Goal: Information Seeking & Learning: Learn about a topic

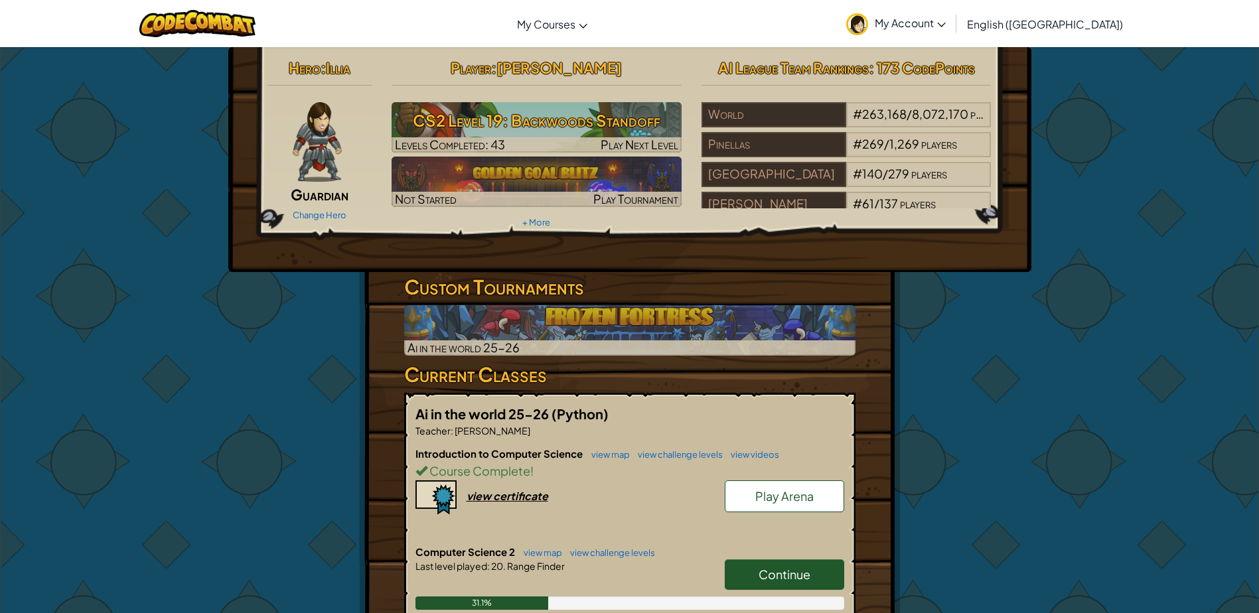
scroll to position [199, 0]
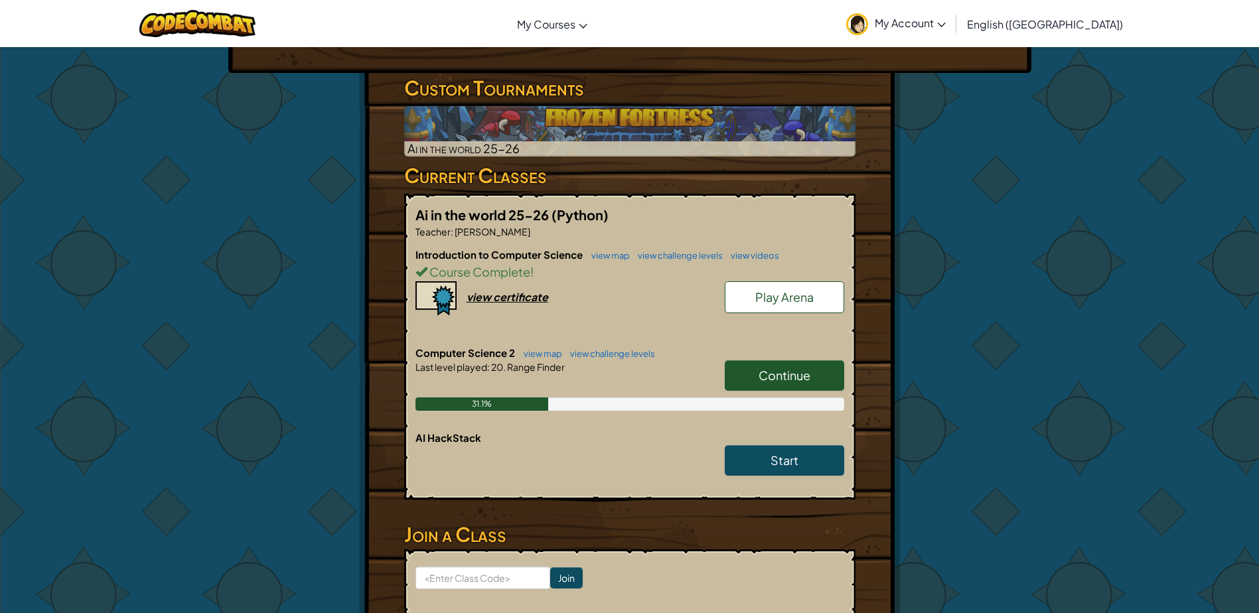
click at [763, 369] on span "Continue" at bounding box center [785, 375] width 52 height 15
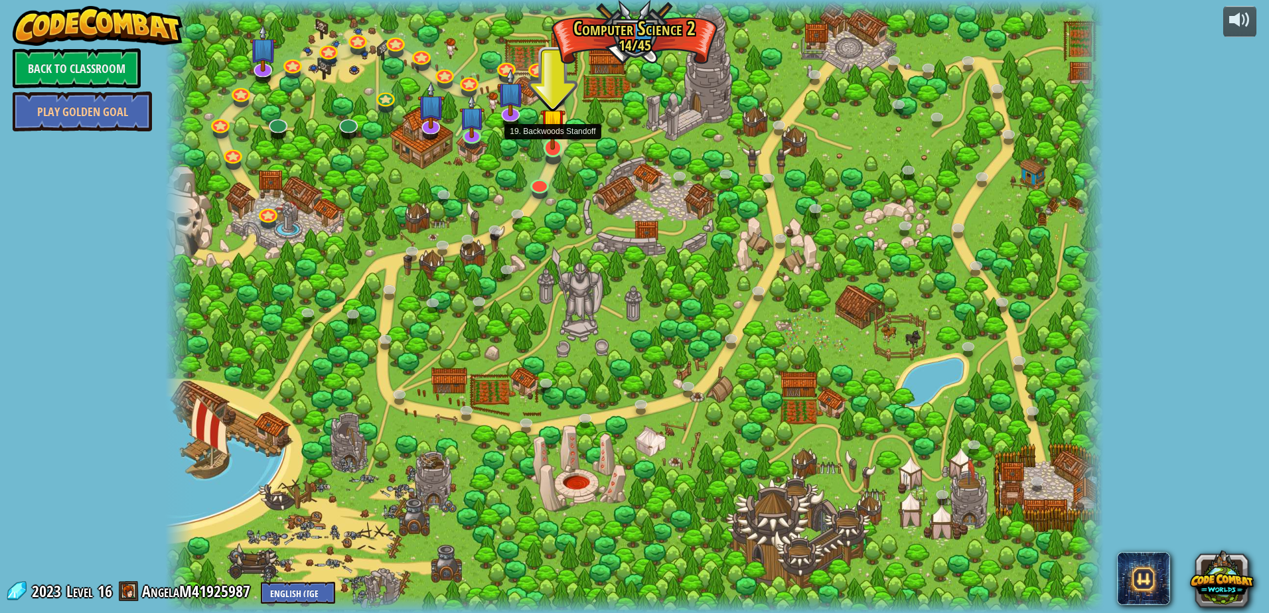
click at [563, 144] on img at bounding box center [552, 121] width 25 height 58
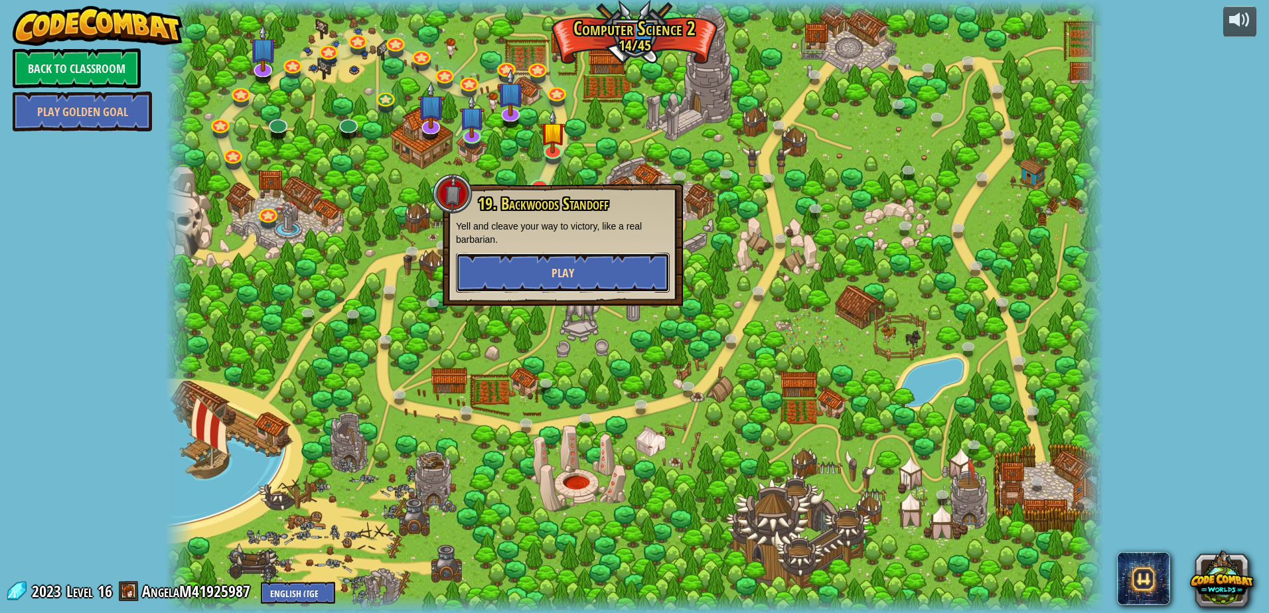
click at [560, 267] on span "Play" at bounding box center [563, 273] width 23 height 17
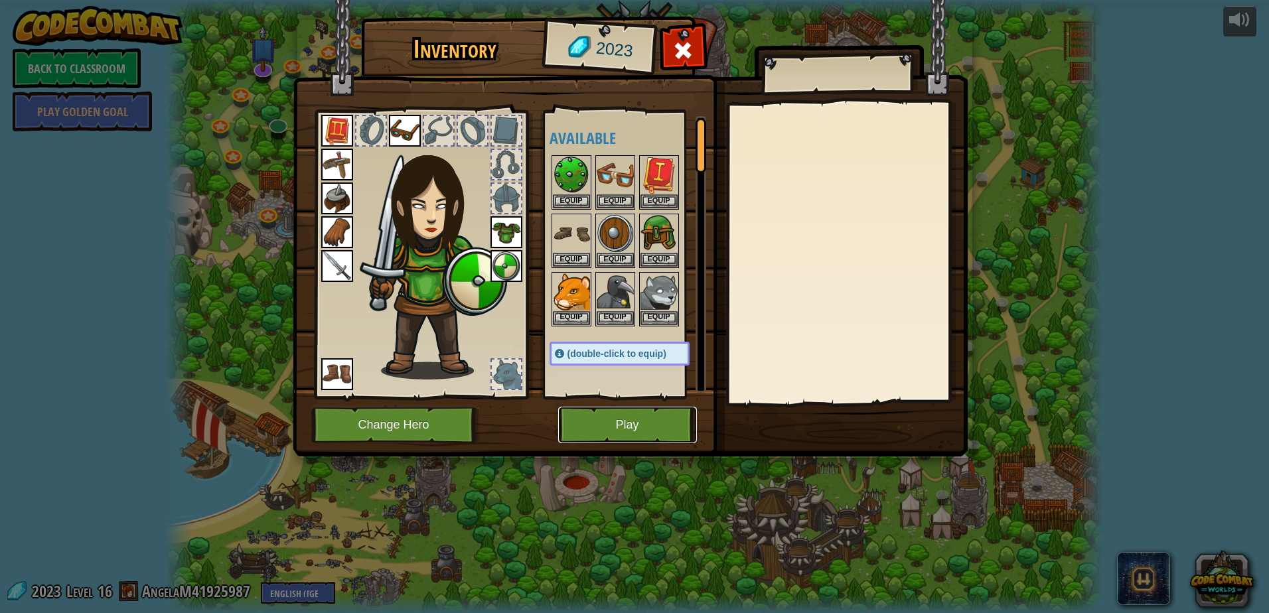
click at [611, 429] on button "Play" at bounding box center [627, 425] width 139 height 37
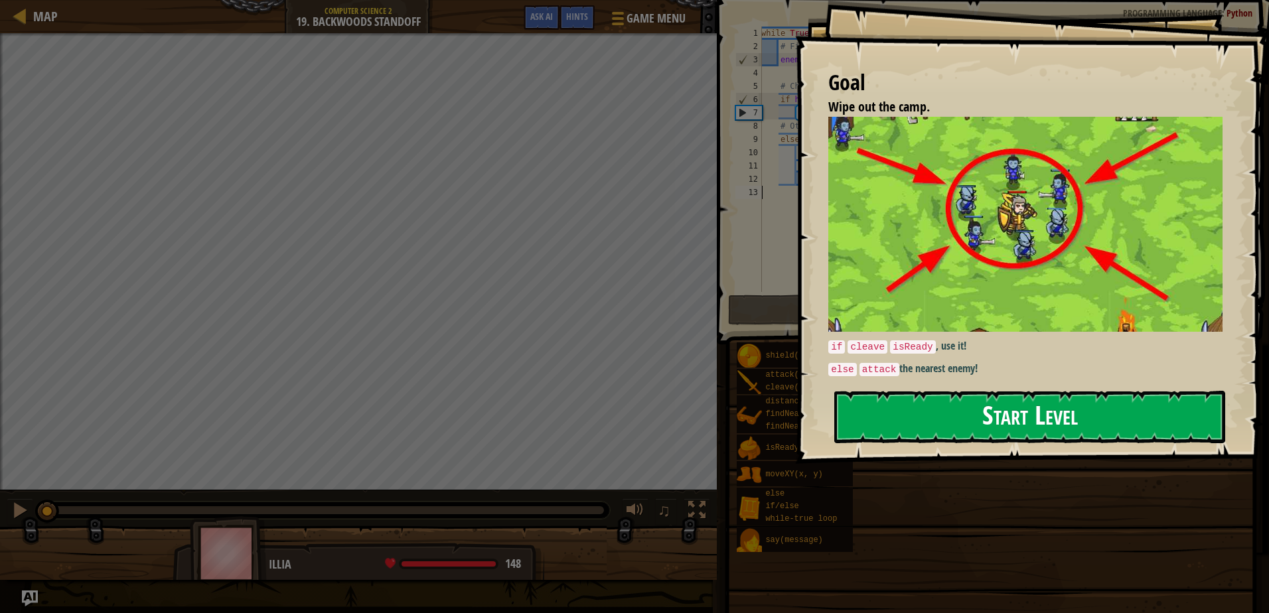
click at [1038, 406] on button "Start Level" at bounding box center [1029, 417] width 391 height 52
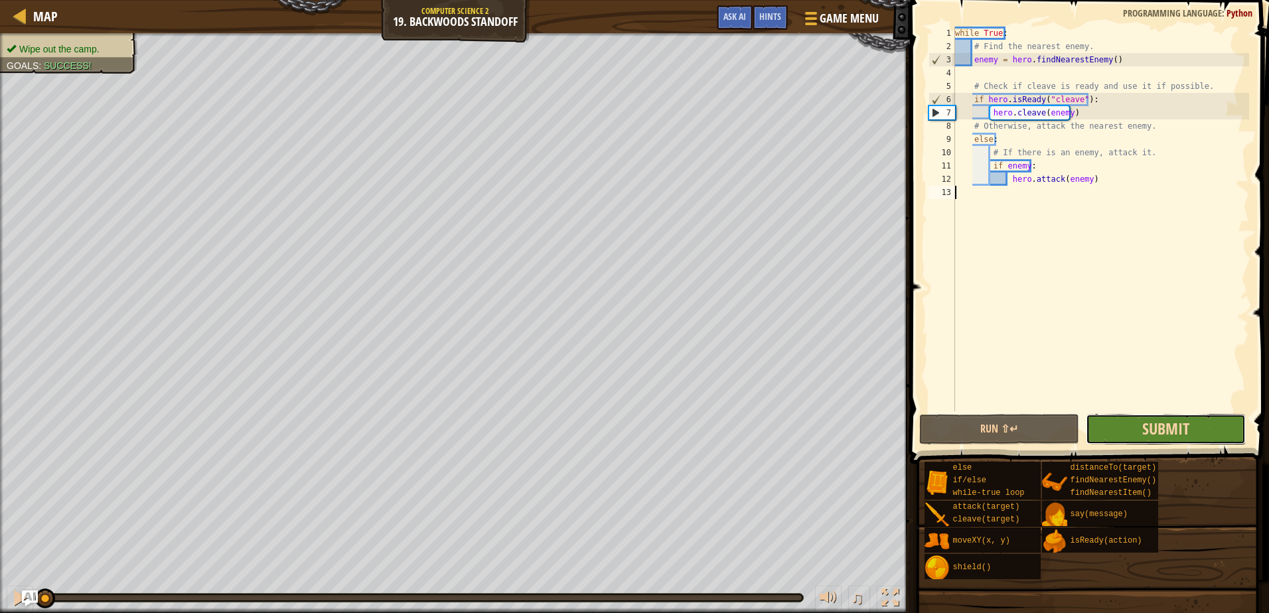
click at [1184, 430] on span "Submit" at bounding box center [1165, 428] width 47 height 21
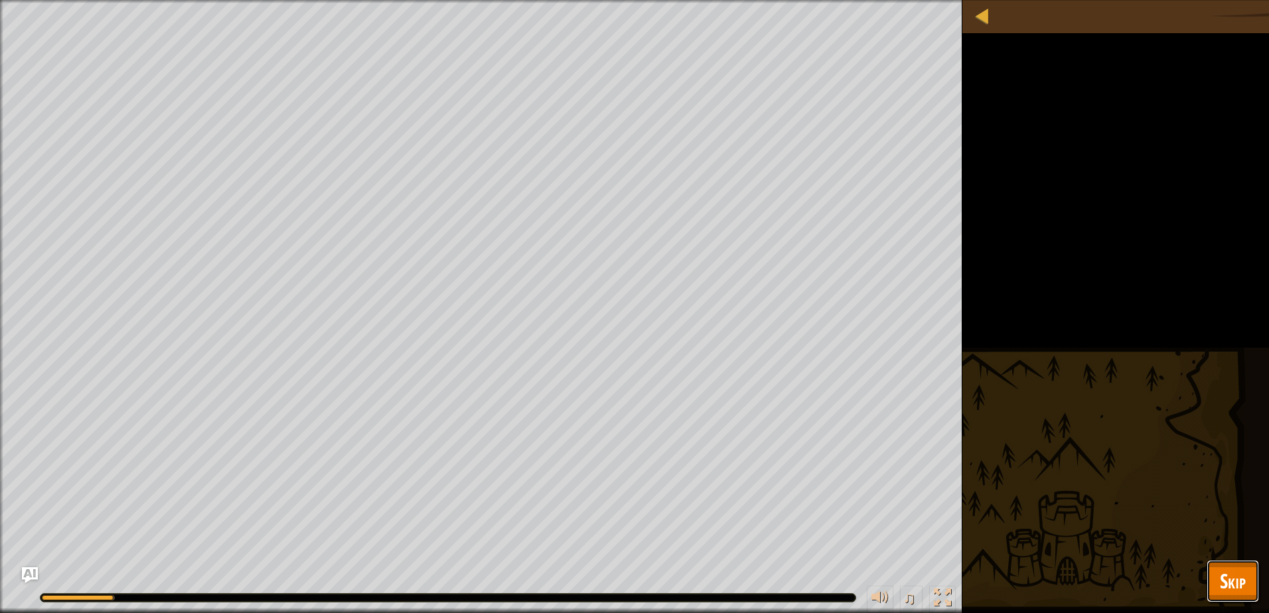
click at [1235, 581] on span "Skip" at bounding box center [1233, 581] width 26 height 27
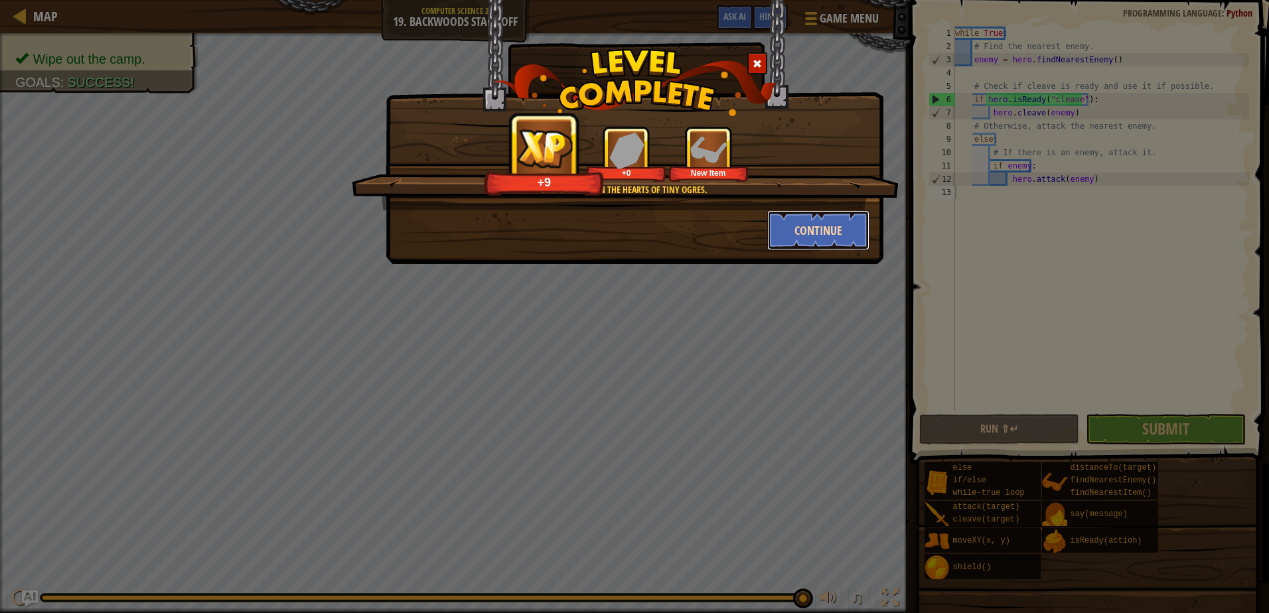
click at [832, 224] on button "Continue" at bounding box center [818, 230] width 103 height 40
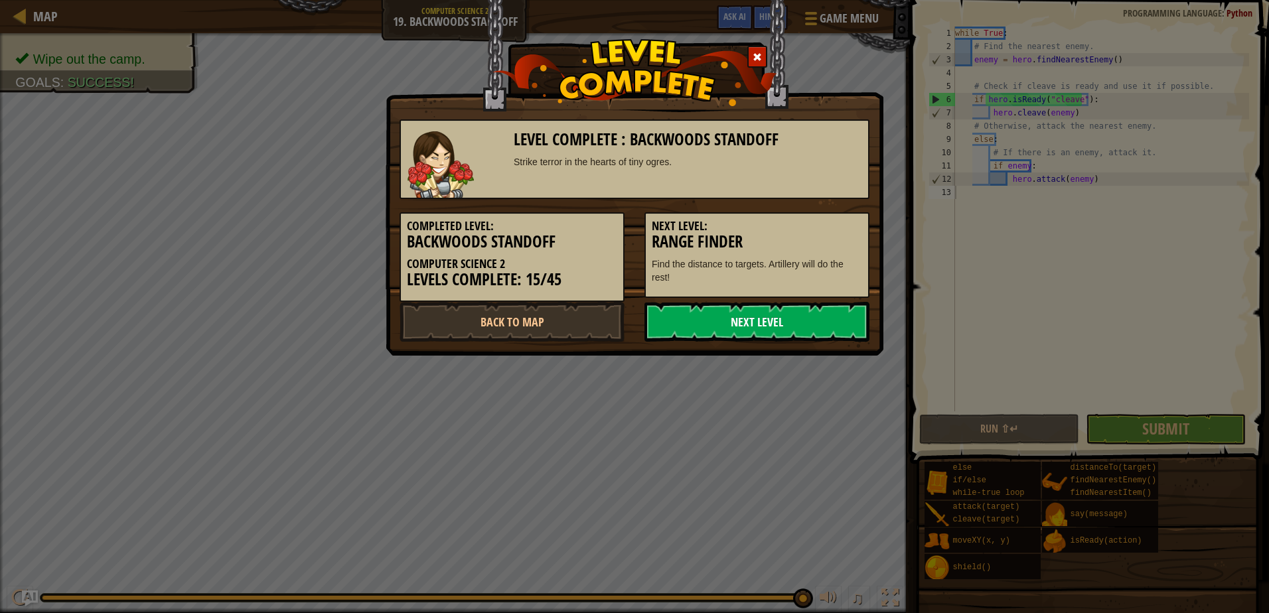
click at [797, 323] on link "Next Level" at bounding box center [757, 322] width 225 height 40
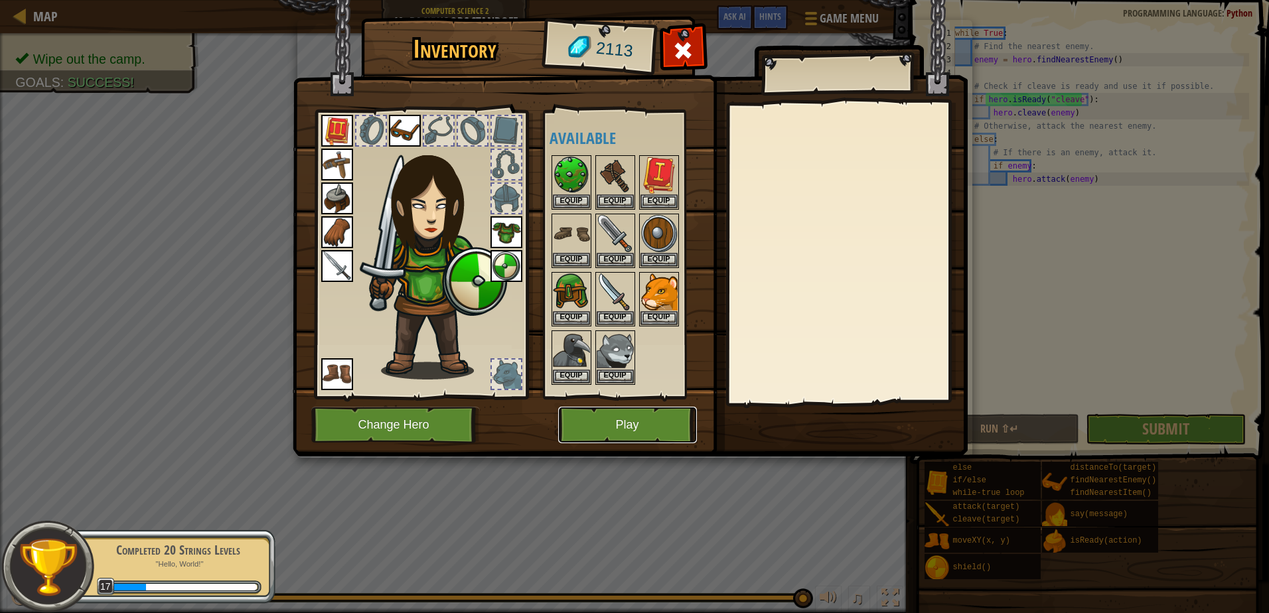
click at [606, 424] on button "Play" at bounding box center [627, 425] width 139 height 37
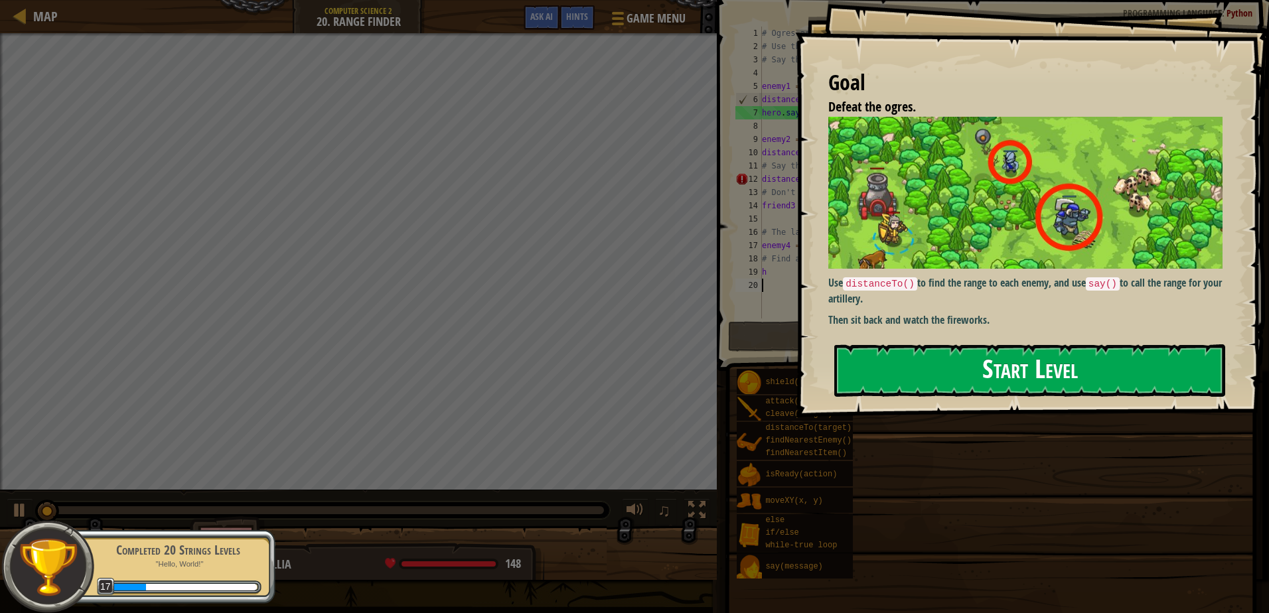
click at [947, 358] on button "Start Level" at bounding box center [1029, 371] width 391 height 52
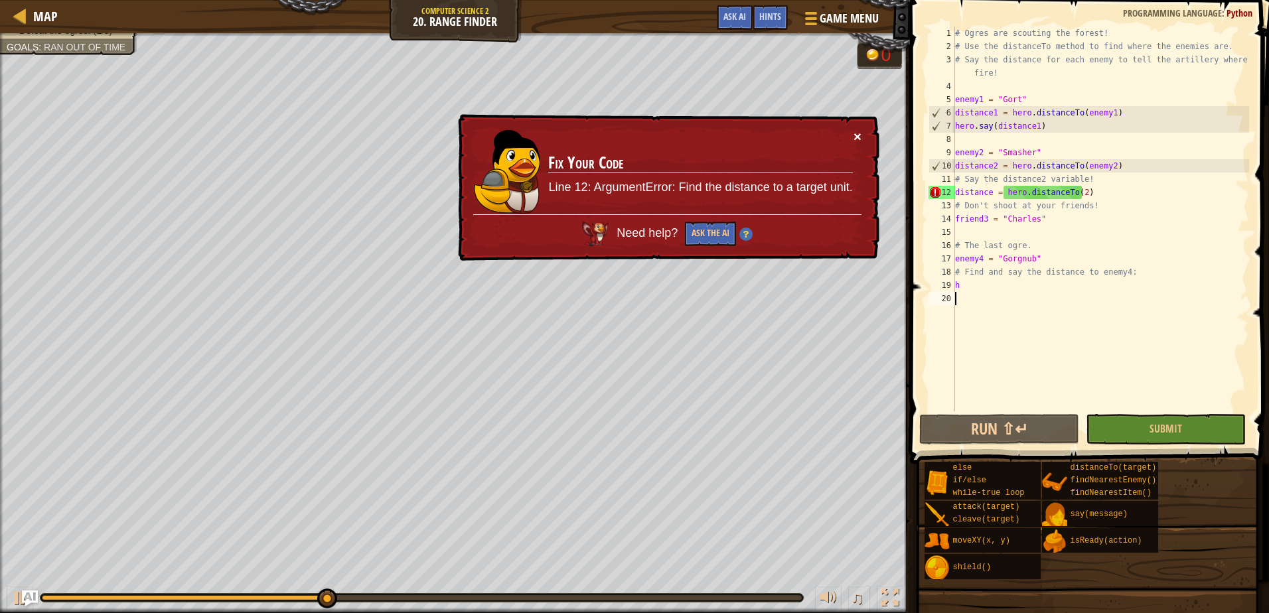
click at [858, 135] on button "×" at bounding box center [858, 139] width 9 height 14
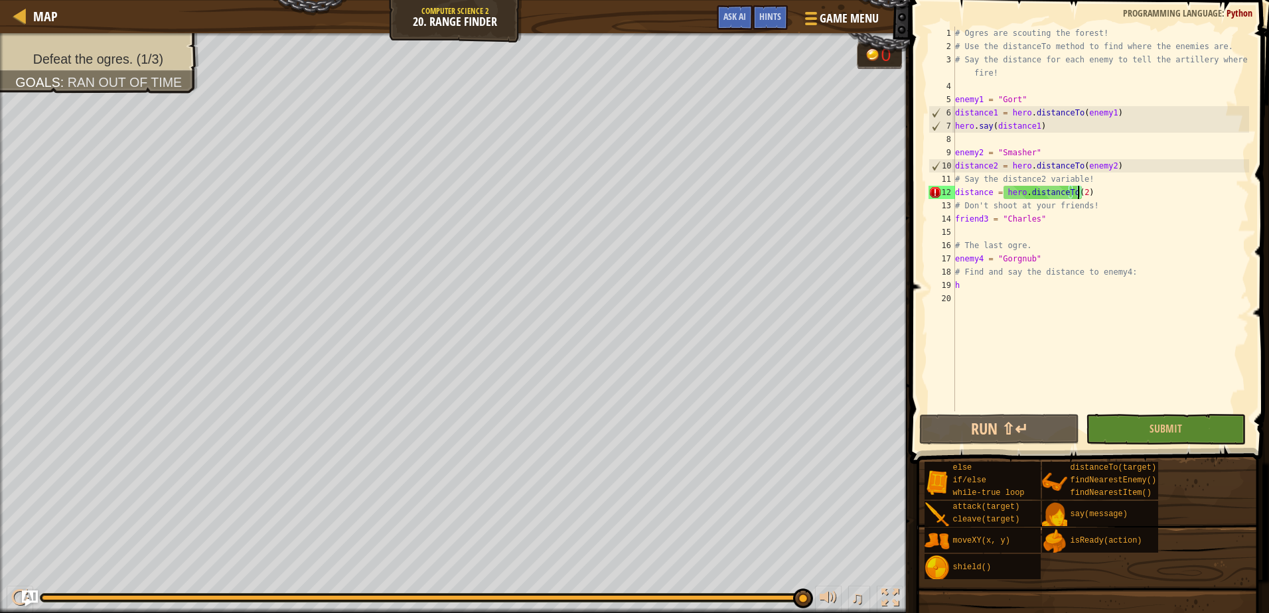
click at [1077, 194] on div "# Ogres are scouting the forest! # Use the distanceTo method to find where the …" at bounding box center [1101, 233] width 297 height 412
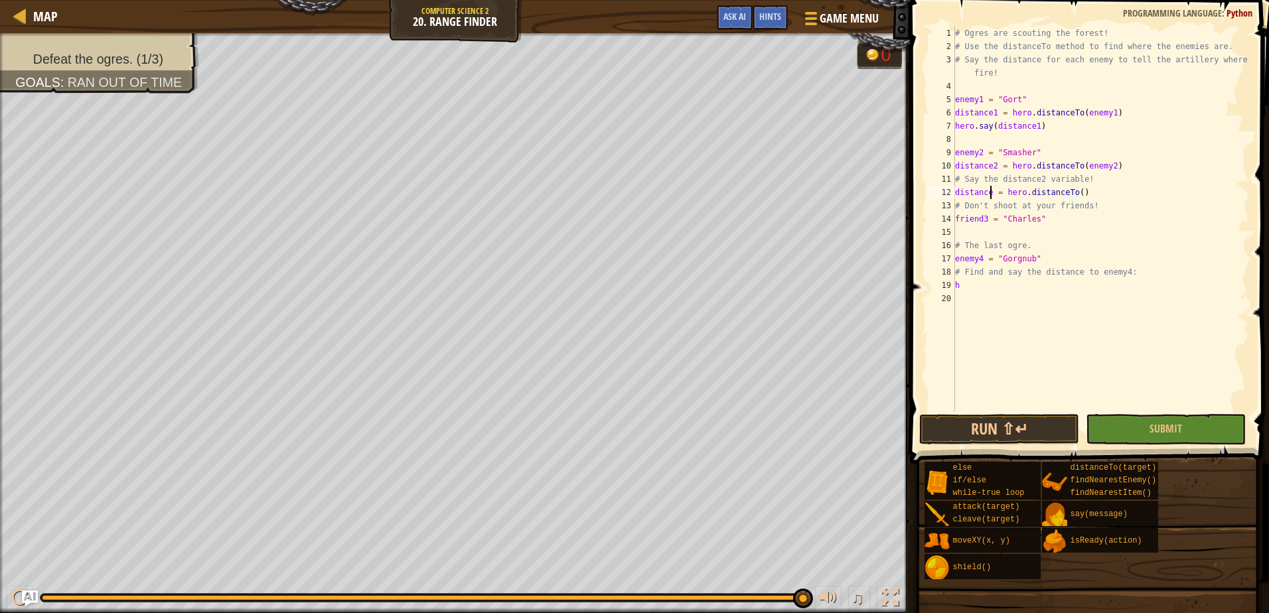
click at [989, 198] on div "# Ogres are scouting the forest! # Use the distanceTo method to find where the …" at bounding box center [1101, 233] width 297 height 412
type textarea "distance2 = hero.distanceTo()"
click at [1170, 431] on span "Submit" at bounding box center [1166, 429] width 33 height 15
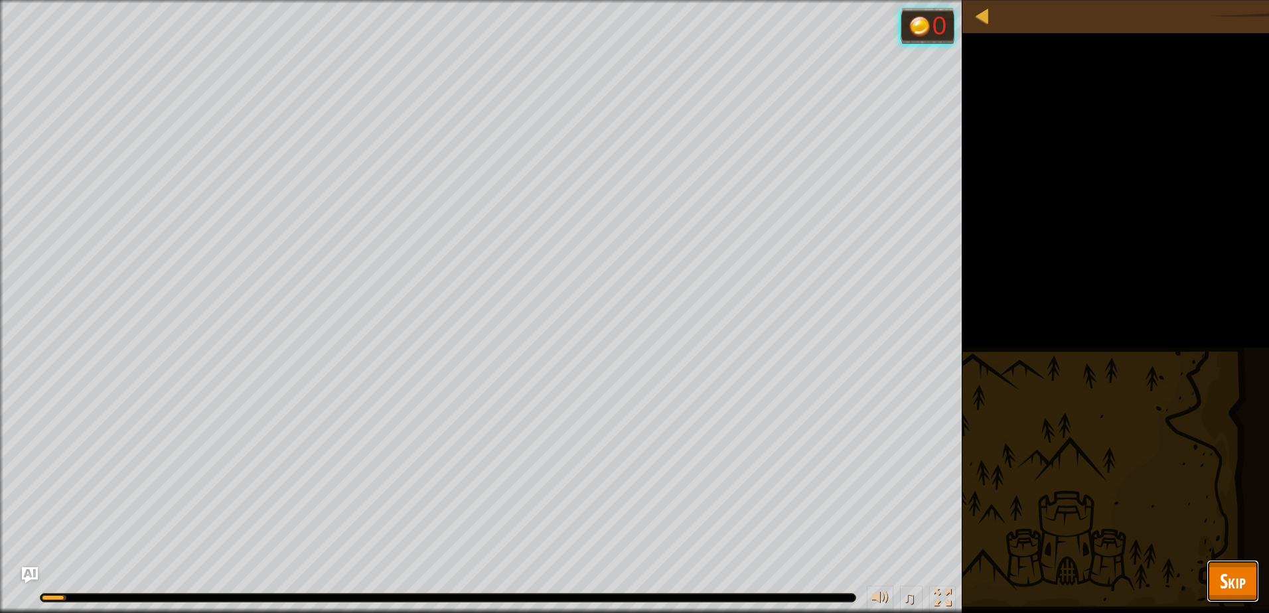
click at [1221, 591] on span "Skip" at bounding box center [1233, 581] width 26 height 27
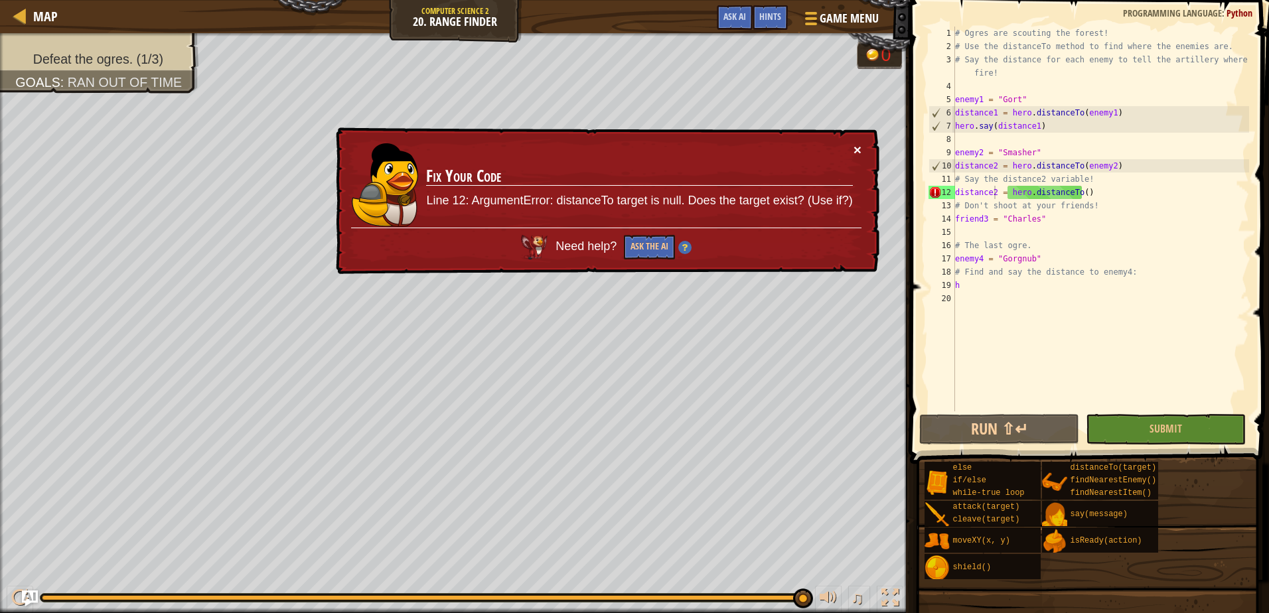
click at [858, 149] on button "×" at bounding box center [858, 151] width 8 height 14
click at [668, 246] on button "Ask the AI" at bounding box center [649, 247] width 51 height 25
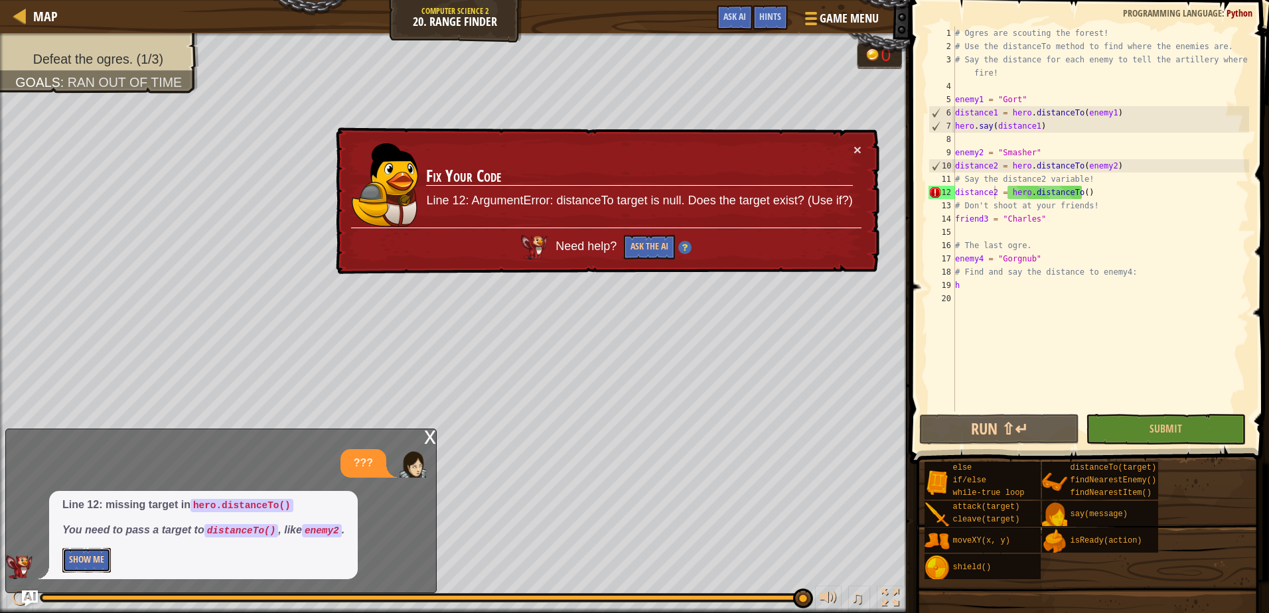
click at [102, 564] on button "Show Me" at bounding box center [86, 560] width 48 height 25
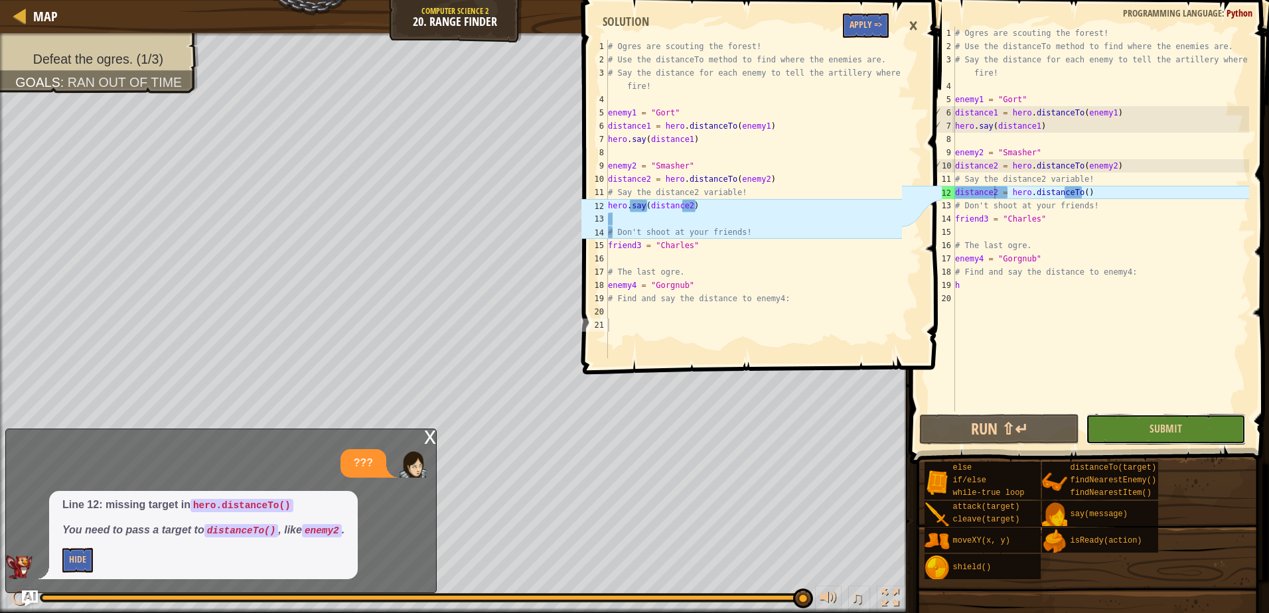
click at [1112, 423] on button "Submit" at bounding box center [1166, 429] width 160 height 31
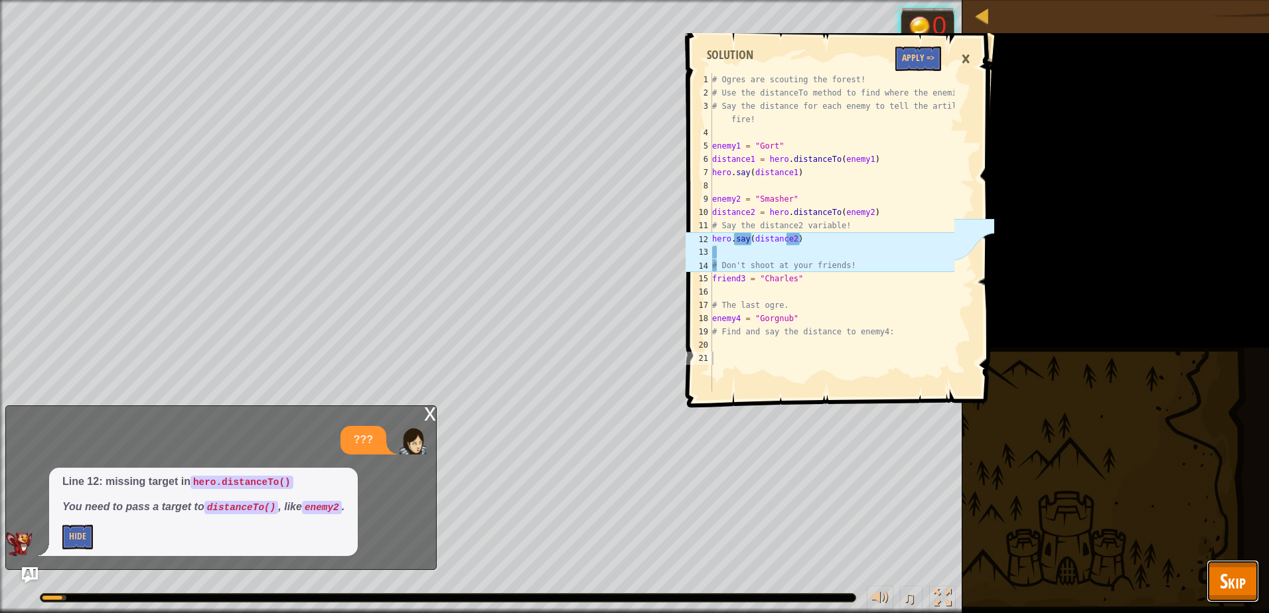
click at [1230, 570] on span "Skip" at bounding box center [1233, 581] width 26 height 27
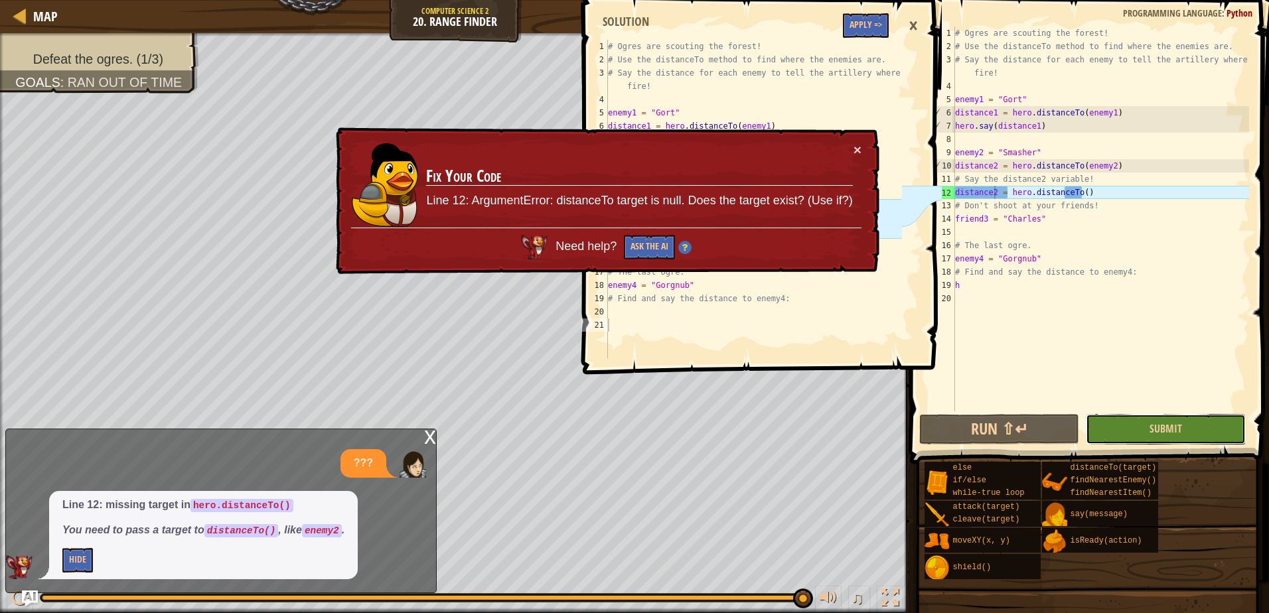
click at [1118, 434] on button "Submit" at bounding box center [1166, 429] width 160 height 31
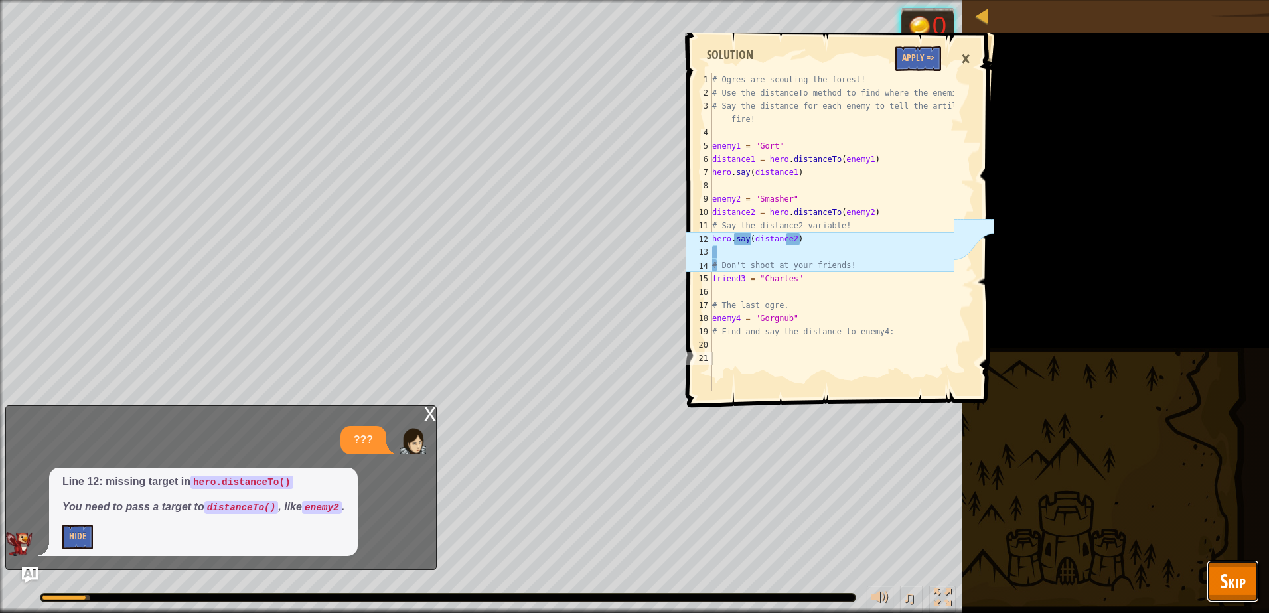
click at [1235, 568] on span "Skip" at bounding box center [1233, 581] width 26 height 27
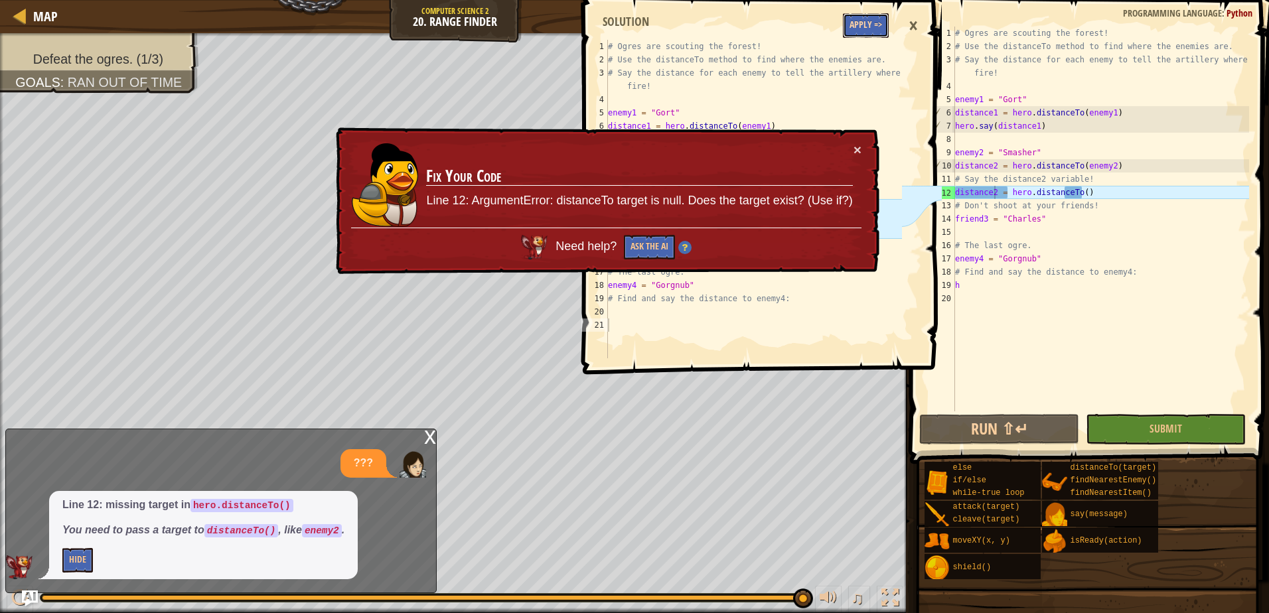
click at [855, 25] on button "Apply =>" at bounding box center [866, 25] width 46 height 25
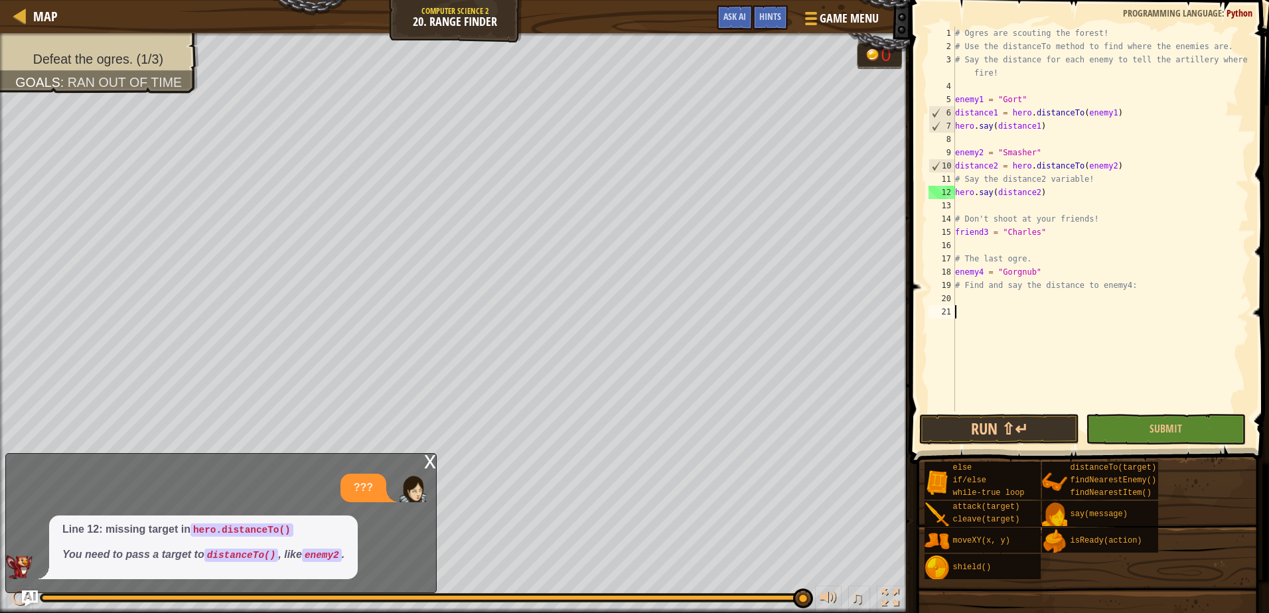
scroll to position [6, 0]
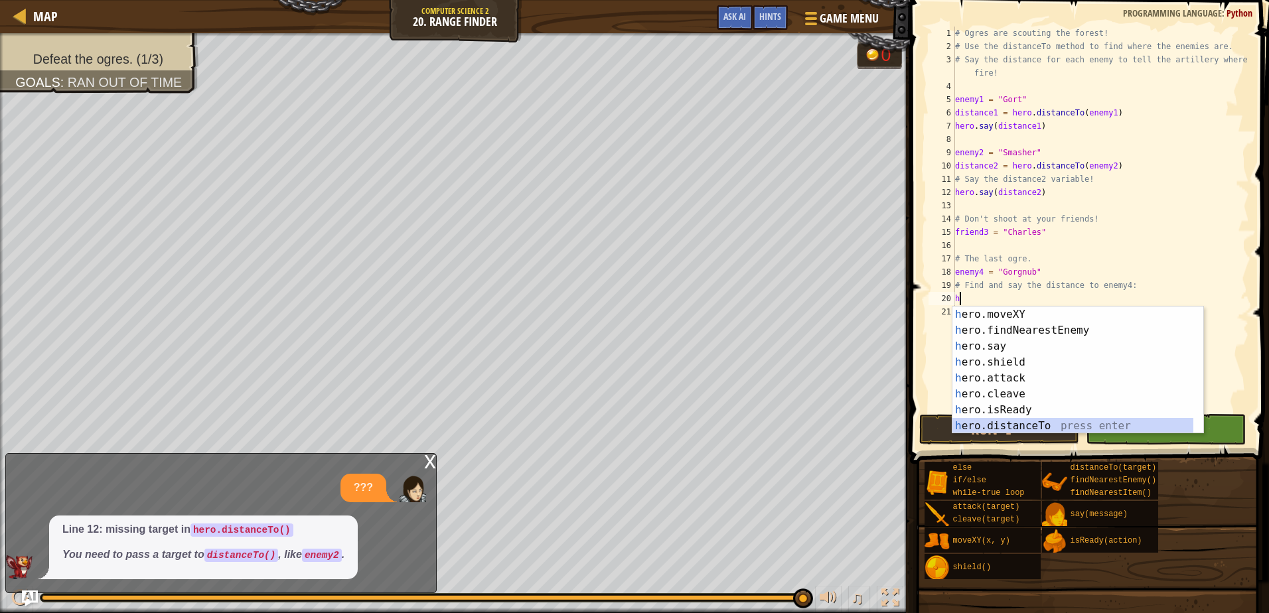
click at [1119, 424] on div "h ero.moveXY press enter h ero.findNearestEnemy press enter h ero.say press ent…" at bounding box center [1073, 386] width 241 height 159
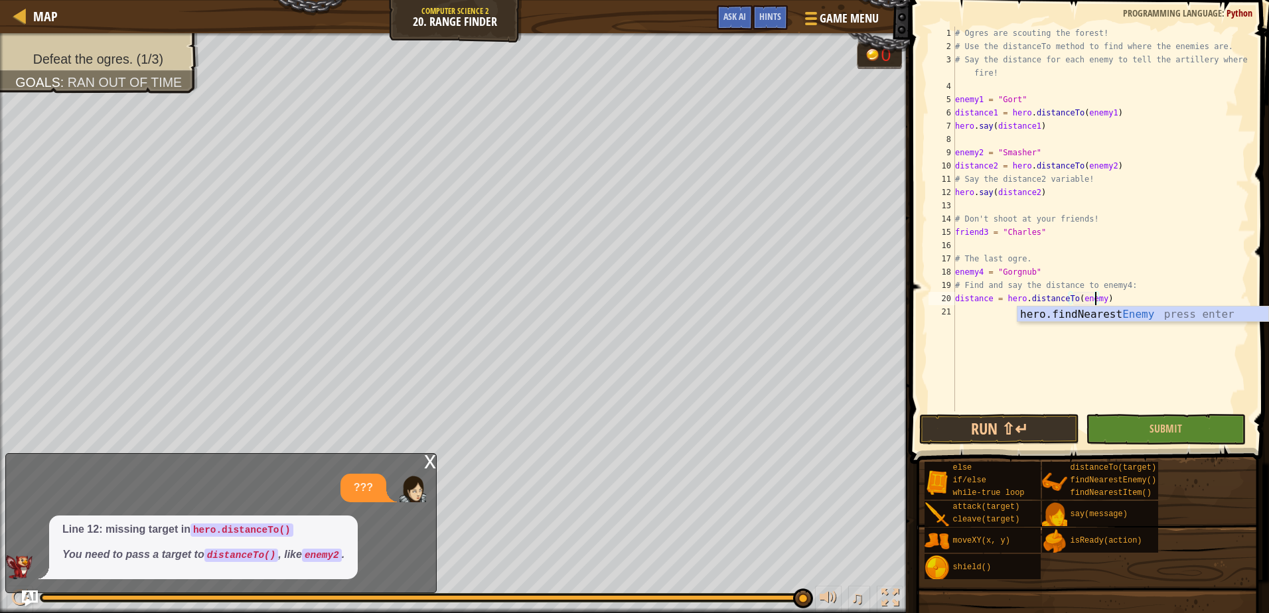
scroll to position [6, 12]
type textarea "distance = hero.distanceTo(enemy4)"
click at [1164, 431] on span "Submit" at bounding box center [1166, 429] width 33 height 15
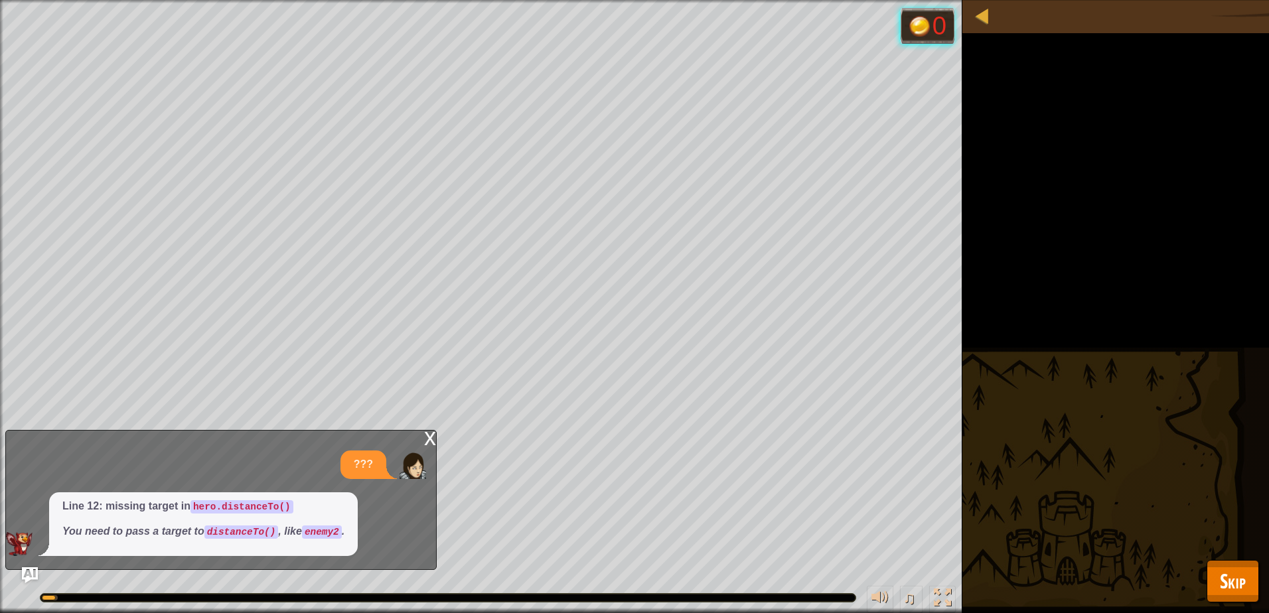
drag, startPoint x: 1207, startPoint y: 575, endPoint x: 1235, endPoint y: 591, distance: 33.0
click at [1216, 580] on div "Map Computer Science 2 20. Range Finder Game Menu Done Hints Ask AI 1 2 3 4 5 6…" at bounding box center [634, 306] width 1269 height 613
click at [1253, 599] on button "Skip" at bounding box center [1233, 581] width 52 height 42
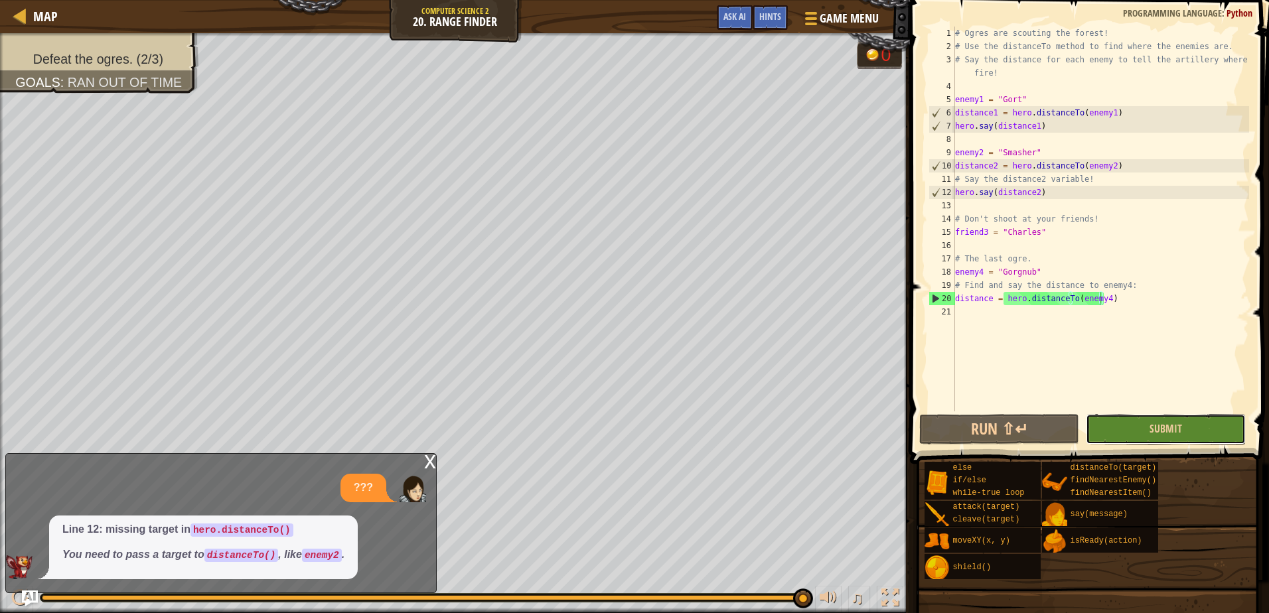
click at [1130, 424] on button "Submit" at bounding box center [1166, 429] width 160 height 31
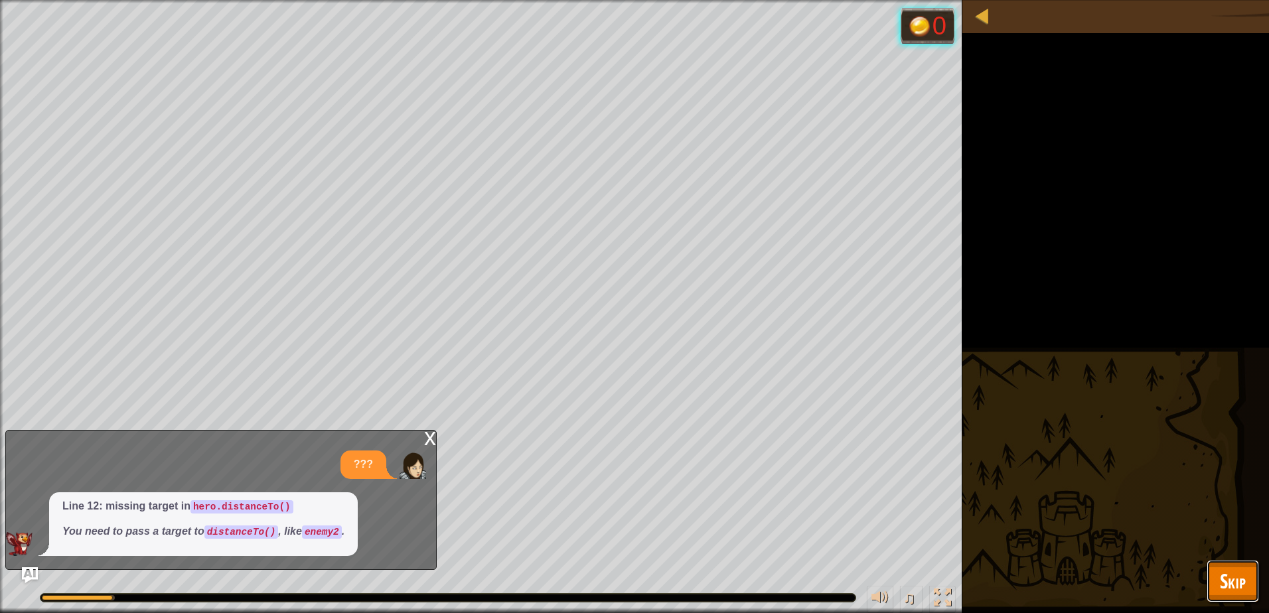
click at [1243, 574] on span "Skip" at bounding box center [1233, 581] width 26 height 27
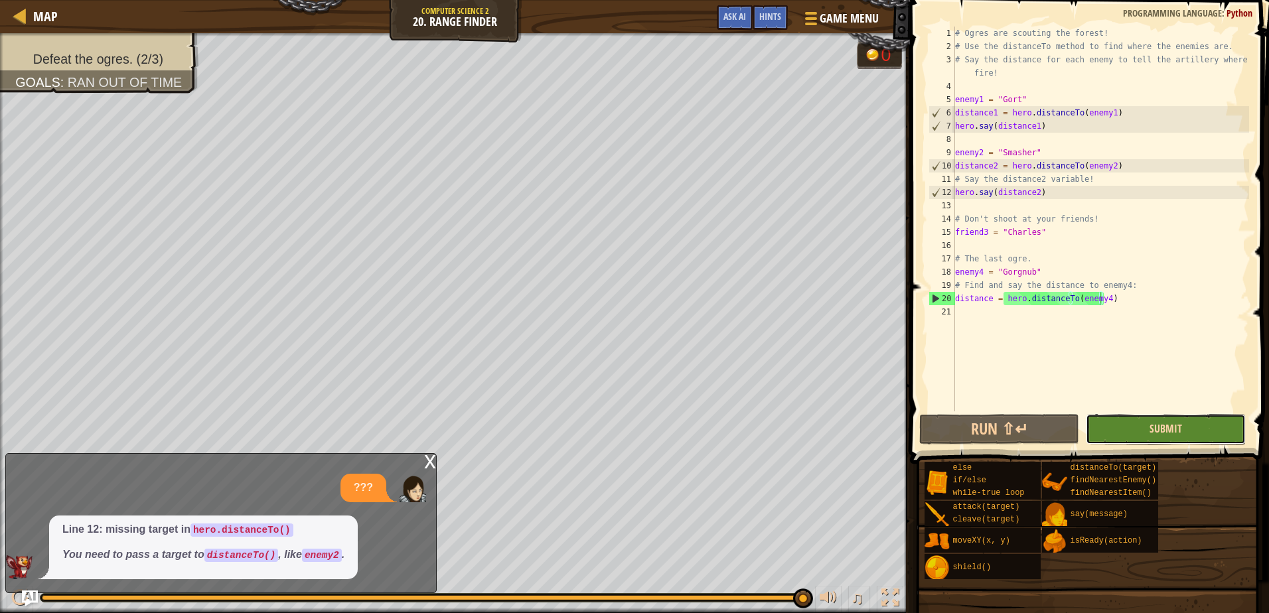
click at [1159, 429] on span "Submit" at bounding box center [1166, 429] width 33 height 15
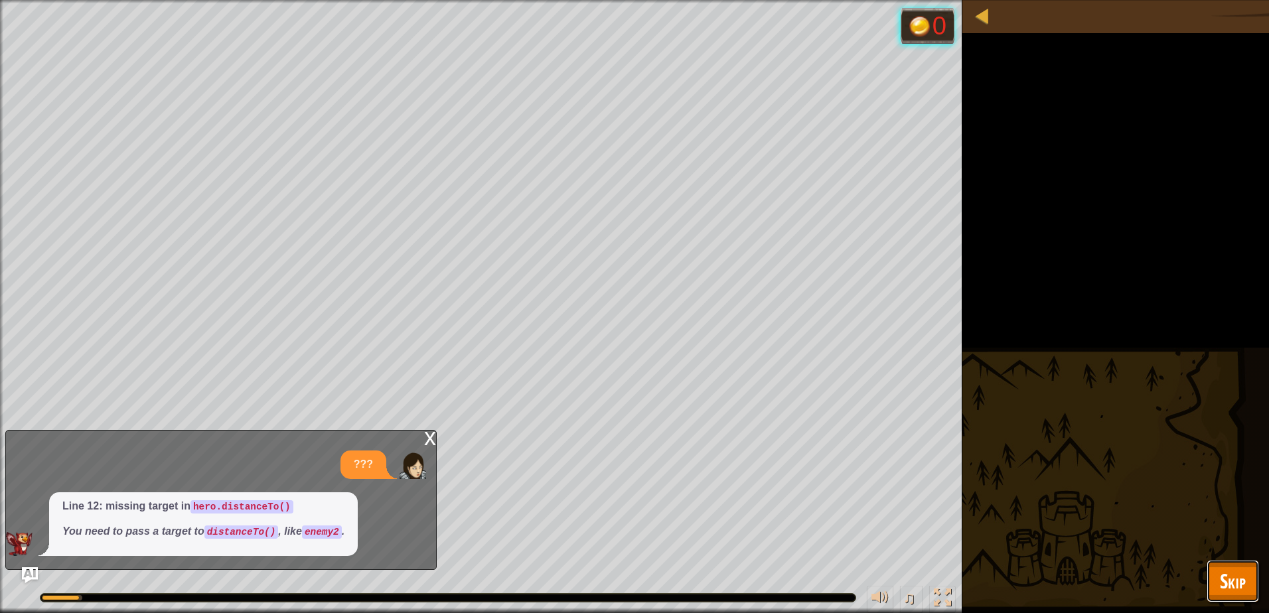
click at [1251, 590] on button "Skip" at bounding box center [1233, 581] width 52 height 42
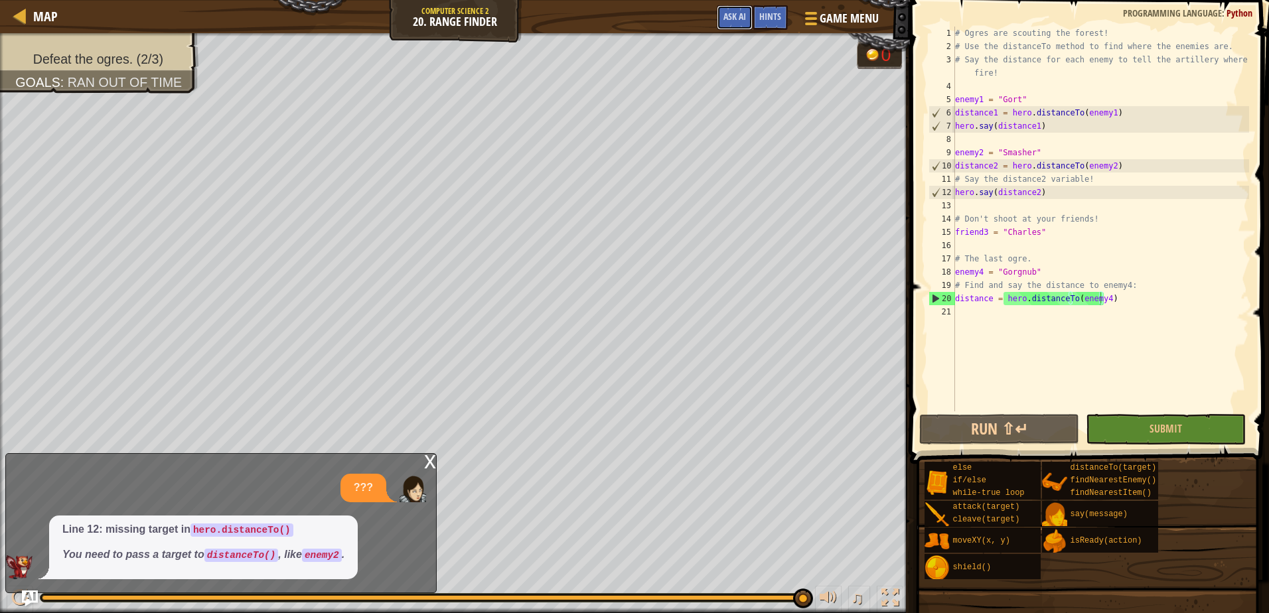
drag, startPoint x: 731, startPoint y: 18, endPoint x: 712, endPoint y: 19, distance: 18.6
click at [740, 33] on div "Game Menu Done Hints Ask AI" at bounding box center [798, 20] width 177 height 31
click at [745, 14] on span "Ask AI" at bounding box center [735, 16] width 23 height 13
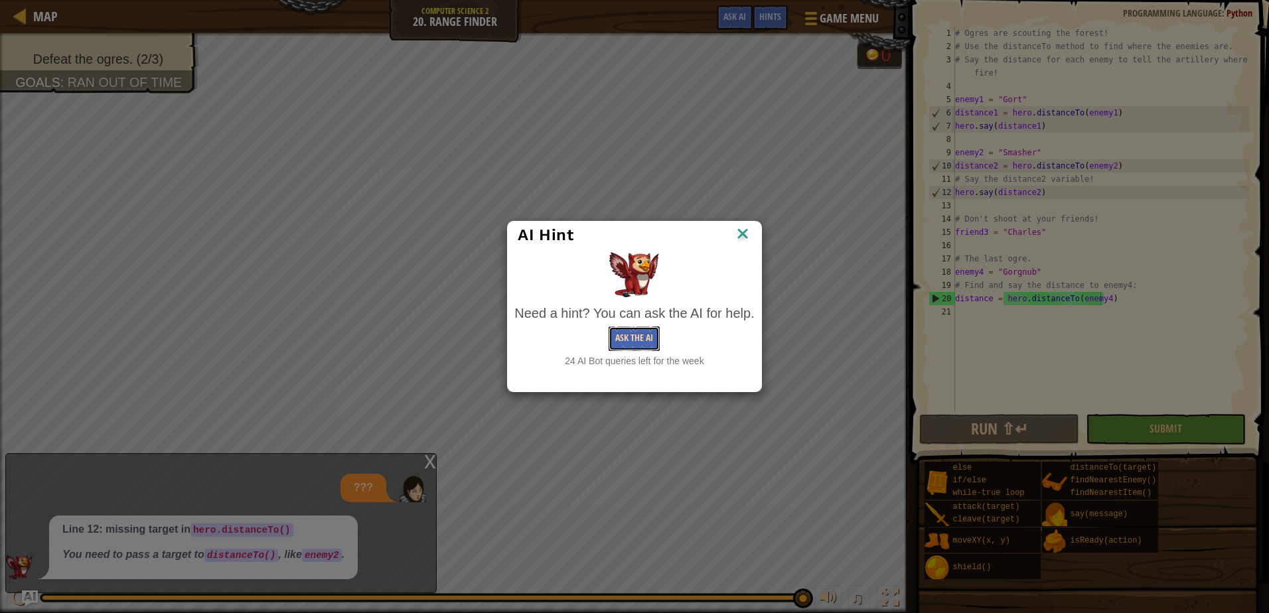
drag, startPoint x: 612, startPoint y: 327, endPoint x: 623, endPoint y: 337, distance: 15.0
click at [623, 337] on button "Ask the AI" at bounding box center [634, 339] width 51 height 25
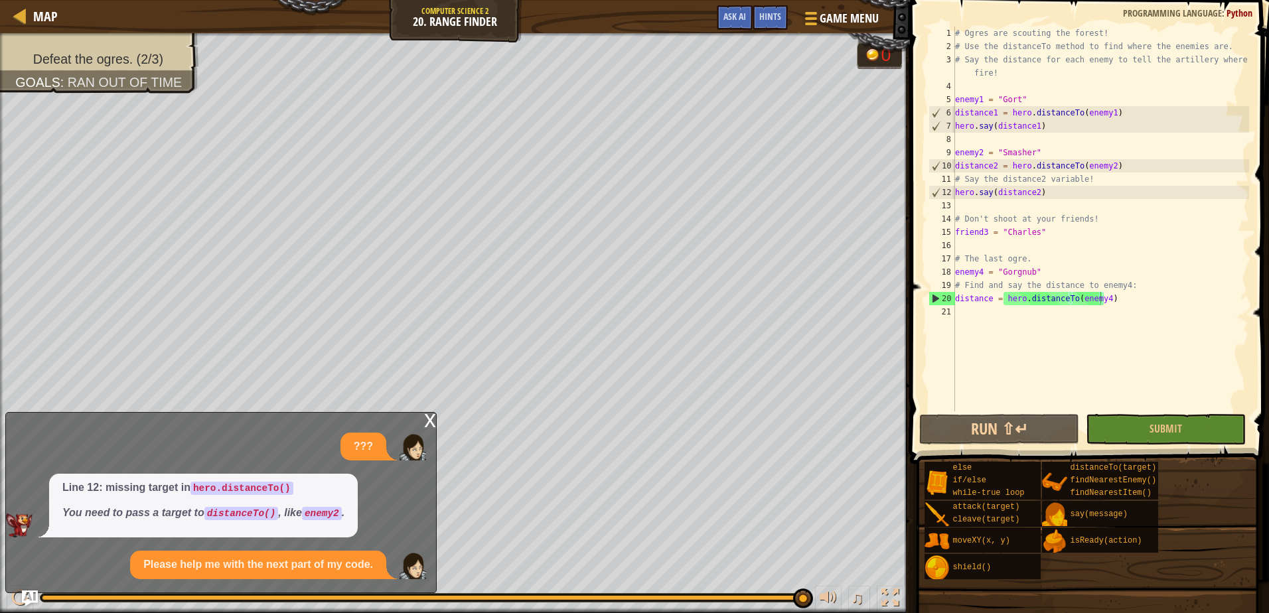
click at [212, 499] on span "Line 12: missing target in hero.distanceTo() You need to pass a target to dista…" at bounding box center [203, 501] width 282 height 40
click at [206, 493] on code "hero.distanceTo()" at bounding box center [242, 488] width 103 height 13
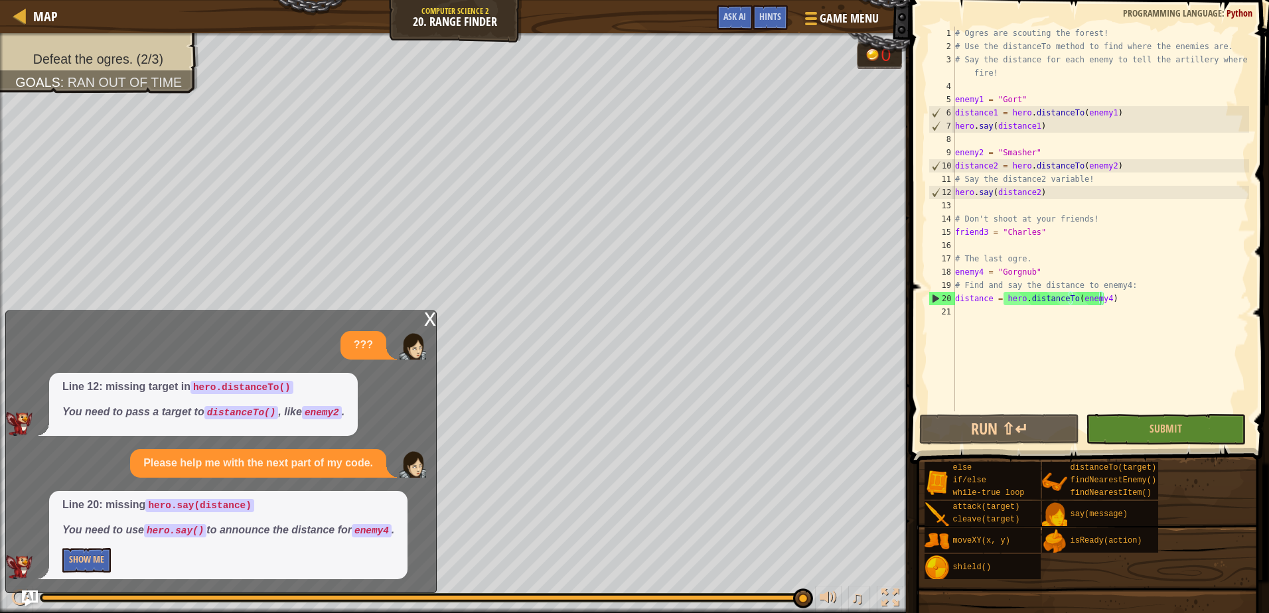
click at [72, 546] on div "Line 20: missing hero.say(distance) You need to use hero.say() to announce the …" at bounding box center [228, 535] width 358 height 88
click at [72, 552] on button "Show Me" at bounding box center [86, 560] width 48 height 25
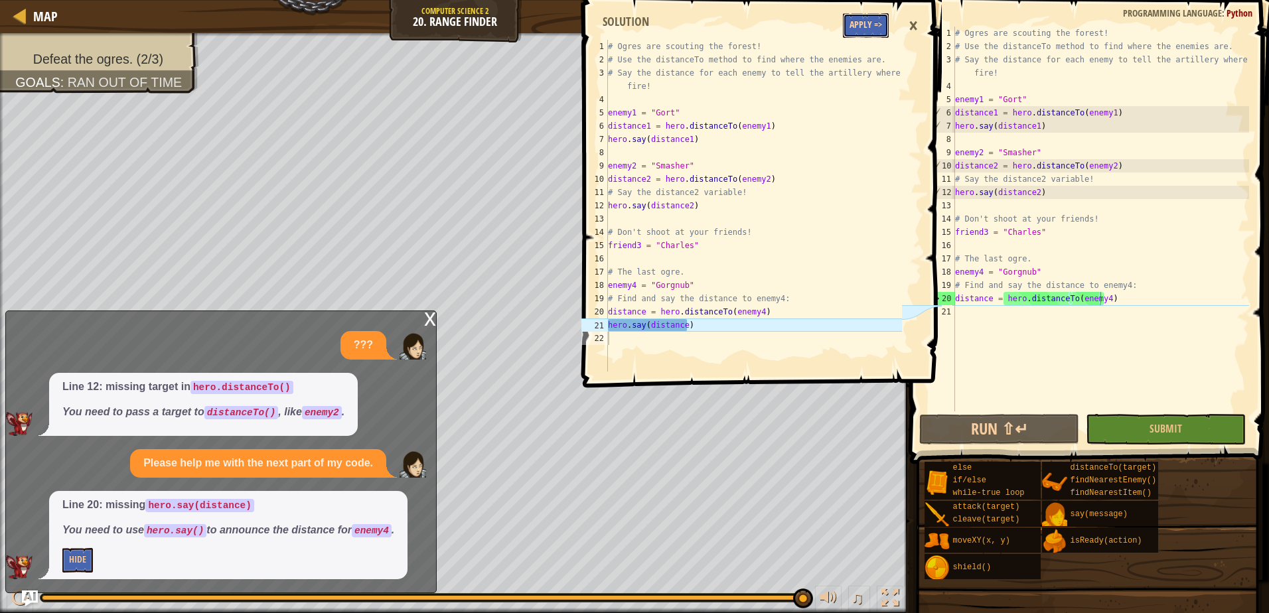
click at [852, 24] on button "Apply =>" at bounding box center [866, 25] width 46 height 25
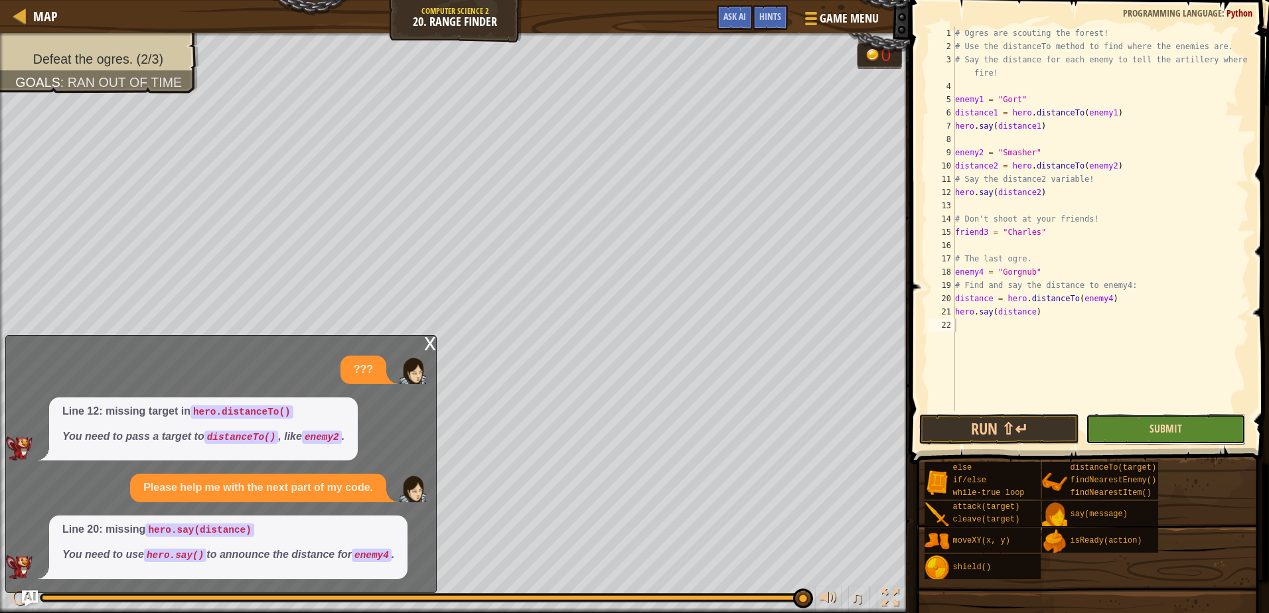
click at [1164, 427] on span "Submit" at bounding box center [1166, 429] width 33 height 15
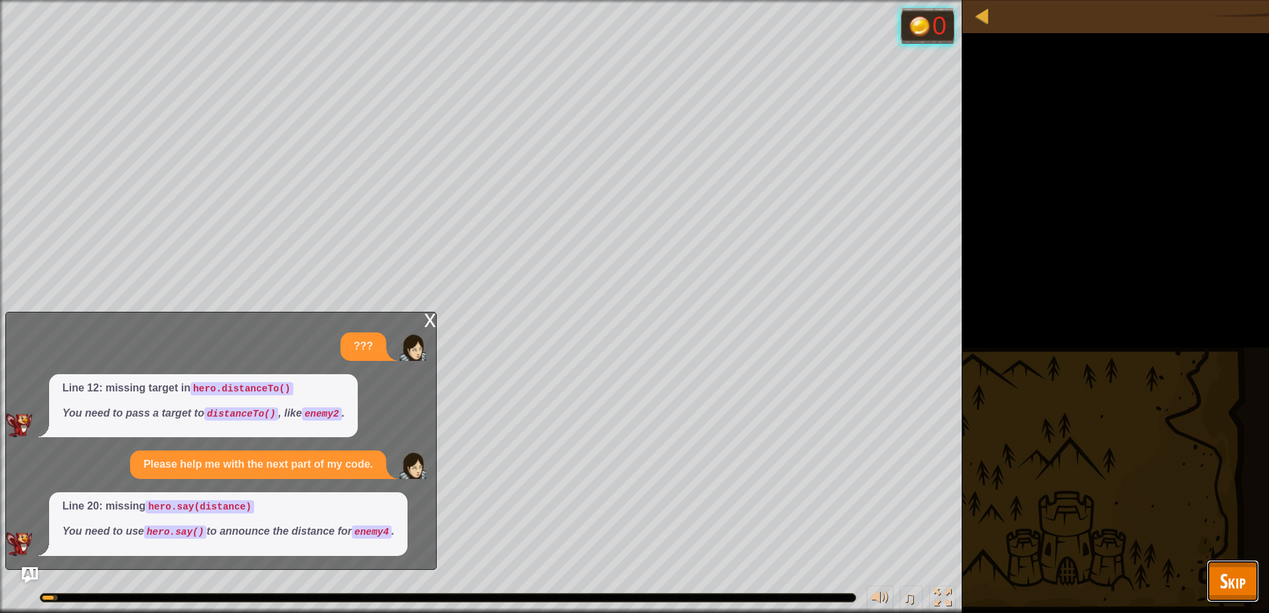
drag, startPoint x: 1251, startPoint y: 578, endPoint x: 1248, endPoint y: 567, distance: 11.1
click at [1248, 567] on button "Skip" at bounding box center [1233, 581] width 52 height 42
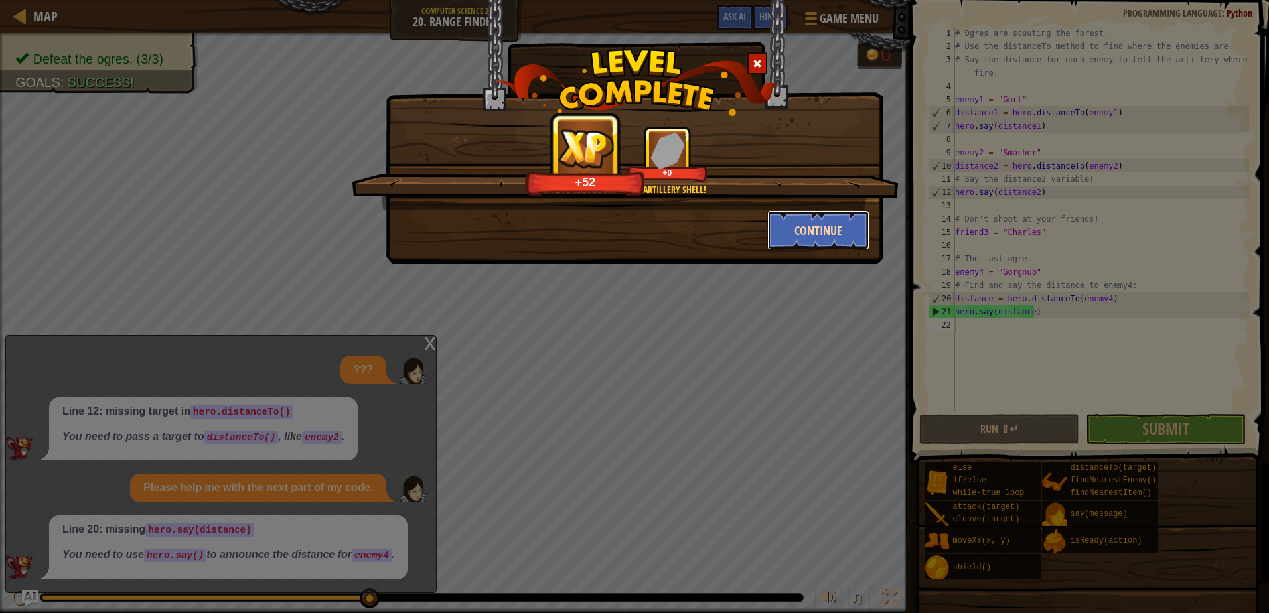
click at [795, 222] on button "Continue" at bounding box center [818, 230] width 103 height 40
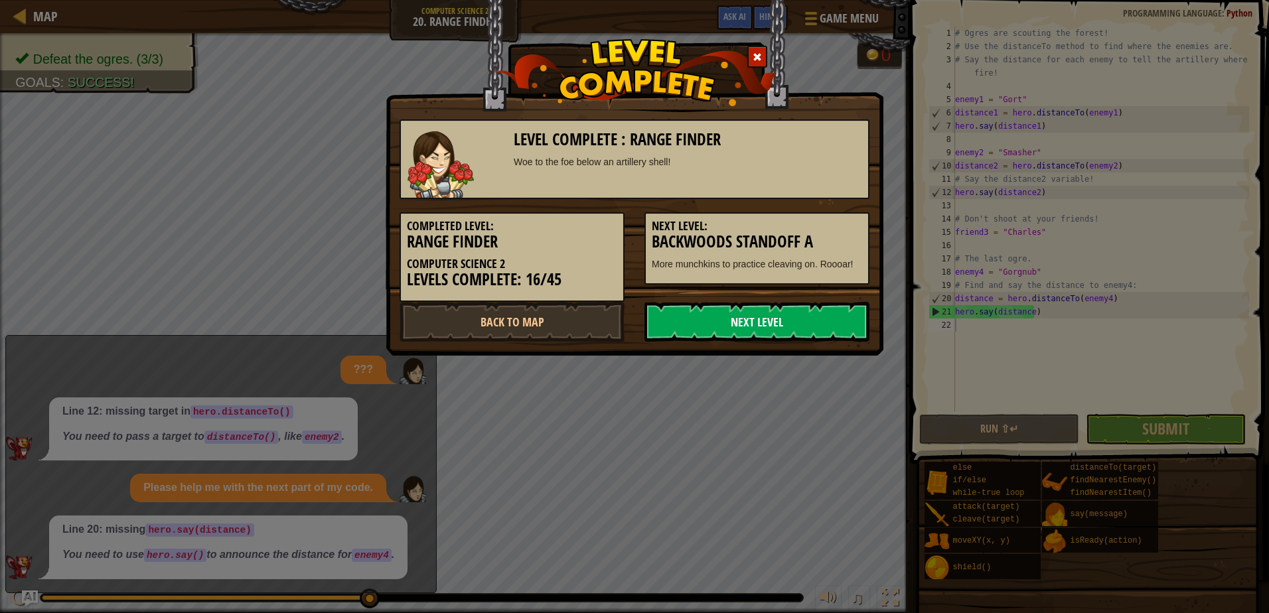
click at [807, 324] on link "Next Level" at bounding box center [757, 322] width 225 height 40
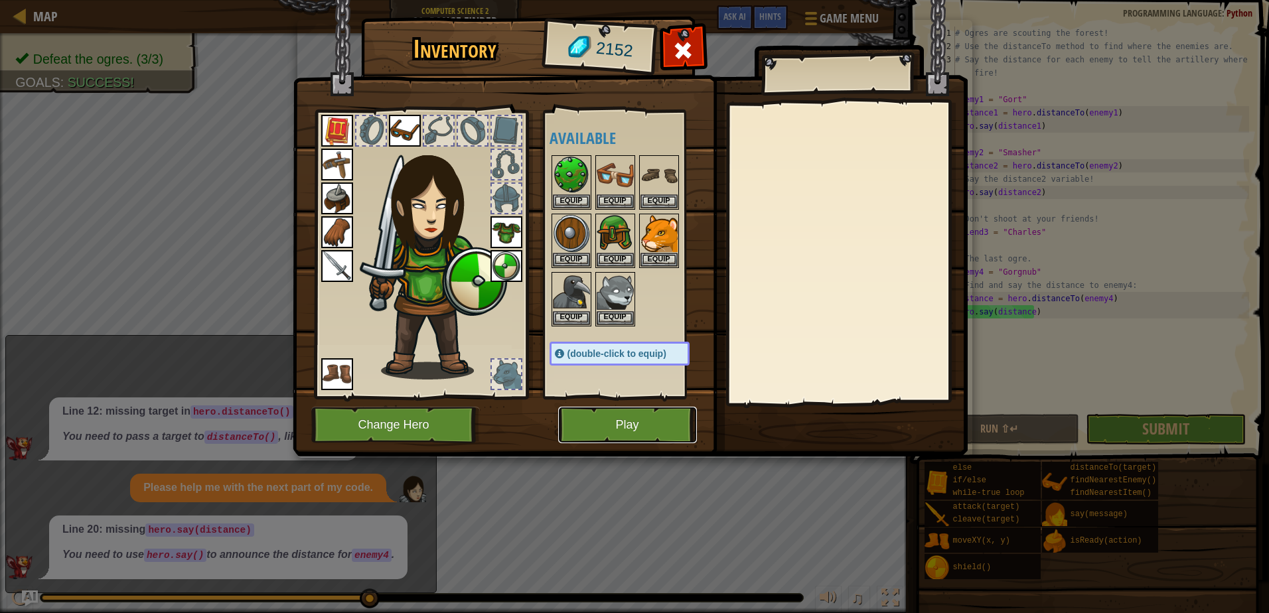
click at [606, 411] on button "Play" at bounding box center [627, 425] width 139 height 37
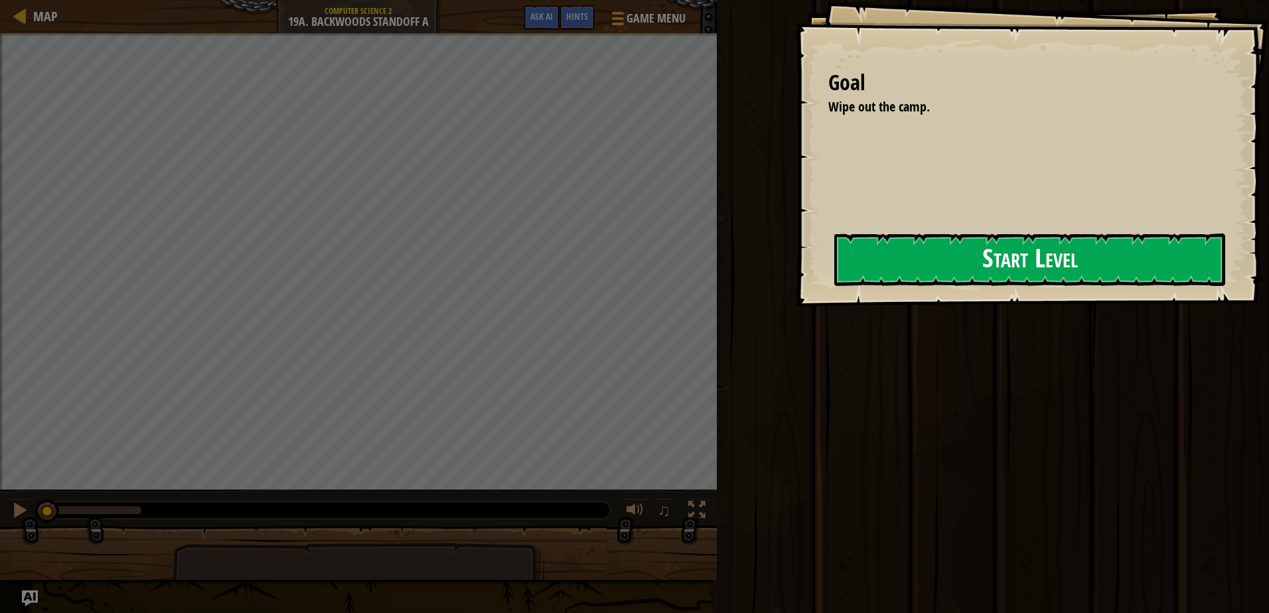
click at [1022, 277] on button "Start Level" at bounding box center [1029, 260] width 391 height 52
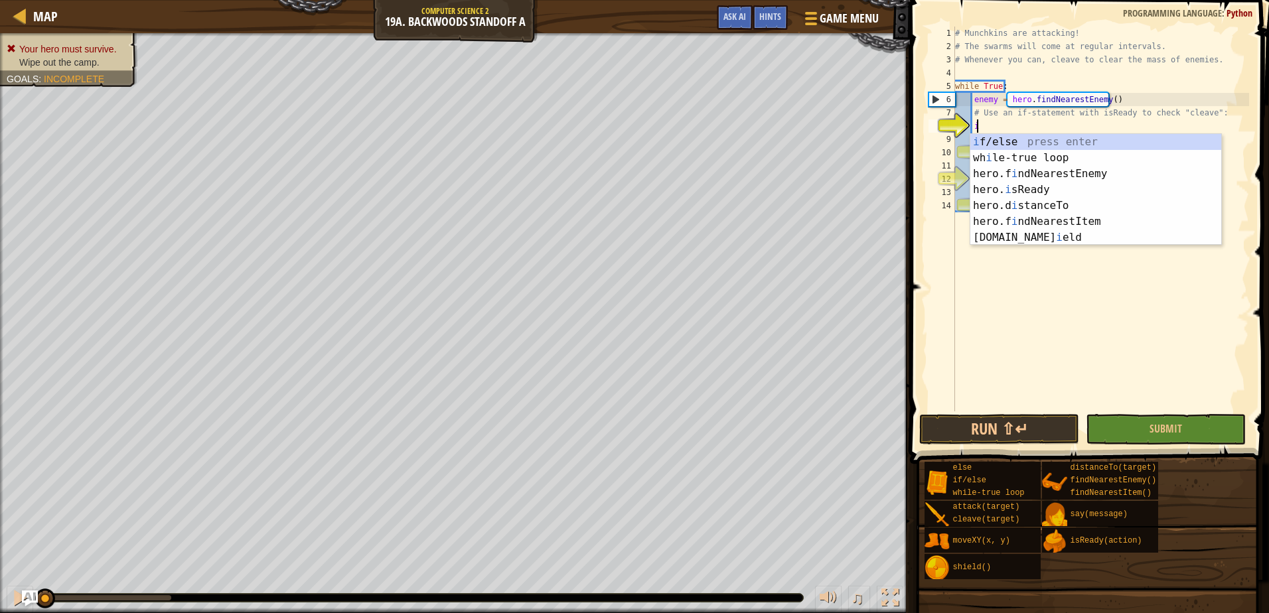
scroll to position [6, 1]
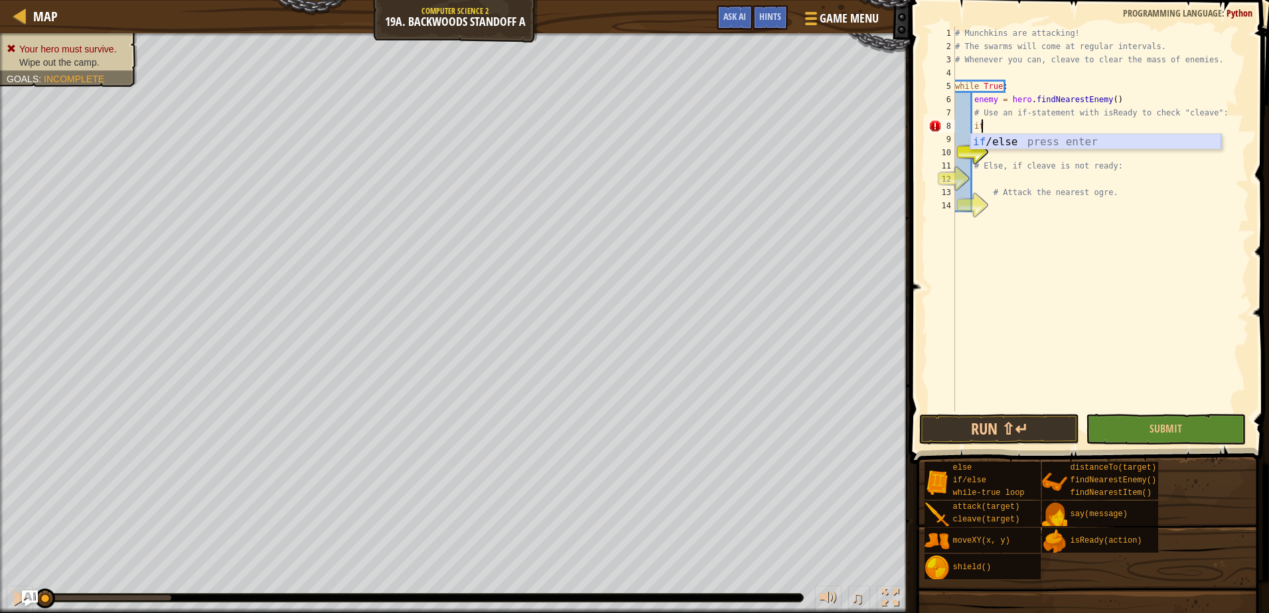
click at [1043, 141] on div "if /else press enter" at bounding box center [1095, 158] width 251 height 48
type textarea "if enemy:"
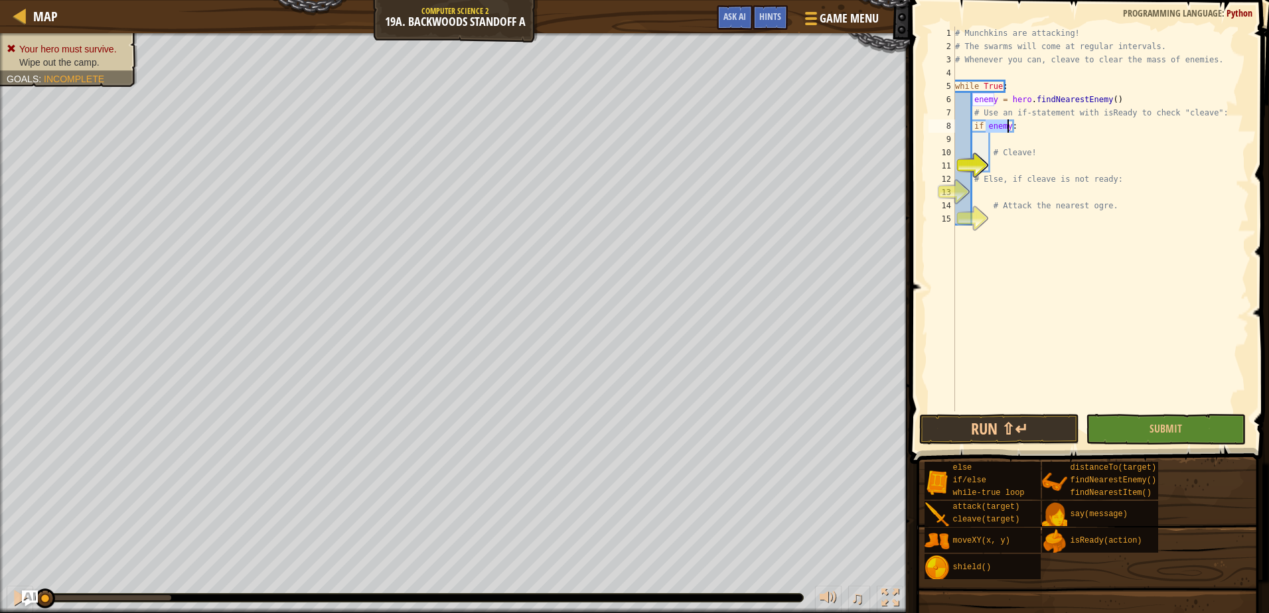
click at [1040, 135] on div "# Munchkins are attacking! # The swarms will come at regular intervals. # Whene…" at bounding box center [1101, 233] width 297 height 412
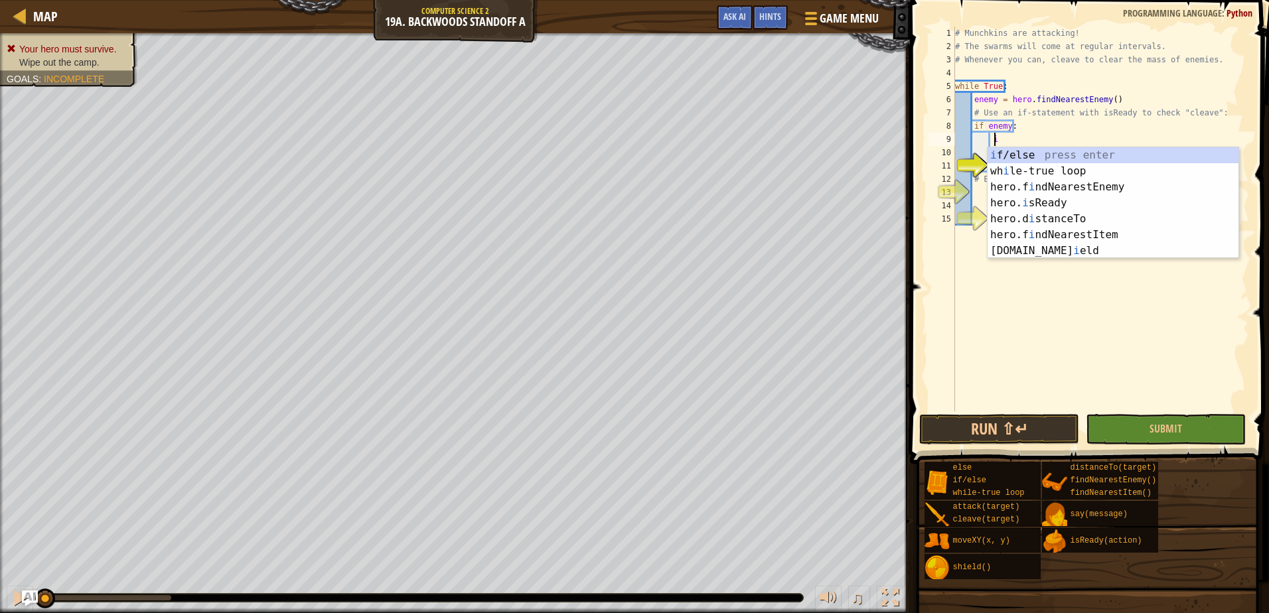
scroll to position [6, 3]
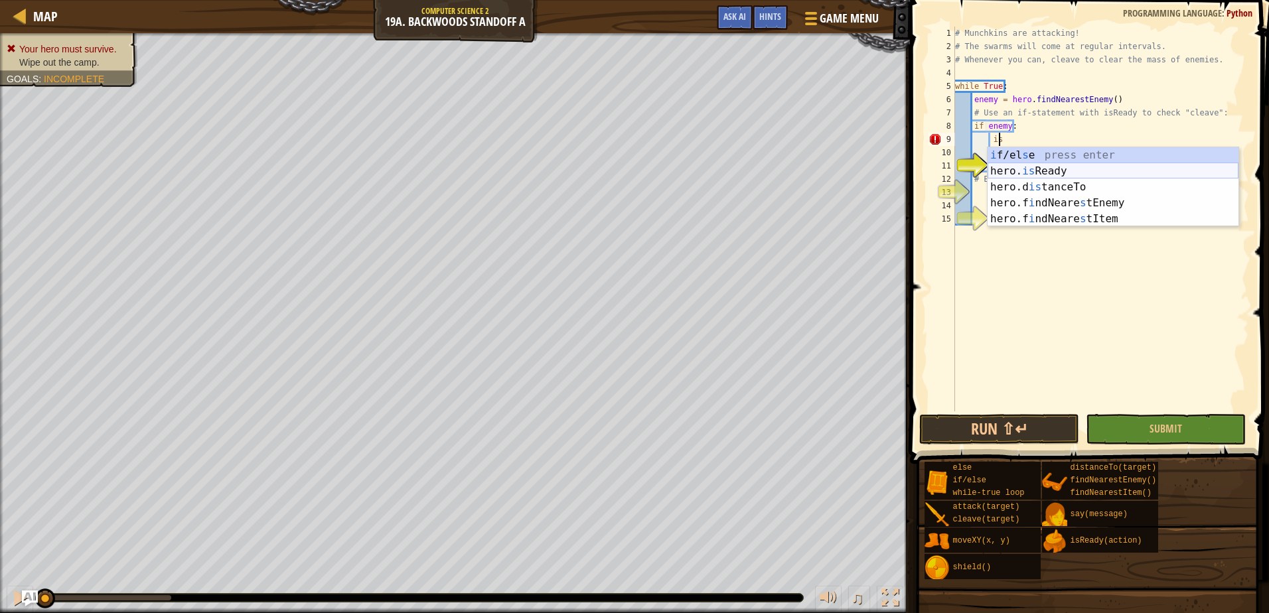
click at [1036, 166] on div "i f/el s e press enter hero. is Ready press enter hero.d is tanceTo press enter…" at bounding box center [1113, 203] width 251 height 112
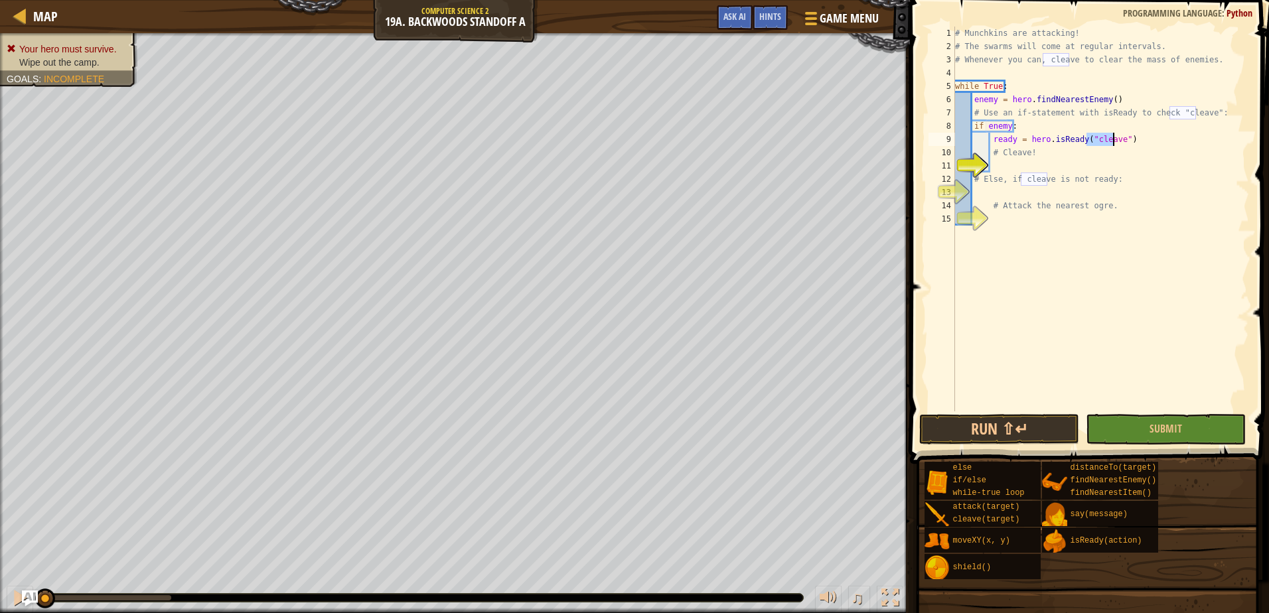
click at [1133, 150] on div "# Munchkins are attacking! # The swarms will come at regular intervals. # Whene…" at bounding box center [1101, 233] width 297 height 412
type textarea "# Cleave!"
click at [998, 166] on div "# Munchkins are attacking! # The swarms will come at regular intervals. # Whene…" at bounding box center [1101, 233] width 297 height 412
click at [981, 191] on div "# Munchkins are attacking! # The swarms will come at regular intervals. # Whene…" at bounding box center [1101, 233] width 297 height 412
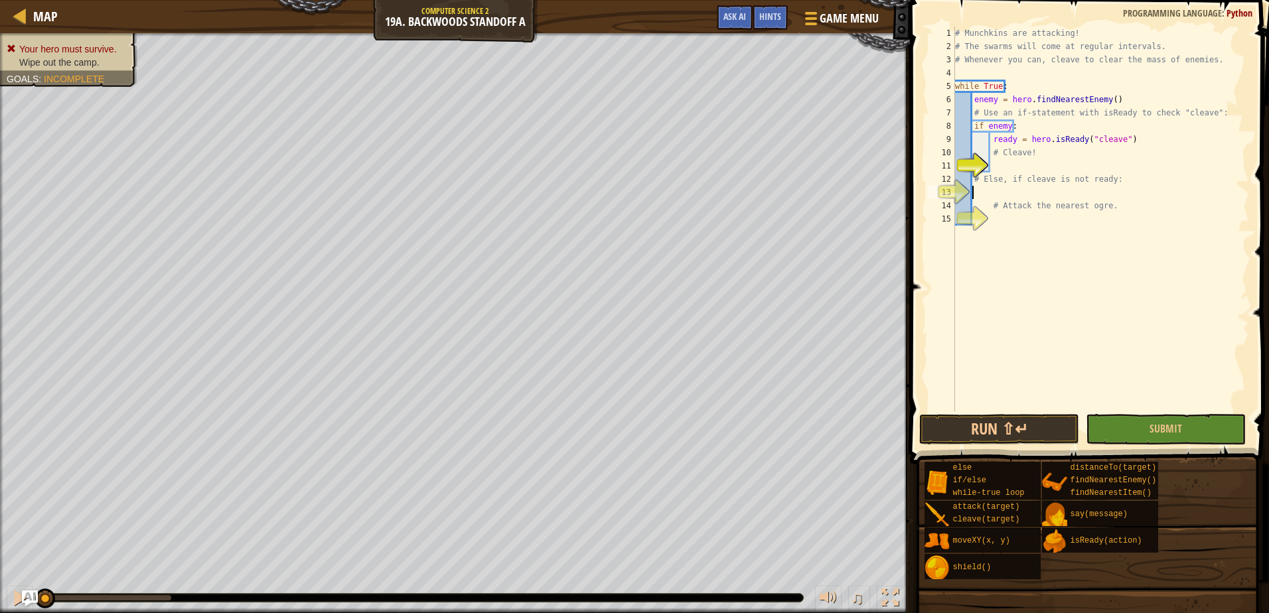
scroll to position [6, 1]
click at [1107, 204] on div "if /else press enter" at bounding box center [1095, 224] width 251 height 48
type textarea "if enemy:"
click at [1038, 208] on div "# Munchkins are attacking! # The swarms will come at regular intervals. # Whene…" at bounding box center [1101, 233] width 297 height 412
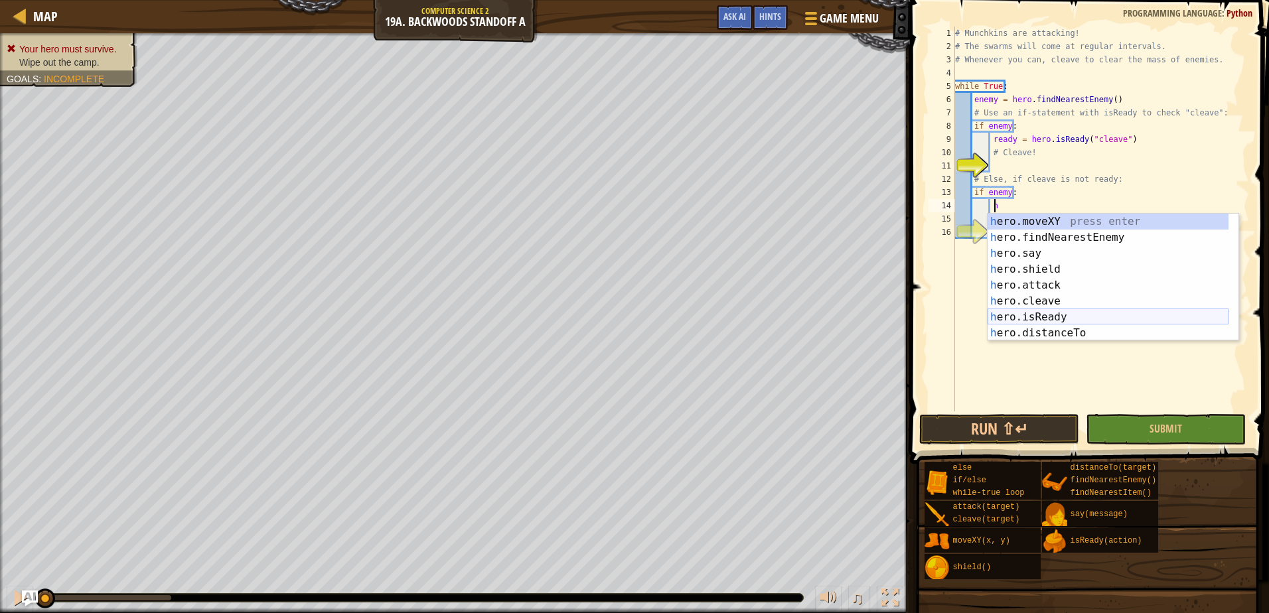
click at [1028, 310] on div "h ero.moveXY press enter h ero.findNearestEnemy press enter h ero.say press ent…" at bounding box center [1108, 293] width 241 height 159
type textarea "ready = hero.isReady("cleave")"
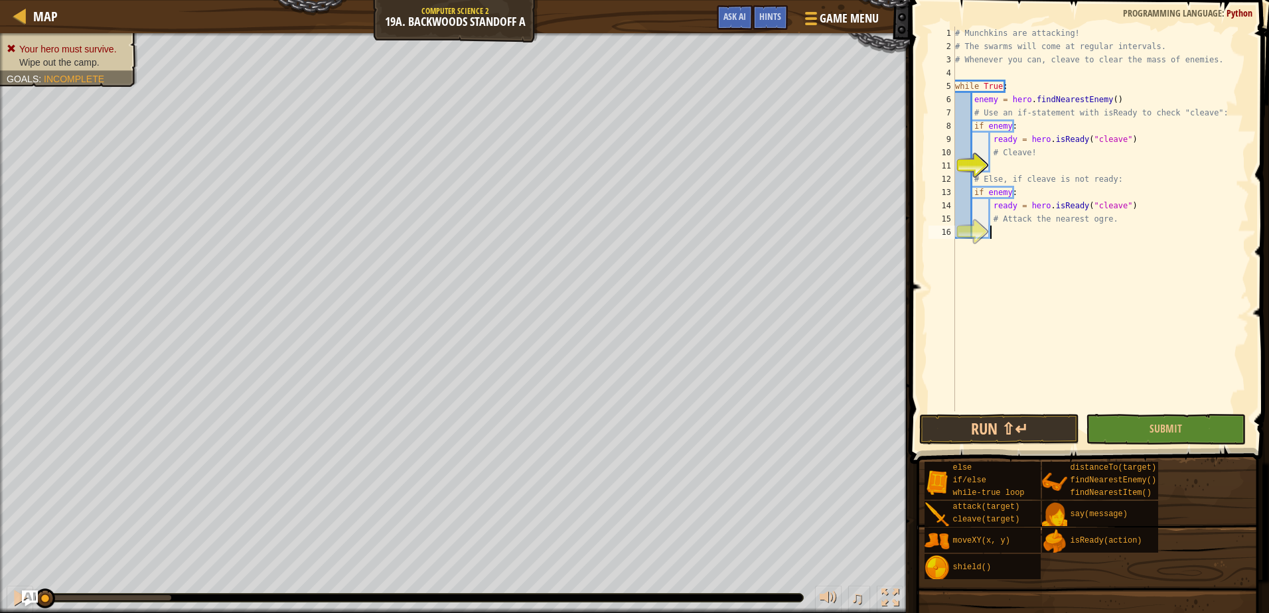
click at [999, 234] on div "# Munchkins are attacking! # The swarms will come at regular intervals. # Whene…" at bounding box center [1101, 233] width 297 height 412
type textarea "h"
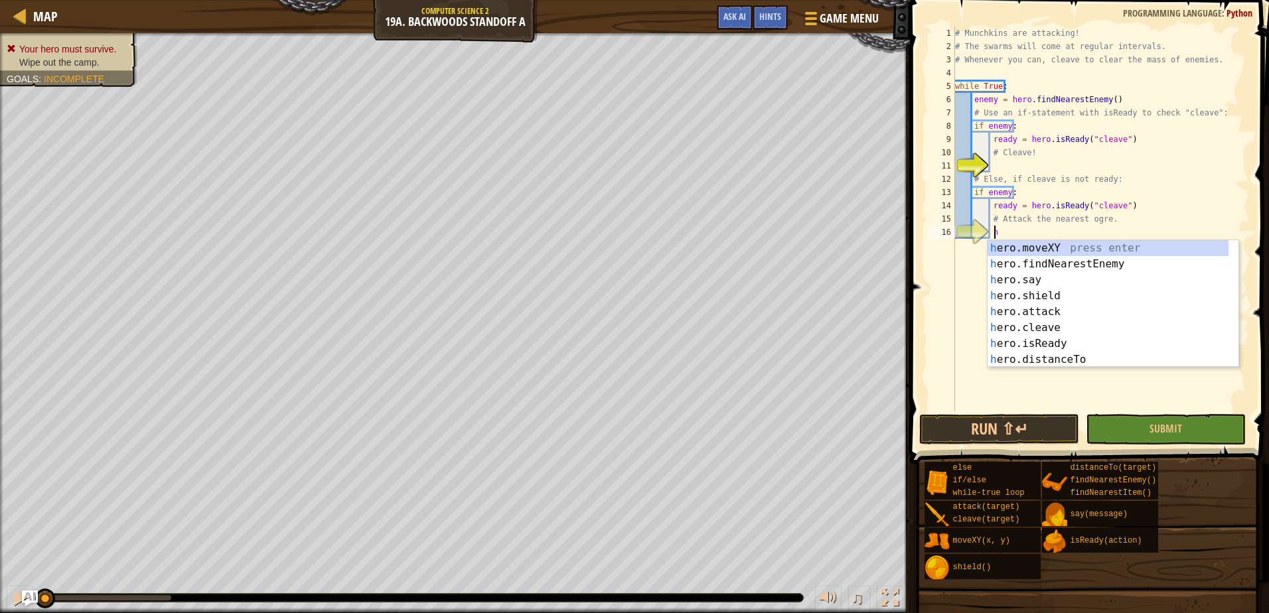
scroll to position [6, 3]
click at [1073, 260] on div "h ero.moveXY press enter h ero.findNearestEnemy press enter h ero.say press ent…" at bounding box center [1108, 319] width 241 height 159
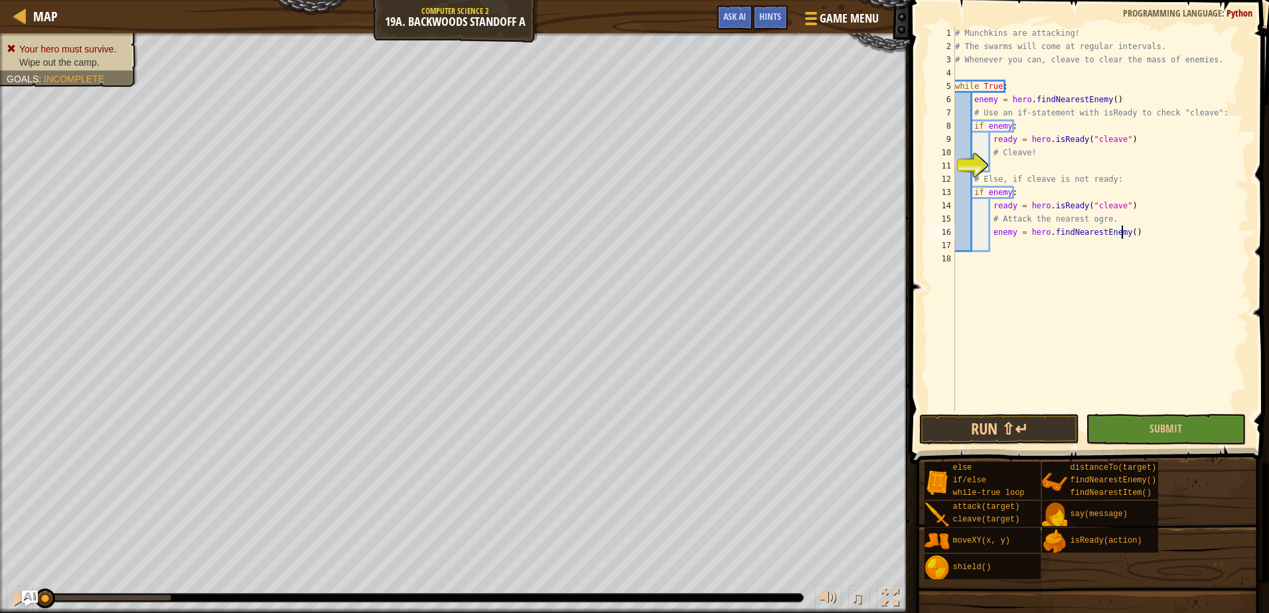
click at [1122, 235] on div "# Munchkins are attacking! # The swarms will come at regular intervals. # Whene…" at bounding box center [1101, 233] width 297 height 412
click at [1042, 427] on button "Run ⇧↵" at bounding box center [999, 429] width 160 height 31
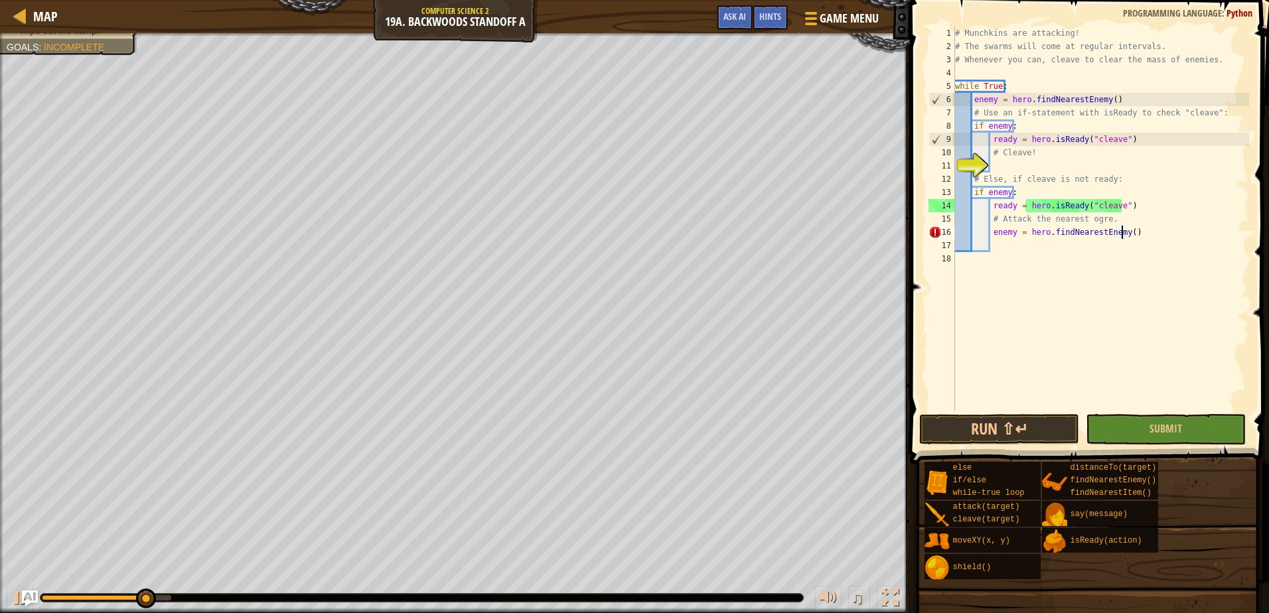
scroll to position [6, 13]
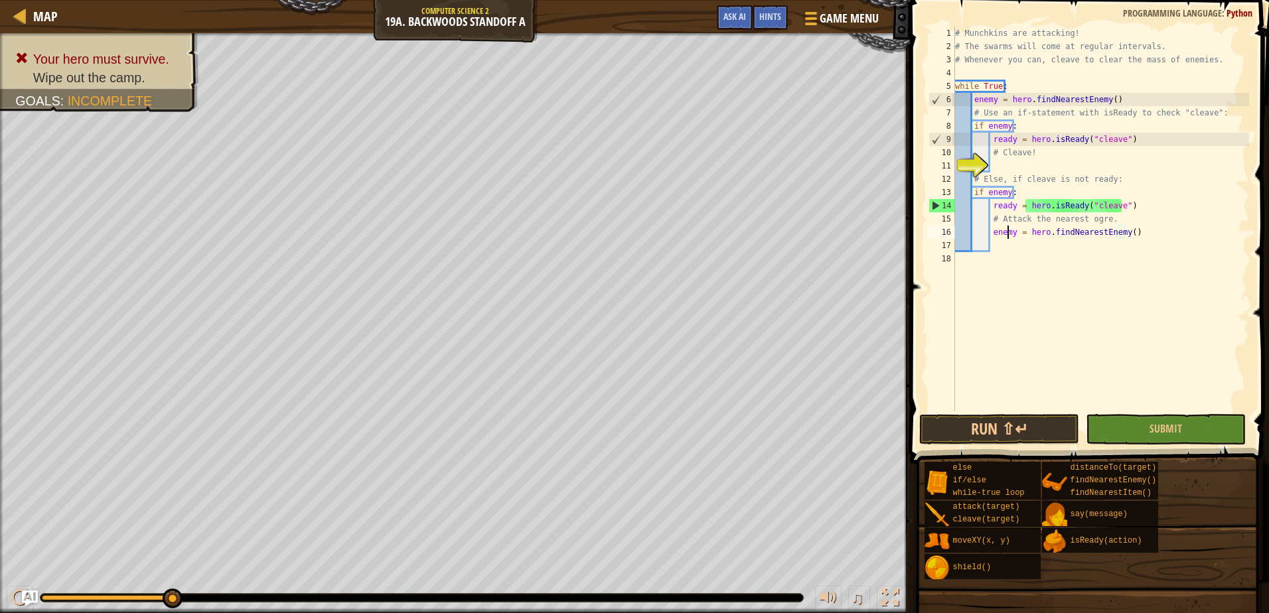
click at [1010, 232] on div "# Munchkins are attacking! # The swarms will come at regular intervals. # Whene…" at bounding box center [1101, 233] width 297 height 412
click at [1012, 231] on div "# Munchkins are attacking! # The swarms will come at regular intervals. # Whene…" at bounding box center [1101, 233] width 297 height 412
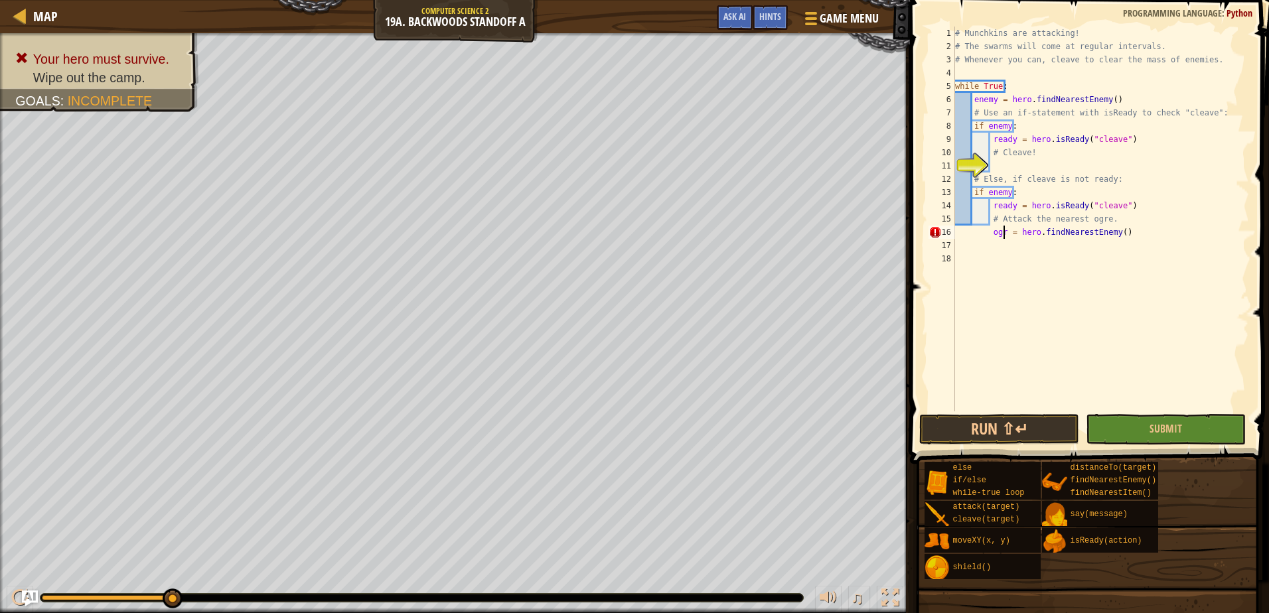
scroll to position [6, 5]
type textarea "ogre = hero.findNearestEnemy()"
click at [1144, 429] on button "Submit" at bounding box center [1166, 429] width 160 height 31
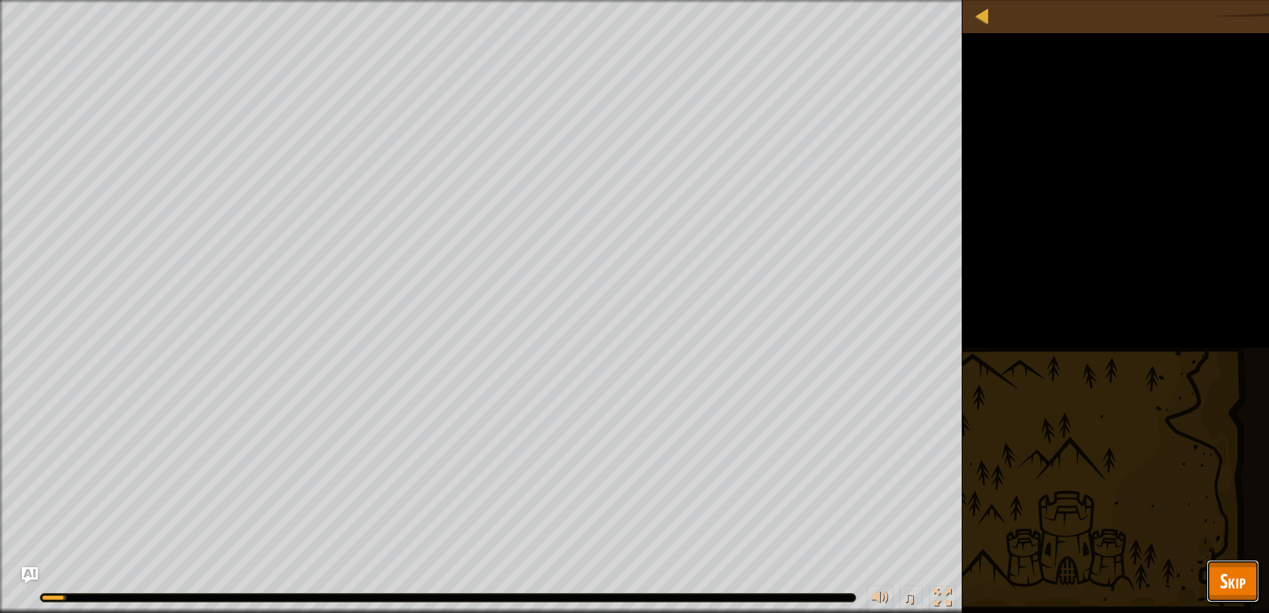
click at [1251, 583] on button "Skip" at bounding box center [1233, 581] width 52 height 42
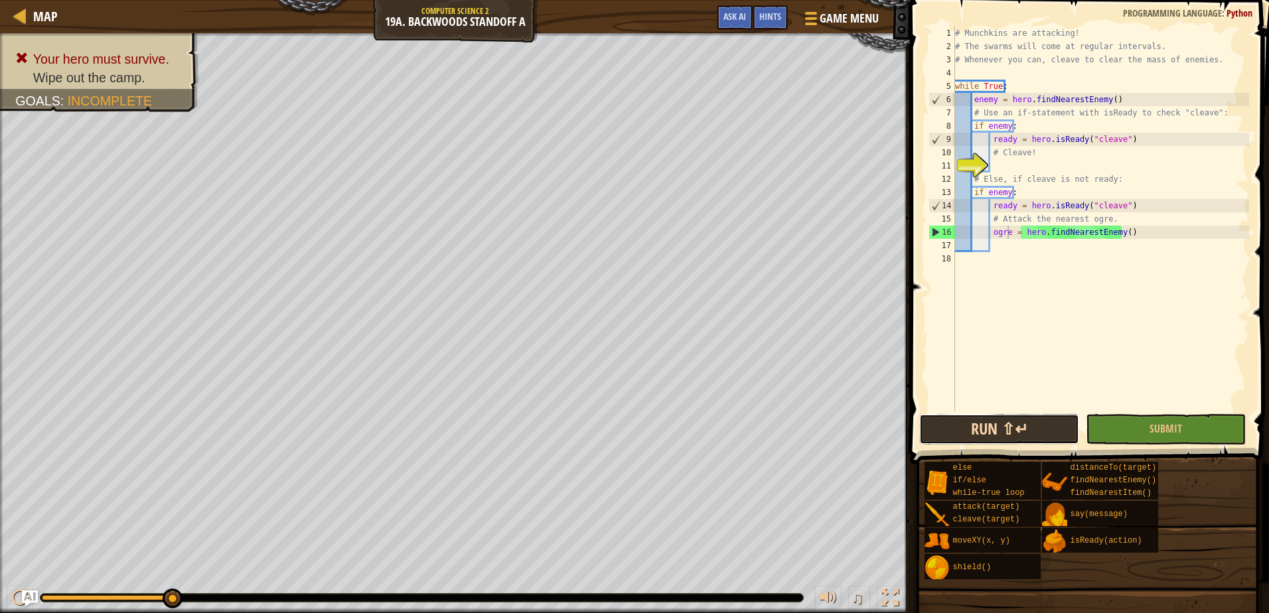
click at [952, 424] on button "Run ⇧↵" at bounding box center [999, 429] width 160 height 31
click at [1000, 164] on div "# Munchkins are attacking! # The swarms will come at regular intervals. # Whene…" at bounding box center [1101, 233] width 297 height 412
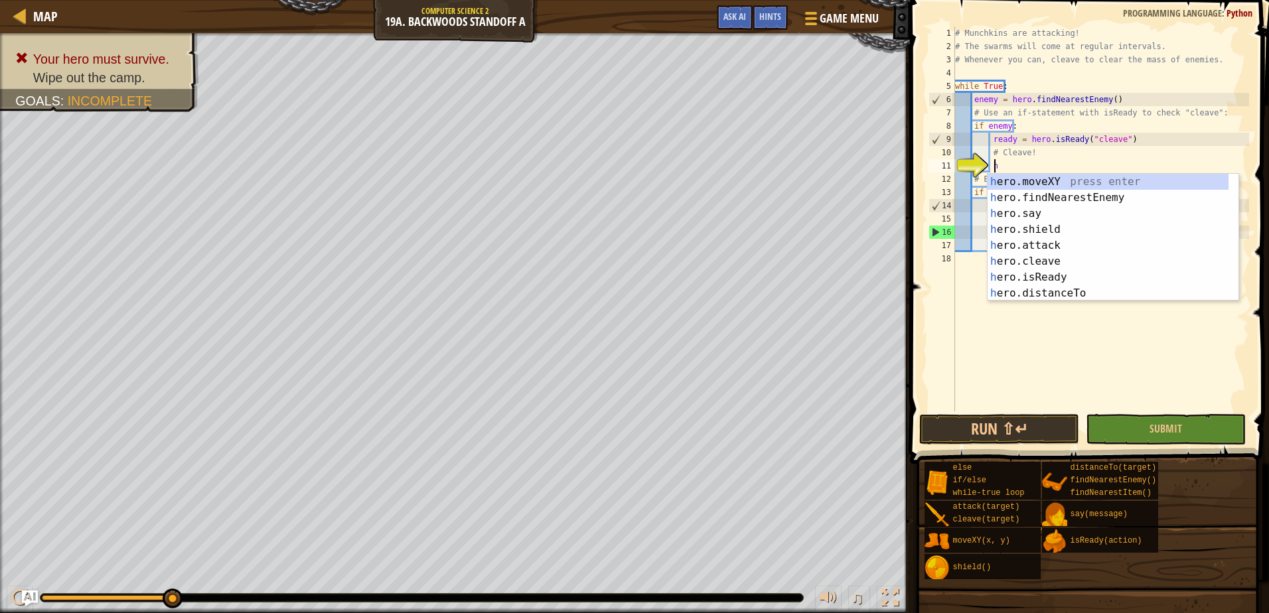
scroll to position [6, 3]
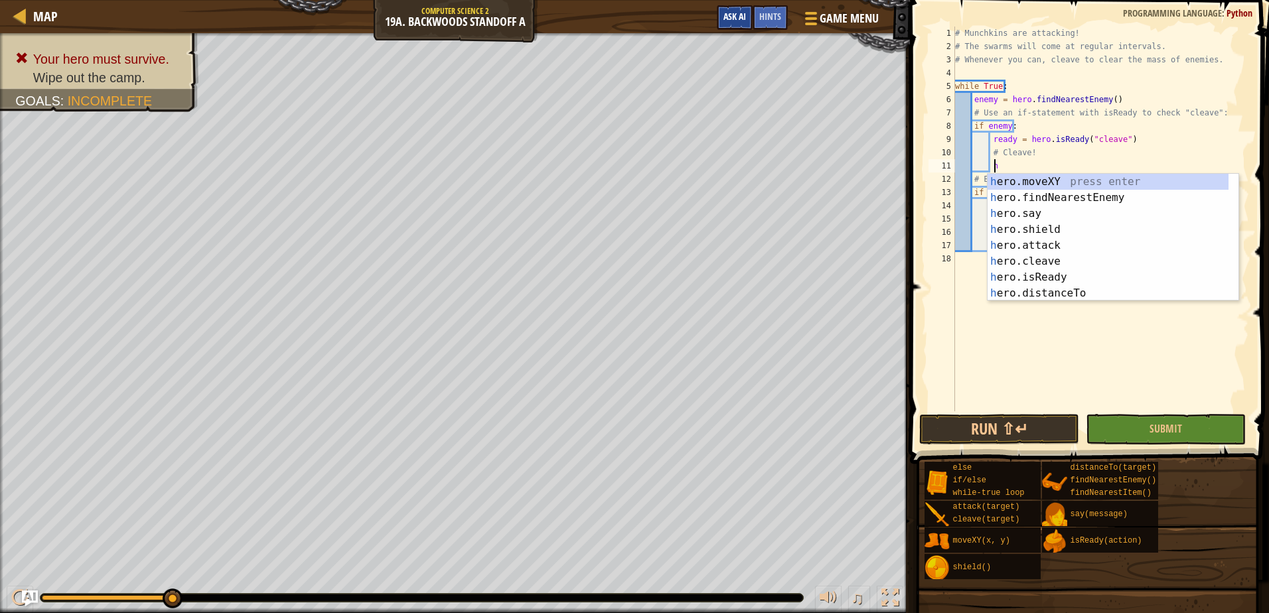
type textarea "h"
click at [719, 25] on button "Ask AI" at bounding box center [735, 17] width 36 height 25
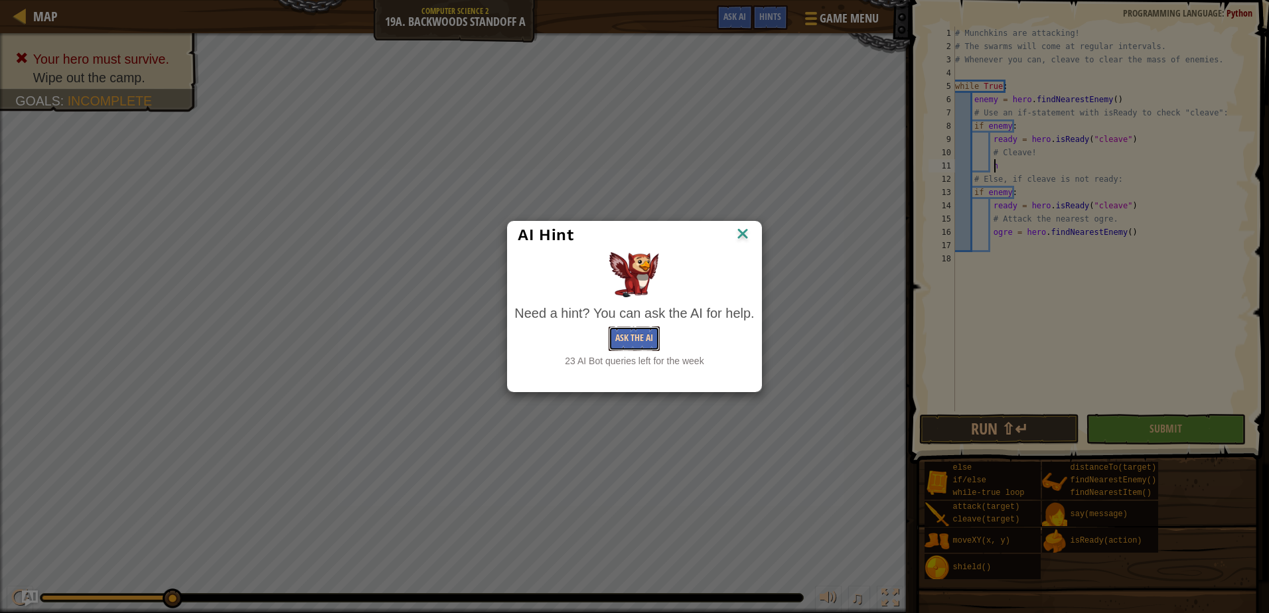
click at [632, 333] on button "Ask the AI" at bounding box center [634, 339] width 51 height 25
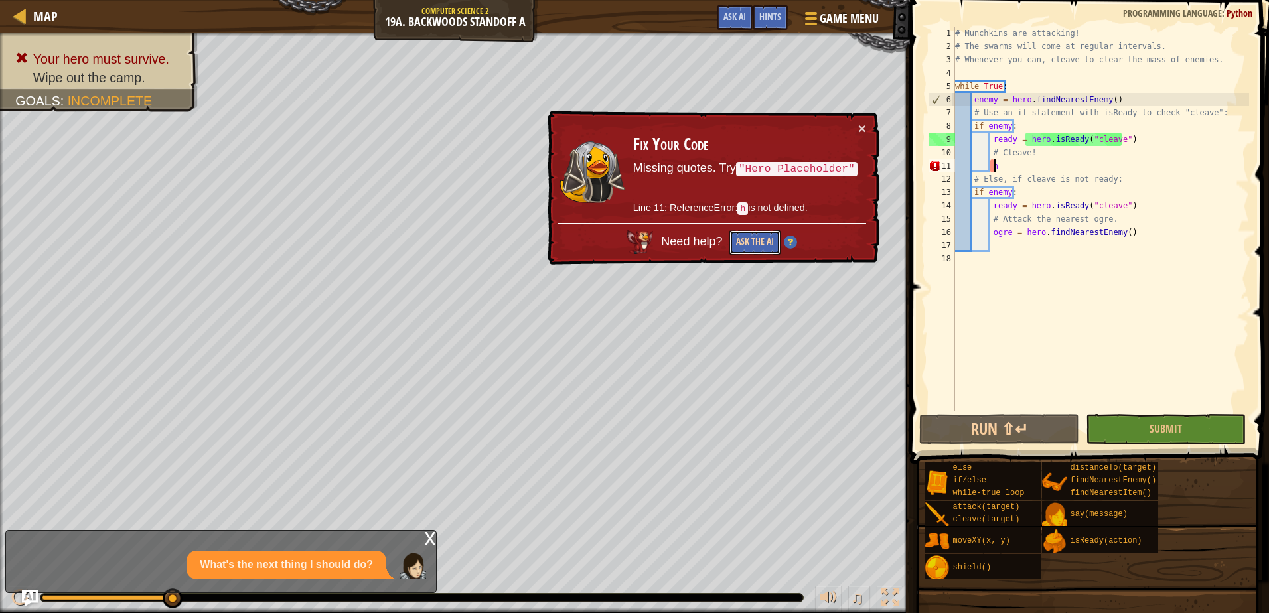
click at [759, 239] on button "Ask the AI" at bounding box center [755, 242] width 51 height 25
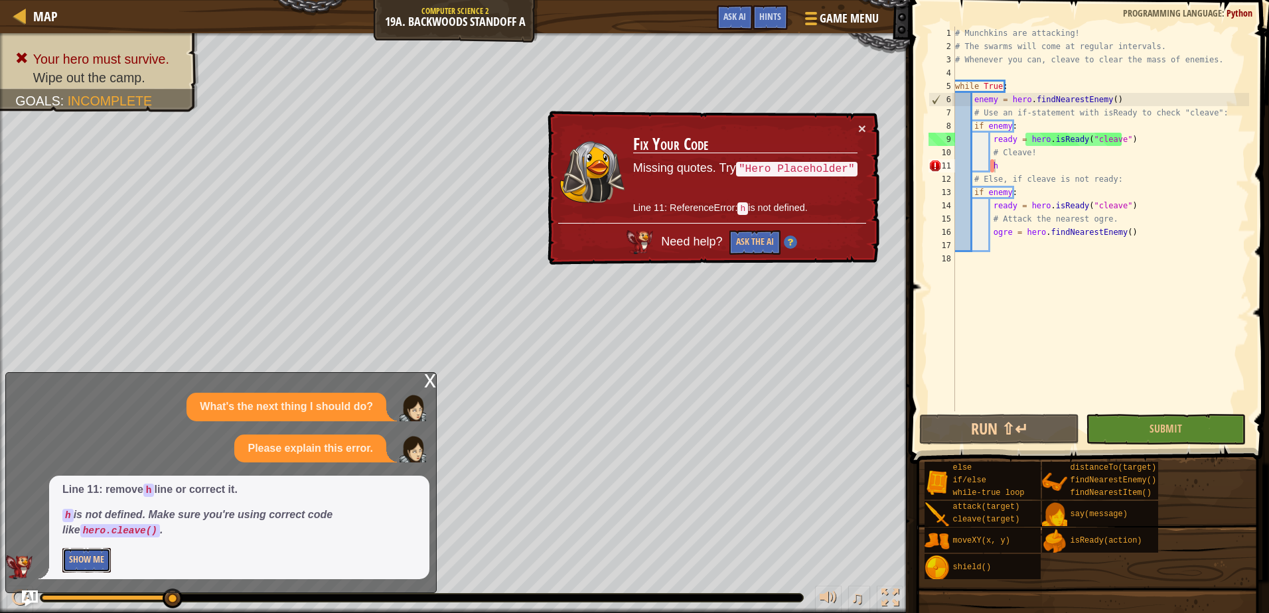
click at [85, 557] on button "Show Me" at bounding box center [86, 560] width 48 height 25
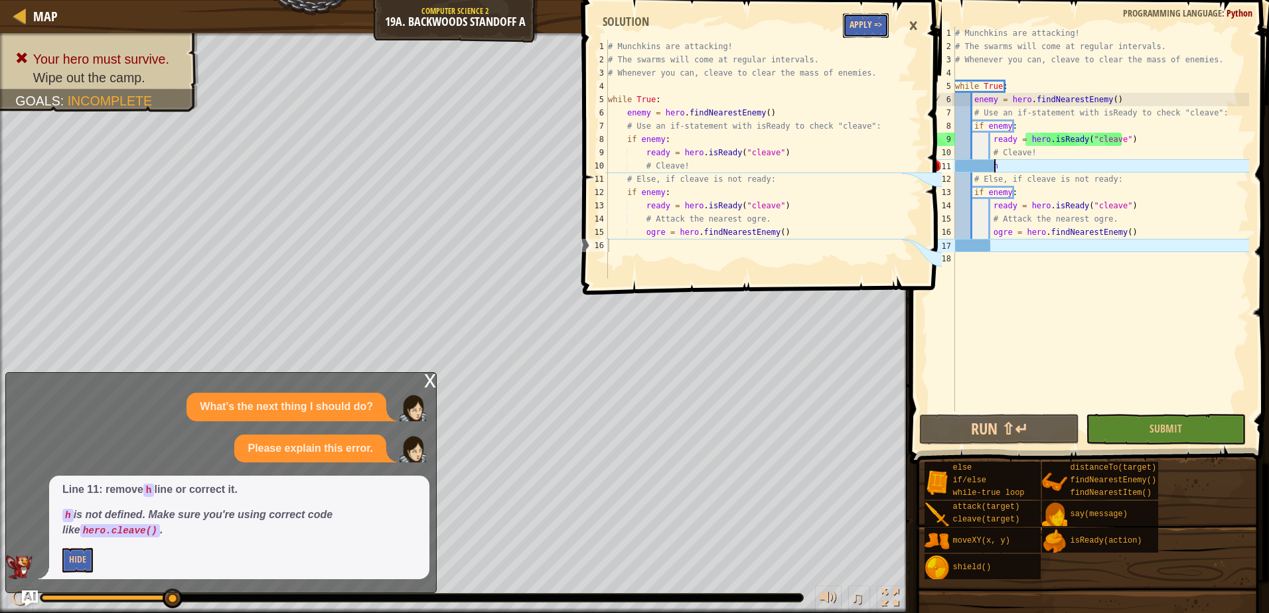
click at [846, 27] on button "Apply =>" at bounding box center [866, 25] width 46 height 25
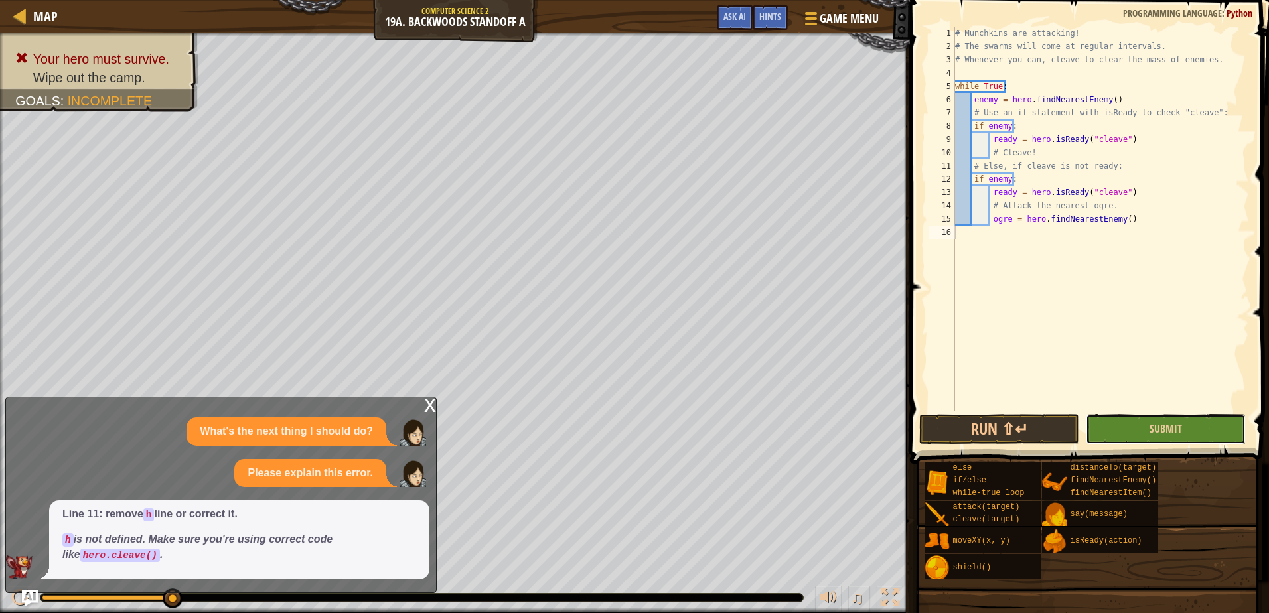
click at [1105, 425] on button "Submit" at bounding box center [1166, 429] width 160 height 31
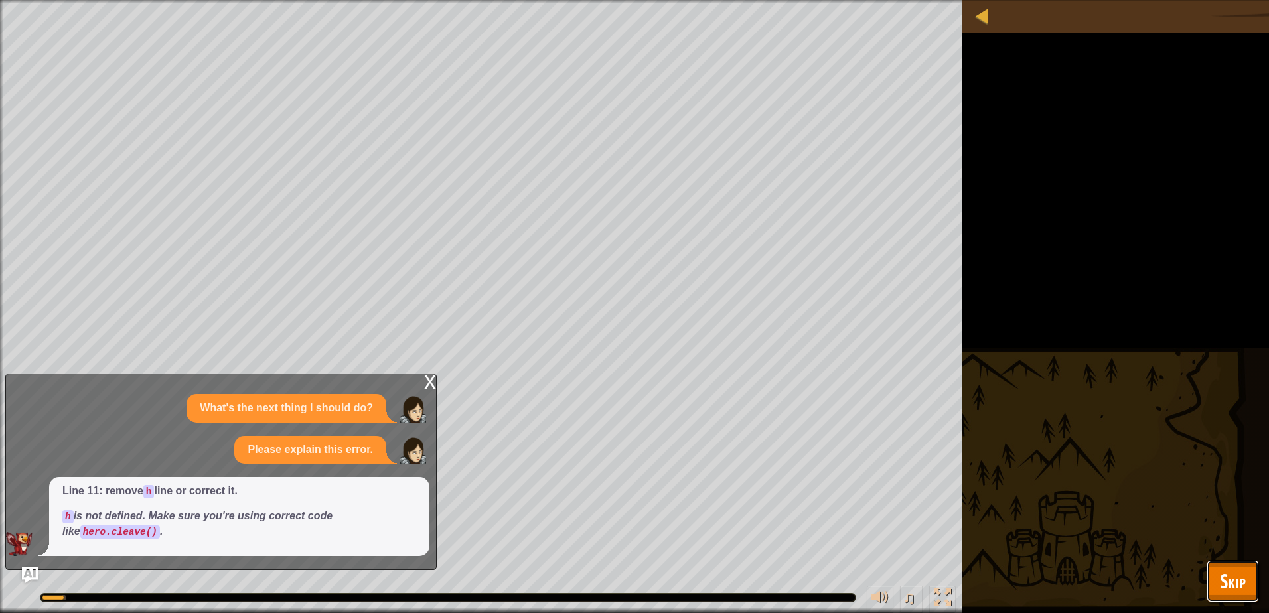
click at [1218, 581] on button "Skip" at bounding box center [1233, 581] width 52 height 42
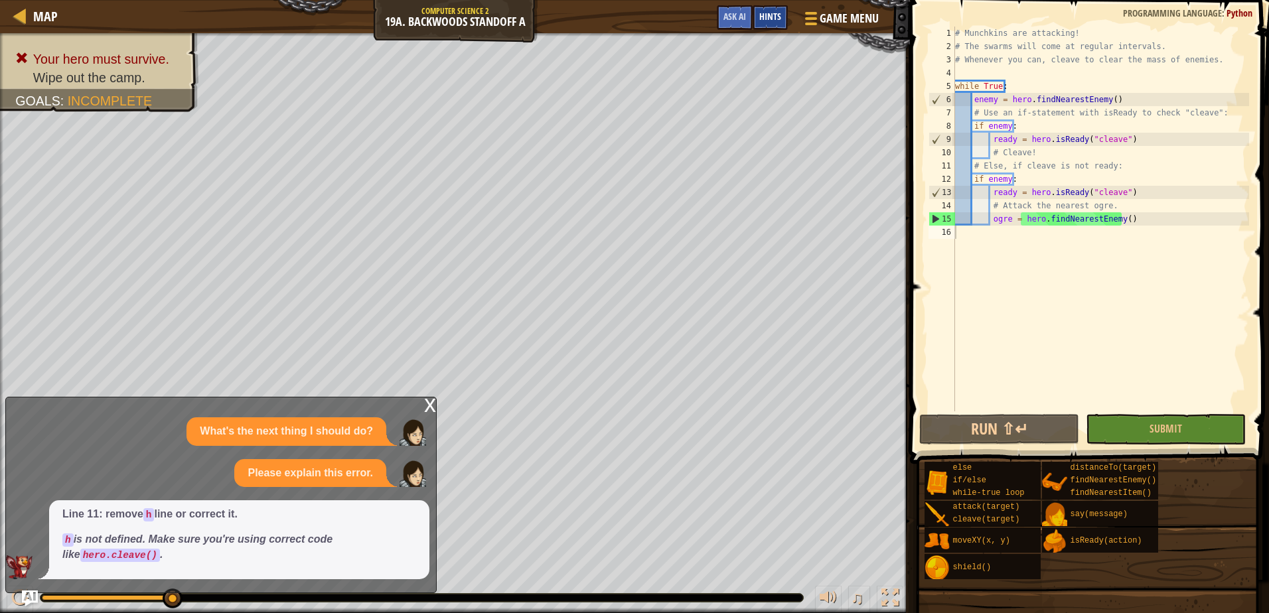
click at [759, 17] on div "Hints" at bounding box center [770, 17] width 35 height 25
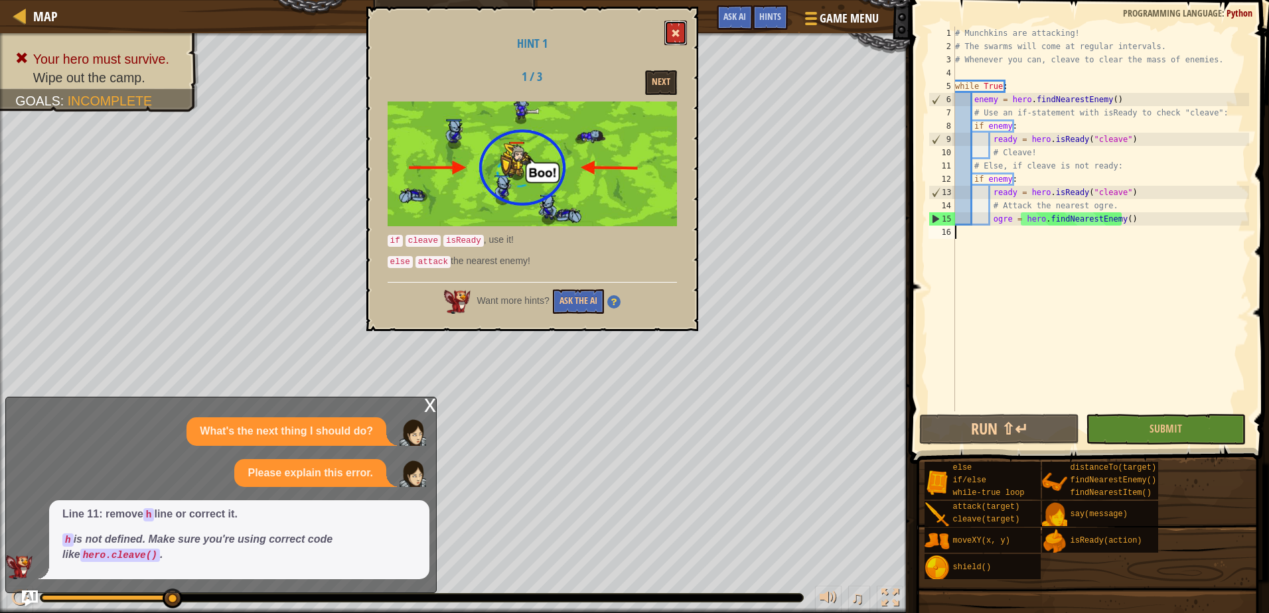
click at [674, 25] on button at bounding box center [675, 33] width 23 height 25
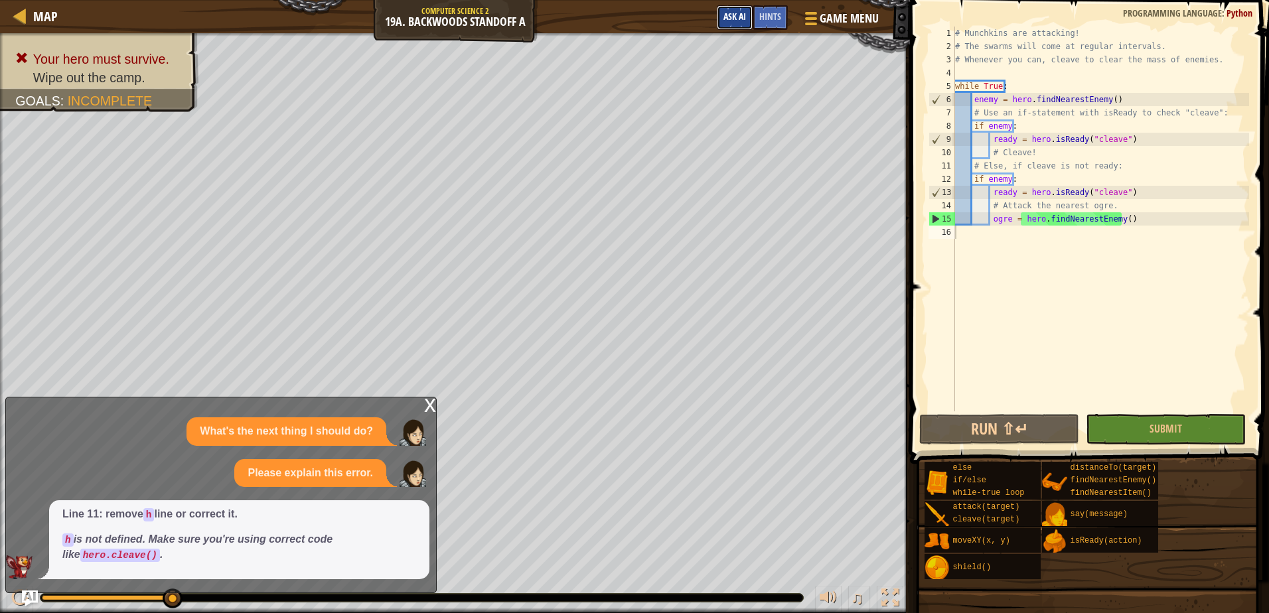
click at [745, 7] on button "Ask AI" at bounding box center [735, 17] width 36 height 25
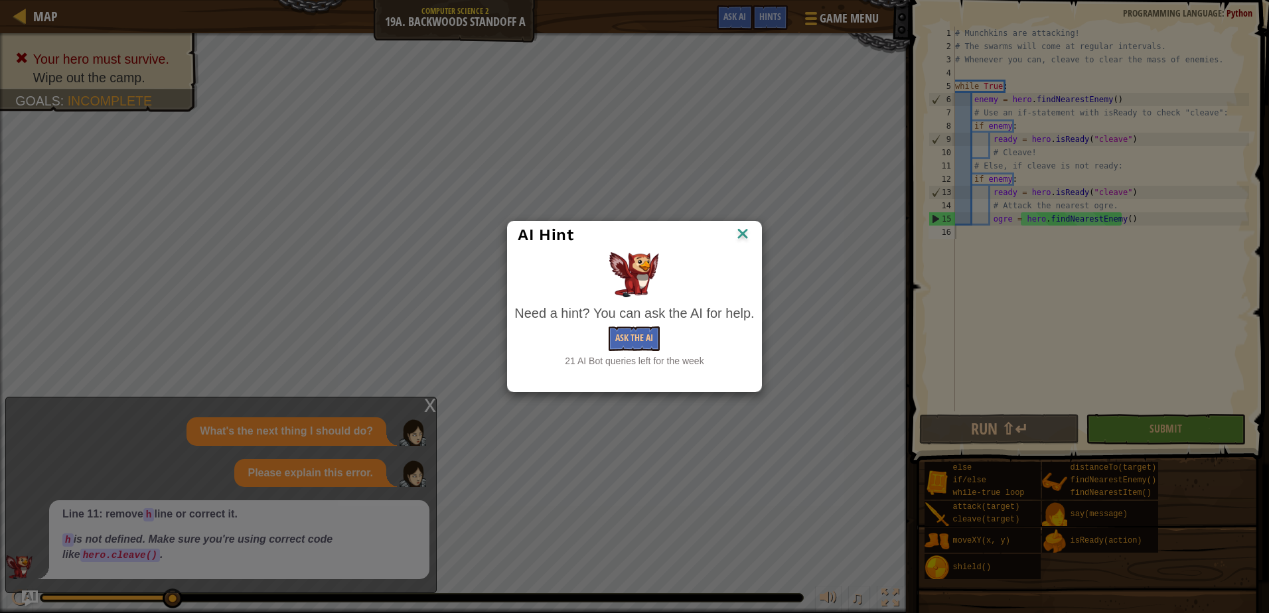
click at [738, 227] on img at bounding box center [742, 235] width 17 height 20
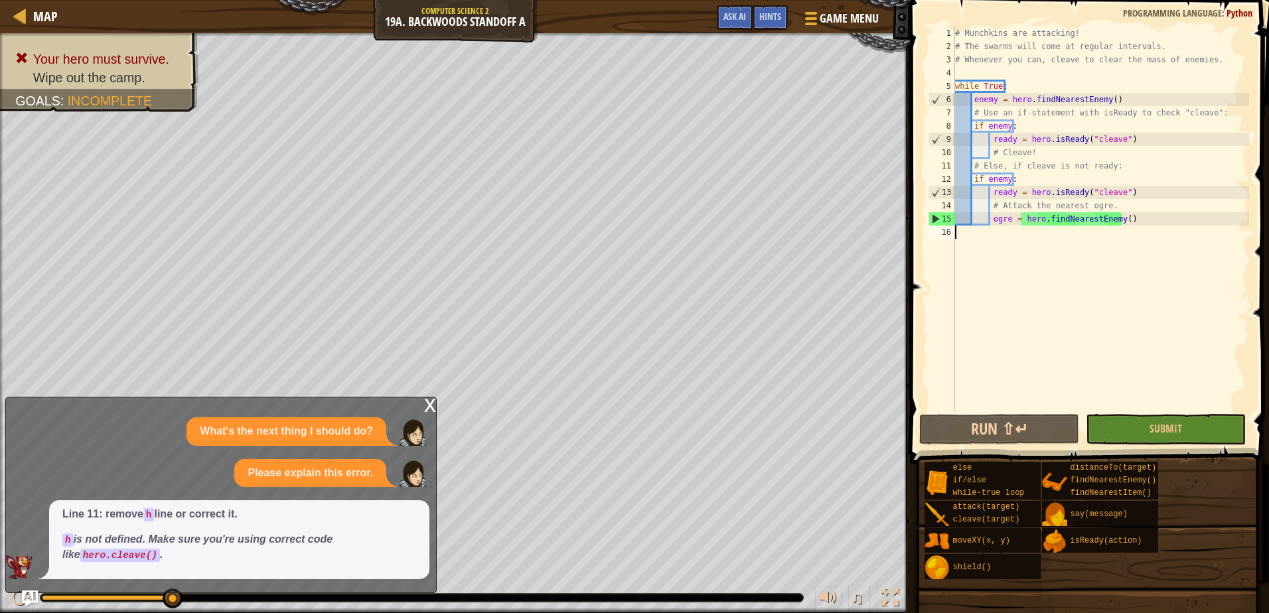
click at [1054, 151] on div "# Munchkins are attacking! # The swarms will come at regular intervals. # Whene…" at bounding box center [1101, 233] width 297 height 412
type textarea "# Cleave!"
click at [1036, 414] on span at bounding box center [1091, 212] width 370 height 503
click at [1013, 418] on button "Run ⇧↵" at bounding box center [999, 429] width 160 height 31
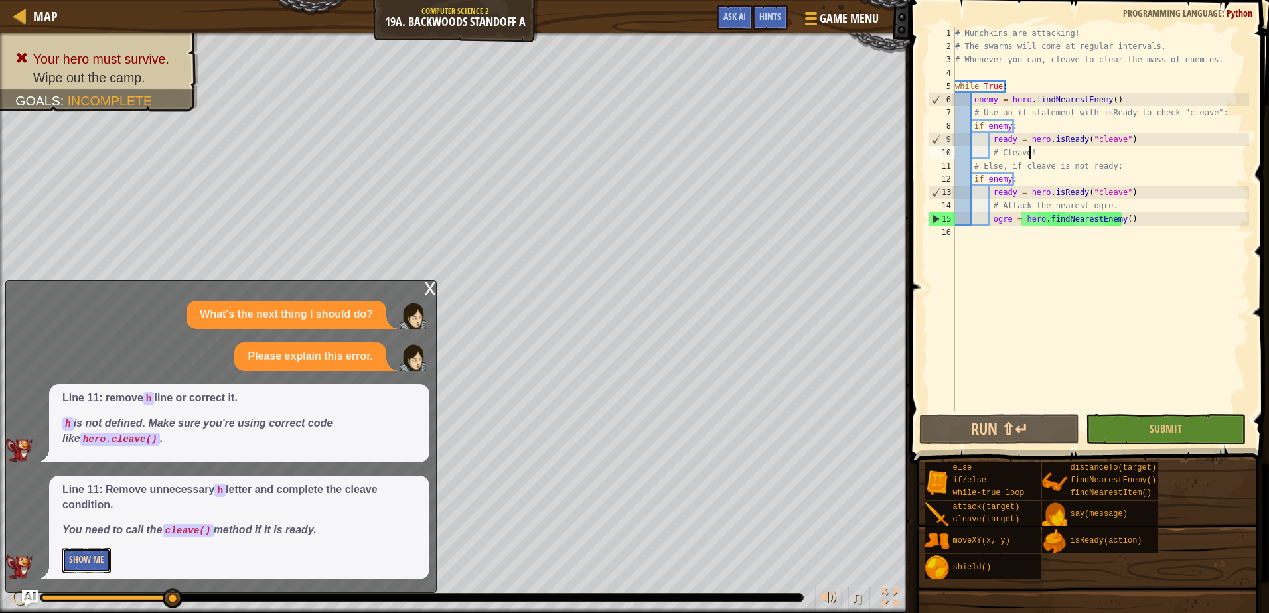
click at [89, 560] on button "Show Me" at bounding box center [86, 560] width 48 height 25
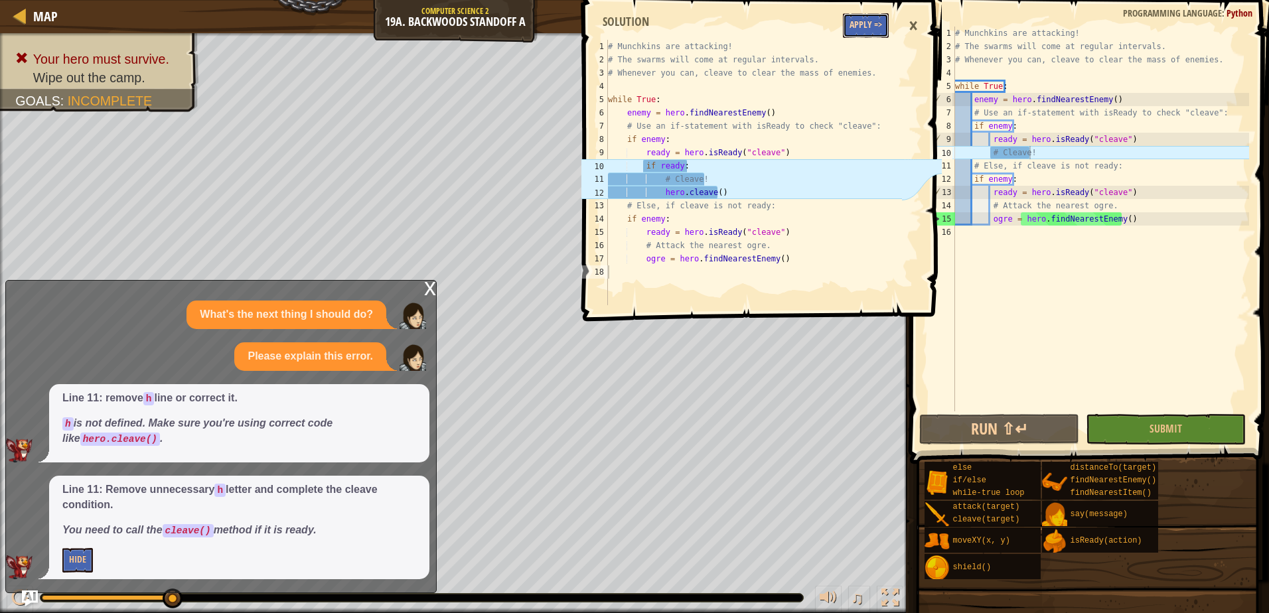
click at [867, 19] on button "Apply =>" at bounding box center [866, 25] width 46 height 25
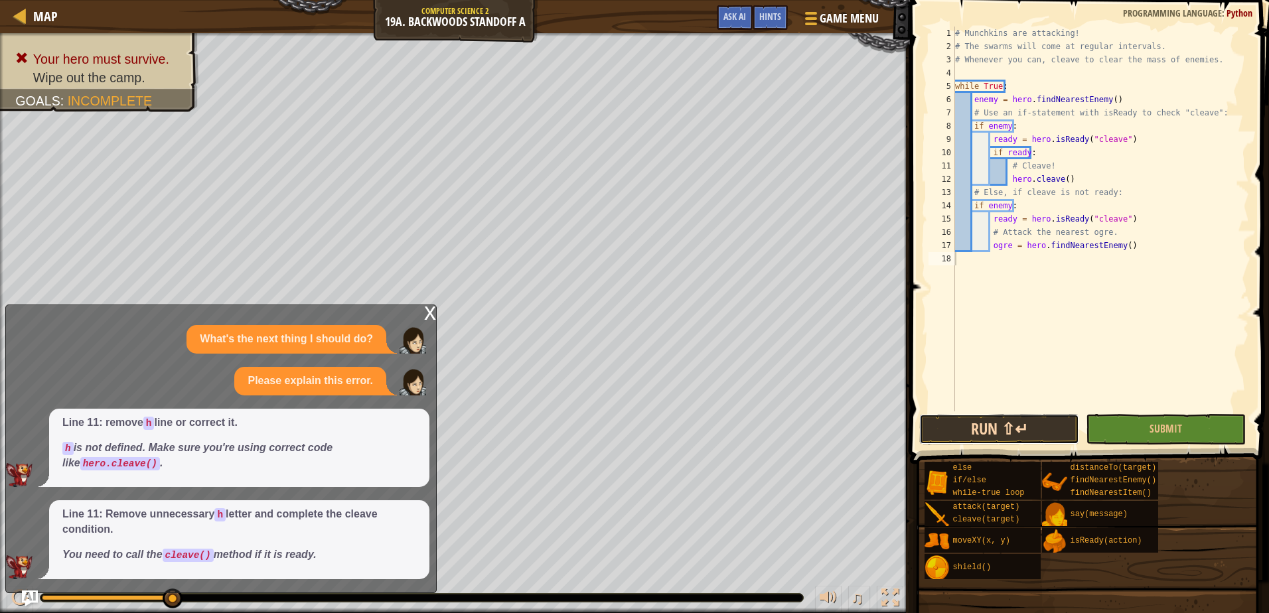
click at [1047, 433] on button "Run ⇧↵" at bounding box center [999, 429] width 160 height 31
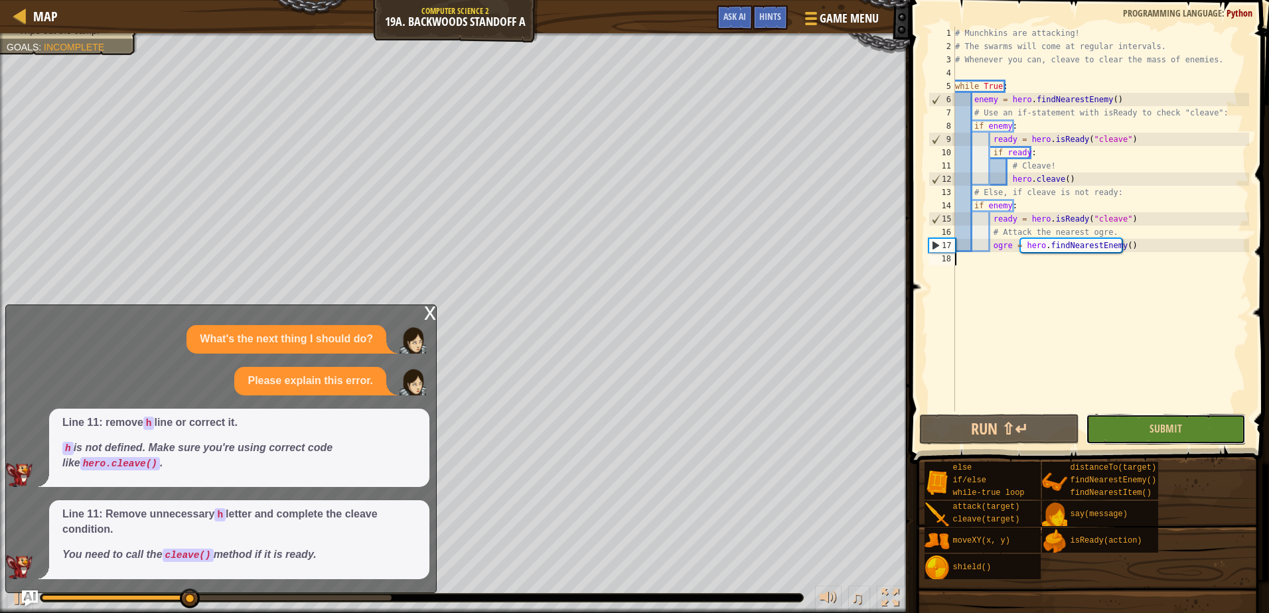
click at [1105, 430] on button "Submit" at bounding box center [1166, 429] width 160 height 31
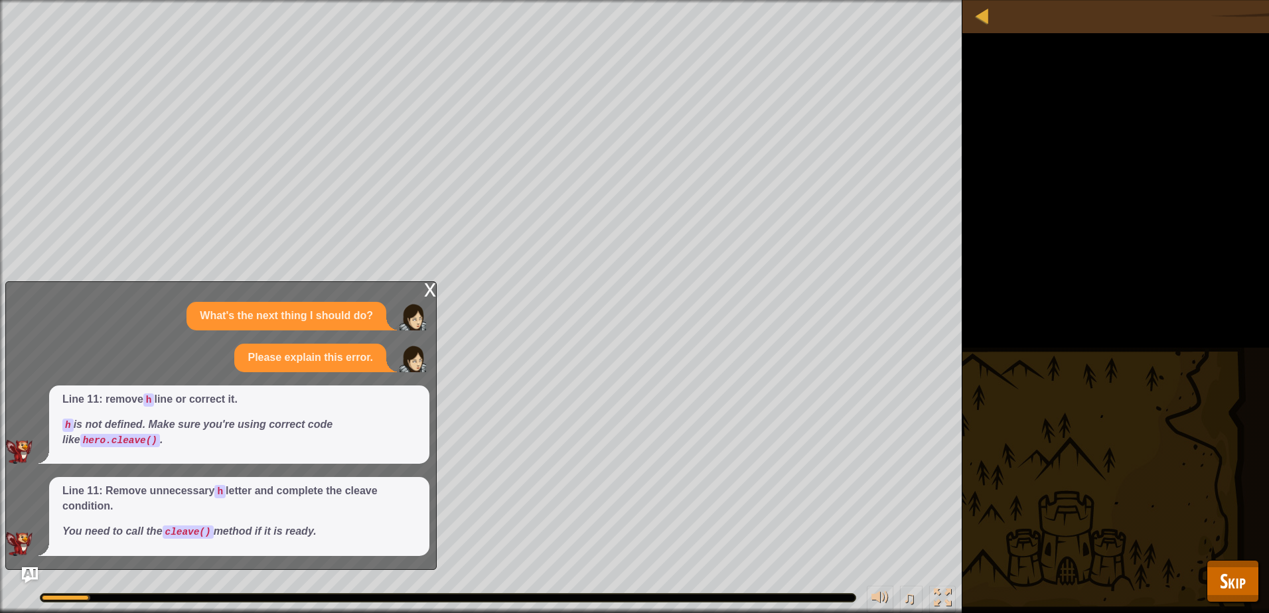
click at [433, 291] on div "x" at bounding box center [430, 288] width 12 height 13
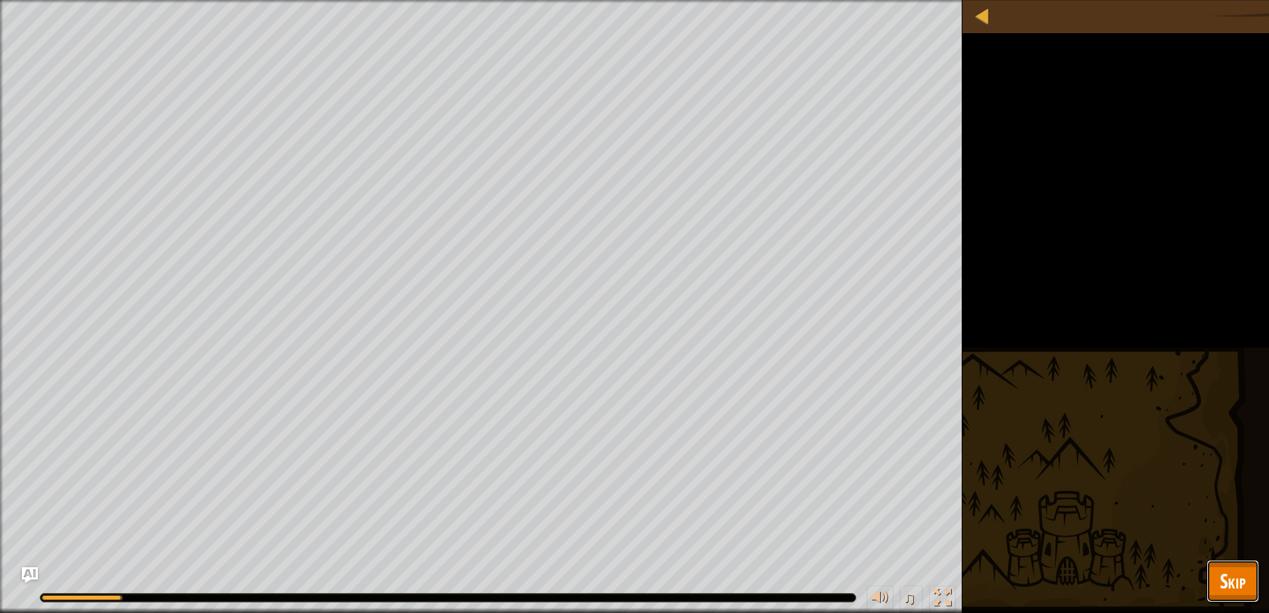
drag, startPoint x: 1222, startPoint y: 573, endPoint x: 1196, endPoint y: 554, distance: 32.3
click at [1220, 571] on span "Skip" at bounding box center [1233, 581] width 26 height 27
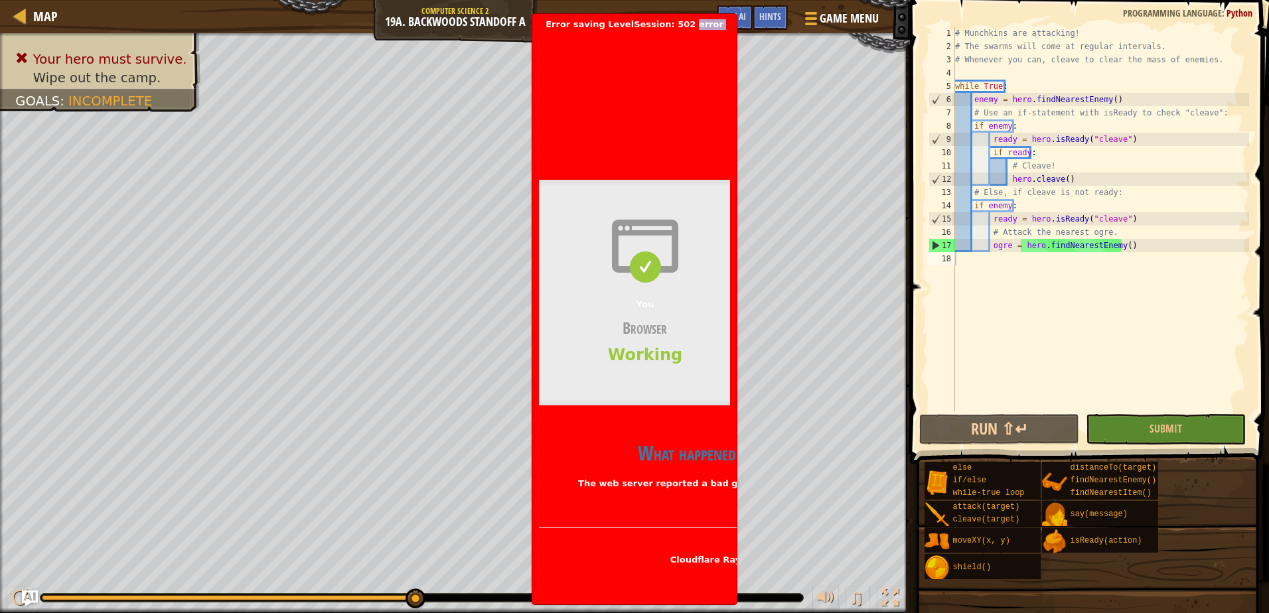
drag, startPoint x: 687, startPoint y: 27, endPoint x: 625, endPoint y: 209, distance: 192.7
click at [625, 209] on span "Error saving LevelSession: 502 error [DOMAIN_NAME] | 502: Bad gateway Bad gatew…" at bounding box center [634, 309] width 191 height 580
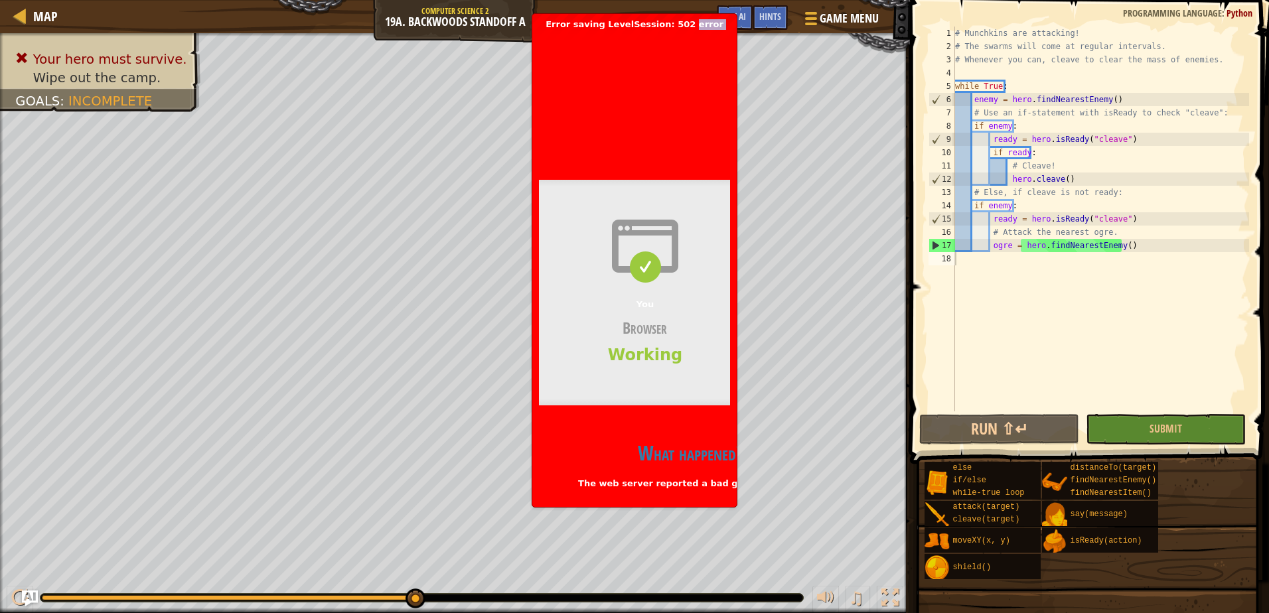
click at [631, 165] on div "Bad gateway Error code 502 Visit [DOMAIN_NAME] for more information. [DATE] 15:…" at bounding box center [634, 314] width 191 height 569
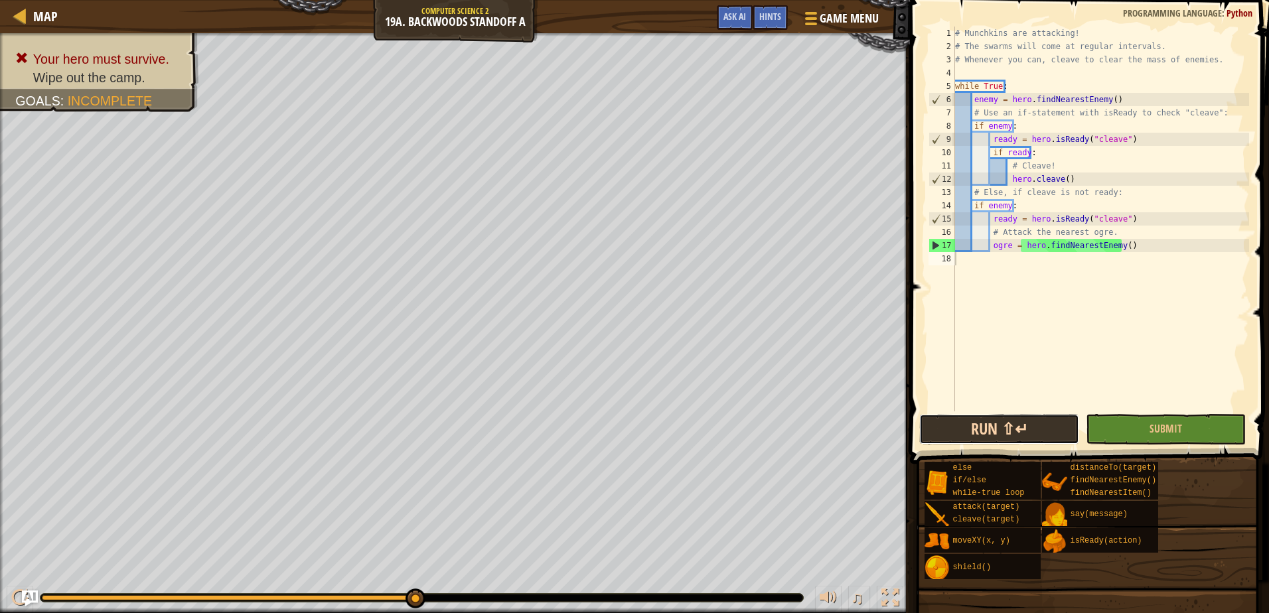
click at [986, 417] on button "Run ⇧↵" at bounding box center [999, 429] width 160 height 31
click at [719, 11] on button "Ask AI" at bounding box center [735, 17] width 36 height 25
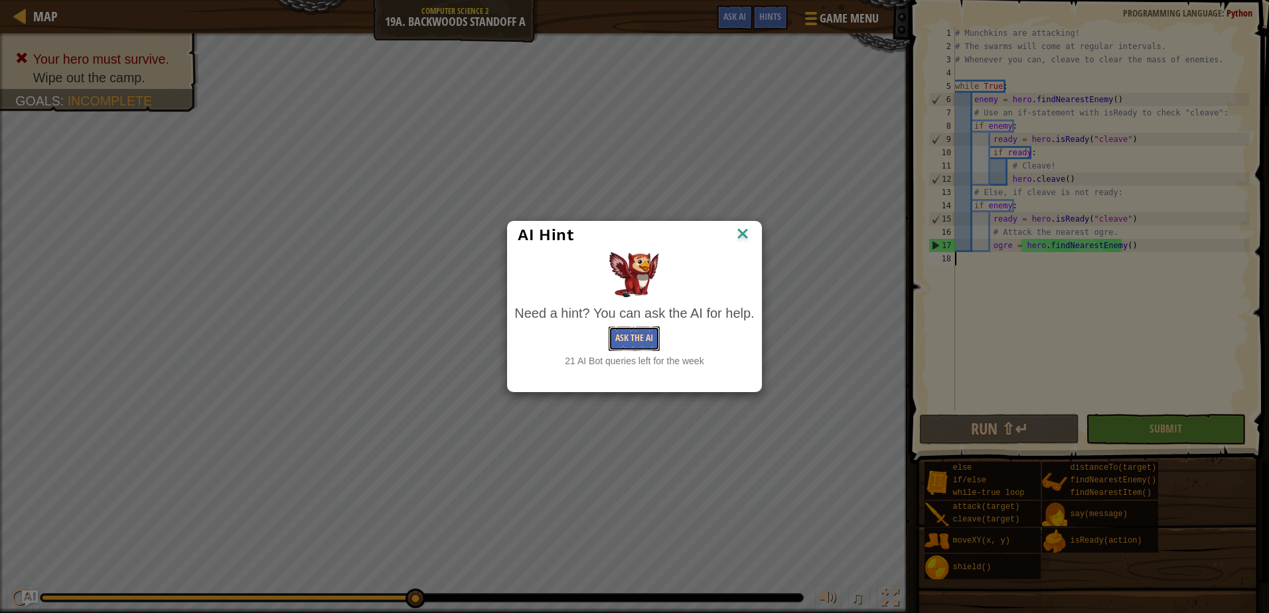
click at [636, 335] on button "Ask the AI" at bounding box center [634, 339] width 51 height 25
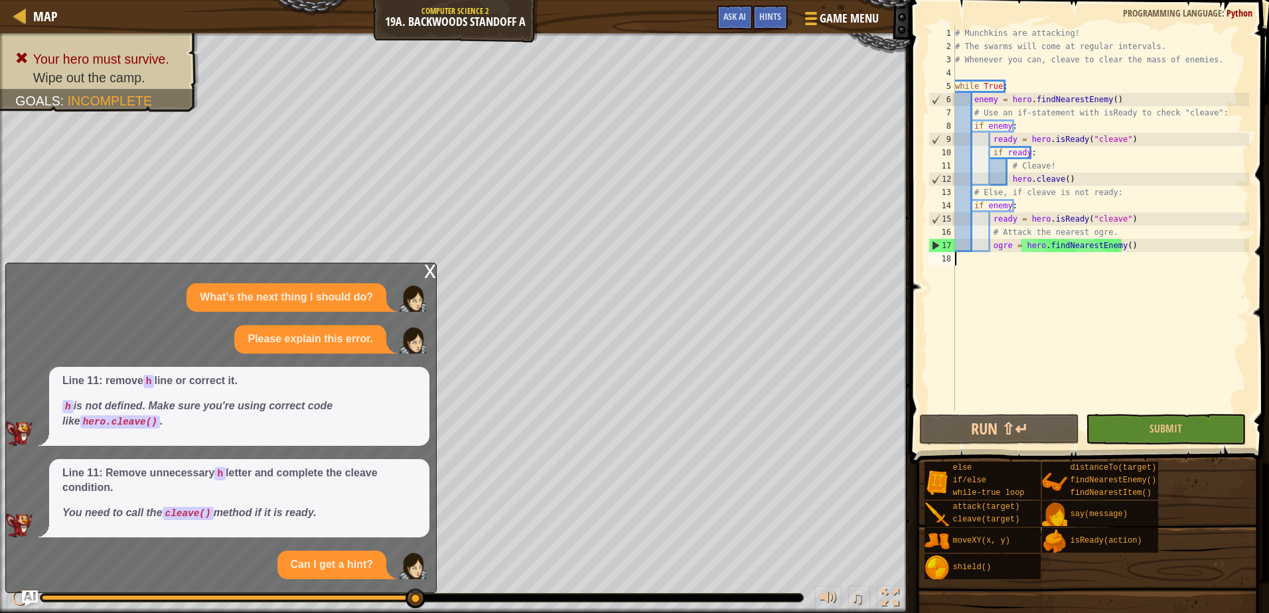
scroll to position [74, 0]
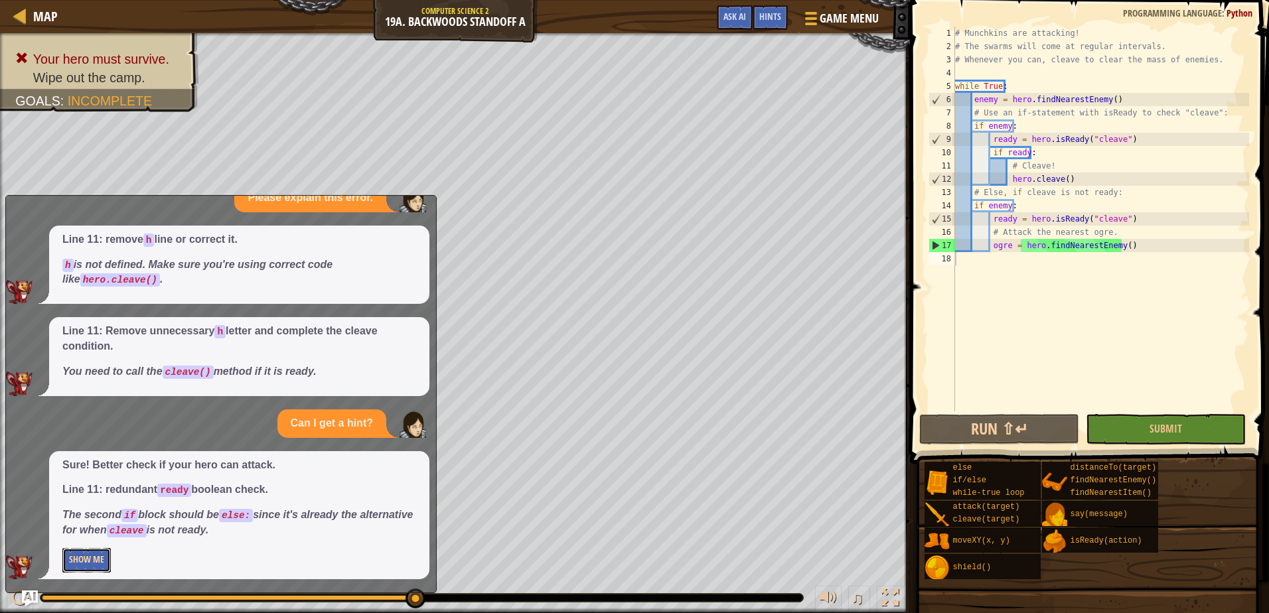
click at [90, 556] on button "Show Me" at bounding box center [86, 560] width 48 height 25
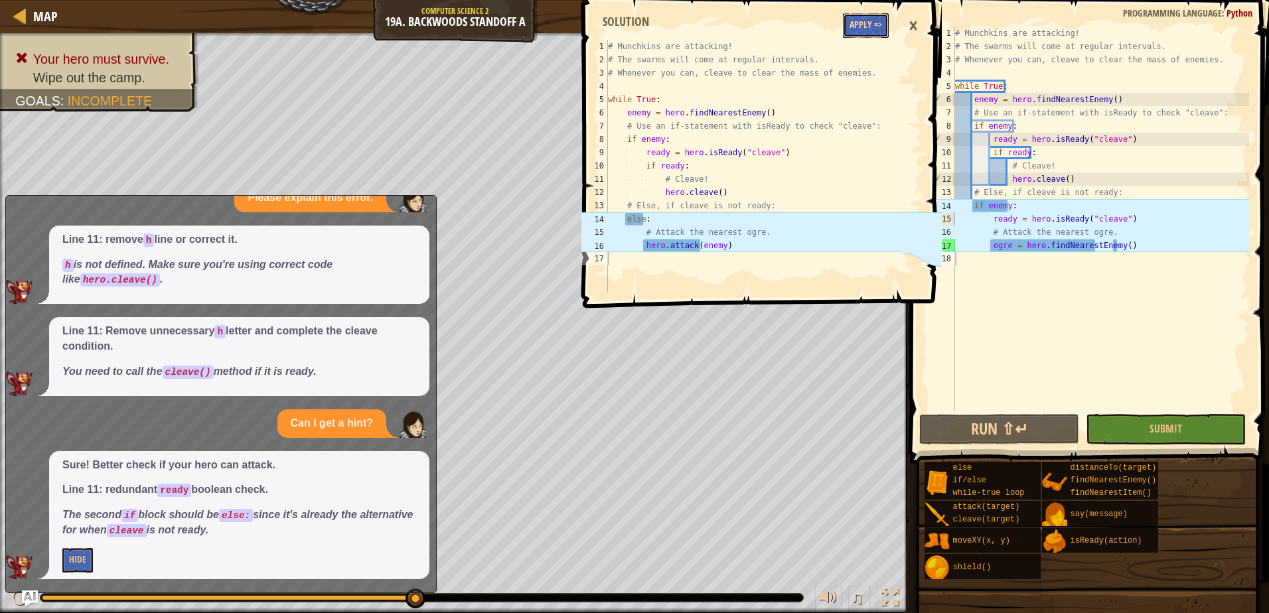
click at [849, 21] on button "Apply =>" at bounding box center [866, 25] width 46 height 25
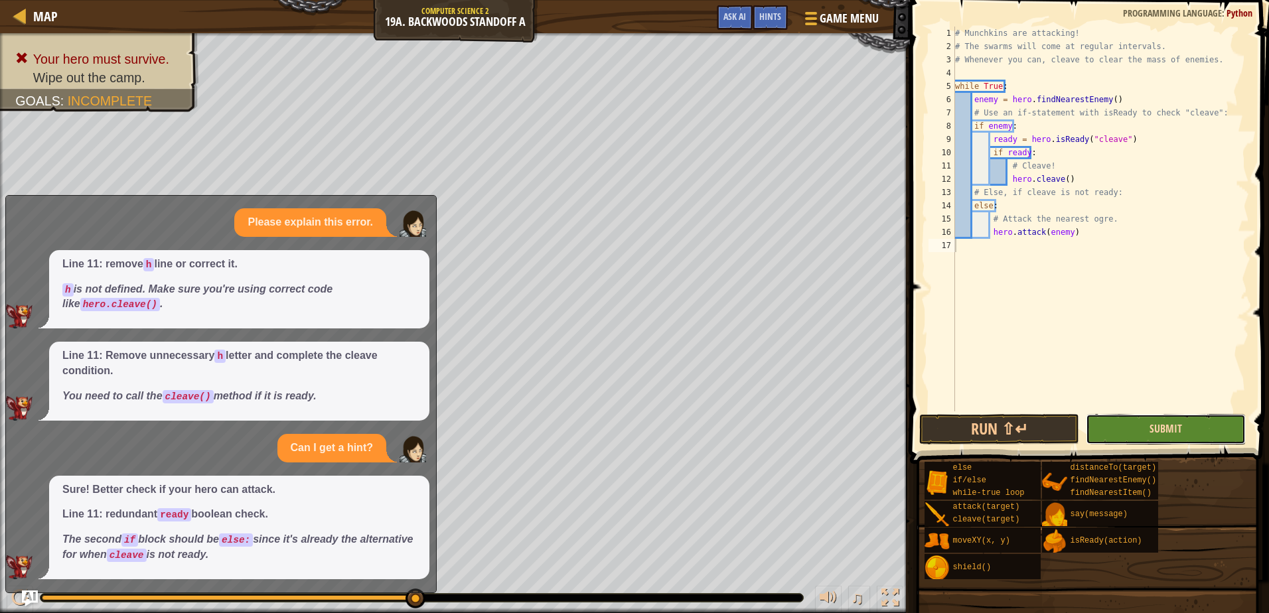
click at [1151, 423] on span "Submit" at bounding box center [1166, 429] width 33 height 15
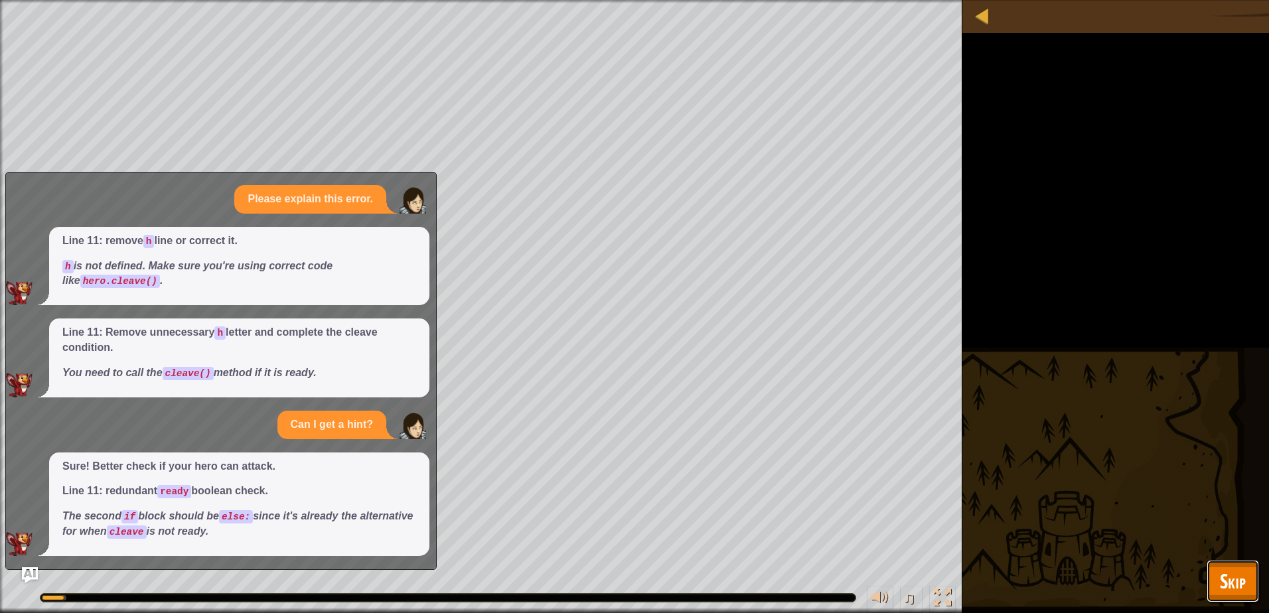
click at [1243, 588] on span "Skip" at bounding box center [1233, 581] width 26 height 27
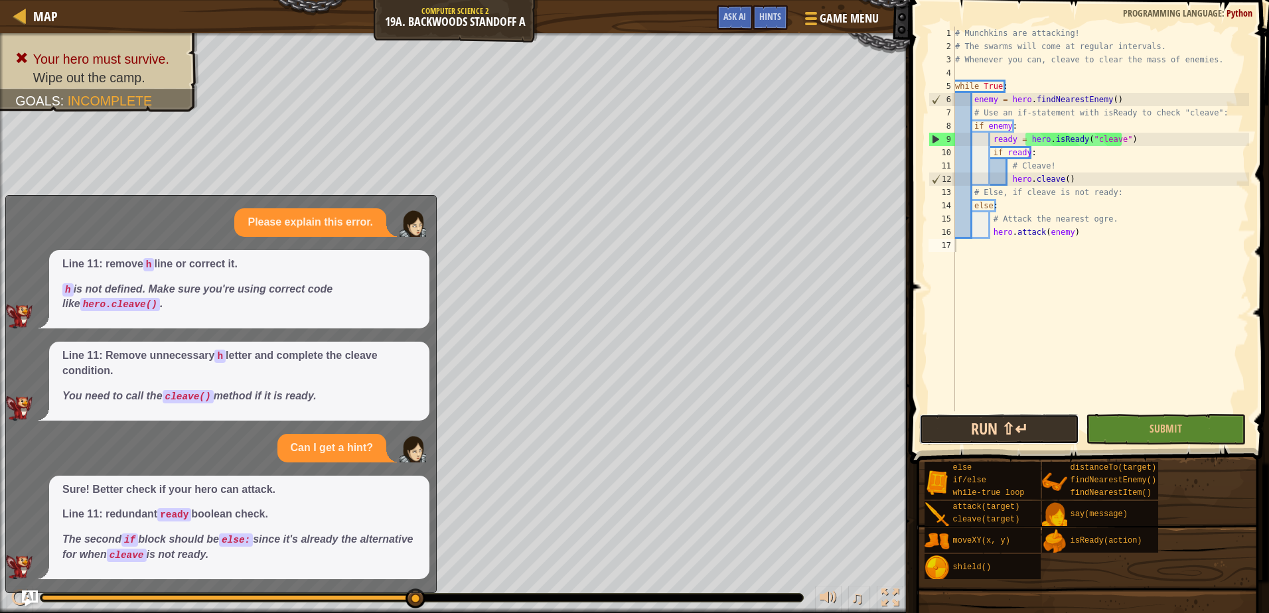
click at [1052, 424] on button "Run ⇧↵" at bounding box center [999, 429] width 160 height 31
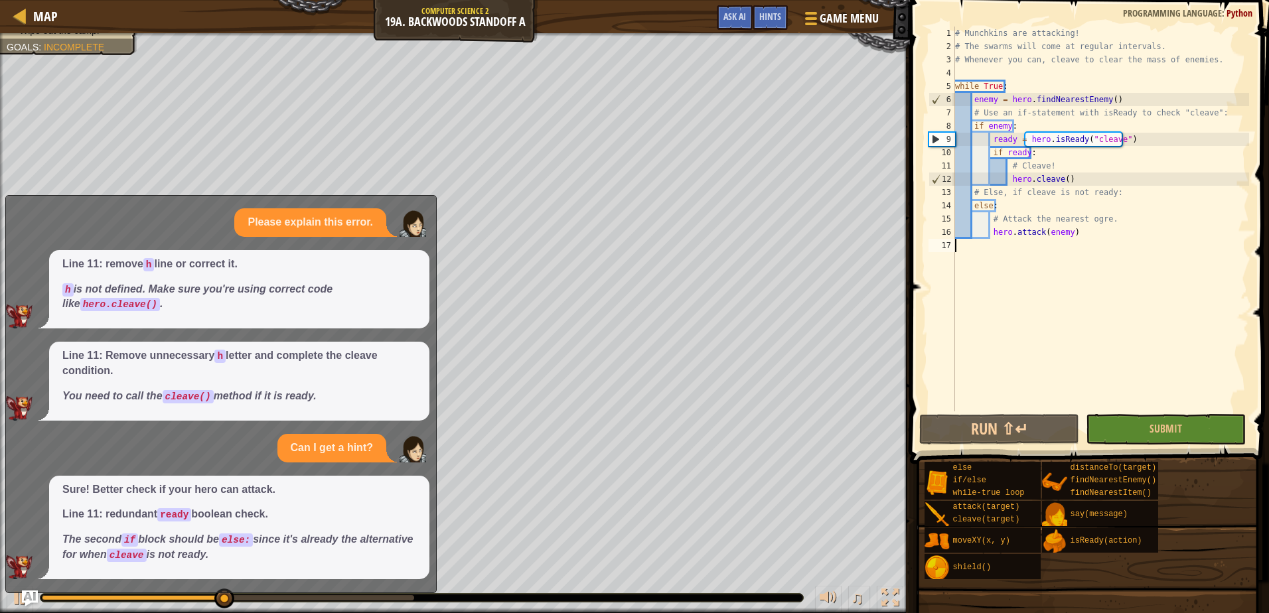
click at [325, 303] on div "Map Computer Science 2 19a. Backwoods Standoff A Game Menu Done Hints Ask AI 1 …" at bounding box center [634, 306] width 1269 height 613
click at [318, 271] on p "Line 11: remove h line or correct it." at bounding box center [239, 264] width 354 height 15
drag, startPoint x: 353, startPoint y: 248, endPoint x: 380, endPoint y: 283, distance: 44.5
click at [250, 445] on div "What's the next thing I should do? Please explain this error. Line 11: remove h…" at bounding box center [218, 373] width 424 height 413
drag, startPoint x: 325, startPoint y: 374, endPoint x: 192, endPoint y: 312, distance: 147.0
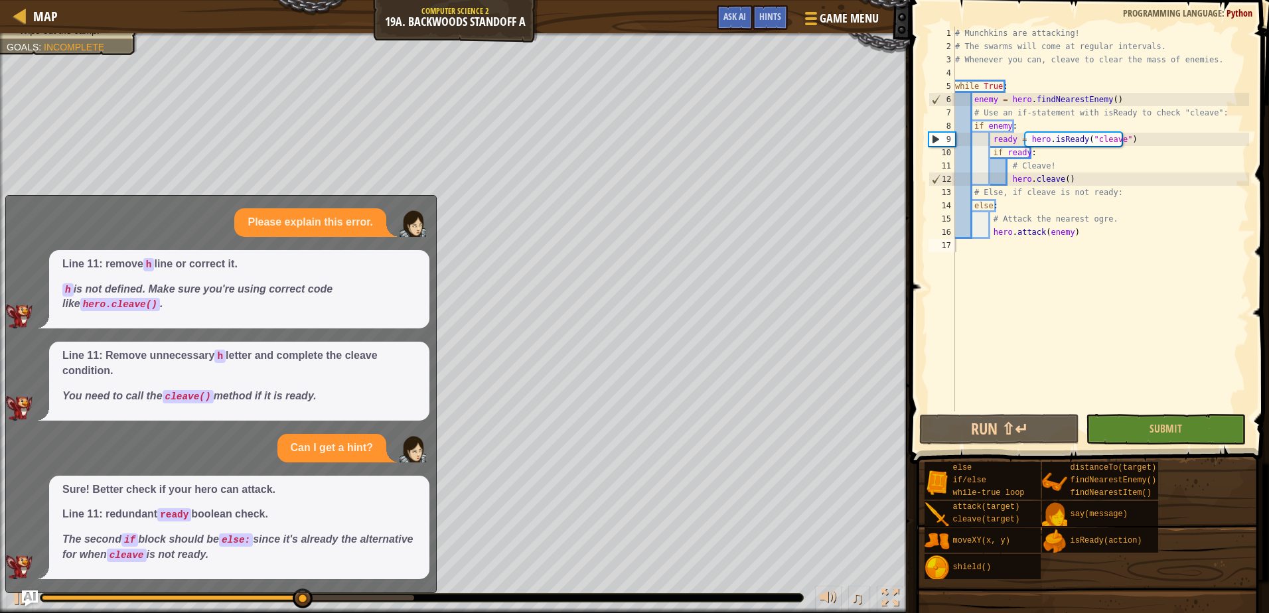
click at [98, 378] on div "What's the next thing I should do? Please explain this error. Line 11: remove h…" at bounding box center [218, 373] width 424 height 413
drag, startPoint x: 192, startPoint y: 312, endPoint x: 16, endPoint y: 344, distance: 178.8
click at [31, 356] on div "What's the next thing I should do? Please explain this error. Line 11: remove h…" at bounding box center [218, 373] width 424 height 413
drag, startPoint x: 428, startPoint y: 323, endPoint x: 291, endPoint y: 313, distance: 137.1
click at [325, 335] on div "What's the next thing I should do? Please explain this error. Line 11: remove h…" at bounding box center [218, 373] width 424 height 413
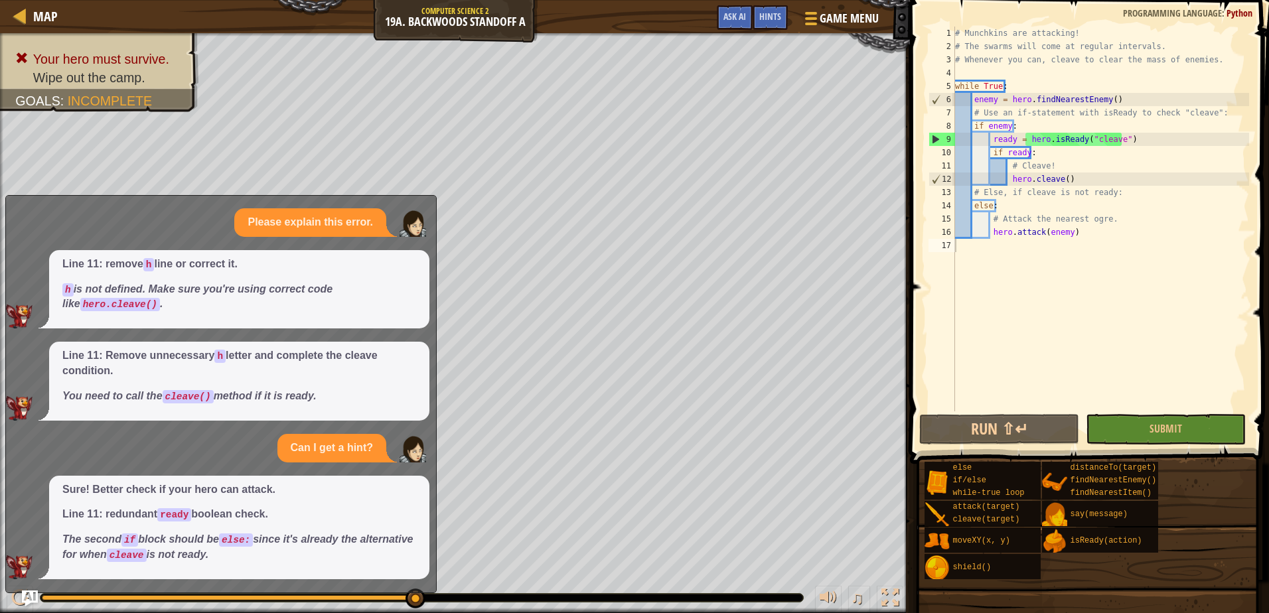
drag, startPoint x: 124, startPoint y: 303, endPoint x: 105, endPoint y: 397, distance: 96.2
click at [100, 405] on div "What's the next thing I should do? Please explain this error. Line 11: remove h…" at bounding box center [218, 373] width 424 height 413
click at [735, 13] on span "Ask AI" at bounding box center [735, 16] width 23 height 13
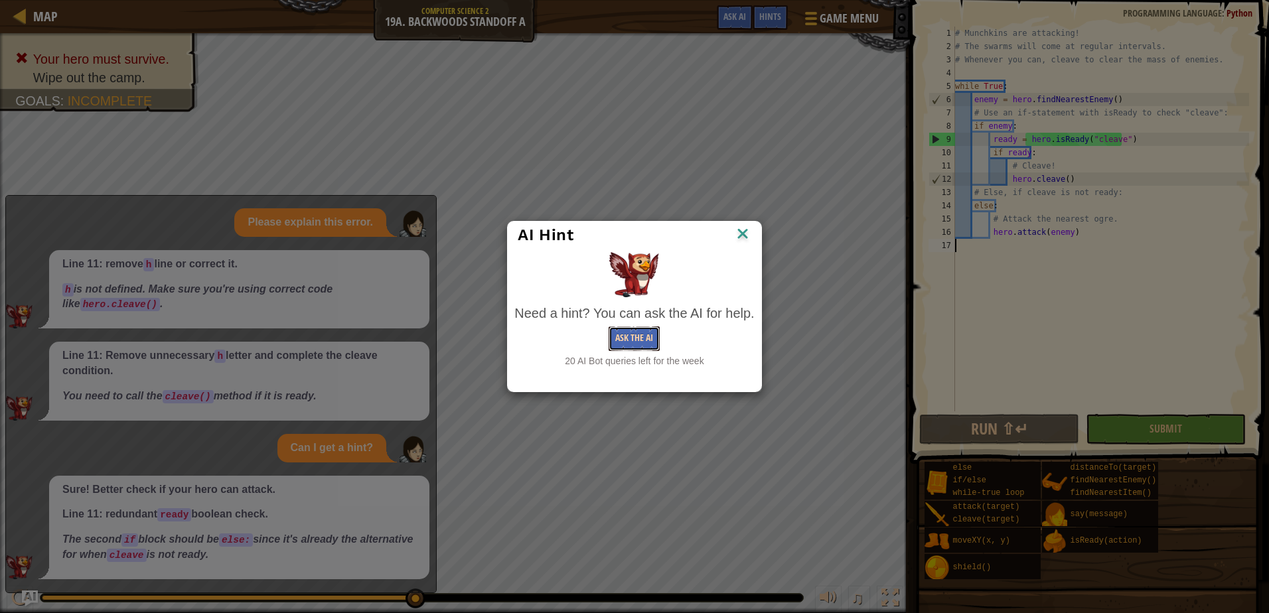
click at [641, 339] on button "Ask the AI" at bounding box center [634, 339] width 51 height 25
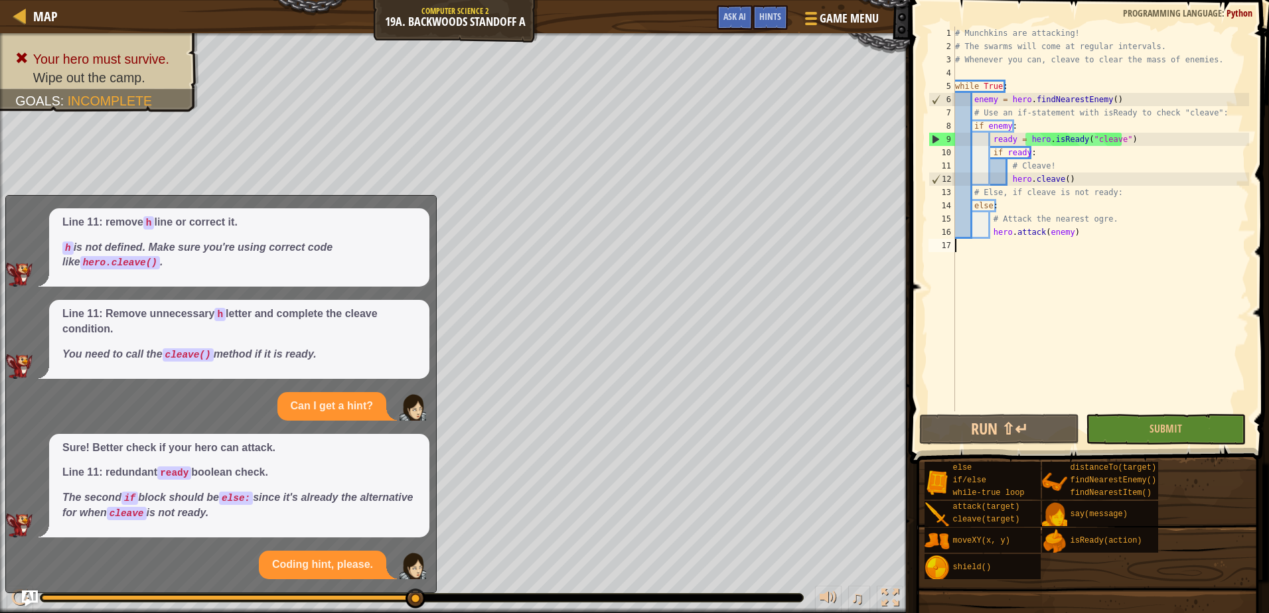
scroll to position [248, 0]
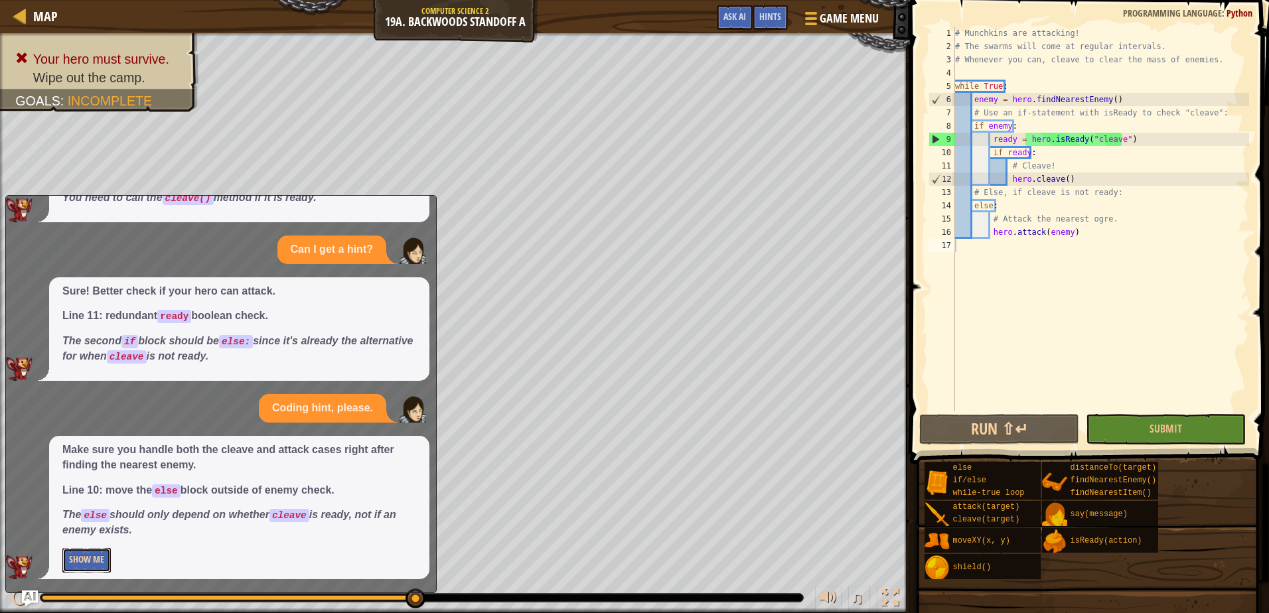
click at [84, 561] on button "Show Me" at bounding box center [86, 560] width 48 height 25
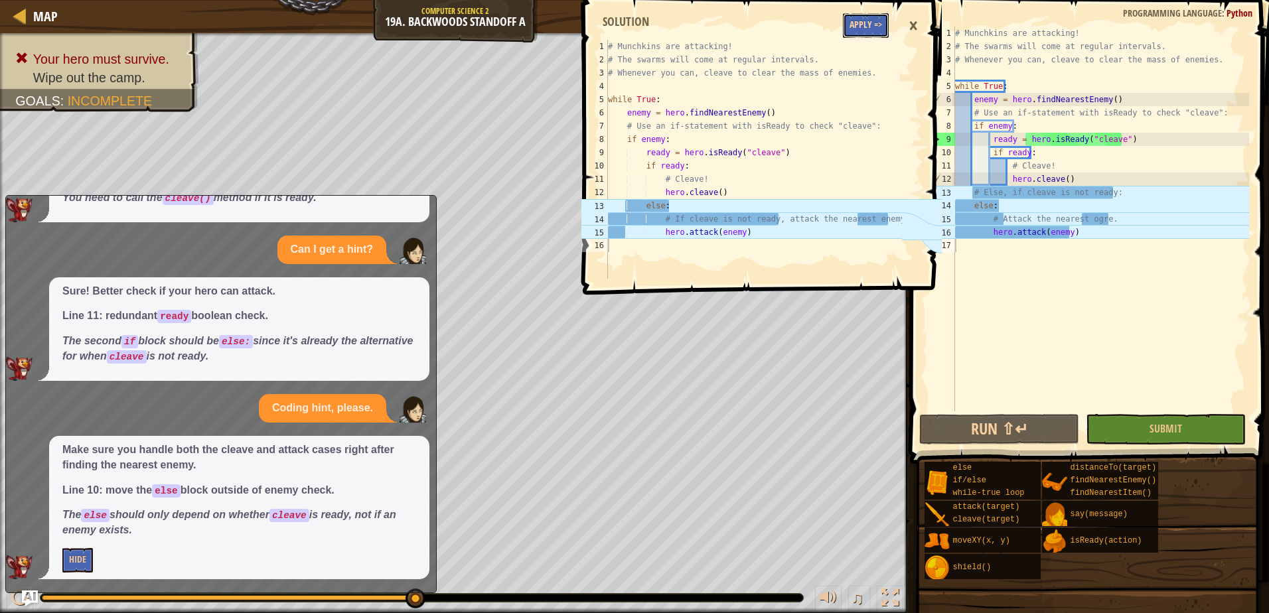
click at [854, 22] on button "Apply =>" at bounding box center [866, 25] width 46 height 25
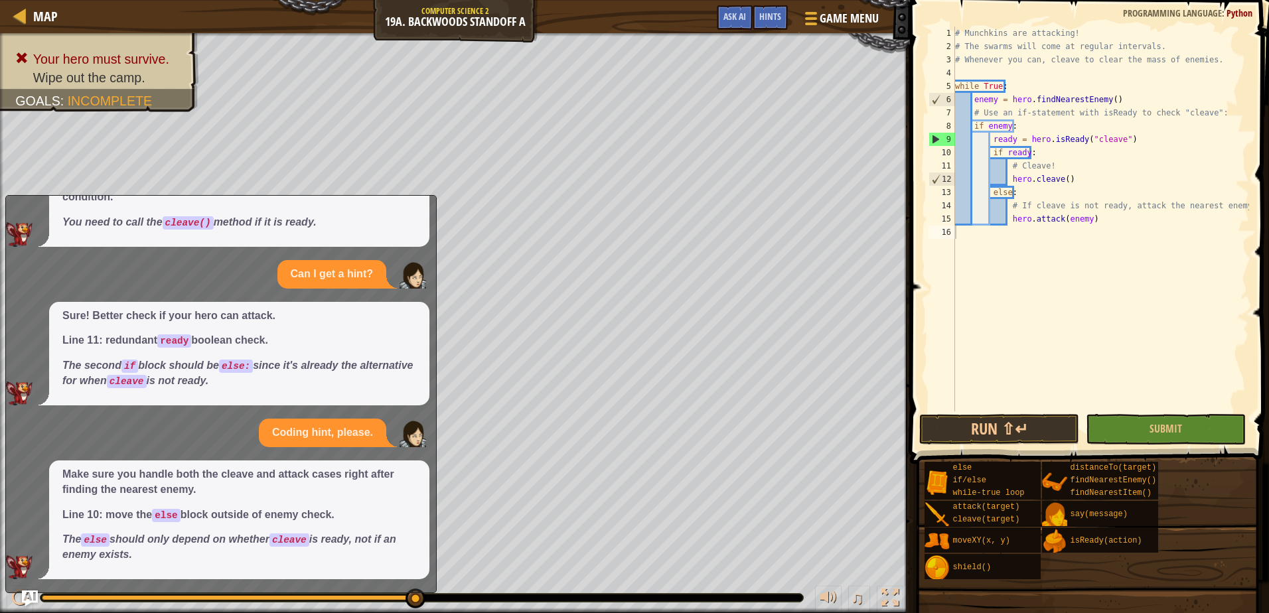
scroll to position [223, 0]
click at [1046, 427] on button "Run ⇧↵" at bounding box center [999, 429] width 160 height 31
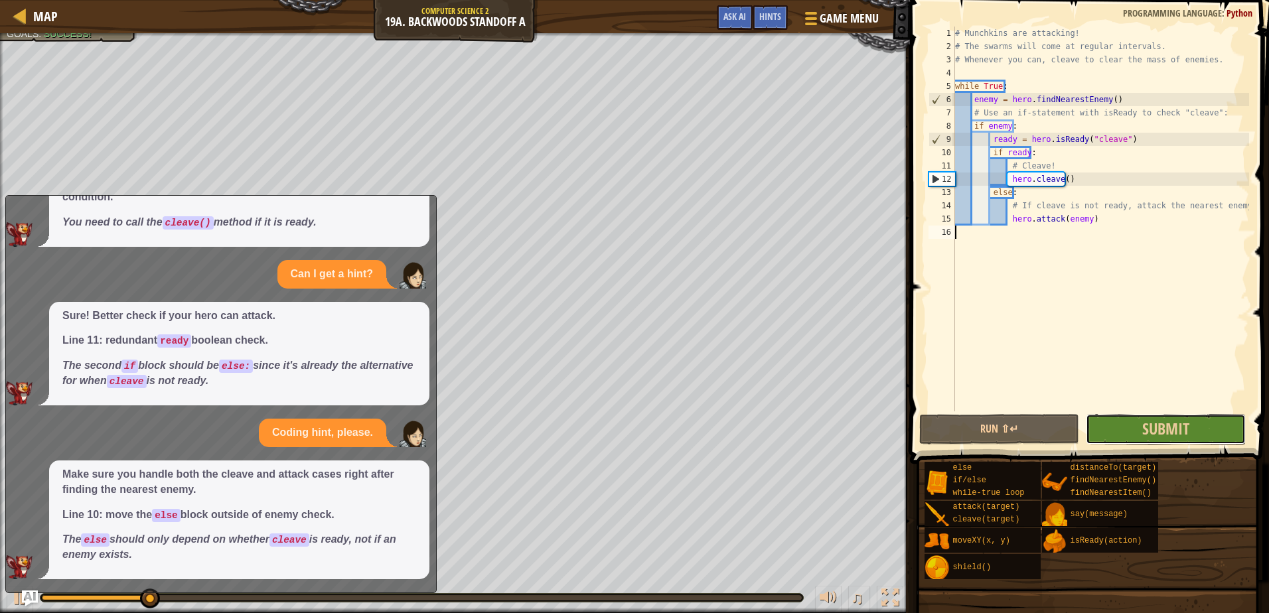
click at [1101, 420] on button "Submit" at bounding box center [1166, 429] width 160 height 31
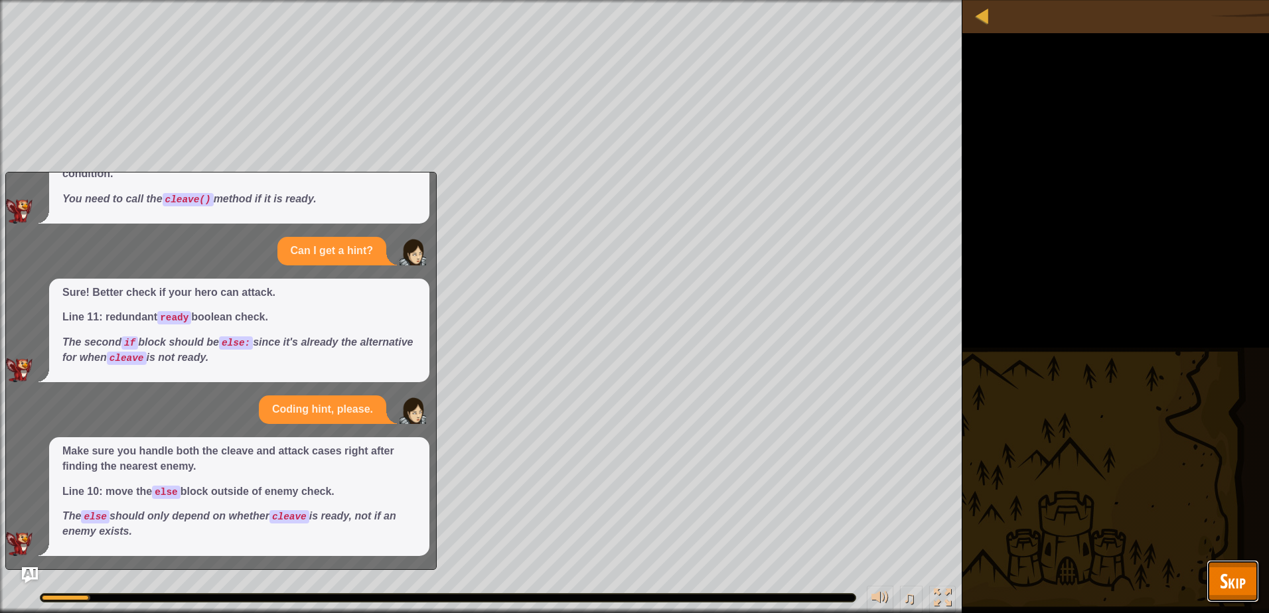
click at [1245, 581] on span "Skip" at bounding box center [1233, 581] width 26 height 27
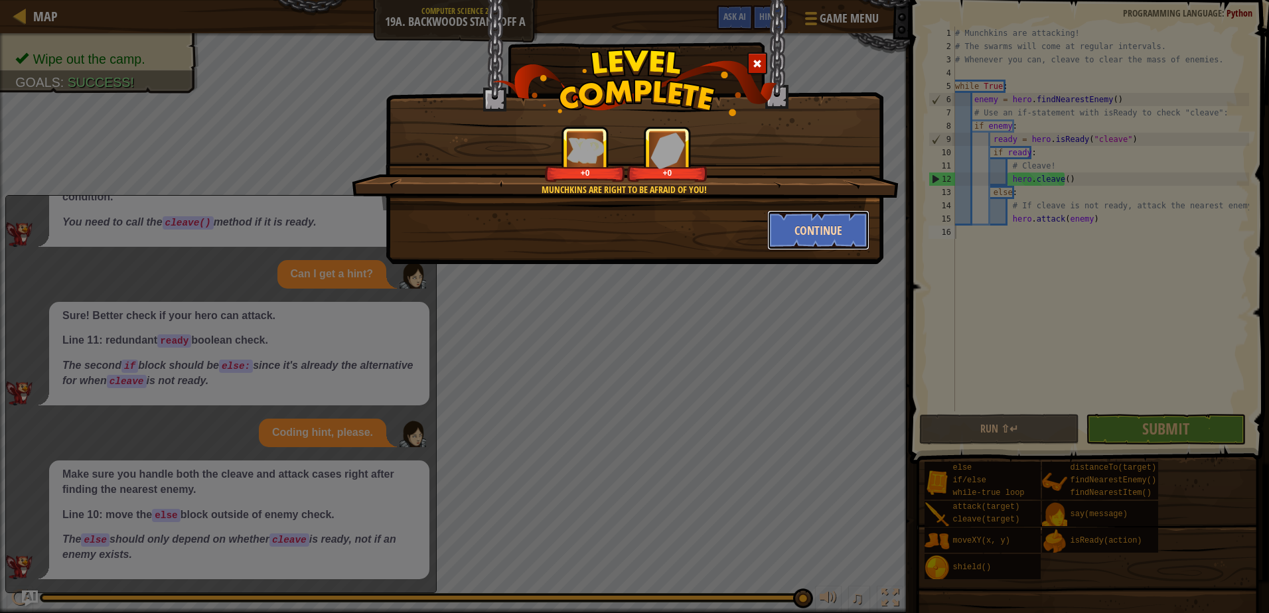
click at [816, 236] on button "Continue" at bounding box center [818, 230] width 103 height 40
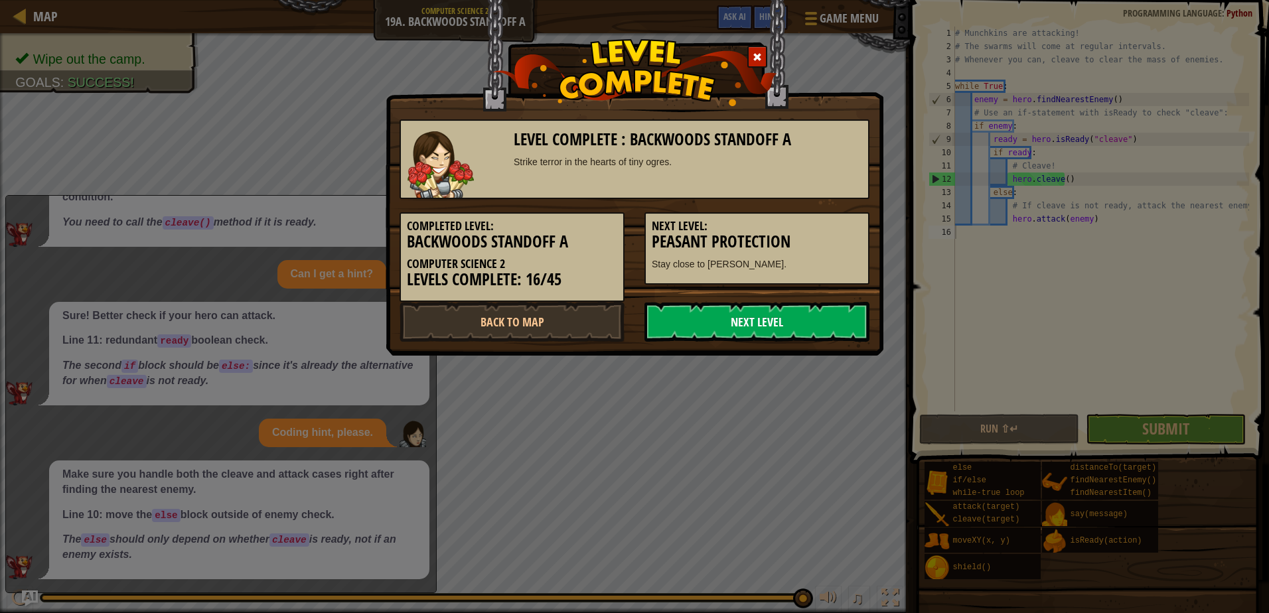
click at [765, 318] on link "Next Level" at bounding box center [757, 322] width 225 height 40
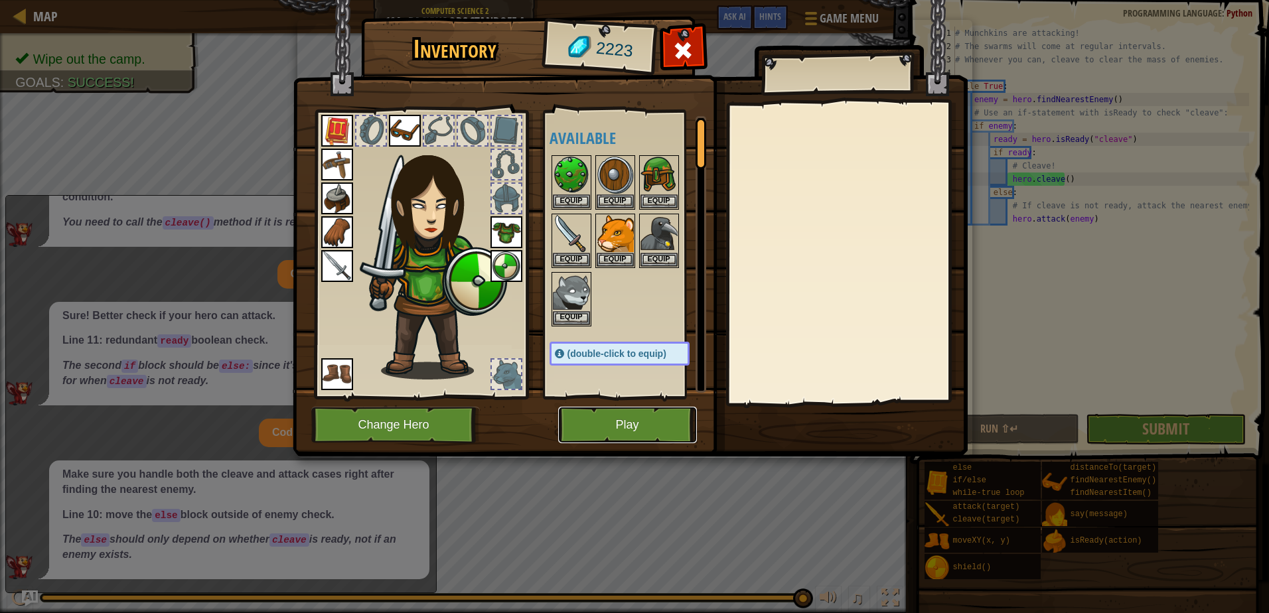
click at [574, 412] on button "Play" at bounding box center [627, 425] width 139 height 37
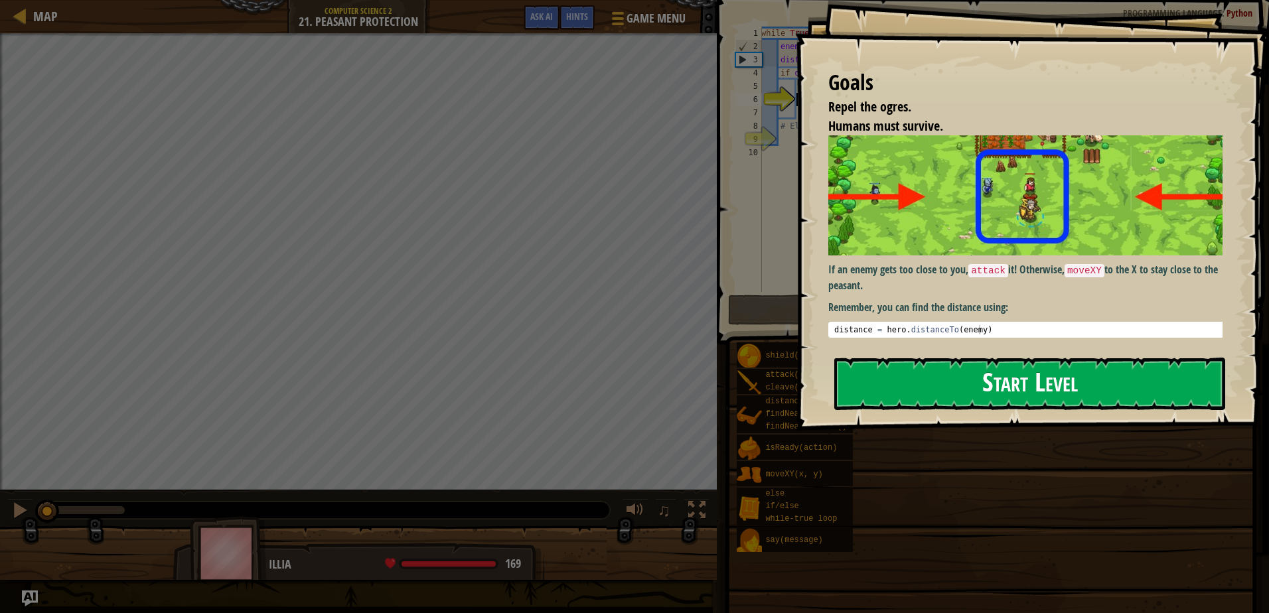
click at [1117, 358] on button "Start Level" at bounding box center [1029, 384] width 391 height 52
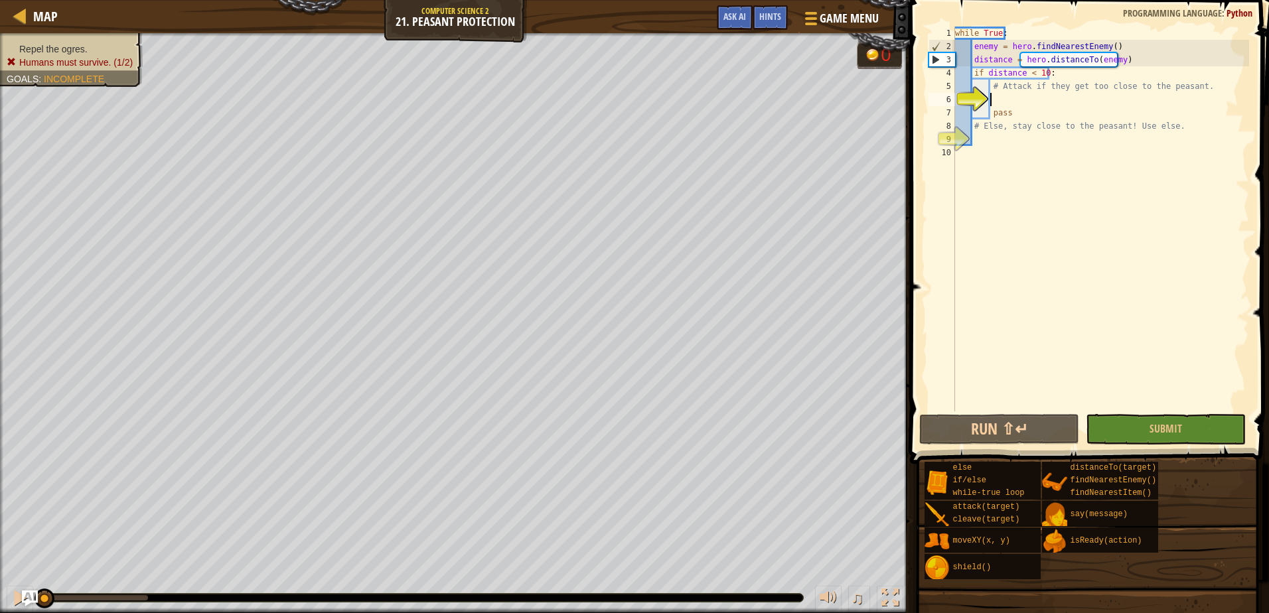
scroll to position [6, 3]
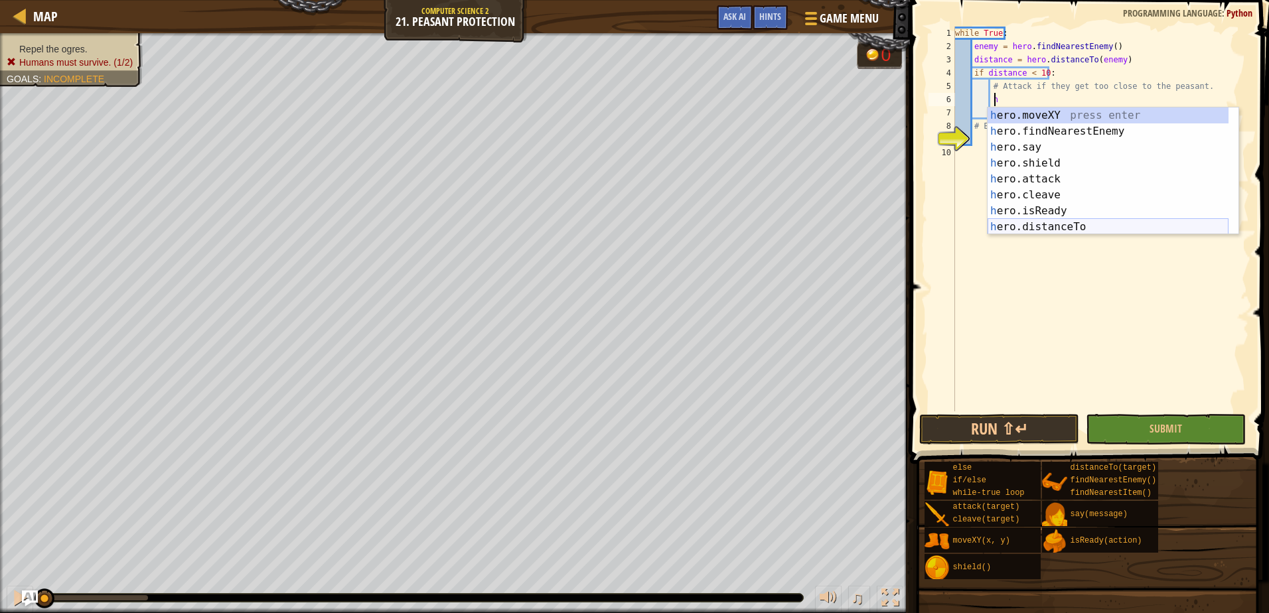
click at [1085, 228] on div "h ero.moveXY press enter h ero.findNearestEnemy press enter h ero.say press ent…" at bounding box center [1108, 187] width 241 height 159
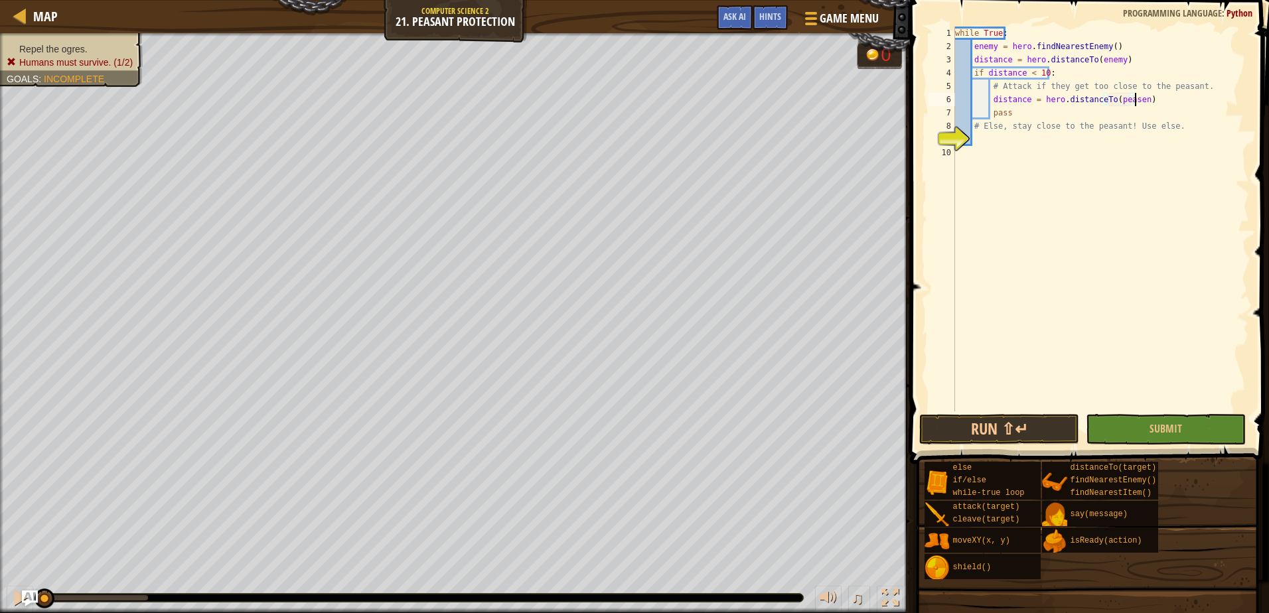
type textarea "distance = hero.distanceTo(peasent)"
click at [1044, 140] on div "while True : enemy = hero . findNearestEnemy ( ) distance = hero . distanceTo (…" at bounding box center [1101, 233] width 297 height 412
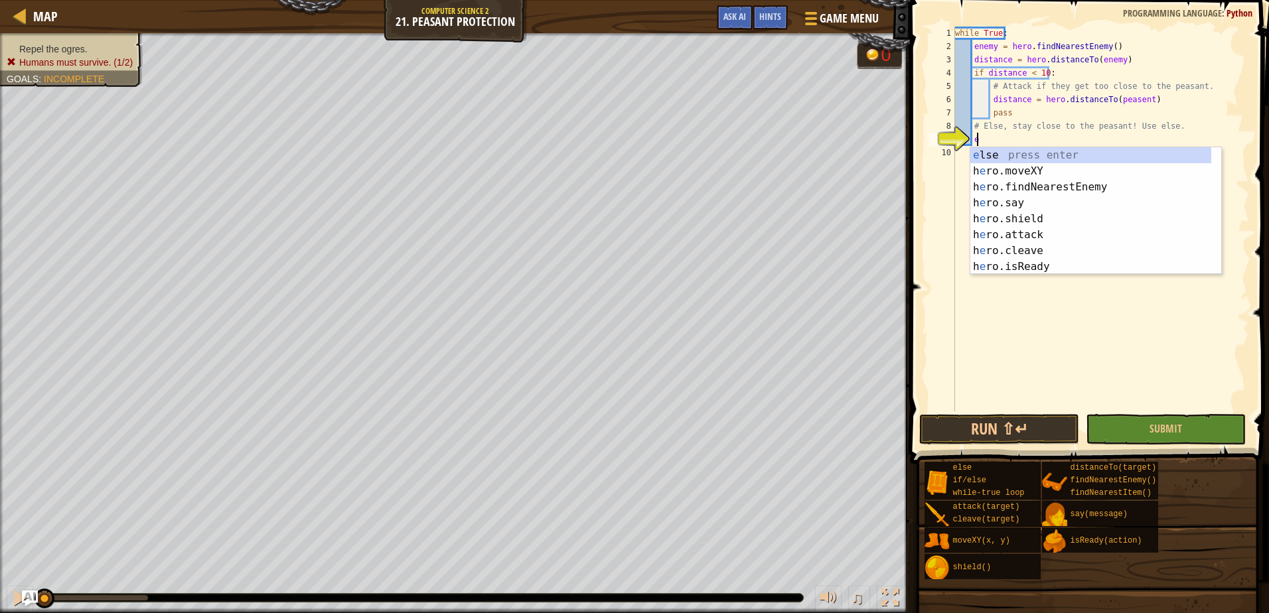
type textarea "el"
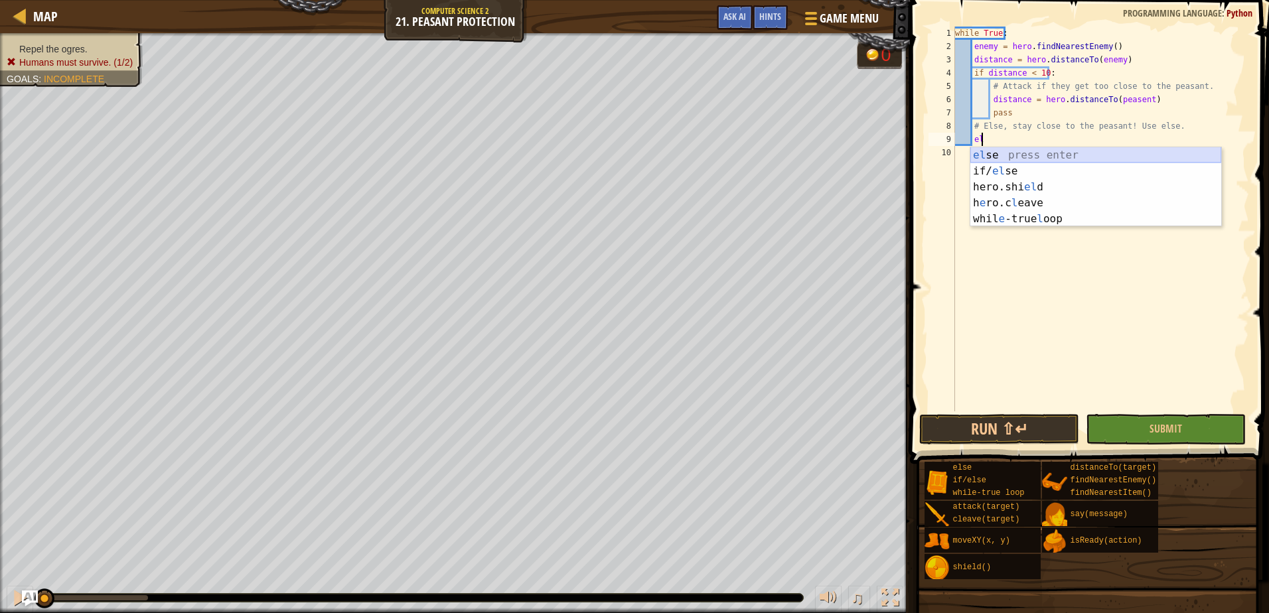
click at [1036, 160] on div "el se press enter if/ el se press enter hero.shi el d press enter h e ro.c l ea…" at bounding box center [1095, 203] width 251 height 112
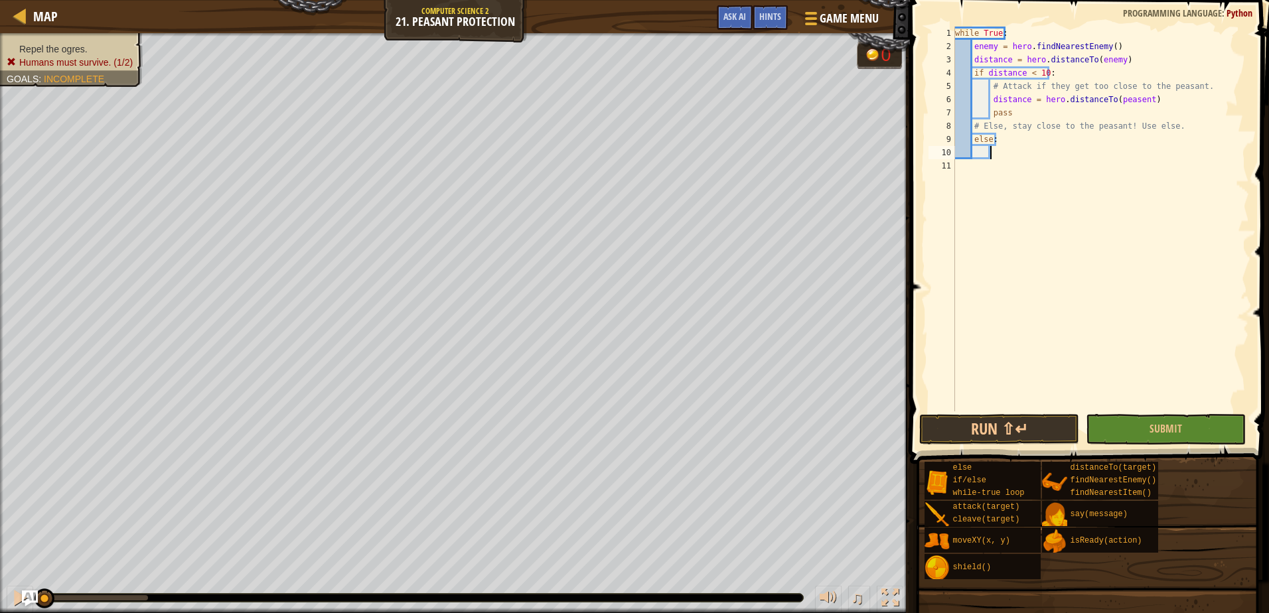
type textarea "h"
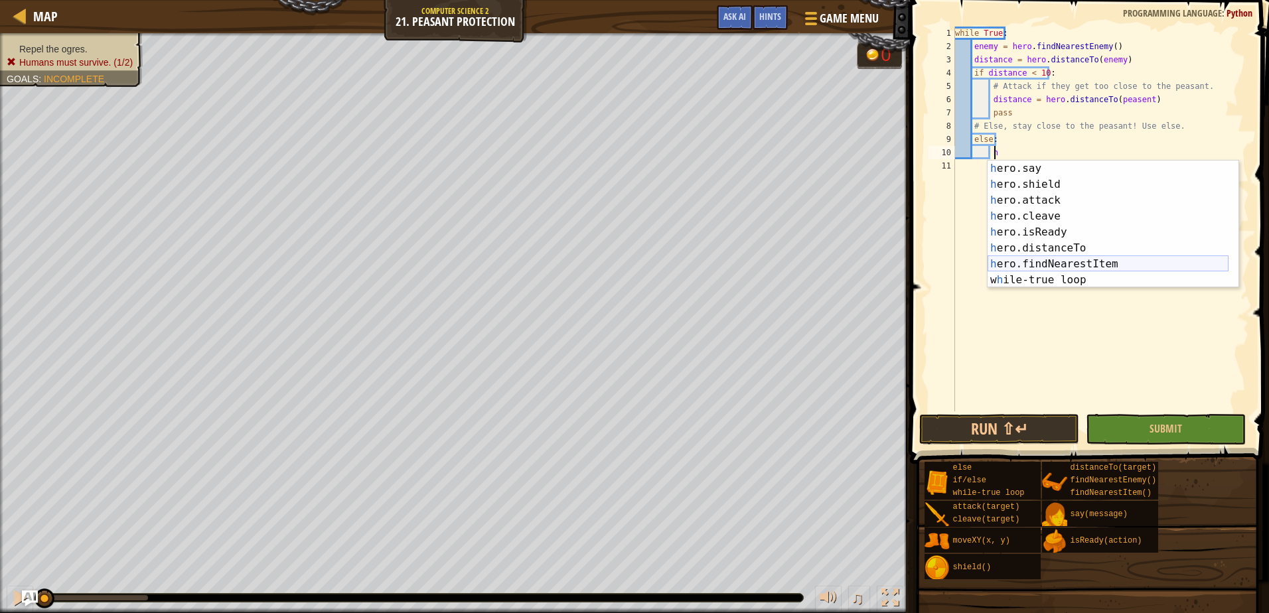
scroll to position [32, 0]
click at [1113, 268] on div "h ero.say press enter h ero.shield press enter h ero.attack press enter h ero.c…" at bounding box center [1108, 240] width 241 height 159
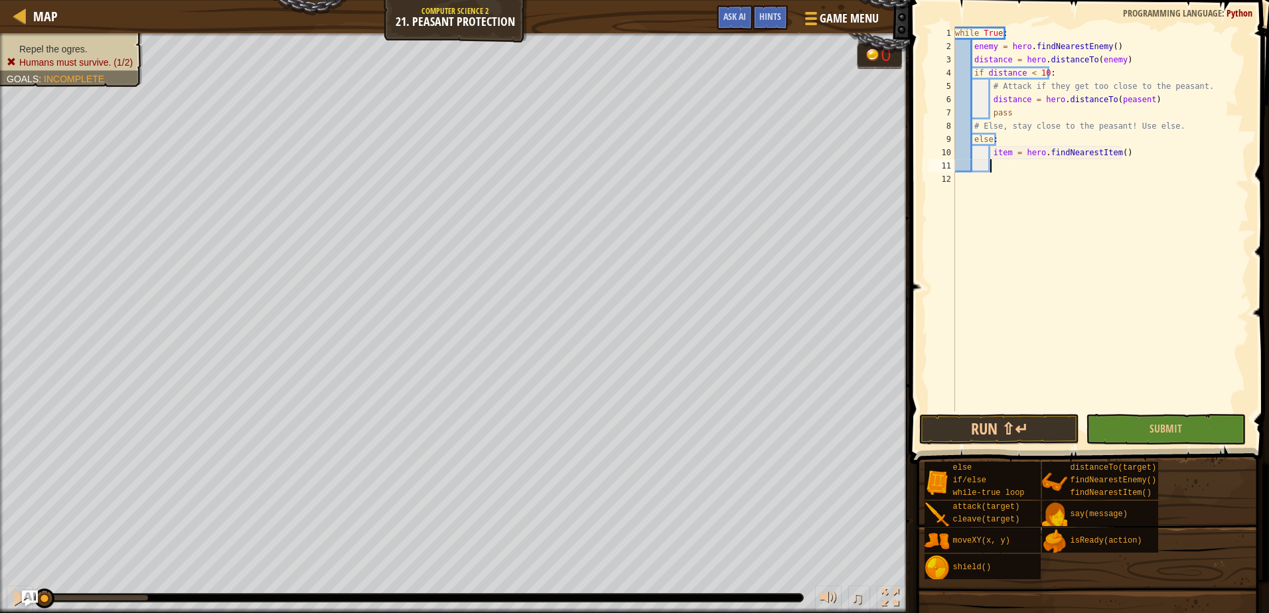
scroll to position [6, 2]
click at [1009, 149] on div "while True : enemy = hero . findNearestEnemy ( ) distance = hero . distanceTo (…" at bounding box center [1101, 233] width 297 height 412
click at [1053, 432] on button "Run ⇧↵" at bounding box center [999, 429] width 160 height 31
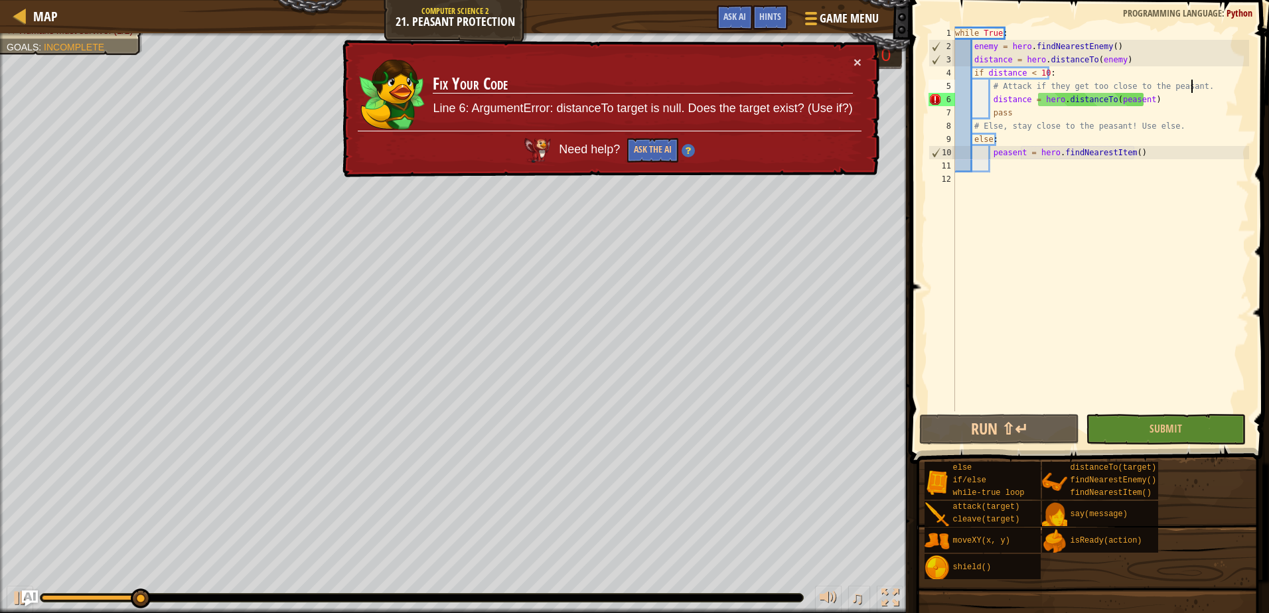
click at [1192, 82] on div "while True : enemy = hero . findNearestEnemy ( ) distance = hero . distanceTo (…" at bounding box center [1101, 233] width 297 height 412
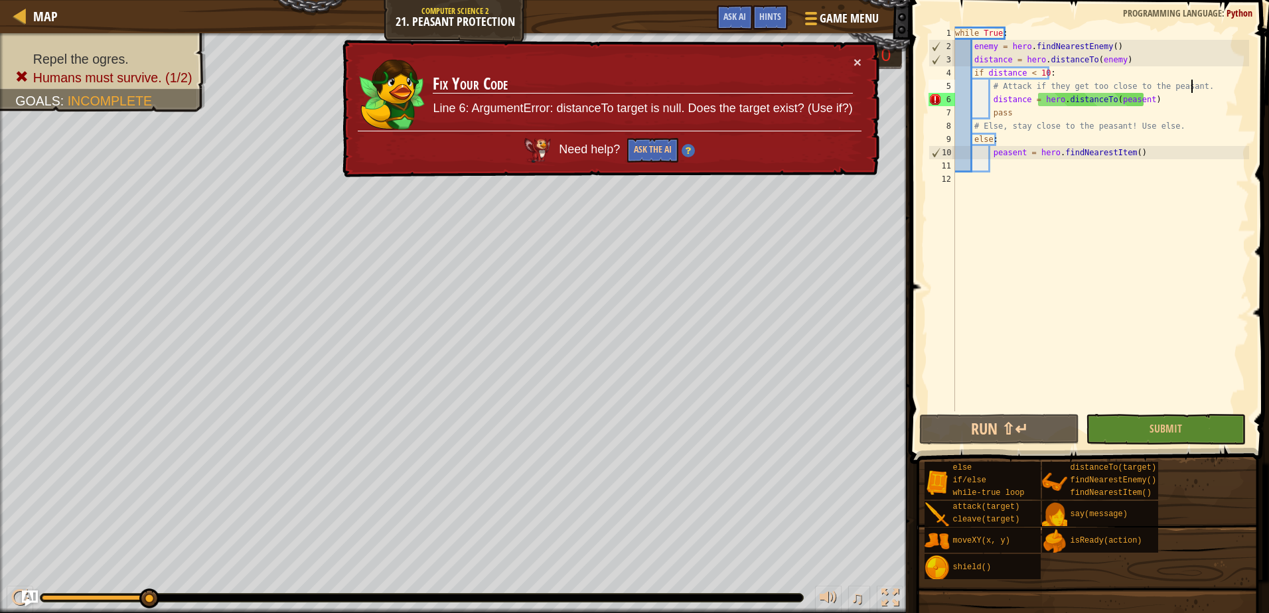
click at [990, 98] on div "while True : enemy = hero . findNearestEnemy ( ) distance = hero . distanceTo (…" at bounding box center [1101, 233] width 297 height 412
type textarea "distance = hero.distanceTo(peasent)"
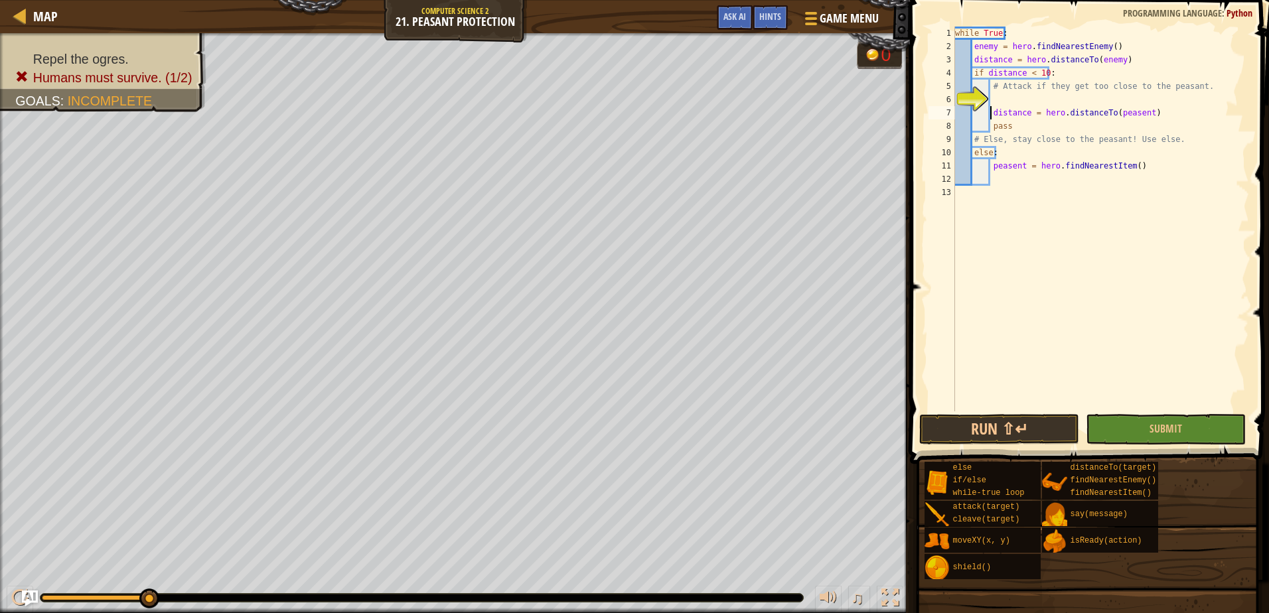
click at [996, 96] on div "while True : enemy = hero . findNearestEnemy ( ) distance = hero . distanceTo (…" at bounding box center [1101, 233] width 297 height 412
click at [998, 116] on div "if /else press enter" at bounding box center [1113, 132] width 251 height 48
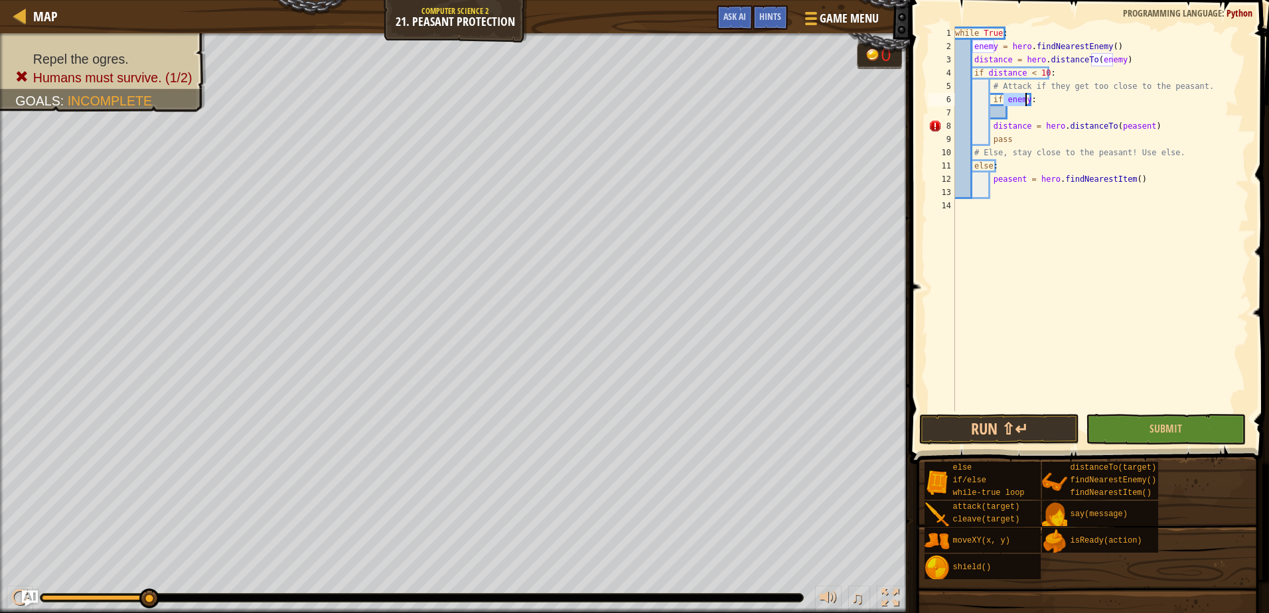
click at [989, 126] on div "while True : enemy = hero . findNearestEnemy ( ) distance = hero . distanceTo (…" at bounding box center [1101, 233] width 297 height 412
click at [989, 139] on div "while True : enemy = hero . findNearestEnemy ( ) distance = hero . distanceTo (…" at bounding box center [1101, 233] width 297 height 412
click at [1012, 123] on div "while True : enemy = hero . findNearestEnemy ( ) distance = hero . distanceTo (…" at bounding box center [1101, 233] width 297 height 412
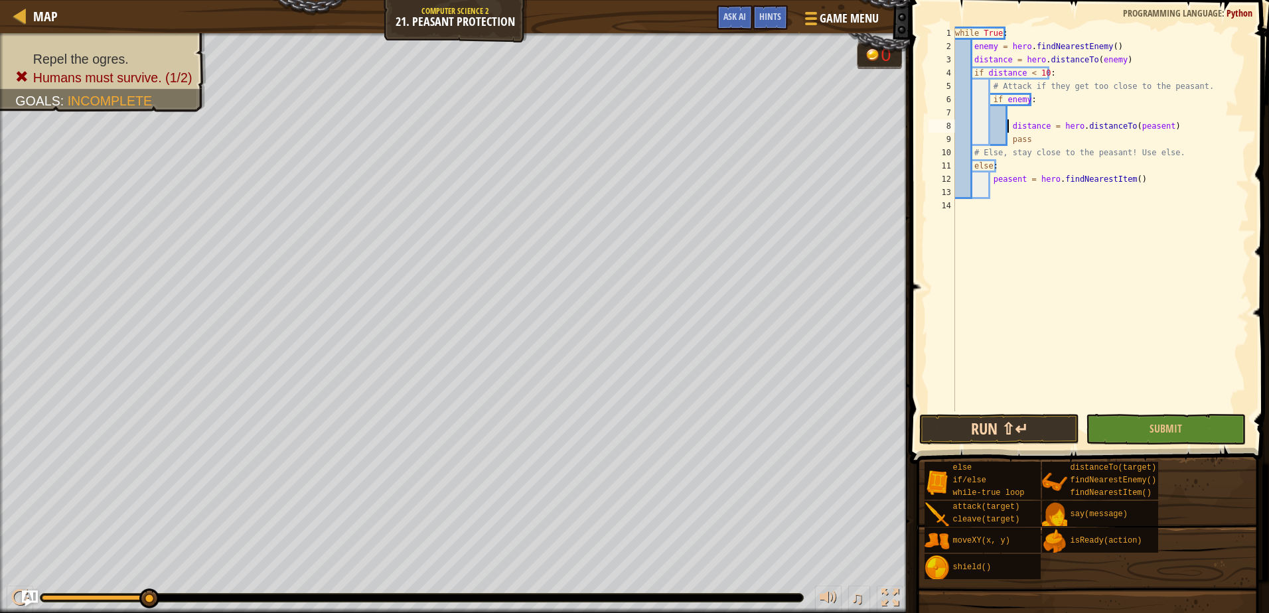
type textarea "distance = hero.distanceTo(peasent)"
drag, startPoint x: 1028, startPoint y: 416, endPoint x: 1035, endPoint y: 420, distance: 7.4
click at [1033, 418] on button "Run ⇧↵" at bounding box center [999, 429] width 160 height 31
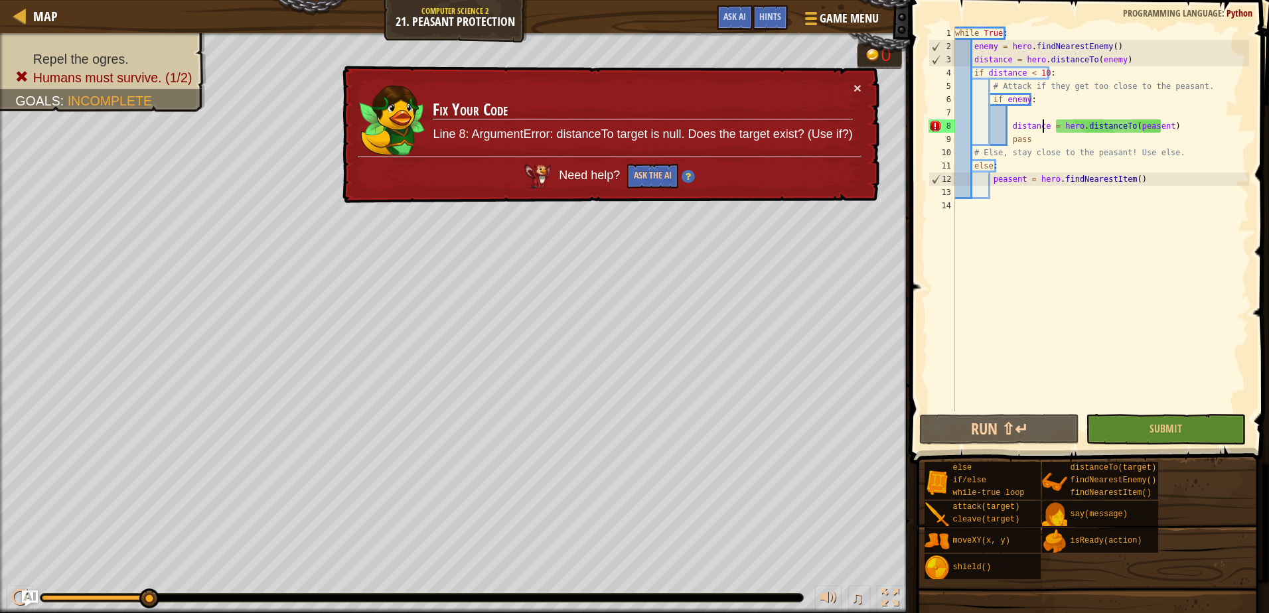
click at [1044, 121] on div "while True : enemy = hero . findNearestEnemy ( ) distance = hero . distanceTo (…" at bounding box center [1101, 233] width 297 height 412
click at [1017, 118] on div "while True : enemy = hero . findNearestEnemy ( ) distance = hero . distanceTo (…" at bounding box center [1101, 233] width 297 height 412
type textarea "h"
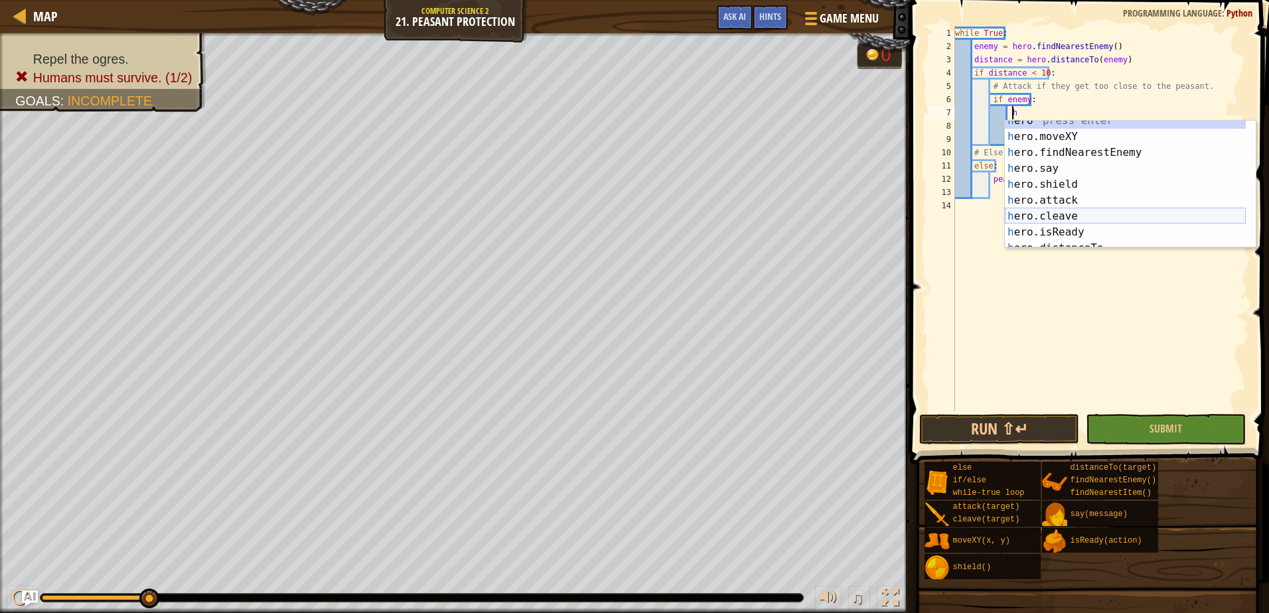
scroll to position [0, 0]
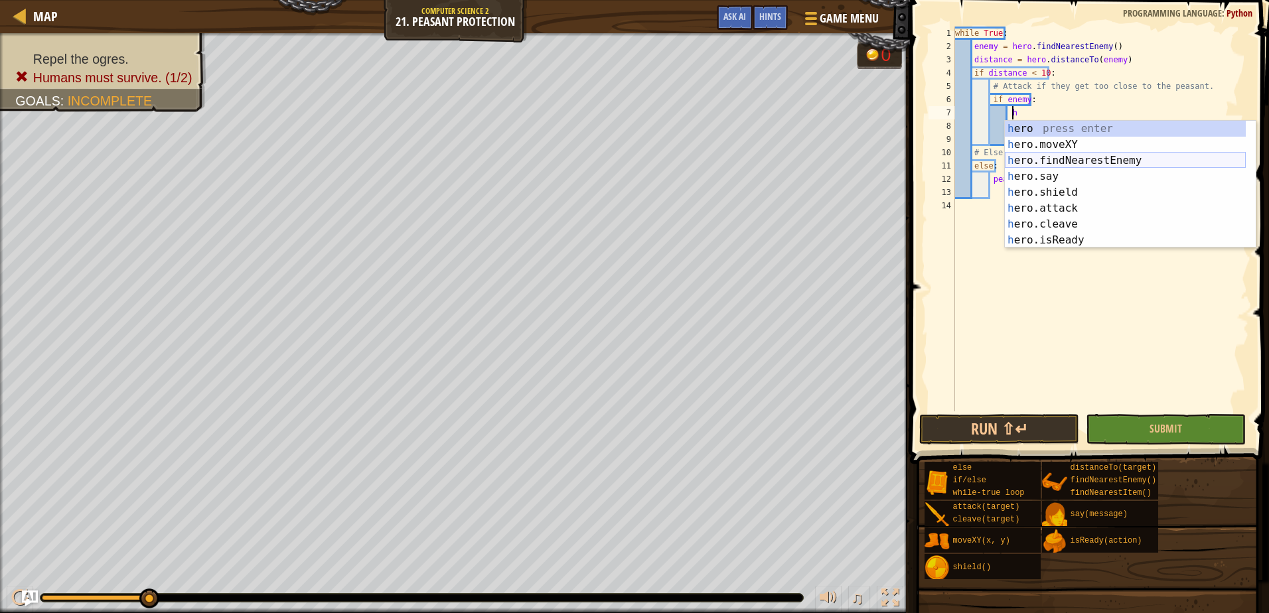
click at [1097, 157] on div "h ero press enter h ero.moveXY press enter h ero.findNearestEnemy press enter h…" at bounding box center [1125, 200] width 241 height 159
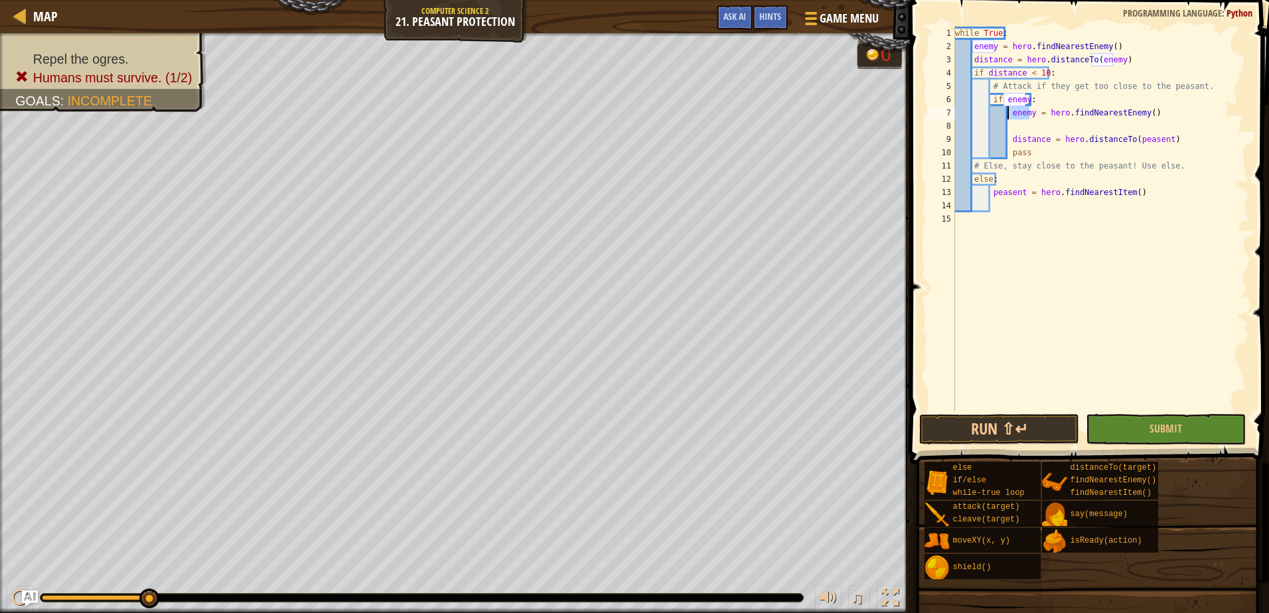
drag, startPoint x: 1028, startPoint y: 113, endPoint x: 1007, endPoint y: 117, distance: 21.6
click at [1007, 117] on div "while True : enemy = hero . findNearestEnemy ( ) distance = hero . distanceTo (…" at bounding box center [1101, 233] width 297 height 412
click at [1081, 116] on div "while True : enemy = hero . findNearestEnemy ( ) distance = hero . distanceTo (…" at bounding box center [1101, 233] width 297 height 412
click at [1044, 425] on button "Run ⇧↵" at bounding box center [999, 429] width 160 height 31
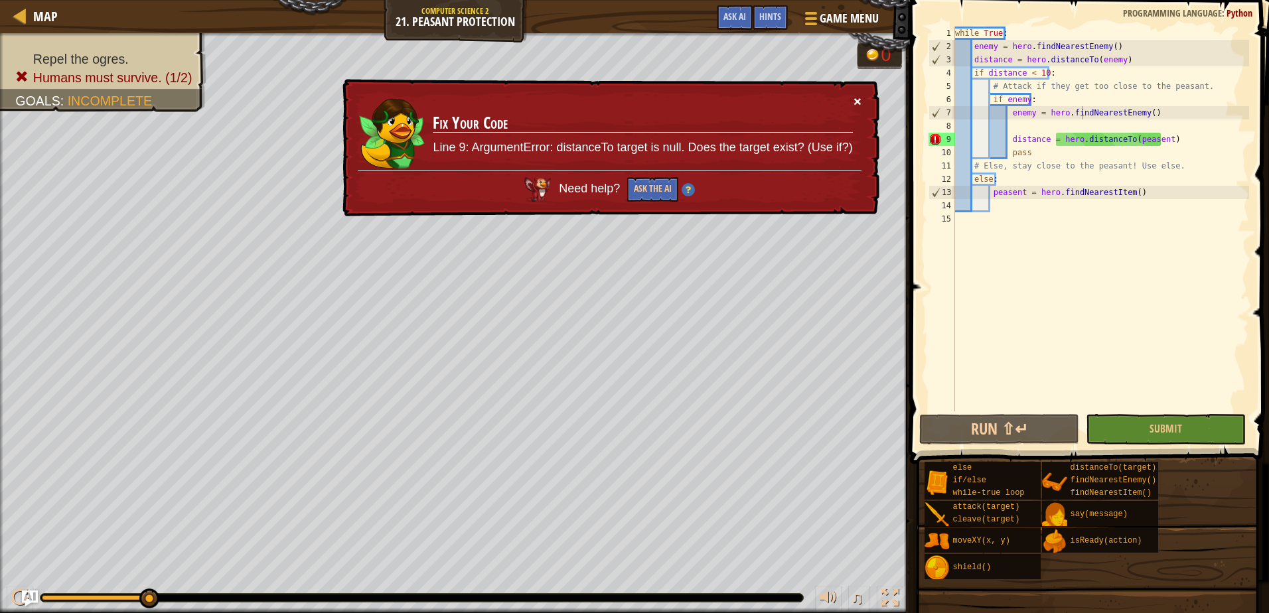
click at [860, 95] on button "×" at bounding box center [858, 101] width 8 height 14
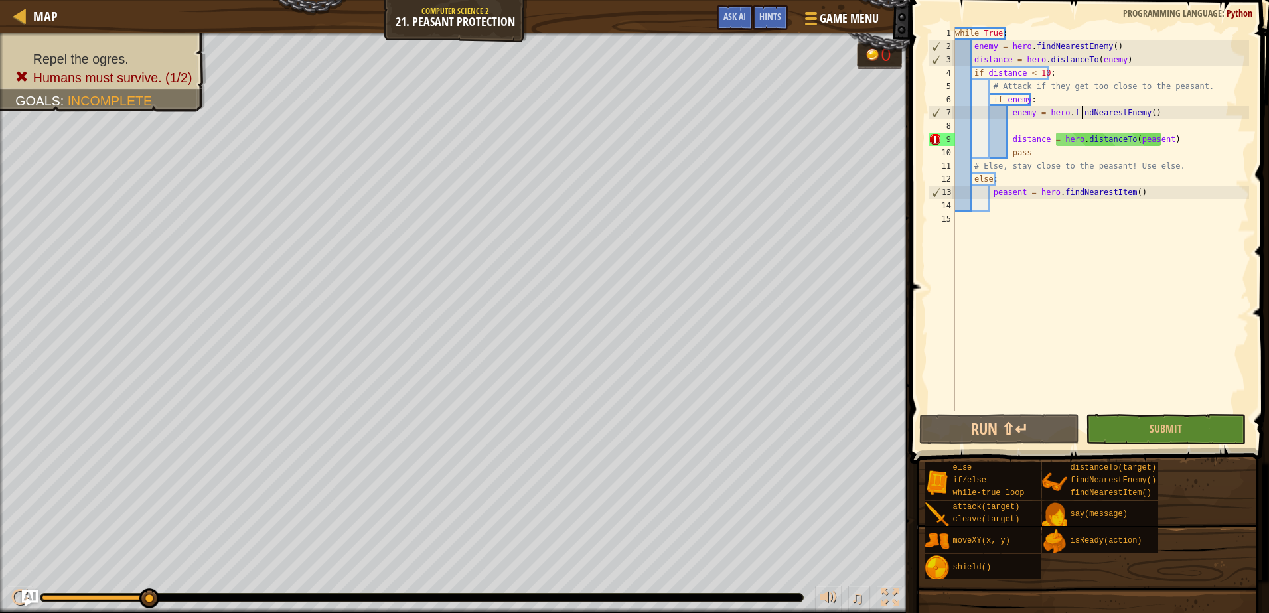
click at [1011, 141] on div "while True : enemy = hero . findNearestEnemy ( ) distance = hero . distanceTo (…" at bounding box center [1101, 233] width 297 height 412
click at [1004, 138] on div "while True : enemy = hero . findNearestEnemy ( ) distance = hero . distanceTo (…" at bounding box center [1101, 233] width 297 height 412
click at [1008, 138] on div "while True : enemy = hero . findNearestEnemy ( ) distance = hero . distanceTo (…" at bounding box center [1101, 233] width 297 height 412
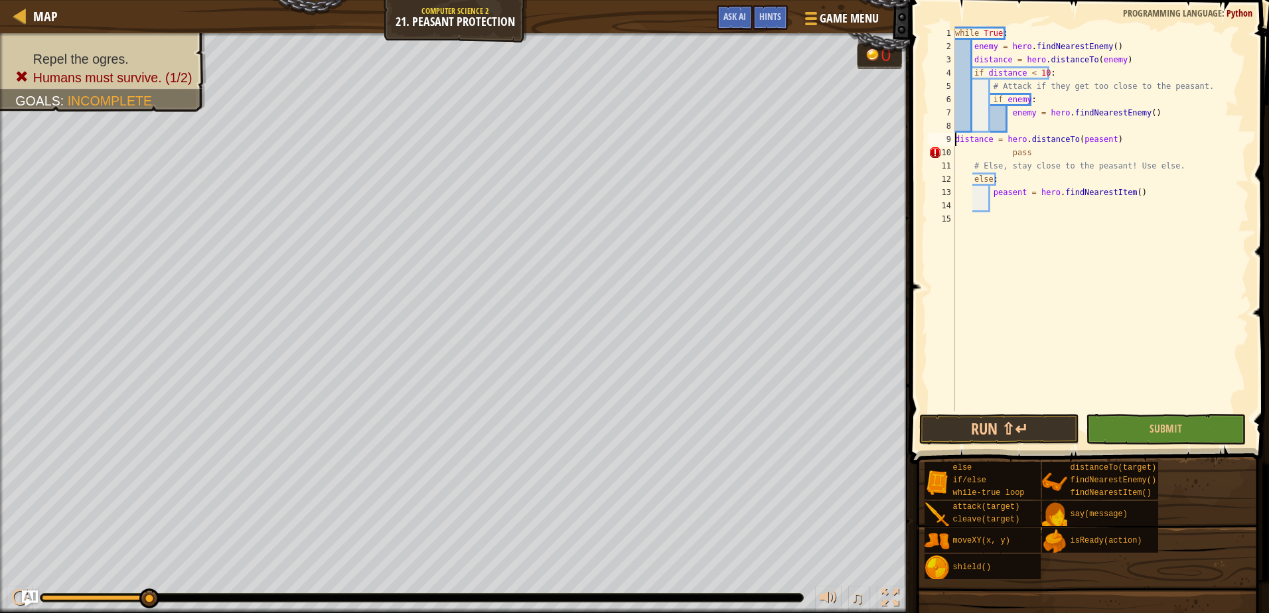
type textarea "distance = hero.distanceTo(peasent)"
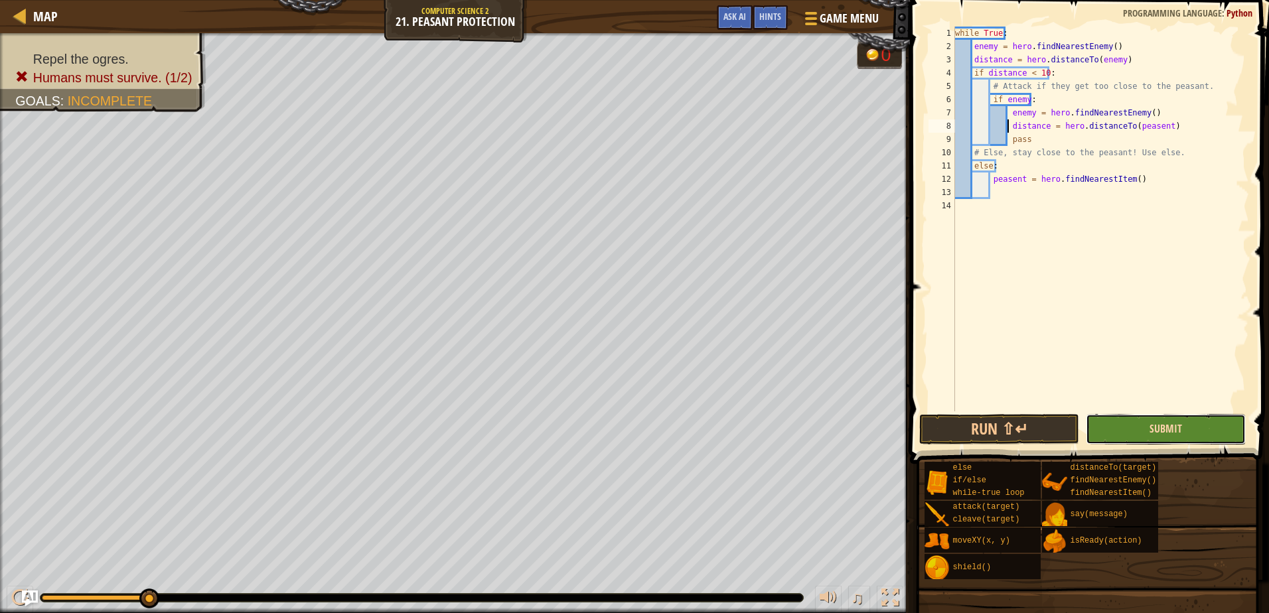
click at [1152, 432] on span "Submit" at bounding box center [1166, 429] width 33 height 15
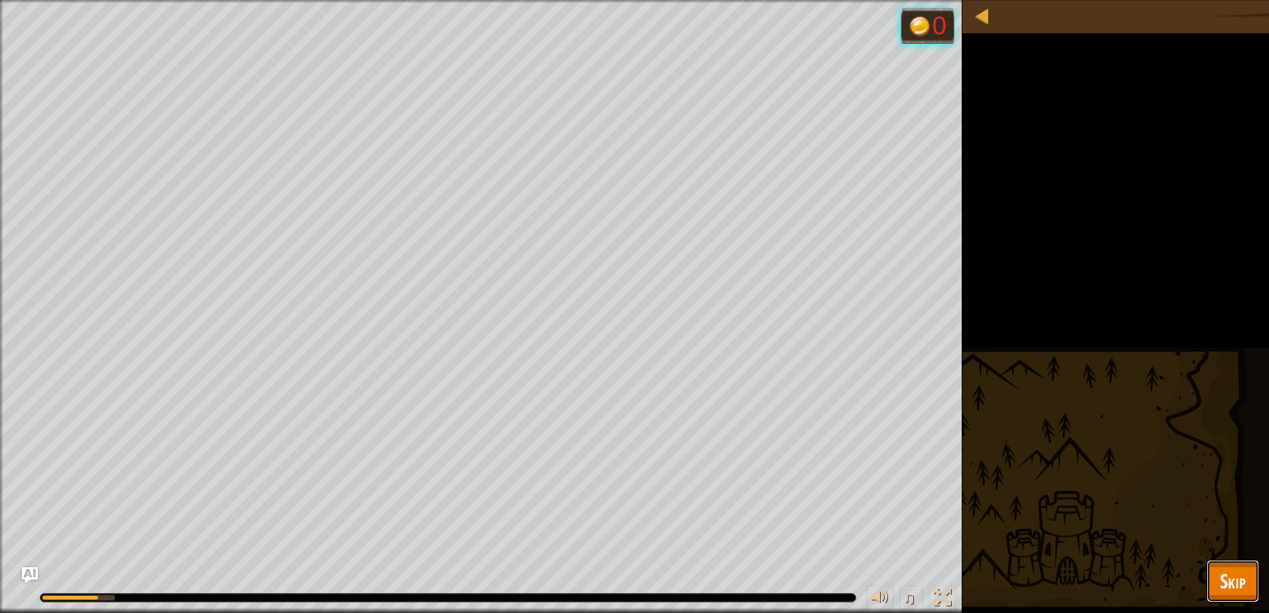
click at [1235, 572] on span "Skip" at bounding box center [1233, 581] width 26 height 27
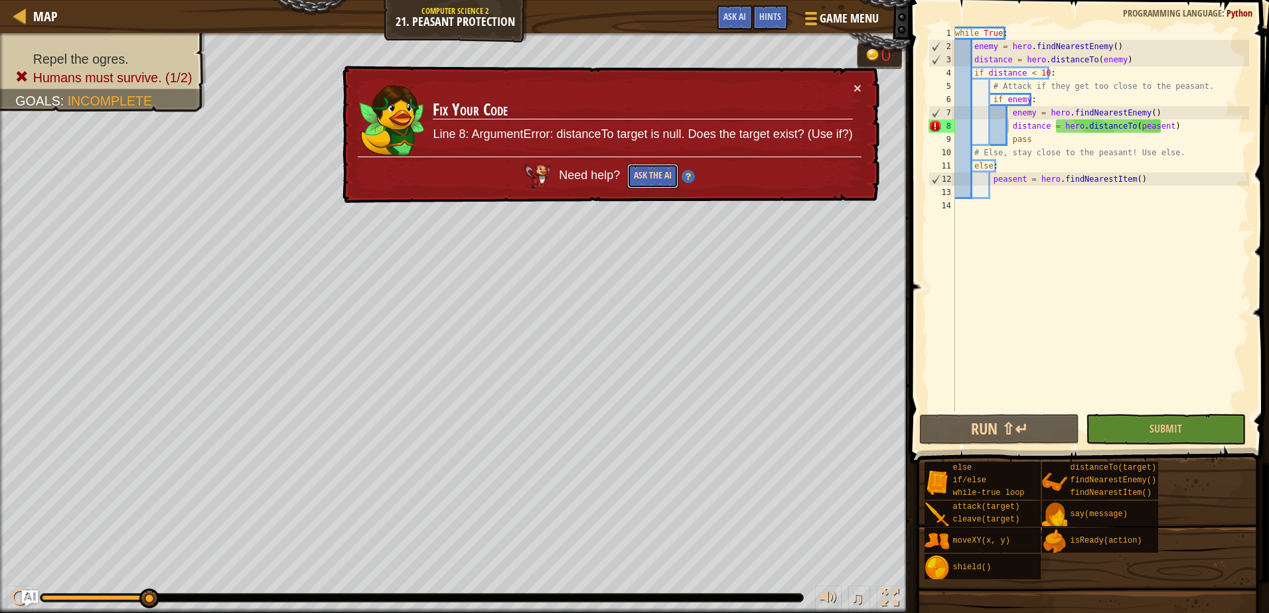
click at [649, 168] on button "Ask the AI" at bounding box center [652, 176] width 51 height 25
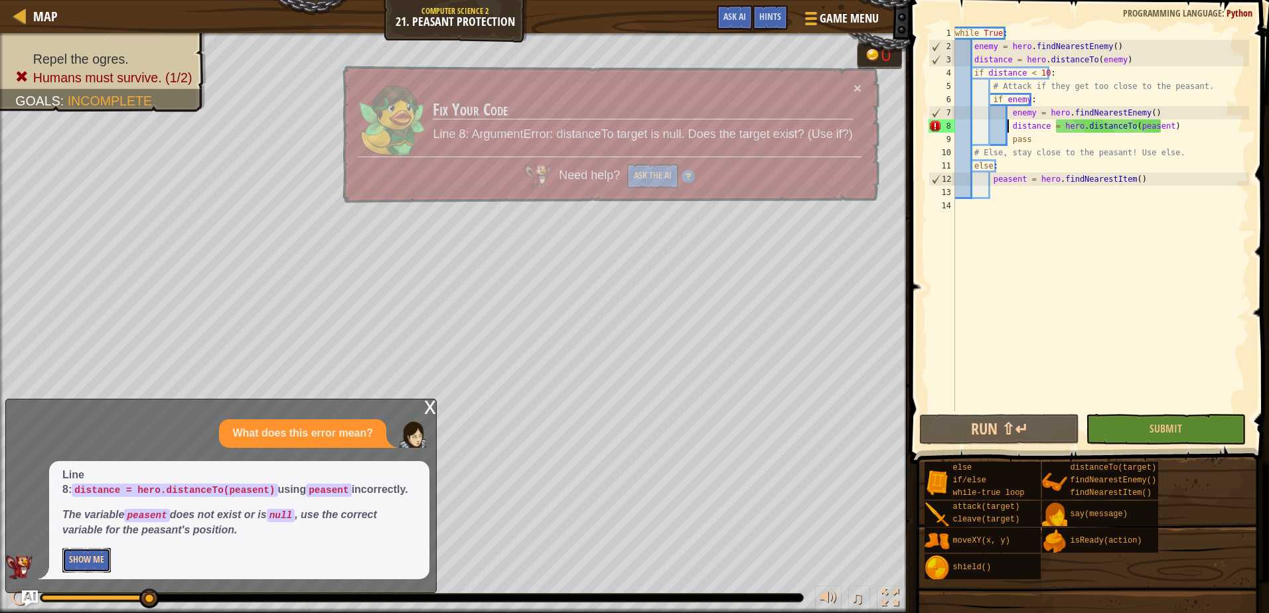
click at [68, 566] on button "Show Me" at bounding box center [86, 560] width 48 height 25
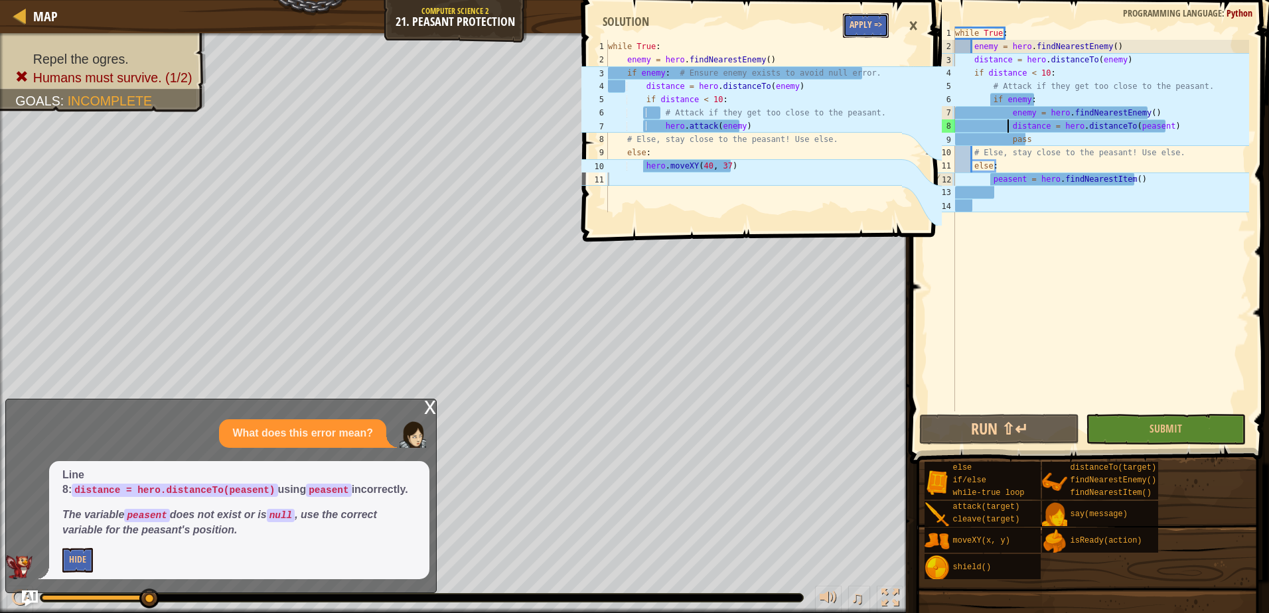
click at [850, 31] on button "Apply =>" at bounding box center [866, 25] width 46 height 25
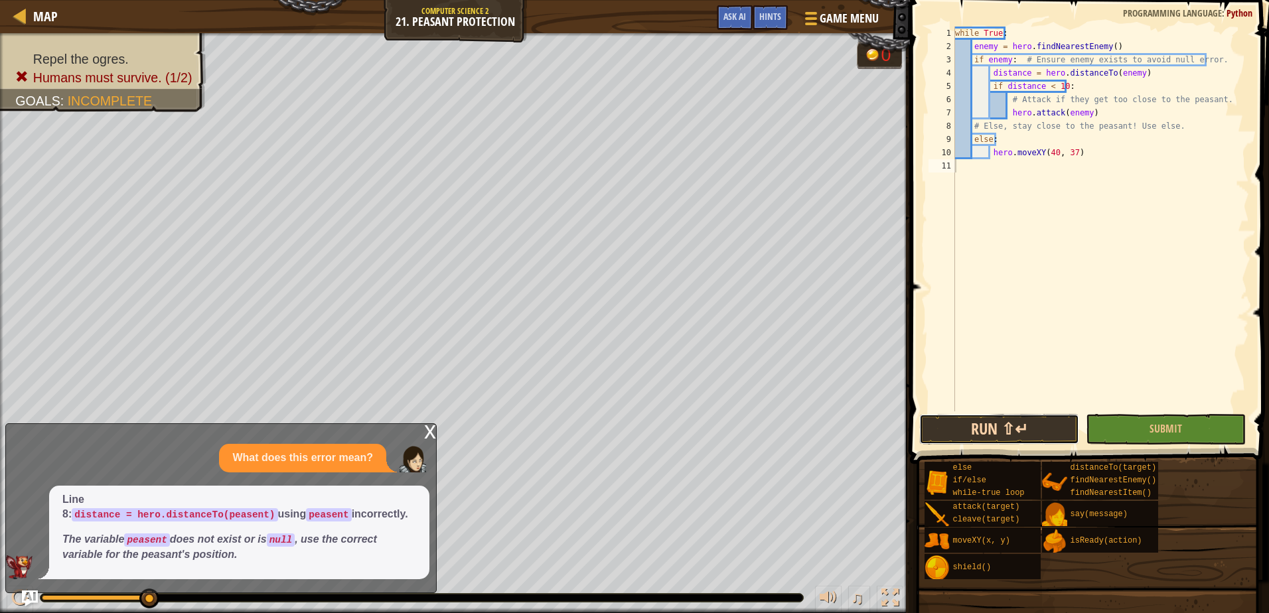
click at [991, 433] on button "Run ⇧↵" at bounding box center [999, 429] width 160 height 31
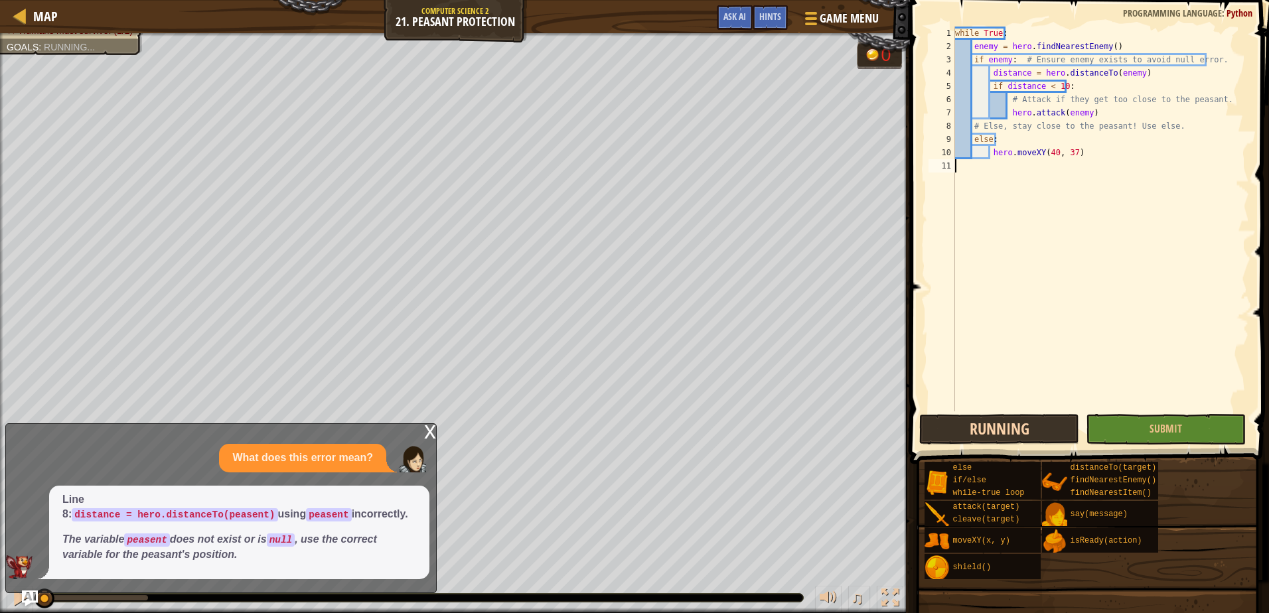
scroll to position [6, 0]
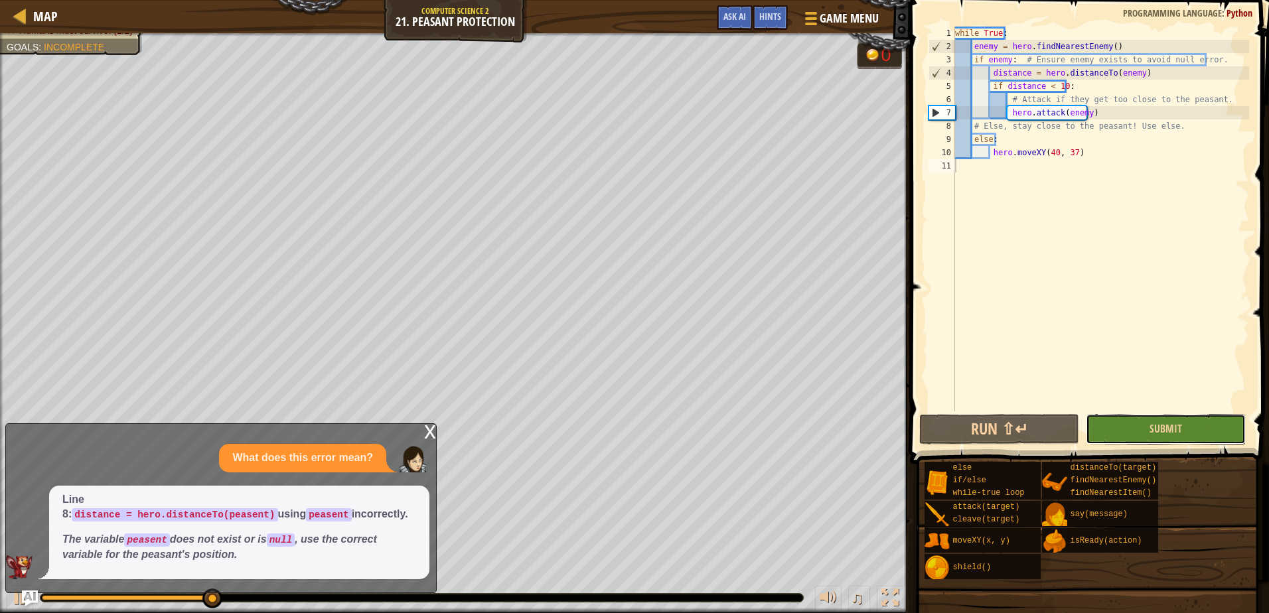
click at [1155, 417] on button "Submit" at bounding box center [1166, 429] width 160 height 31
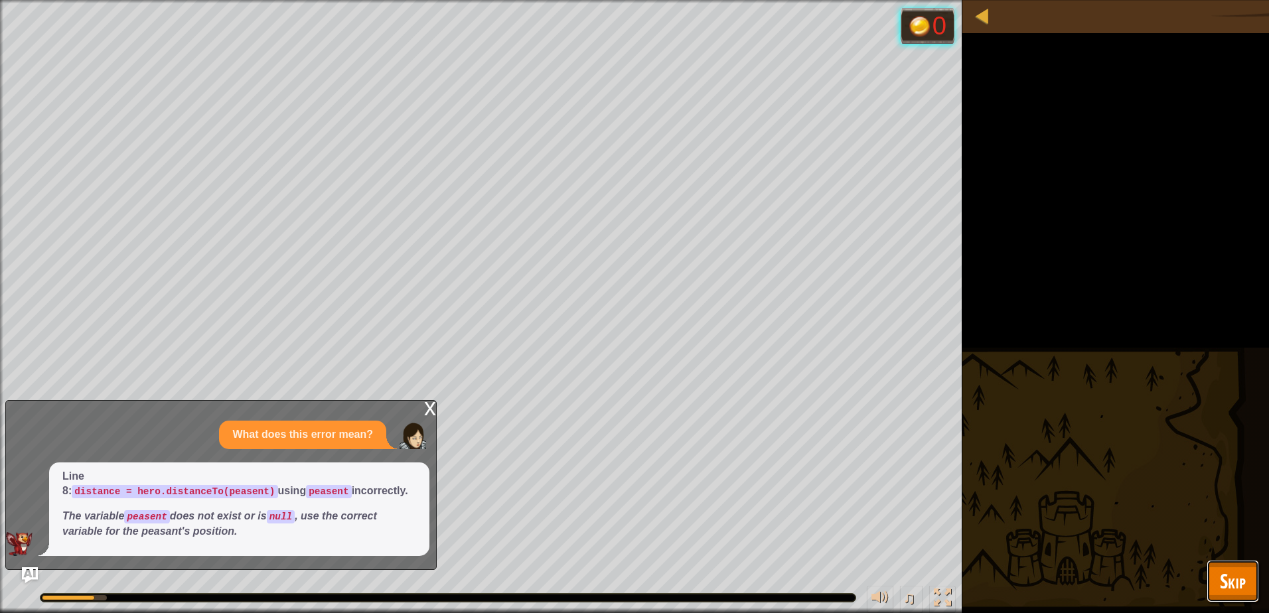
click at [1217, 581] on button "Skip" at bounding box center [1233, 581] width 52 height 42
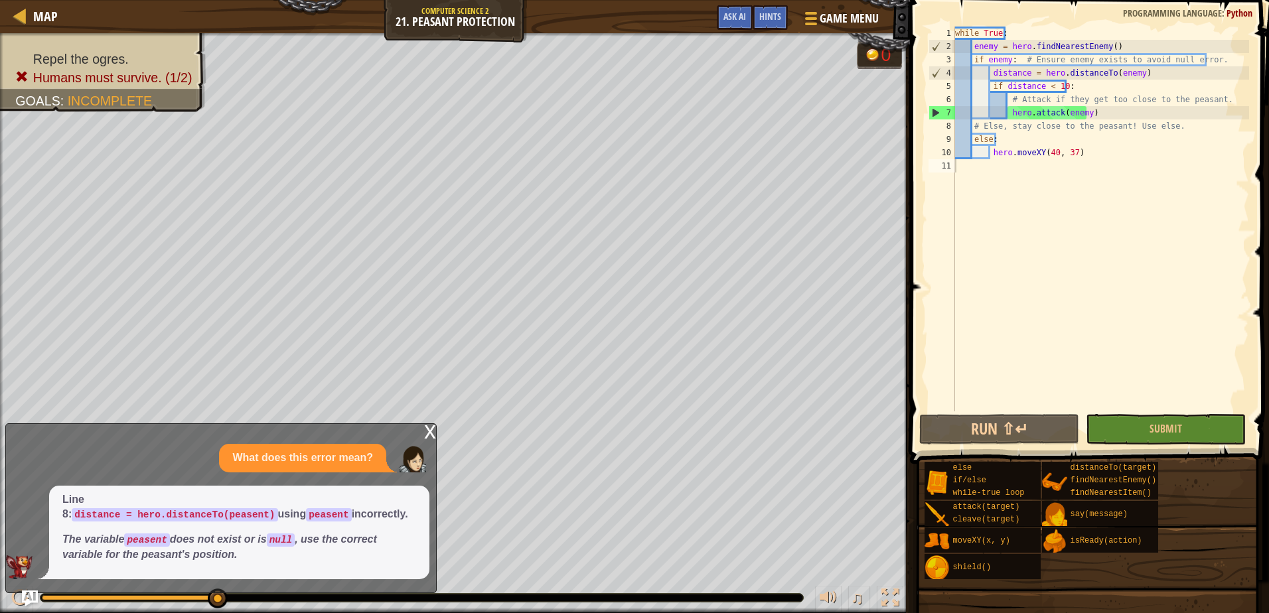
drag, startPoint x: 1119, startPoint y: 155, endPoint x: 1130, endPoint y: 169, distance: 18.1
click at [1130, 169] on div "while True : enemy = hero . findNearestEnemy ( ) if enemy : # Ensure enemy exis…" at bounding box center [1101, 233] width 297 height 412
type textarea "hero.moveXY(40, 37)"
click at [1039, 228] on div "while True : enemy = hero . findNearestEnemy ( ) if enemy : # Ensure enemy exis…" at bounding box center [1101, 233] width 297 height 412
click at [998, 420] on button "Run ⇧↵" at bounding box center [999, 429] width 160 height 31
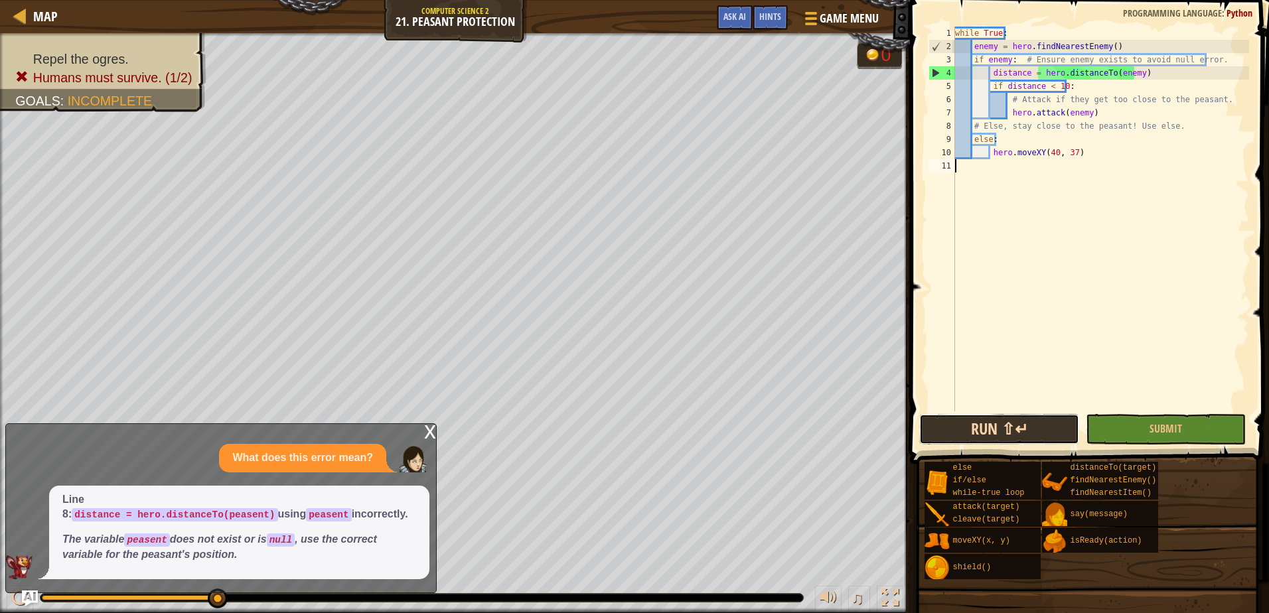
click at [1020, 427] on button "Run ⇧↵" at bounding box center [999, 429] width 160 height 31
click at [740, 11] on span "Ask AI" at bounding box center [735, 16] width 23 height 13
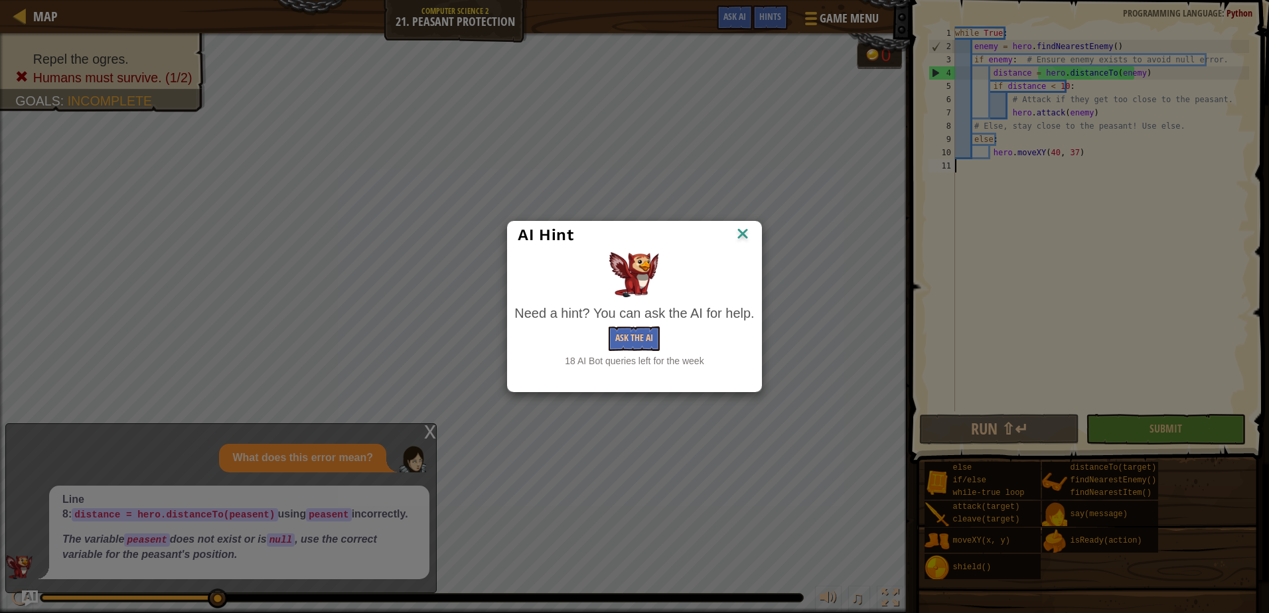
click at [639, 325] on div "Need a hint? You can ask the AI for help. Ask the AI 18 AI Bot queries left for…" at bounding box center [634, 336] width 240 height 64
click at [644, 340] on button "Ask the AI" at bounding box center [634, 339] width 51 height 25
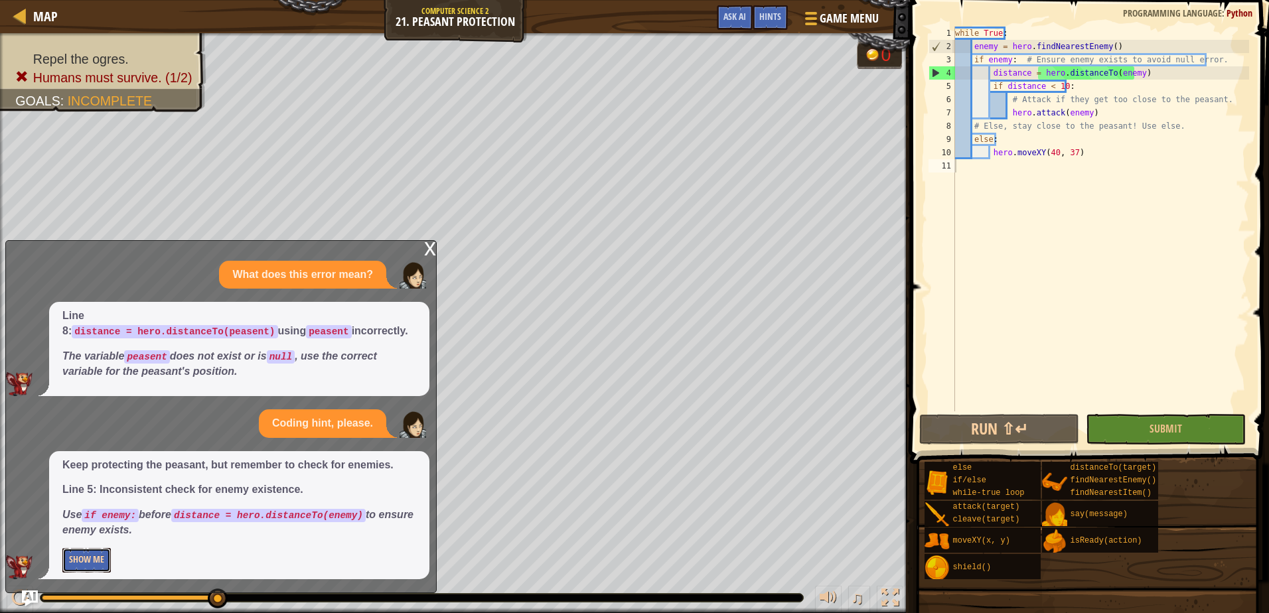
click at [73, 558] on button "Show Me" at bounding box center [86, 560] width 48 height 25
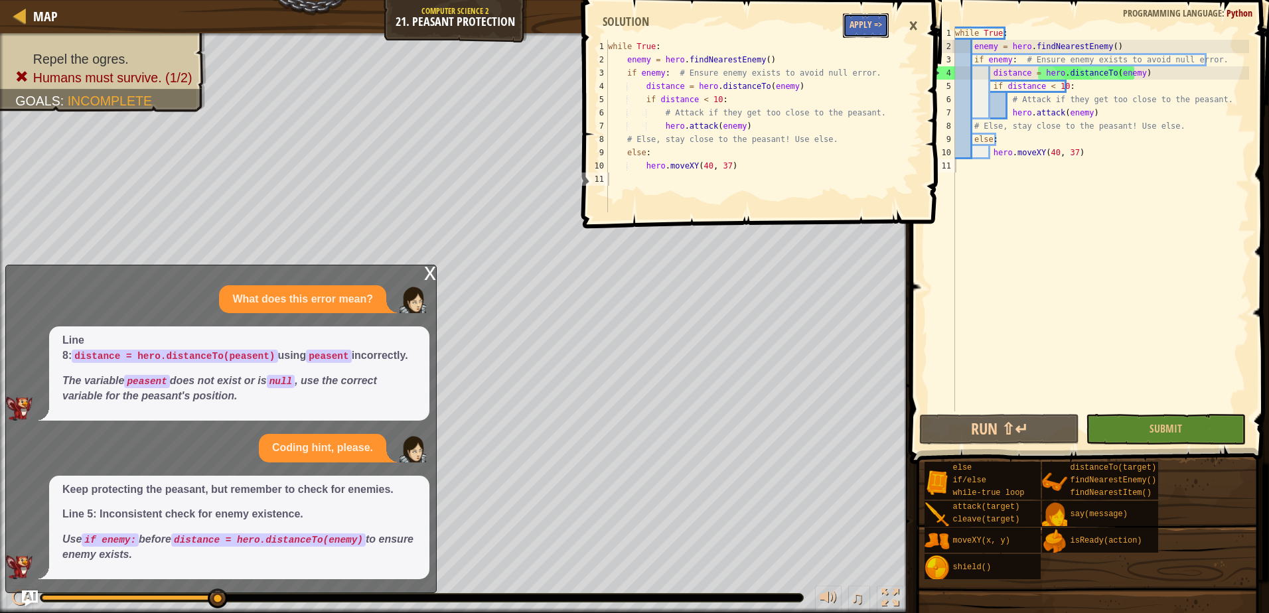
click at [862, 23] on button "Apply =>" at bounding box center [866, 25] width 46 height 25
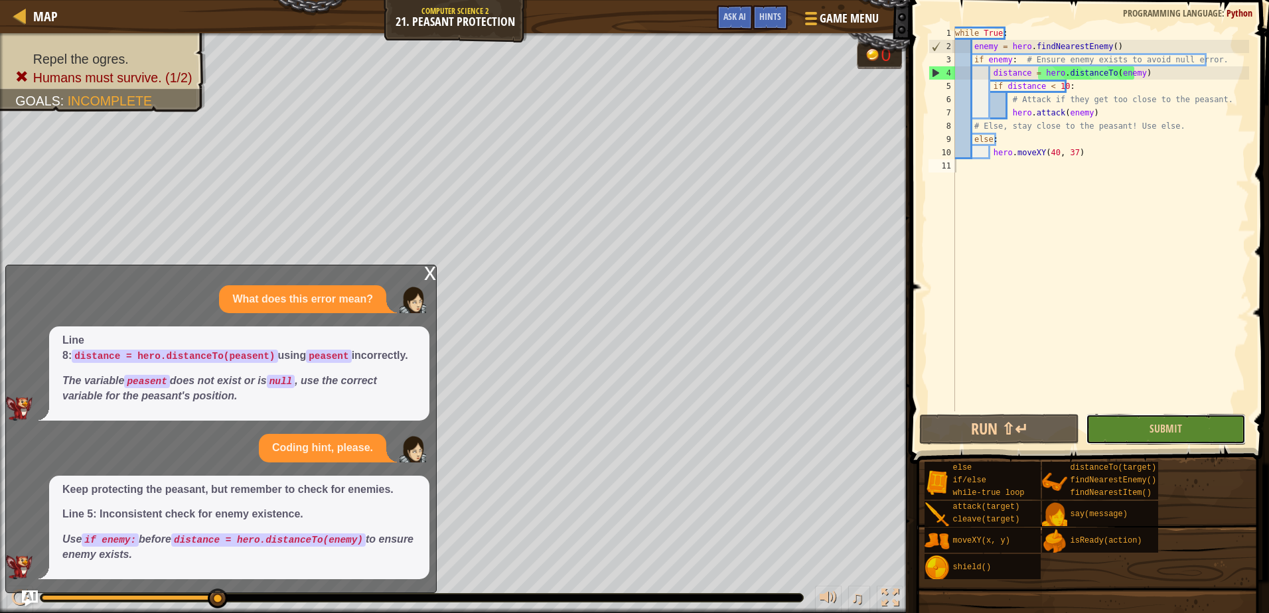
click at [1137, 430] on button "Submit" at bounding box center [1166, 429] width 160 height 31
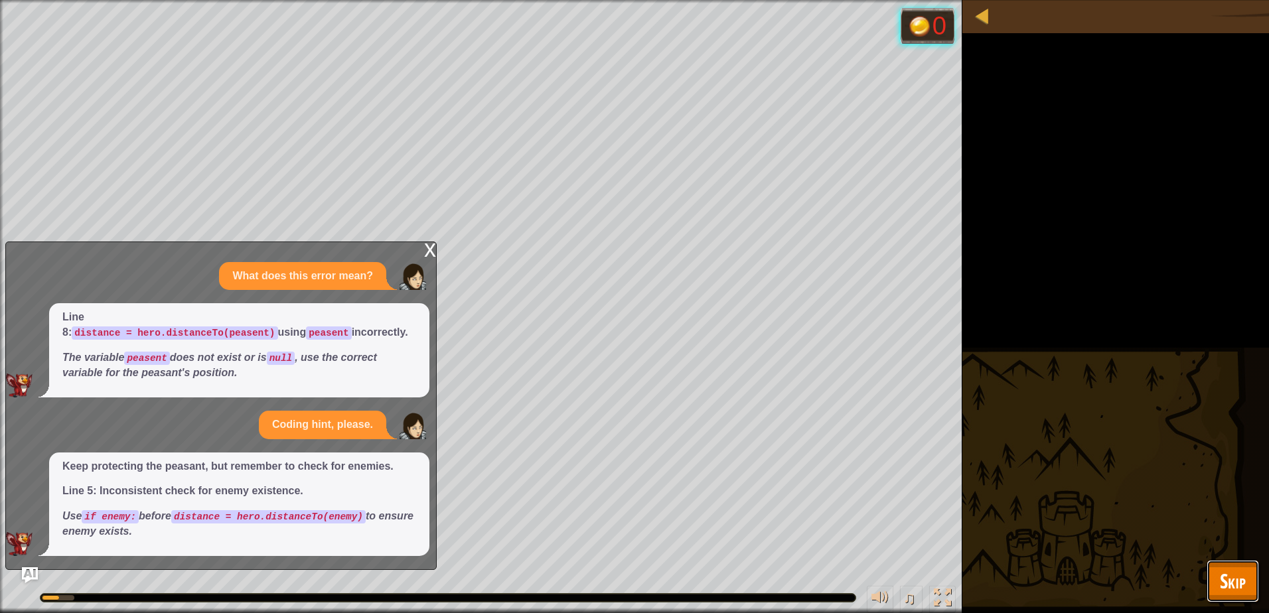
click at [1228, 584] on span "Skip" at bounding box center [1233, 581] width 26 height 27
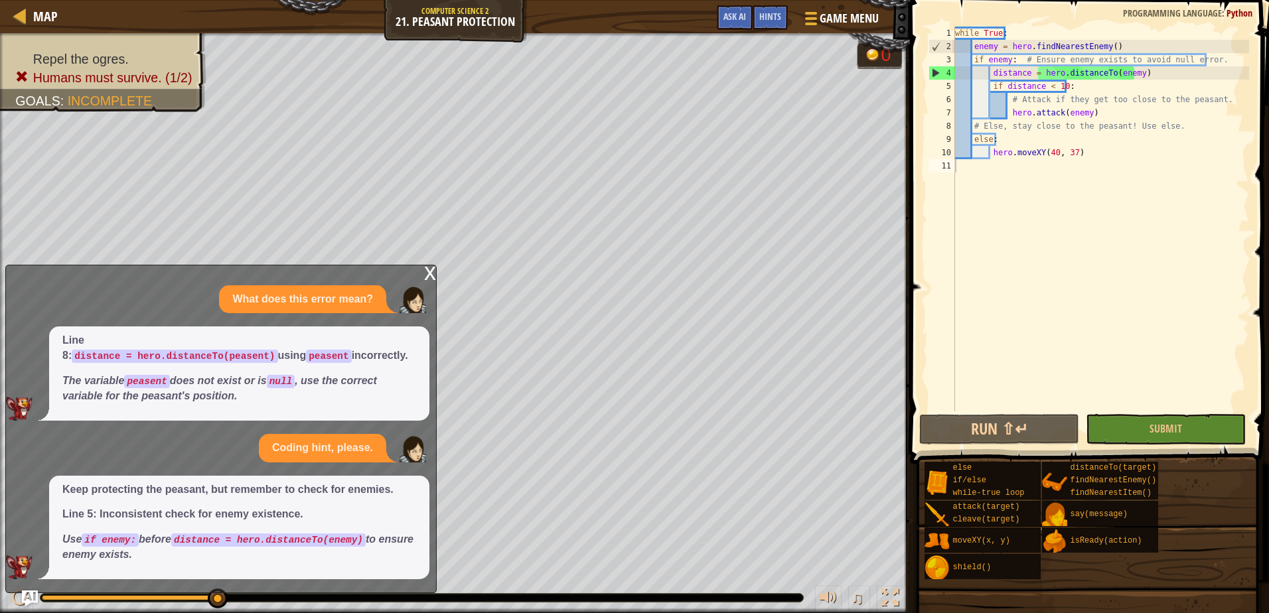
click at [429, 271] on div "x" at bounding box center [430, 272] width 12 height 13
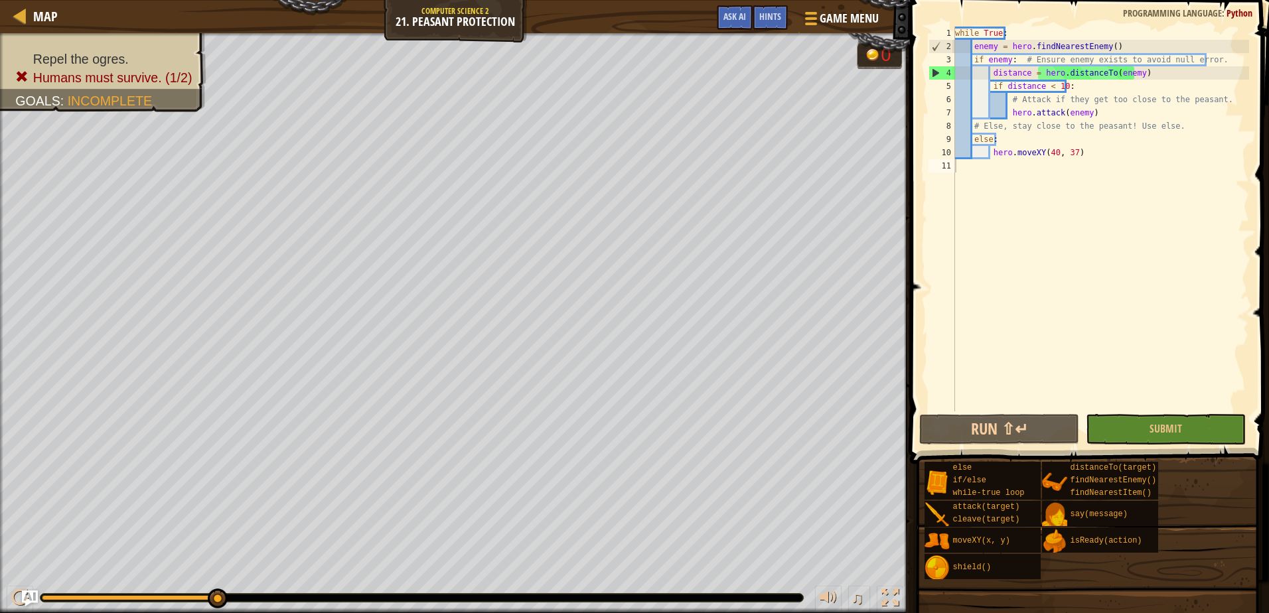
type textarea "if enemy: # Ensure enemy exists to avoid null error."
click at [1185, 60] on div "while True : enemy = hero . findNearestEnemy ( ) if enemy : # Ensure enemy exis…" at bounding box center [1101, 233] width 297 height 412
click at [718, 23] on button "Ask AI" at bounding box center [735, 17] width 36 height 25
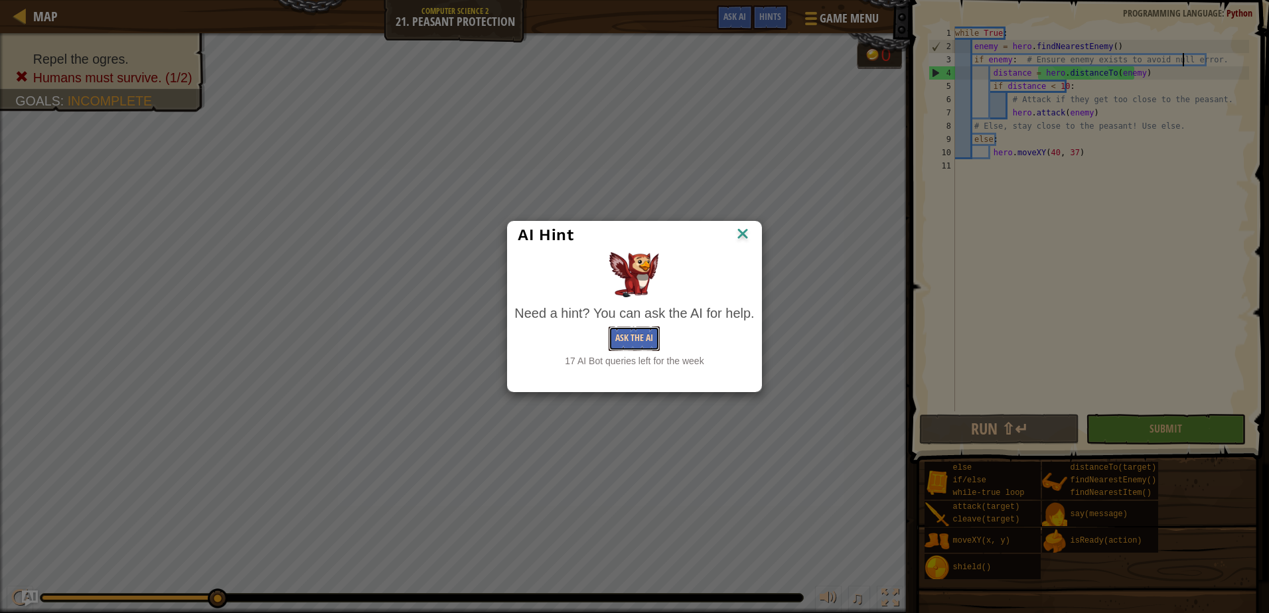
click at [635, 341] on button "Ask the AI" at bounding box center [634, 339] width 51 height 25
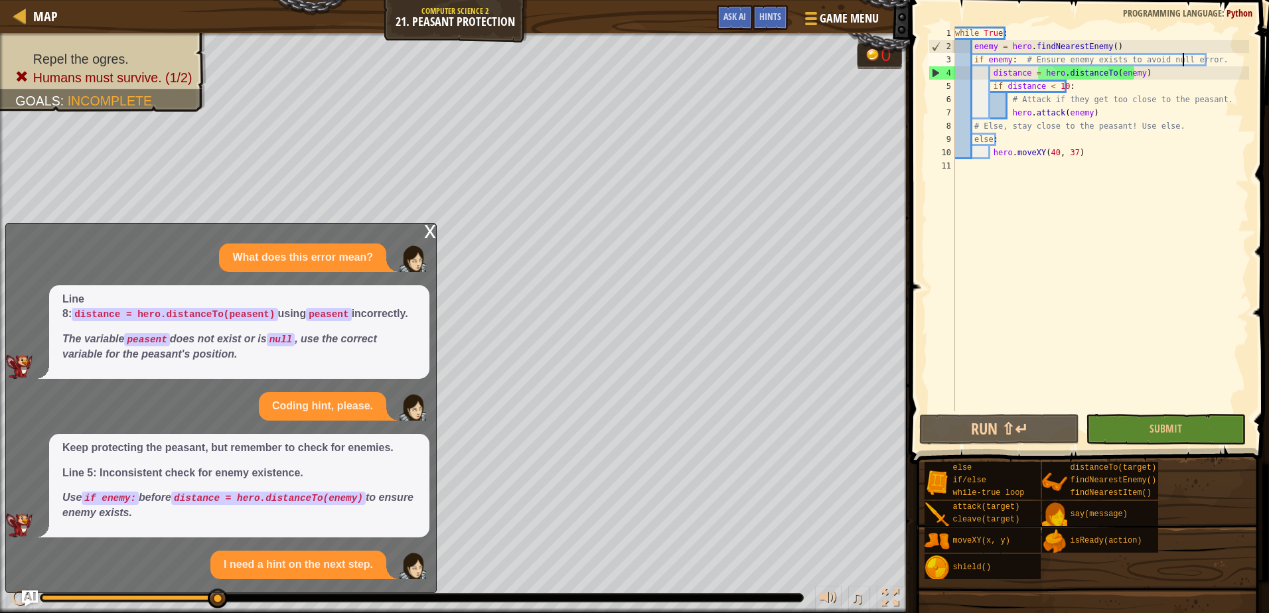
scroll to position [129, 0]
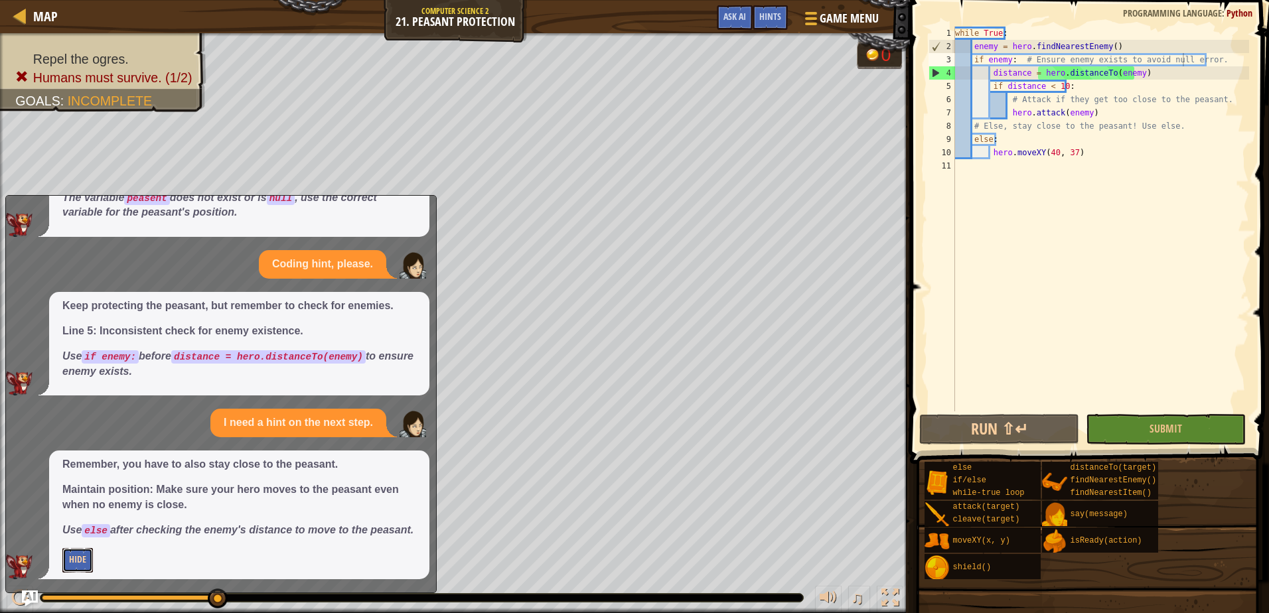
click at [80, 560] on button "Hide" at bounding box center [77, 560] width 31 height 25
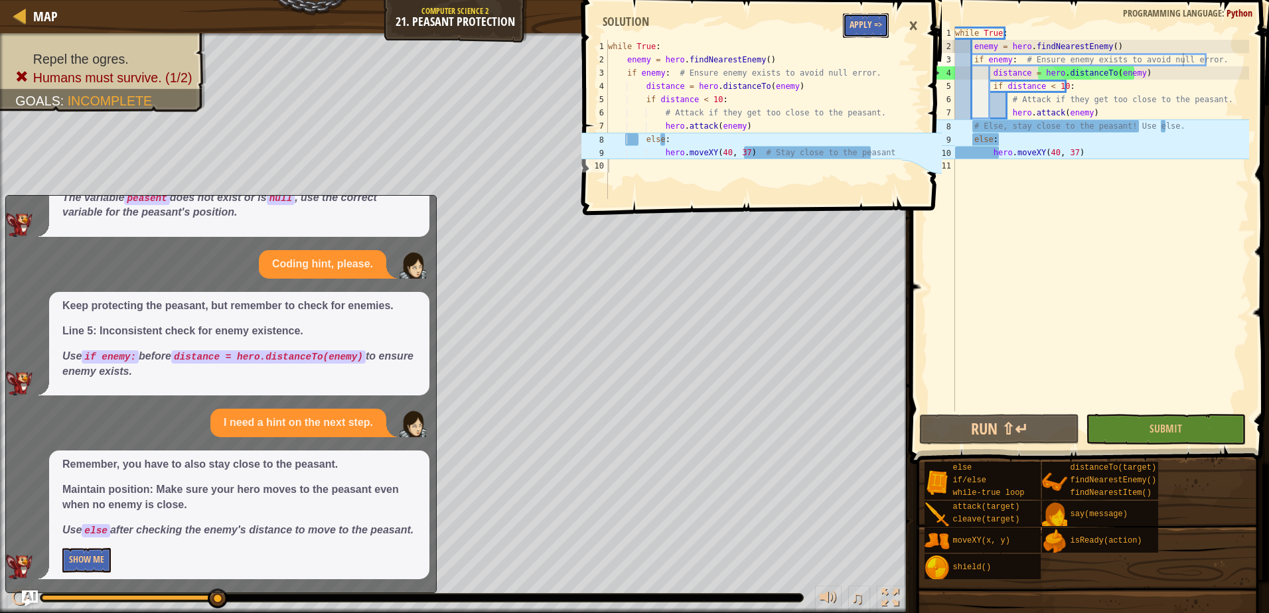
click at [853, 23] on button "Apply =>" at bounding box center [866, 25] width 46 height 25
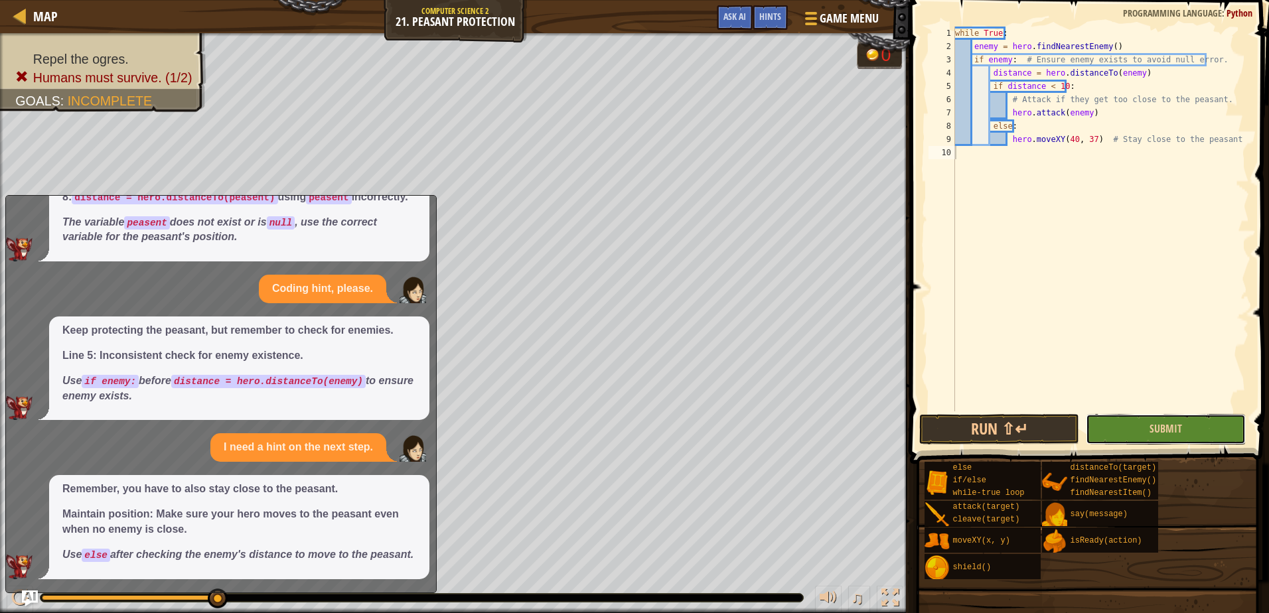
click at [1133, 440] on button "Submit" at bounding box center [1166, 429] width 160 height 31
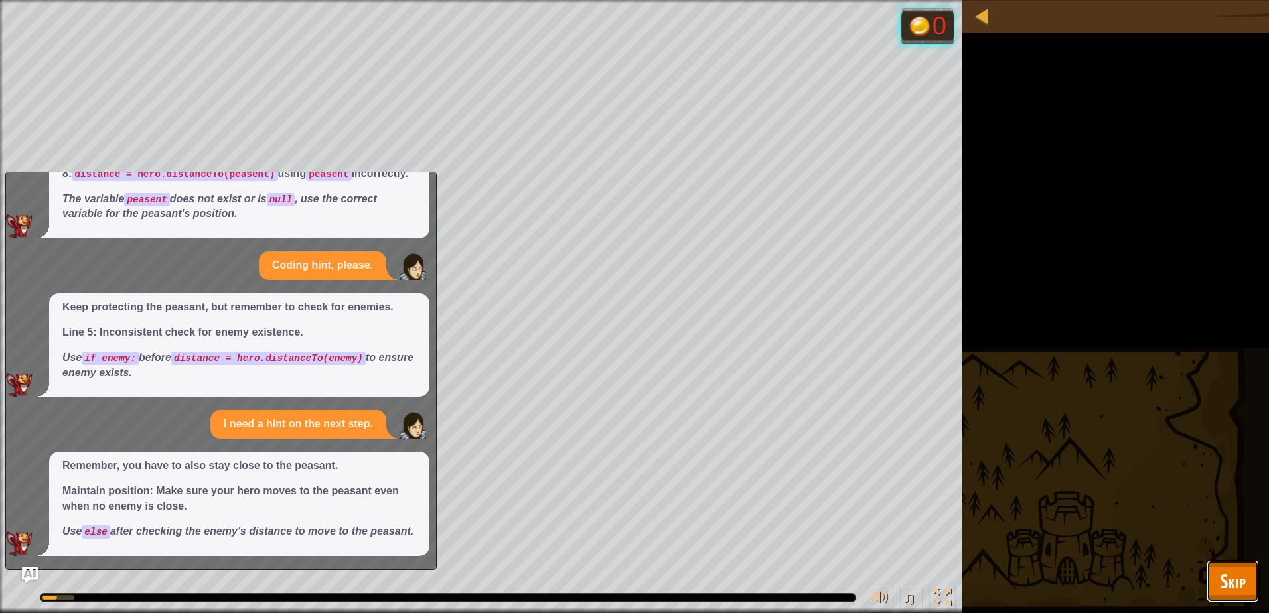
drag, startPoint x: 1216, startPoint y: 568, endPoint x: 1230, endPoint y: 572, distance: 14.3
click at [1221, 569] on button "Skip" at bounding box center [1233, 581] width 52 height 42
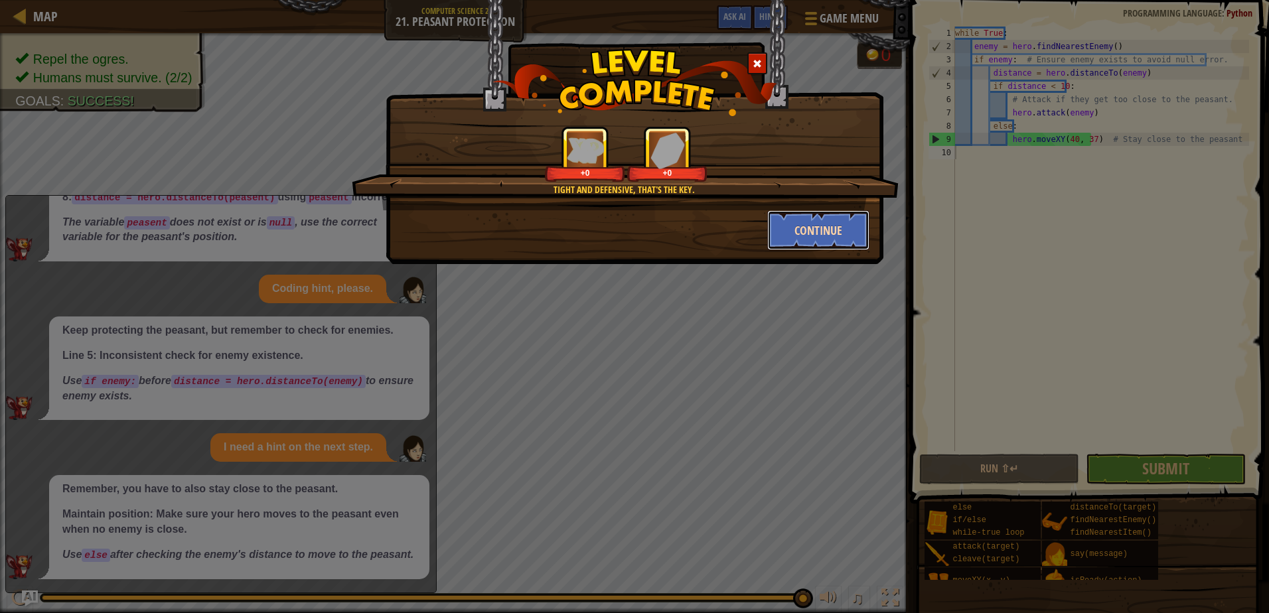
click at [849, 212] on button "Continue" at bounding box center [818, 230] width 103 height 40
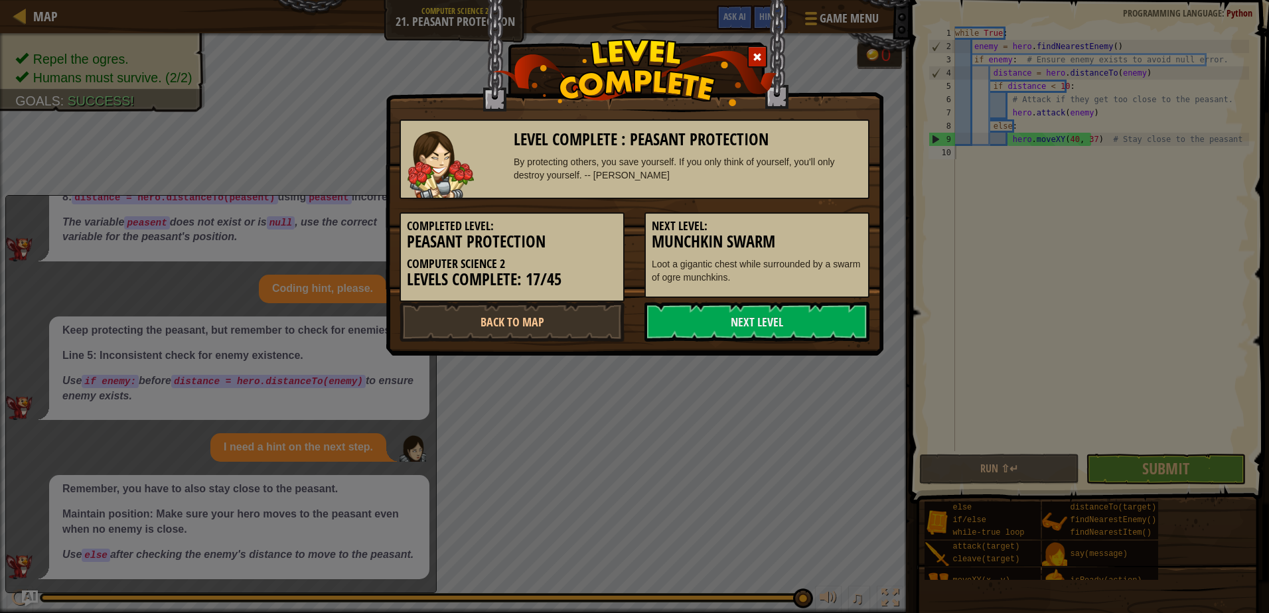
drag, startPoint x: 767, startPoint y: 311, endPoint x: 700, endPoint y: 271, distance: 78.3
click at [767, 311] on link "Next Level" at bounding box center [757, 322] width 225 height 40
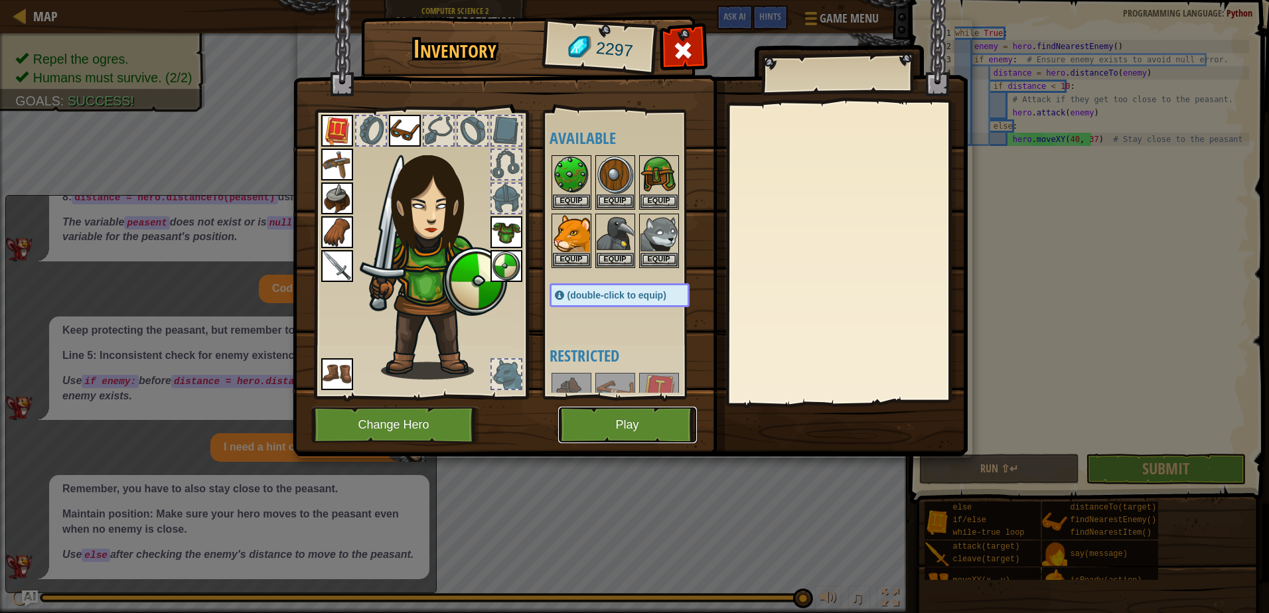
click at [596, 425] on button "Play" at bounding box center [627, 425] width 139 height 37
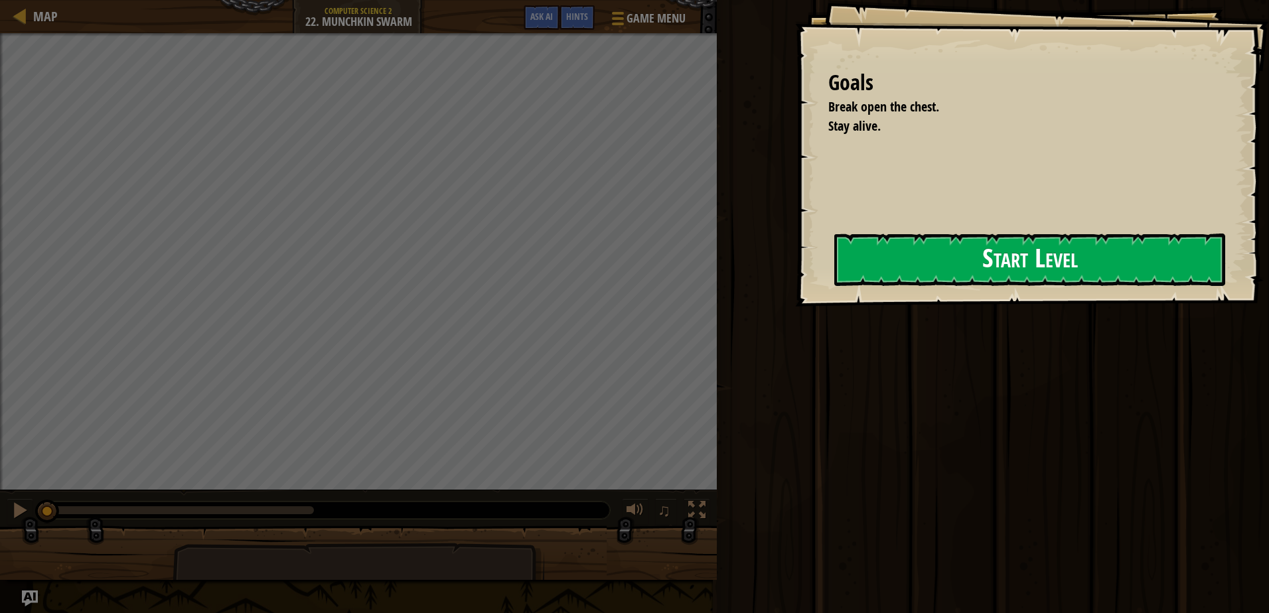
click at [862, 258] on button "Start Level" at bounding box center [1029, 260] width 391 height 52
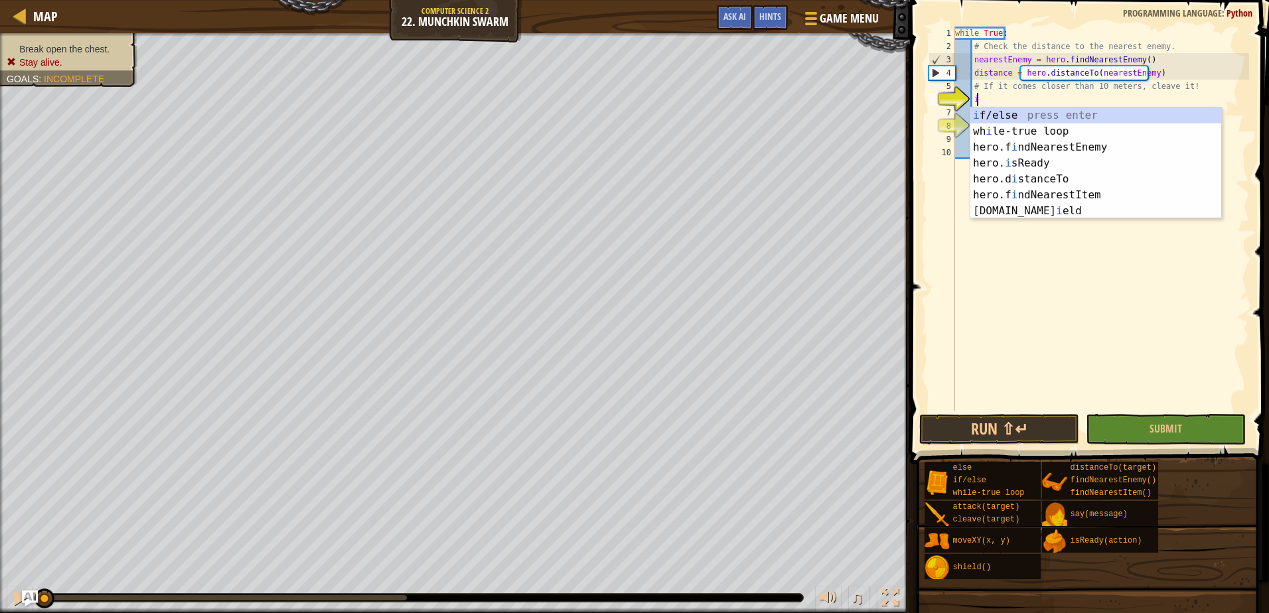
scroll to position [6, 1]
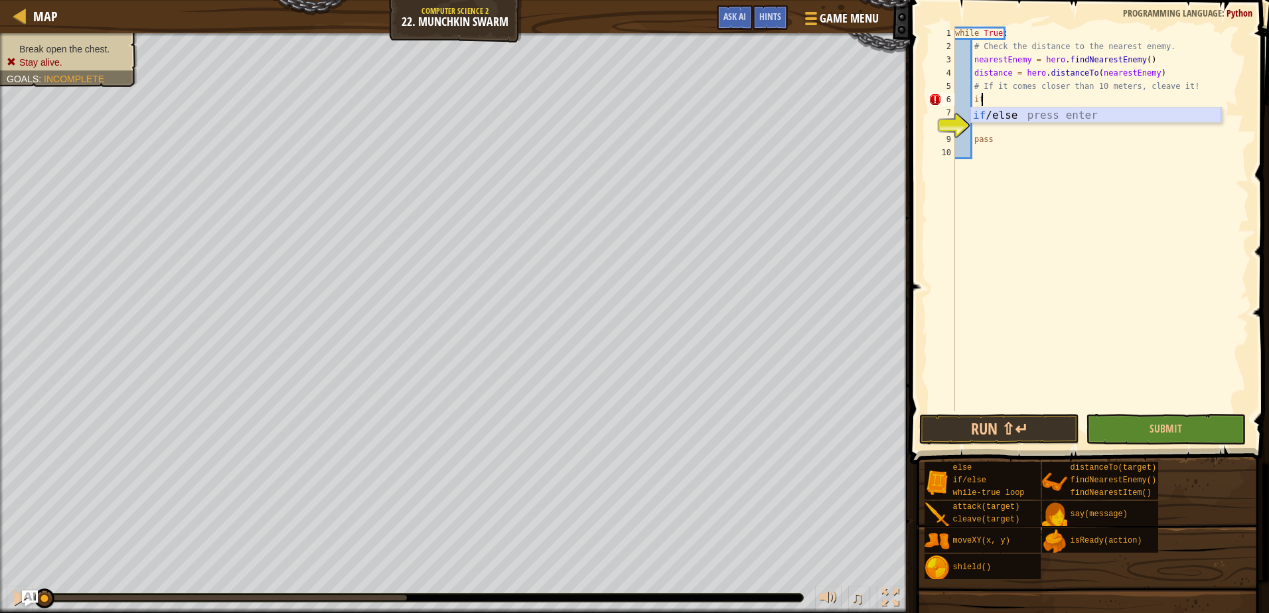
click at [1010, 119] on div "if /else press enter" at bounding box center [1095, 132] width 251 height 48
type textarea "if enemy:"
click at [1006, 115] on div "while True : # Check the distance to the nearest enemy. nearestEnemy = hero . f…" at bounding box center [1101, 233] width 297 height 412
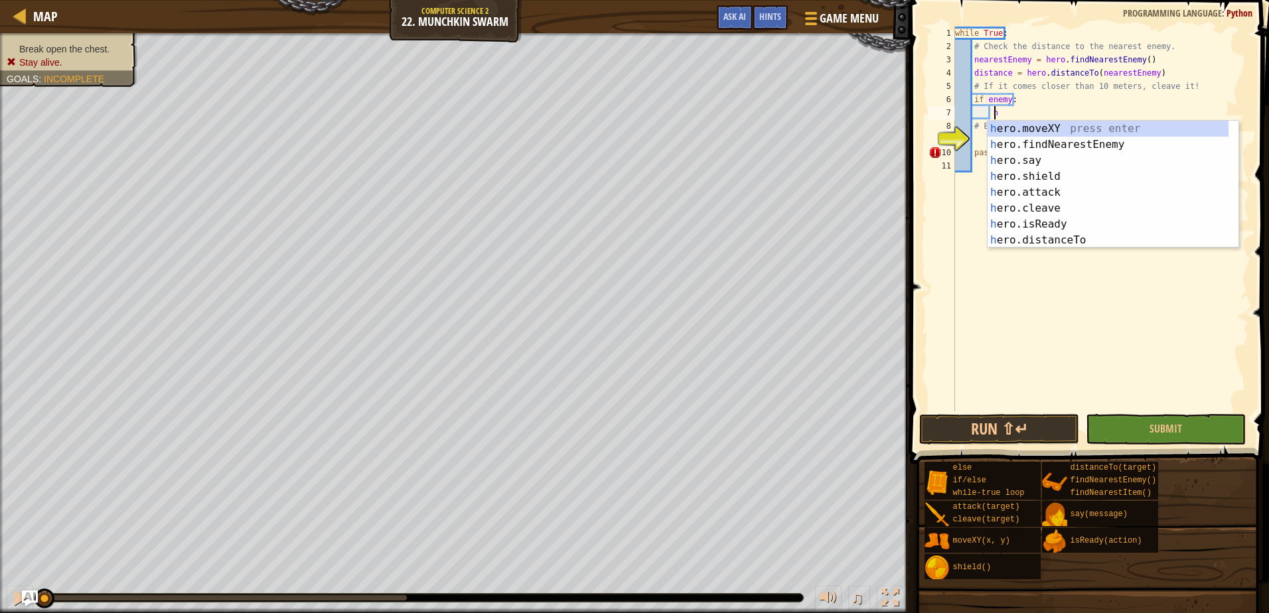
scroll to position [6, 3]
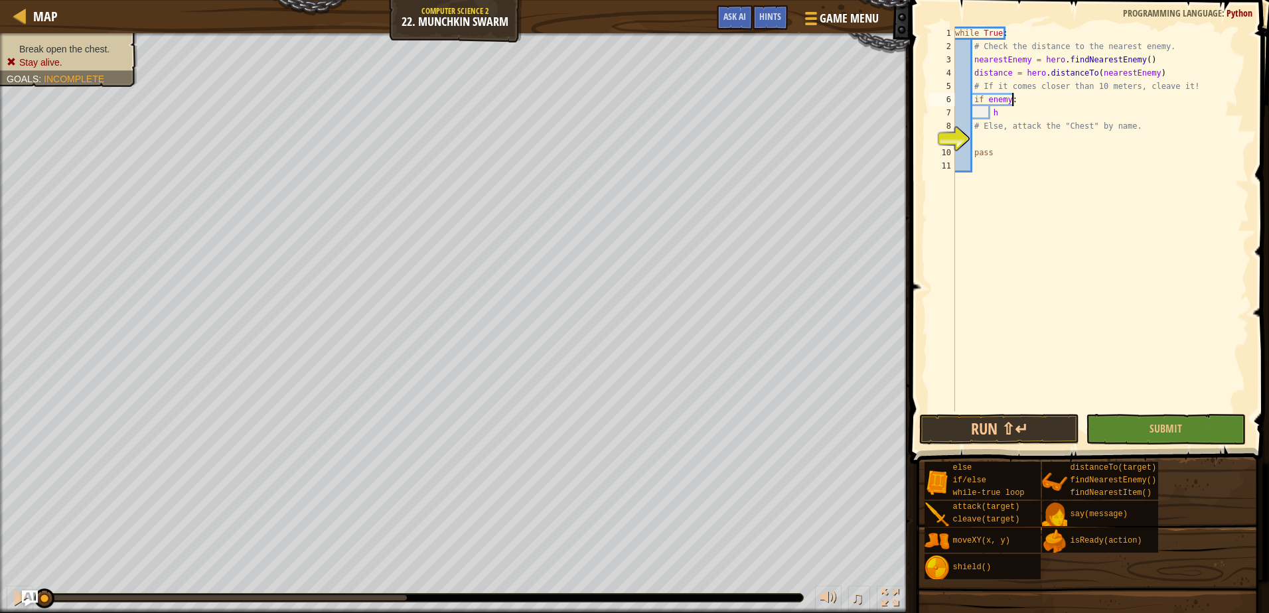
click at [1081, 98] on div "while True : # Check the distance to the nearest enemy. nearestEnemy = hero . f…" at bounding box center [1101, 233] width 297 height 412
click at [1021, 98] on div "while True : # Check the distance to the nearest enemy. nearestEnemy = hero . f…" at bounding box center [1101, 233] width 297 height 412
click at [1055, 96] on div "while True : # Check the distance to the nearest enemy. nearestEnemy = hero . f…" at bounding box center [1101, 233] width 297 height 412
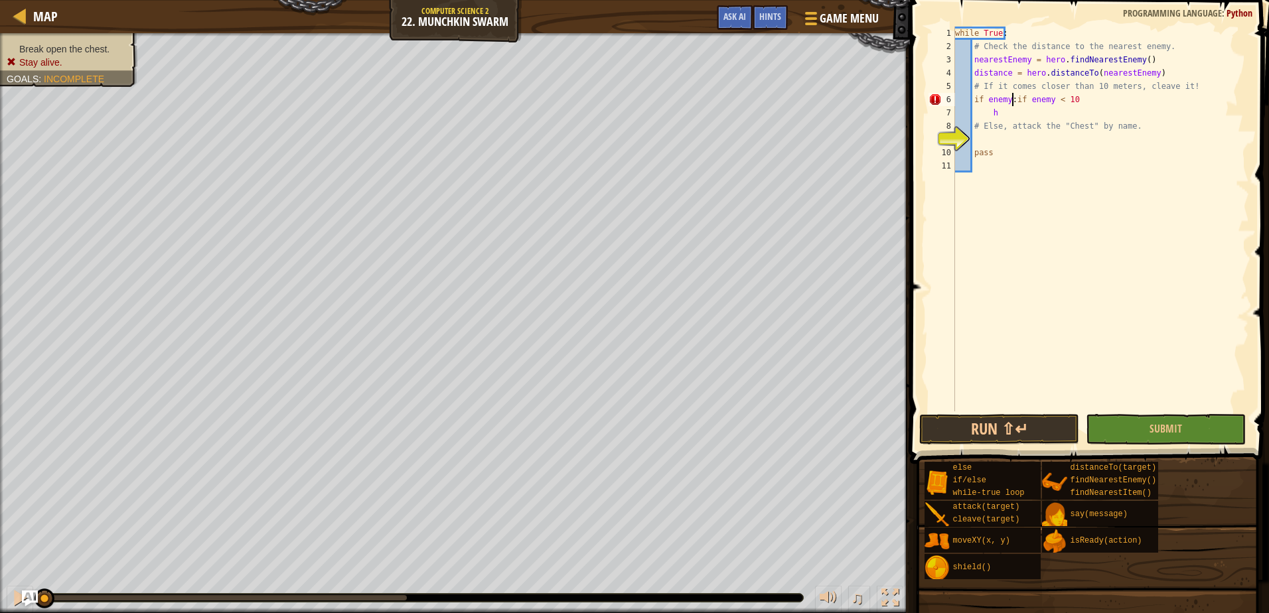
click at [1011, 102] on div "while True : # Check the distance to the nearest enemy. nearestEnemy = hero . f…" at bounding box center [1101, 233] width 297 height 412
click at [1042, 112] on div "while True : # Check the distance to the nearest enemy. nearestEnemy = hero . f…" at bounding box center [1101, 233] width 297 height 412
type textarea "h"
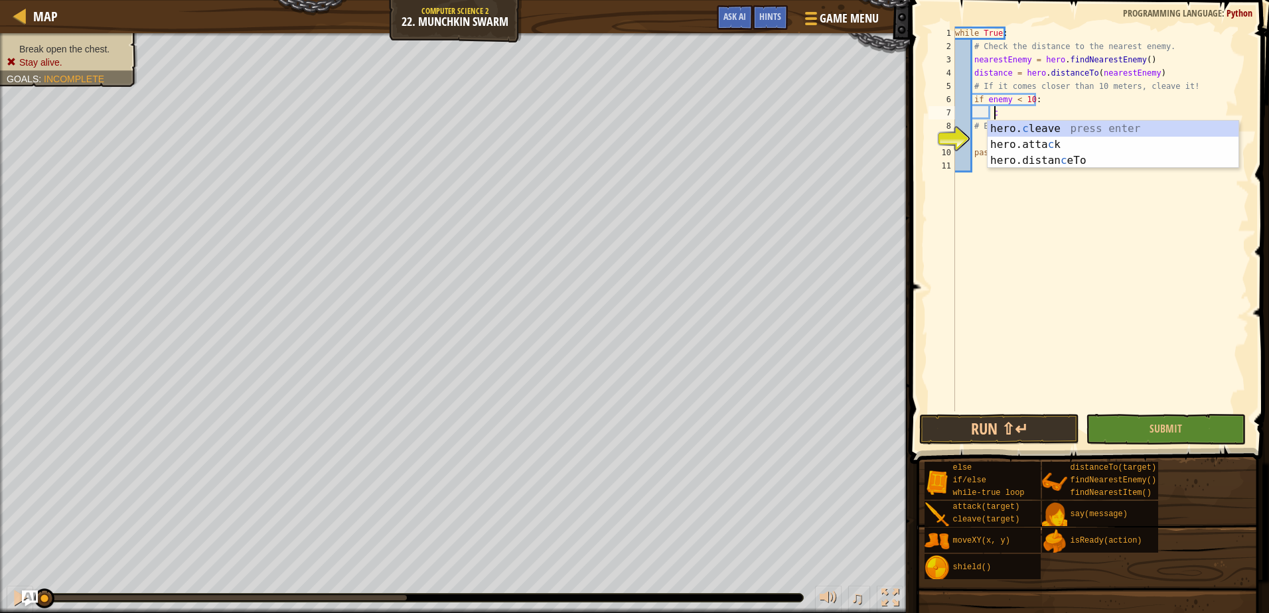
scroll to position [6, 3]
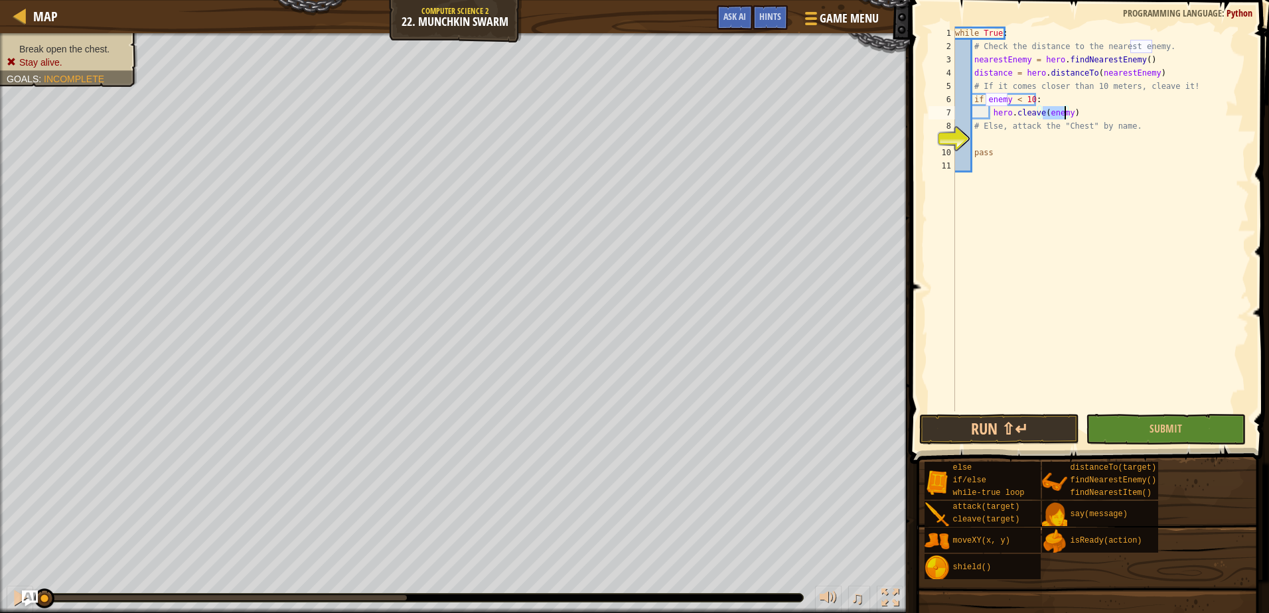
click at [1012, 126] on div "while True : # Check the distance to the nearest enemy. nearestEnemy = hero . f…" at bounding box center [1101, 233] width 297 height 412
type textarea "# Else, attack the "Chest" by name."
click at [1013, 139] on div "while True : # Check the distance to the nearest enemy. nearestEnemy = hero . f…" at bounding box center [1101, 233] width 297 height 412
click at [1080, 114] on div "while True : # Check the distance to the nearest enemy. nearestEnemy = hero . f…" at bounding box center [1101, 233] width 297 height 412
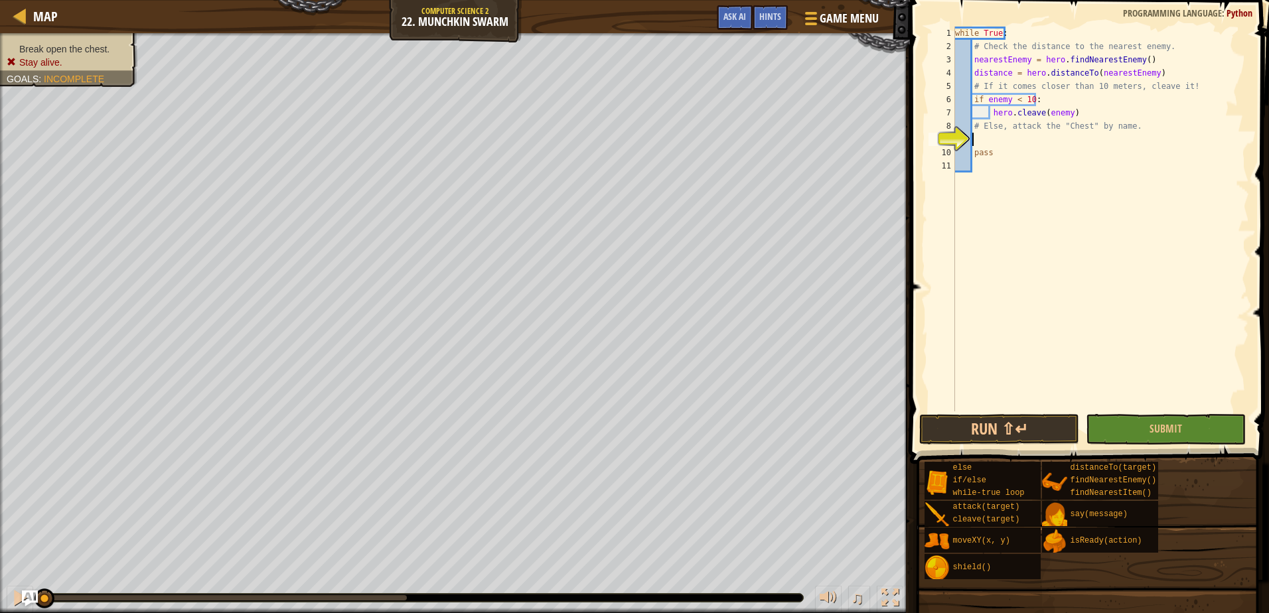
type textarea "hero.cleave(enemy)"
click at [1017, 141] on div "while True : # Check the distance to the nearest enemy. nearestEnemy = hero . f…" at bounding box center [1101, 233] width 297 height 412
type textarea "else"
click at [983, 159] on div "else press enter if/ else press enter" at bounding box center [1095, 179] width 251 height 64
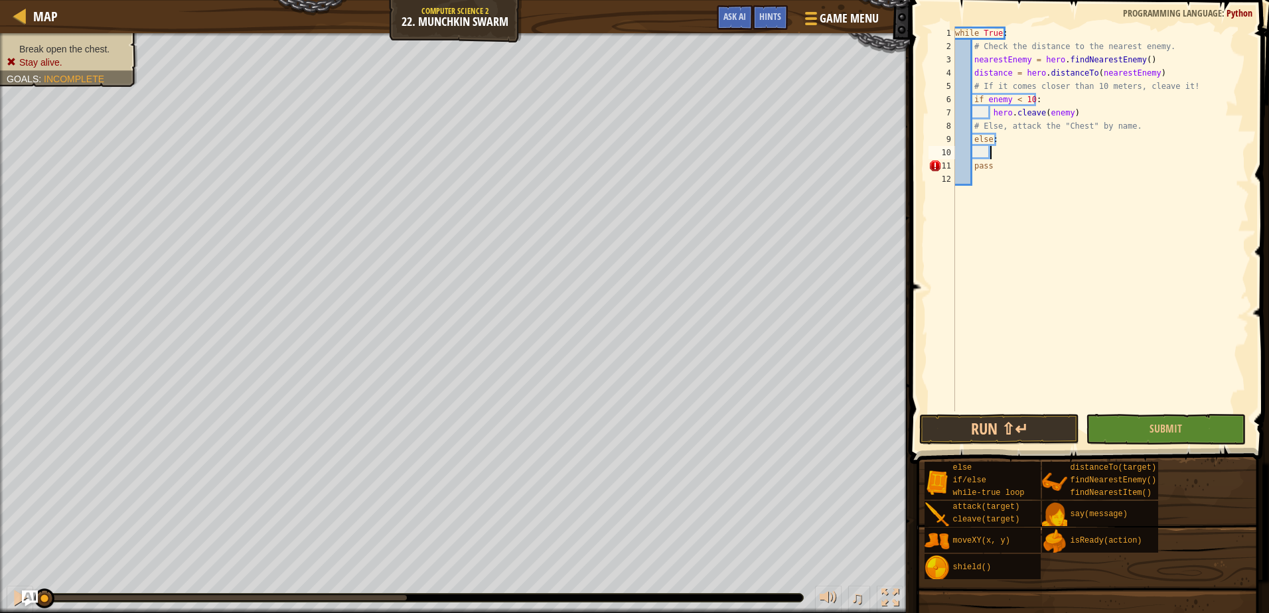
scroll to position [6, 3]
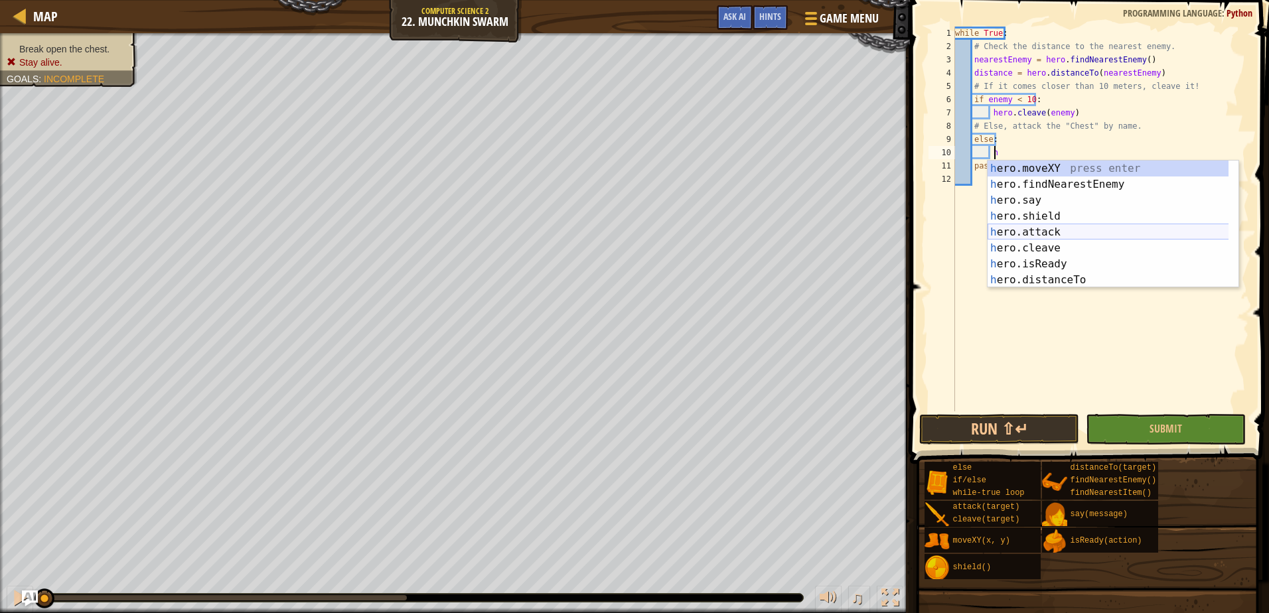
click at [1017, 230] on div "h ero.moveXY press enter h ero.findNearestEnemy press enter h ero.say press ent…" at bounding box center [1113, 240] width 251 height 159
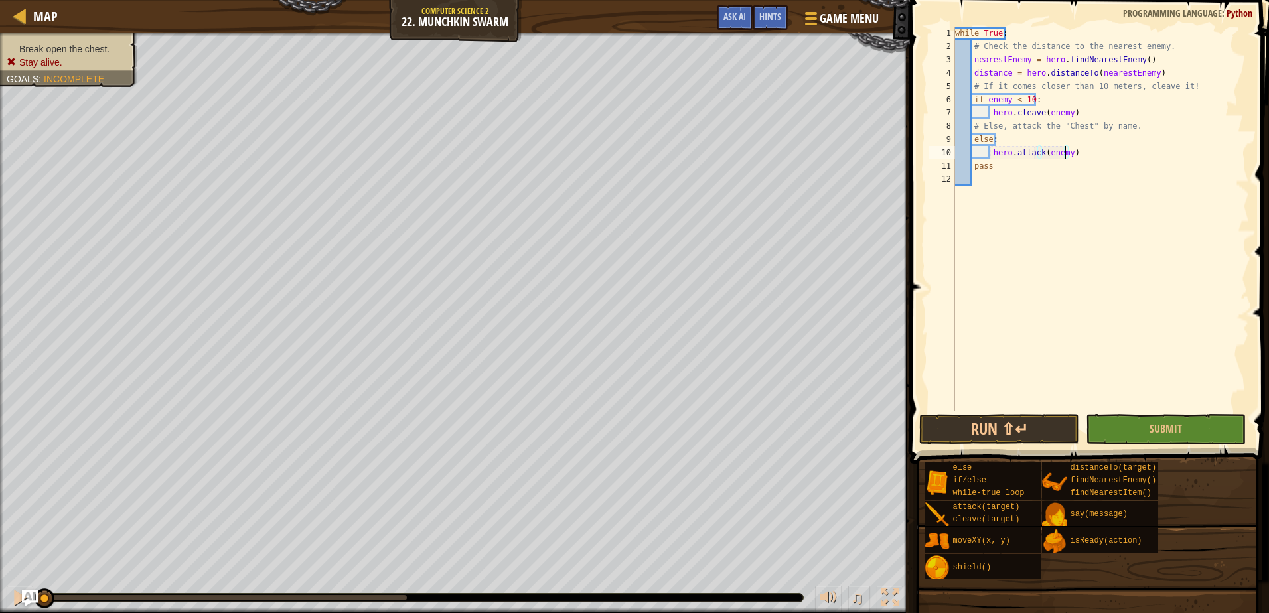
click at [1065, 159] on div "while True : # Check the distance to the nearest enemy. nearestEnemy = hero . f…" at bounding box center [1101, 233] width 297 height 412
type textarea "hero.attack(Chest)"
click at [1064, 431] on button "Run ⇧↵" at bounding box center [999, 429] width 160 height 31
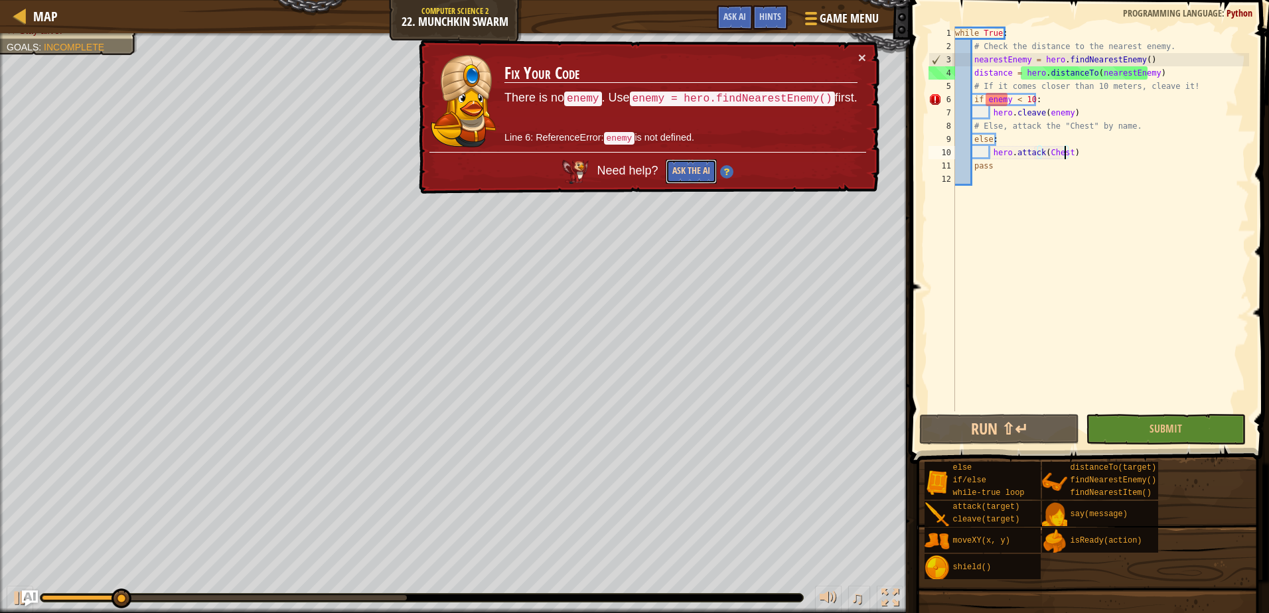
click at [708, 164] on button "Ask the AI" at bounding box center [691, 171] width 51 height 25
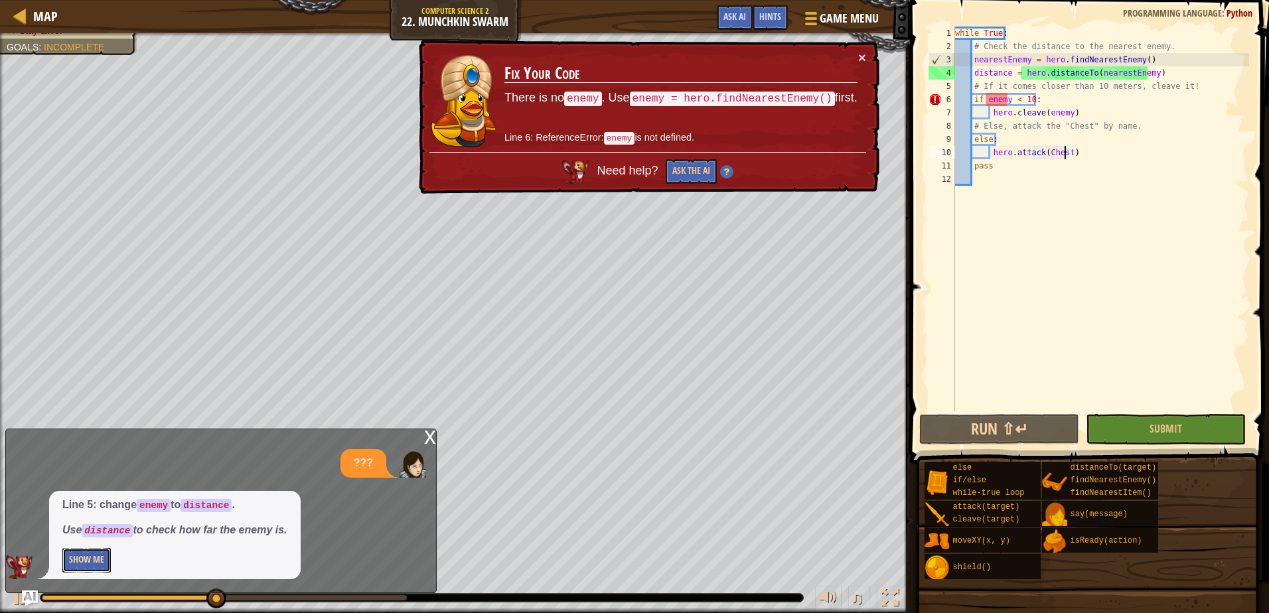
click at [106, 561] on button "Show Me" at bounding box center [86, 560] width 48 height 25
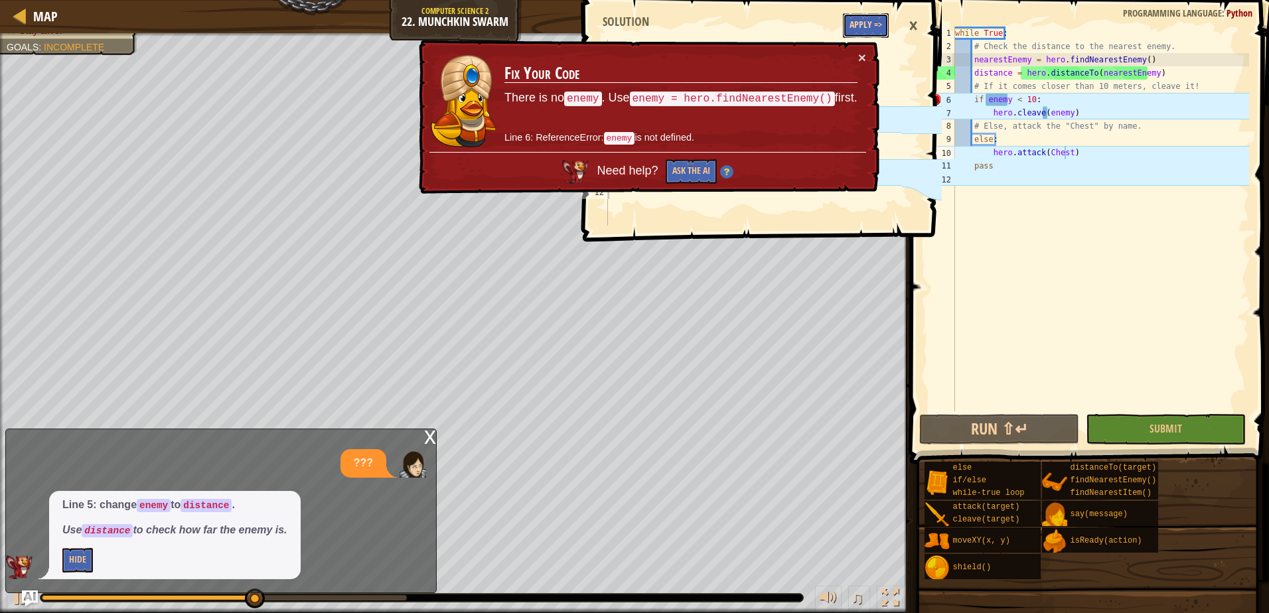
click at [858, 20] on button "Apply =>" at bounding box center [866, 25] width 46 height 25
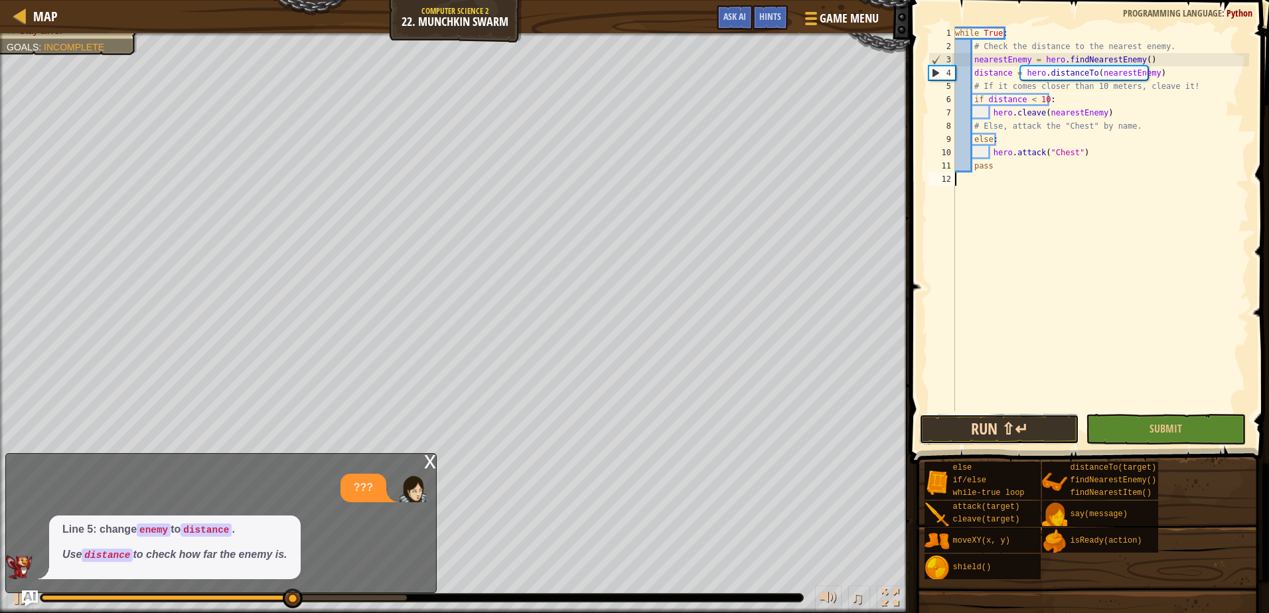
click at [1057, 435] on button "Run ⇧↵" at bounding box center [999, 429] width 160 height 31
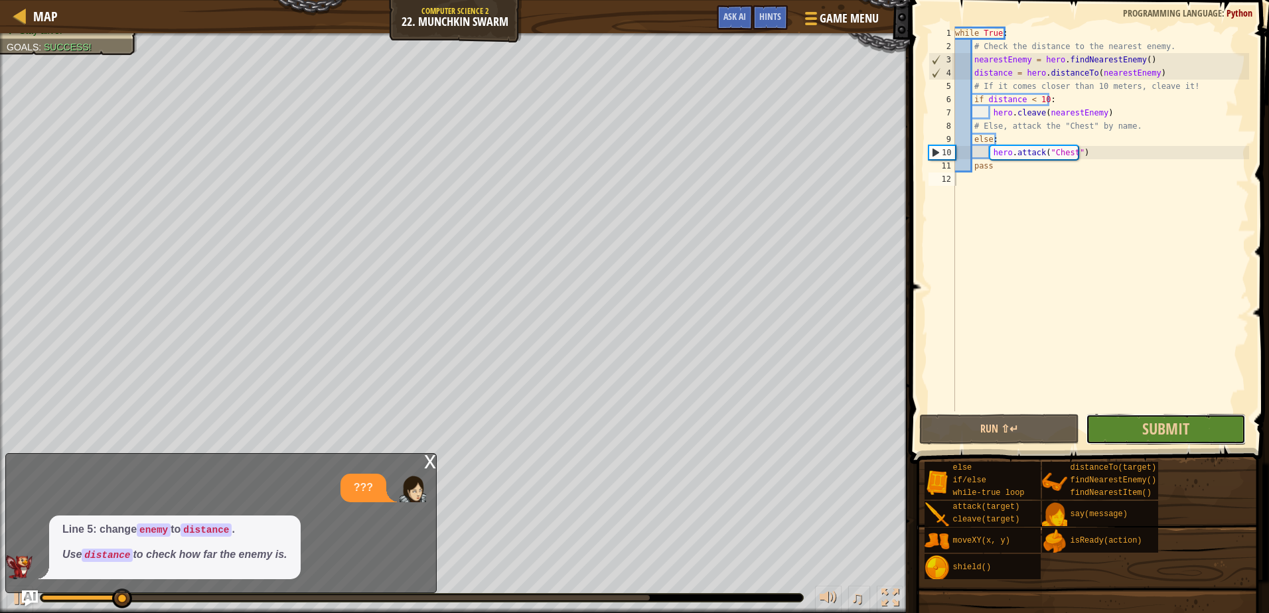
click at [1101, 421] on button "Submit" at bounding box center [1166, 429] width 160 height 31
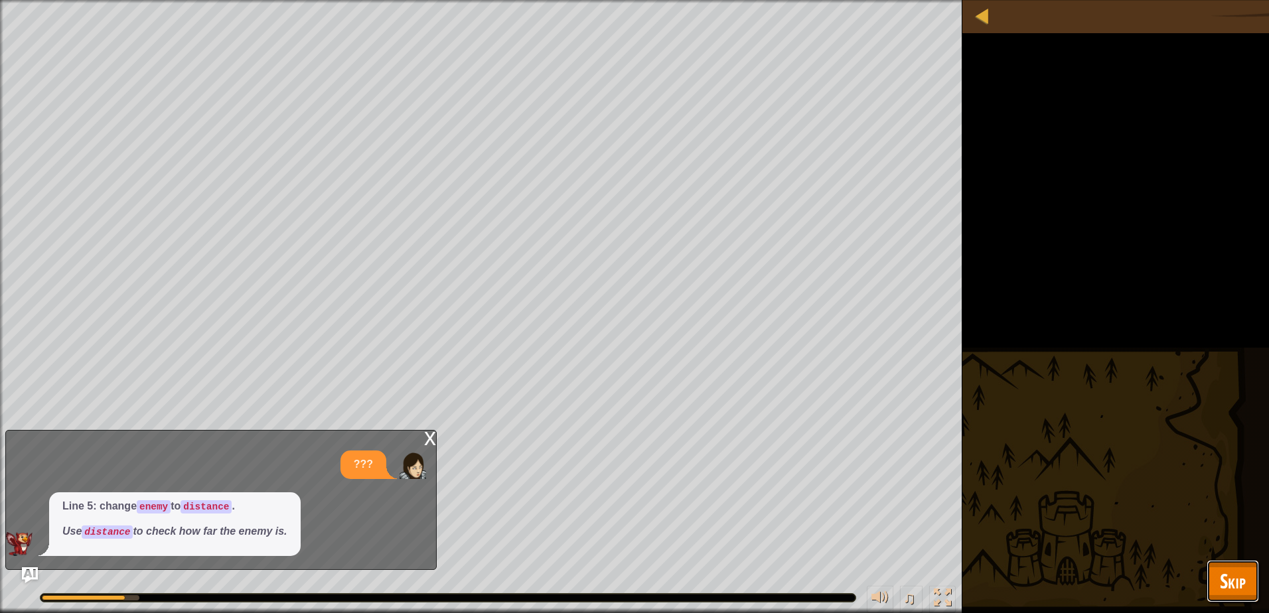
click at [1231, 584] on span "Skip" at bounding box center [1233, 581] width 26 height 27
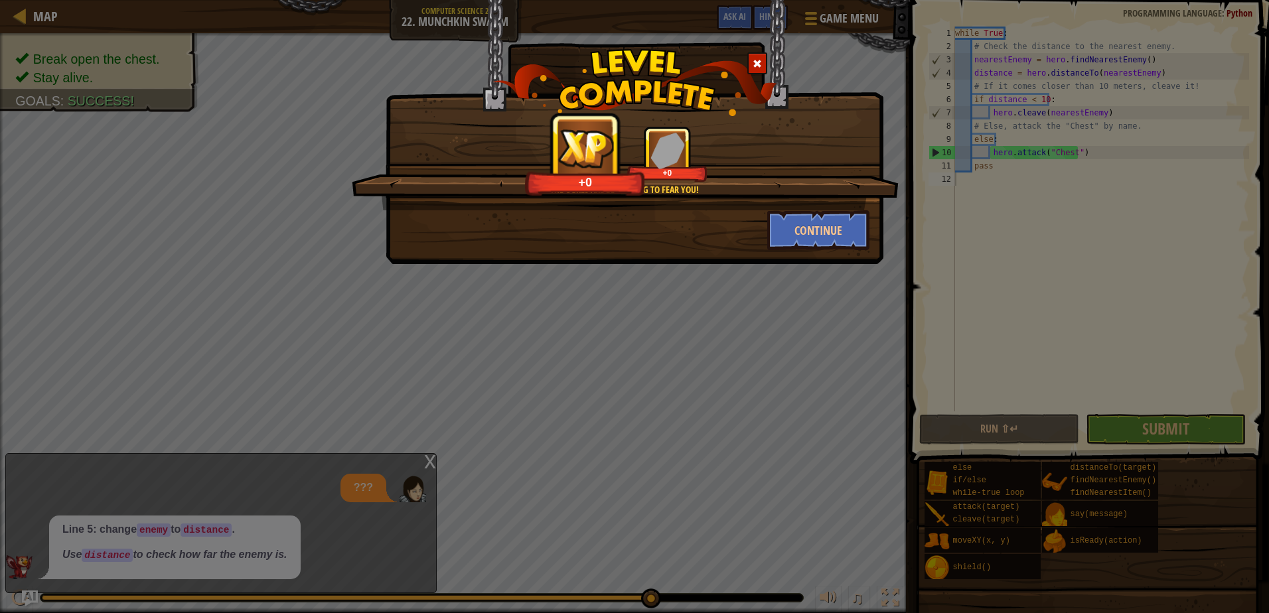
click at [832, 251] on div "The ogres are beginning to fear you! +0 +0 Continue" at bounding box center [635, 132] width 498 height 264
click at [835, 232] on button "Continue" at bounding box center [818, 230] width 103 height 40
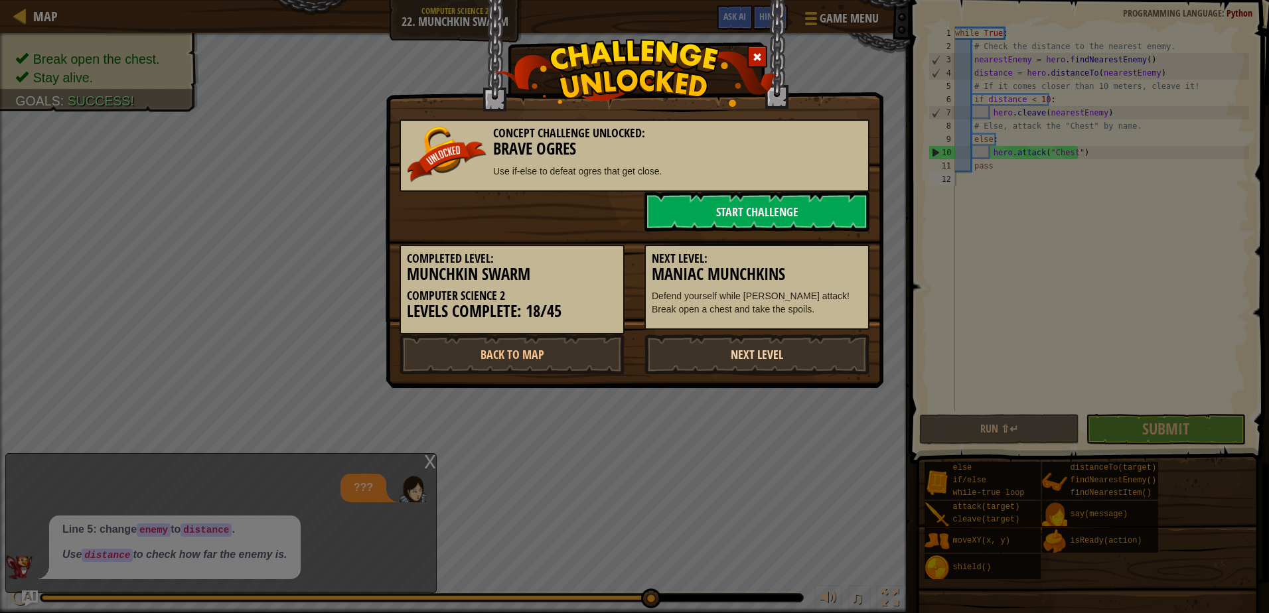
click at [707, 358] on link "Next Level" at bounding box center [757, 355] width 225 height 40
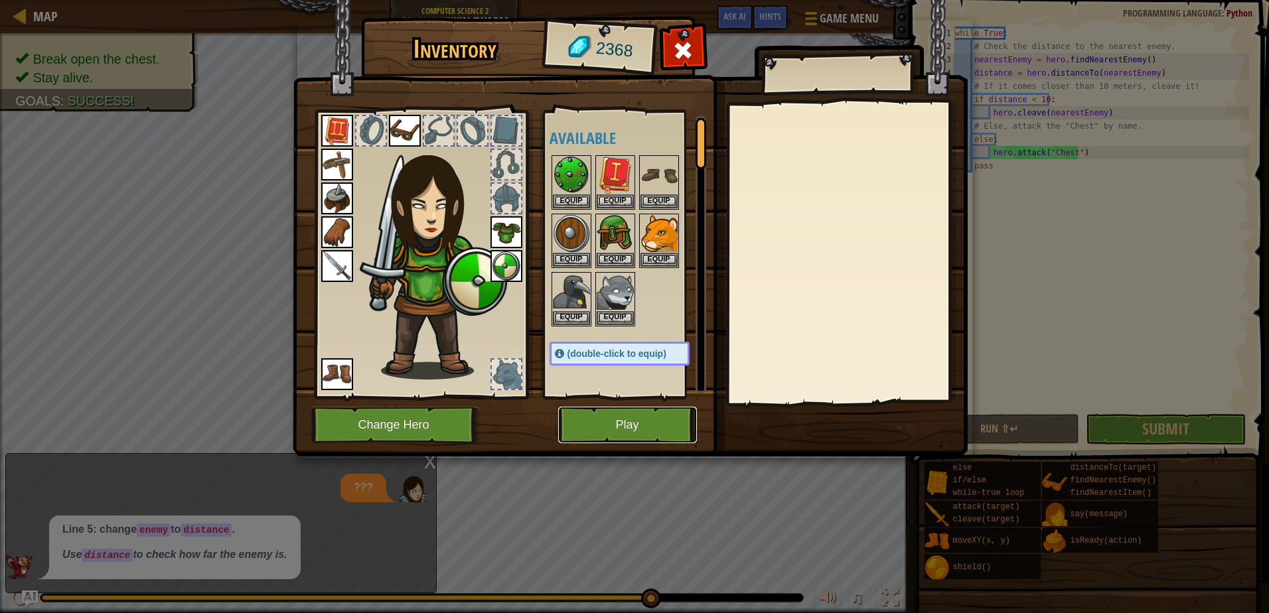
click at [647, 414] on button "Play" at bounding box center [627, 425] width 139 height 37
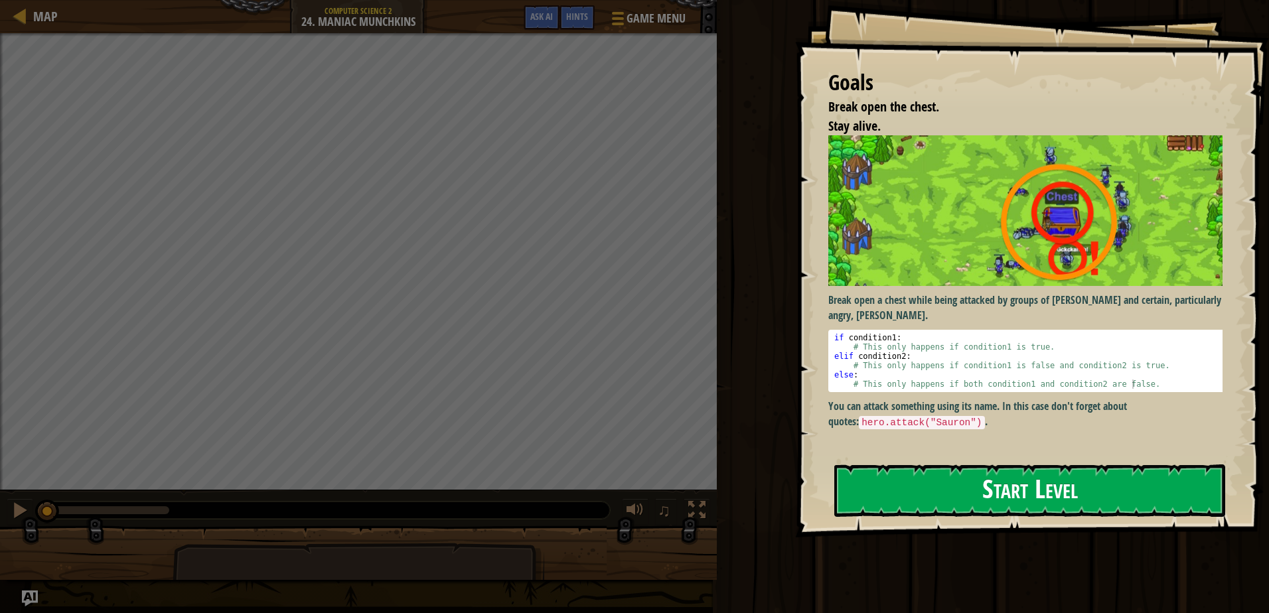
click at [978, 256] on img at bounding box center [1030, 210] width 404 height 151
click at [929, 475] on button "Start Level" at bounding box center [1029, 491] width 391 height 52
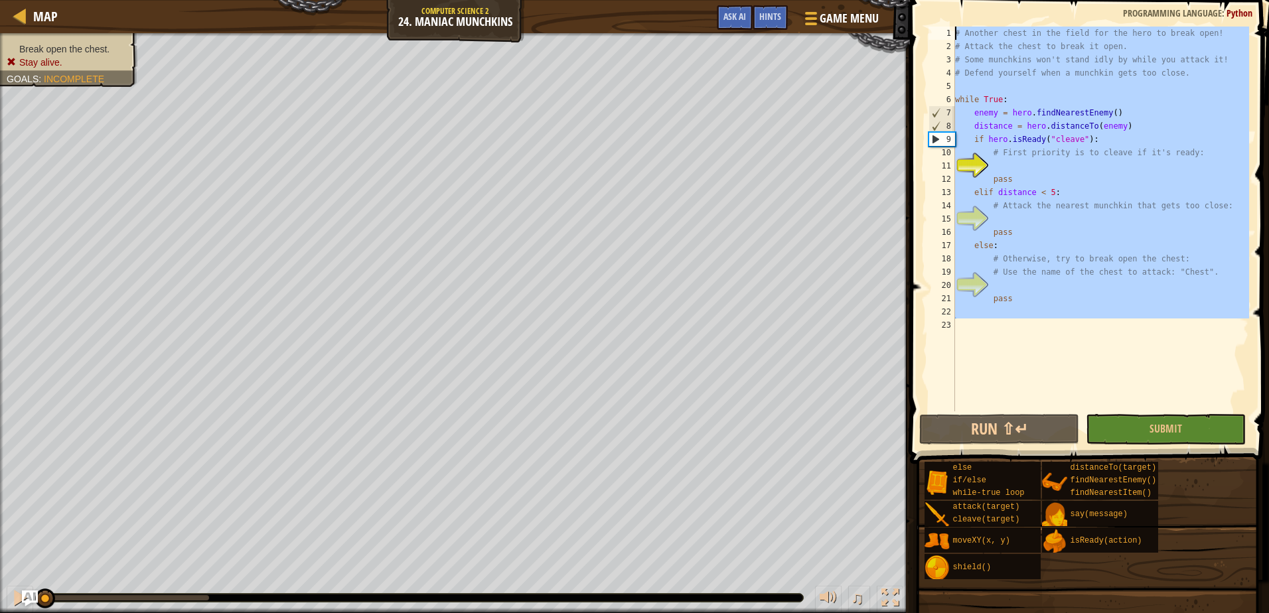
drag, startPoint x: 976, startPoint y: 350, endPoint x: 931, endPoint y: 77, distance: 276.4
click at [909, 18] on div "Map Computer Science 2 24. Maniac Munchkins Game Menu Done Hints Ask AI 1 ההההה…" at bounding box center [634, 306] width 1269 height 613
type textarea "# Another chest in the field for the hero to break open! # Attack the chest to …"
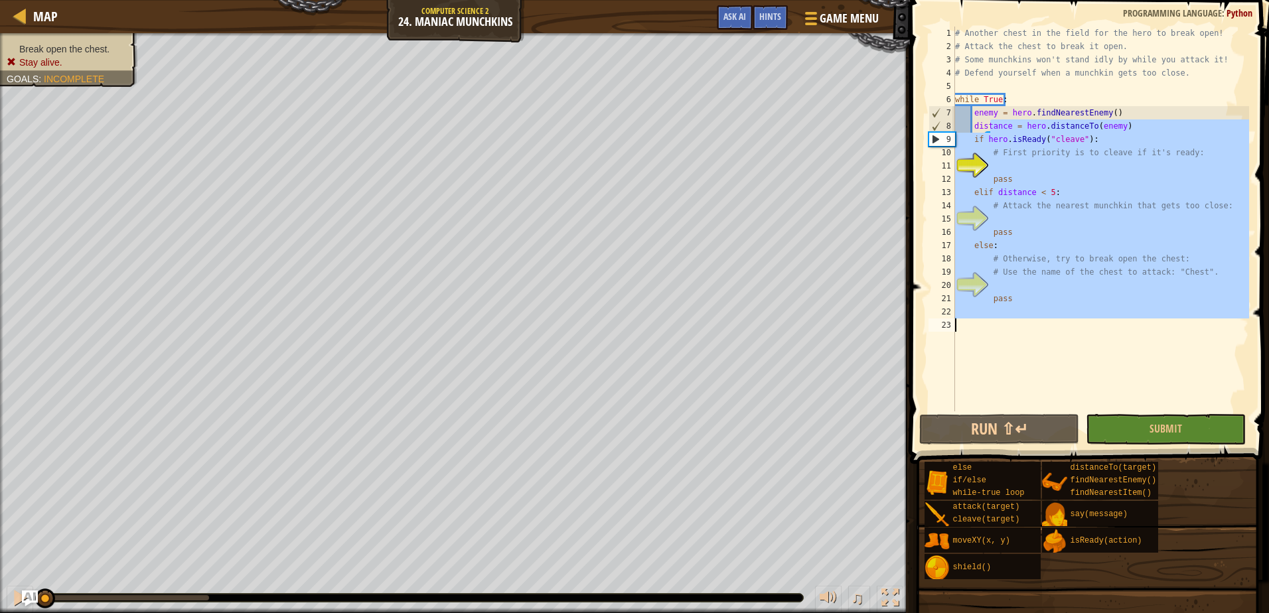
drag, startPoint x: 990, startPoint y: 124, endPoint x: 1142, endPoint y: 359, distance: 279.5
click at [1142, 359] on div "# Another chest in the field for the hero to break open! # Attack the chest to …" at bounding box center [1101, 233] width 297 height 412
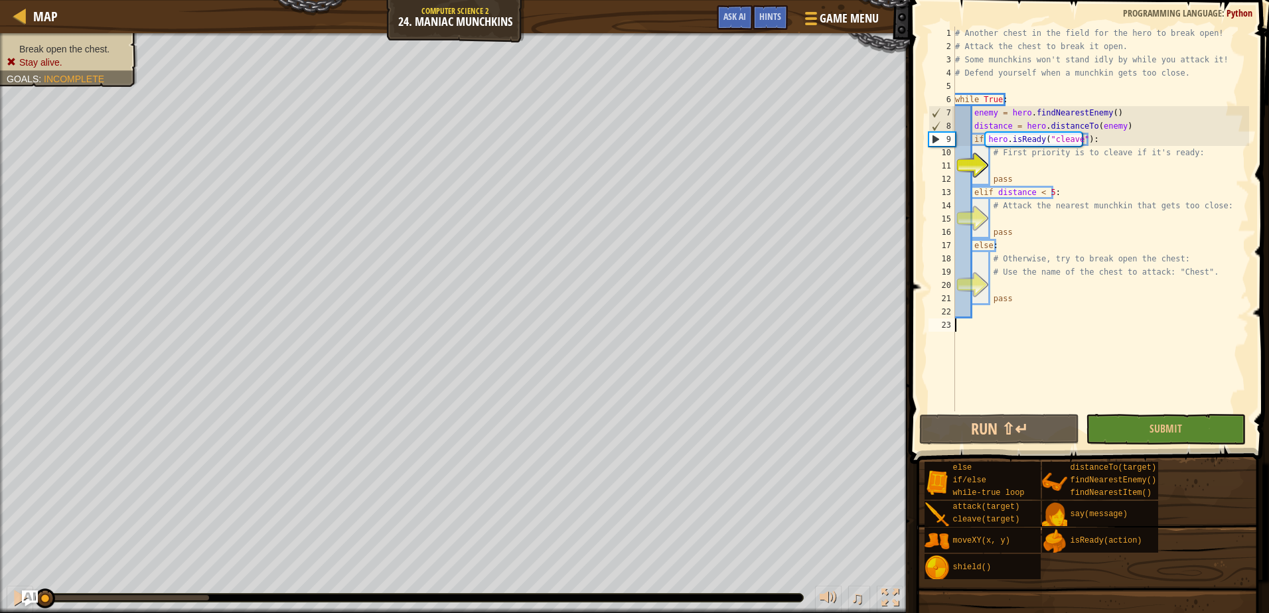
click at [1142, 368] on div "# Another chest in the field for the hero to break open! # Attack the chest to …" at bounding box center [1101, 233] width 297 height 412
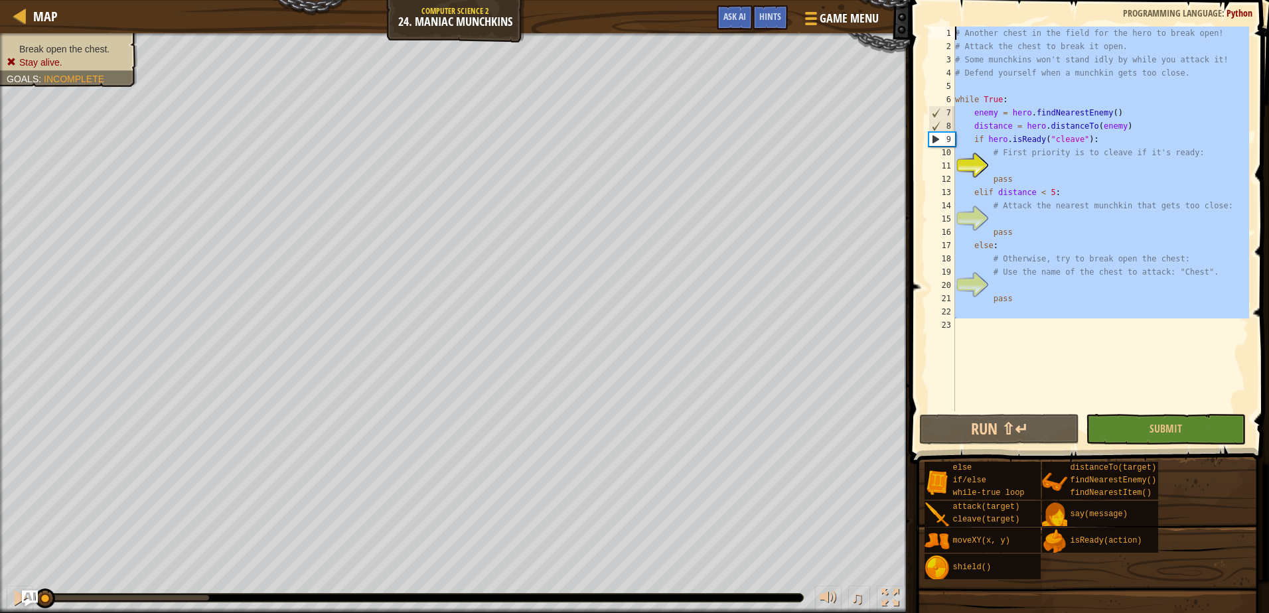
drag, startPoint x: 1142, startPoint y: 368, endPoint x: 878, endPoint y: -6, distance: 458.2
click at [878, 0] on html "Map Computer Science 2 24. Maniac Munchkins Game Menu Done Hints Ask AI 1 ההההה…" at bounding box center [634, 0] width 1269 height 0
type textarea "# Another chest in the field for the hero to break open! # Attack the chest to …"
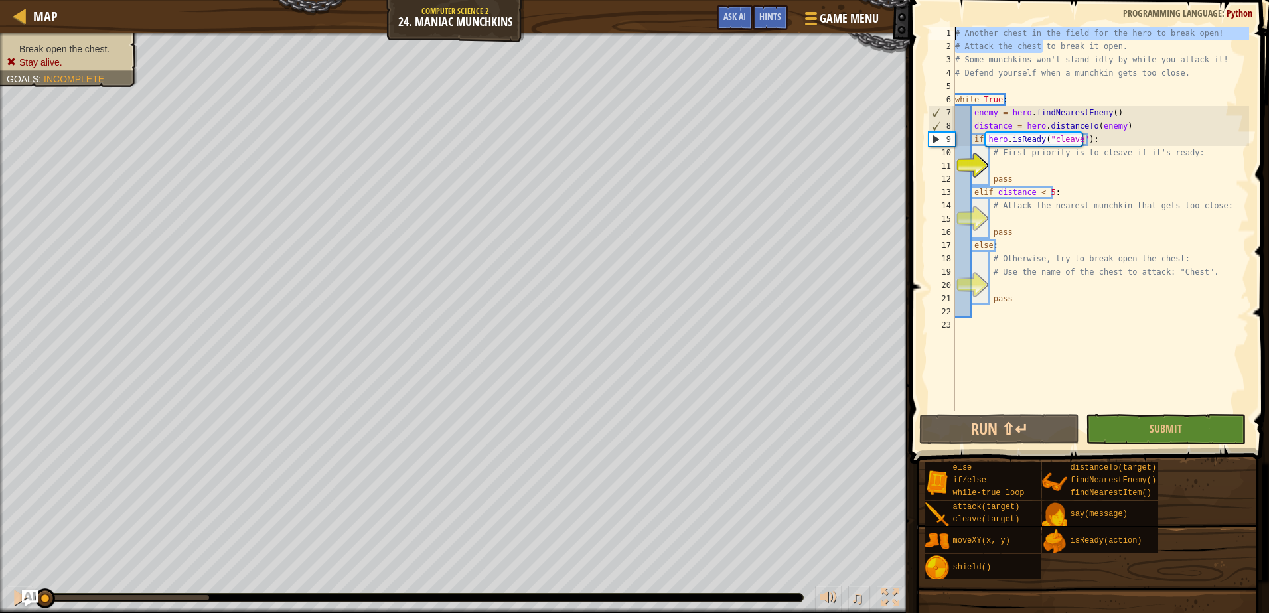
drag, startPoint x: 1042, startPoint y: 50, endPoint x: 714, endPoint y: -69, distance: 348.2
click at [714, 0] on html "Map Computer Science 2 24. Maniac Munchkins Game Menu Done Hints Ask AI 1 ההההה…" at bounding box center [634, 0] width 1269 height 0
click at [1034, 378] on div "# Another chest in the field for the hero to break open! # Attack the chest to …" at bounding box center [1101, 233] width 297 height 412
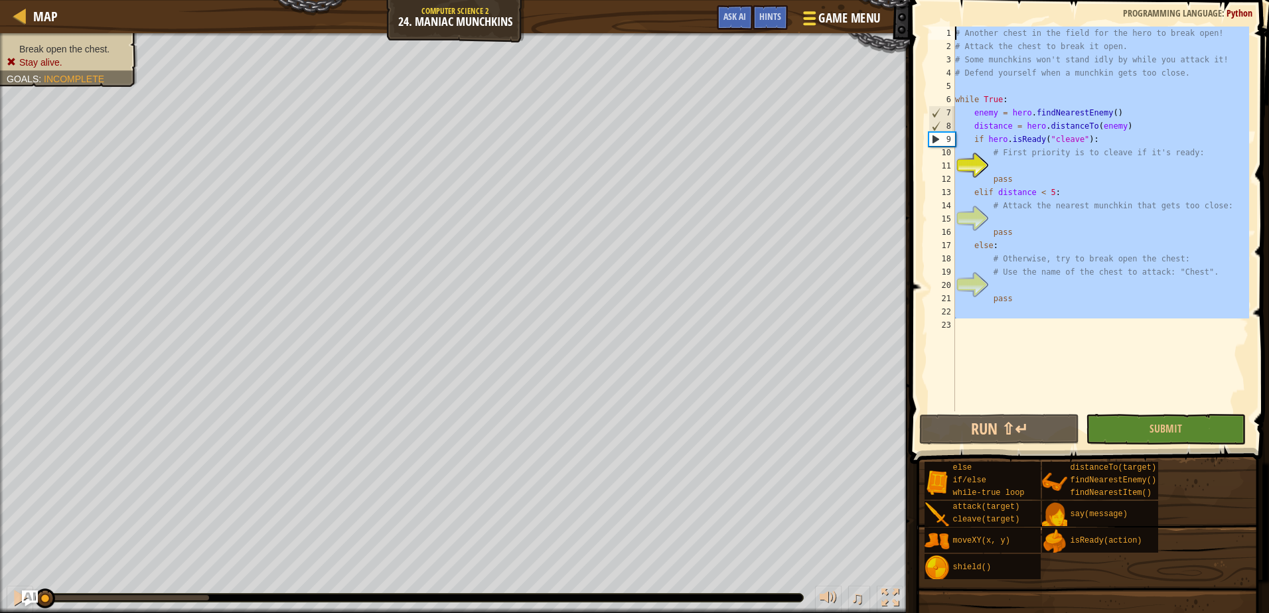
drag, startPoint x: 1034, startPoint y: 378, endPoint x: 880, endPoint y: 14, distance: 395.3
click at [880, 14] on div "Map Computer Science 2 24. Maniac Munchkins Game Menu Done Hints Ask AI 1 ההההה…" at bounding box center [634, 306] width 1269 height 613
type textarea "# Another chest in the field for the hero to break open! # Attack the chest to …"
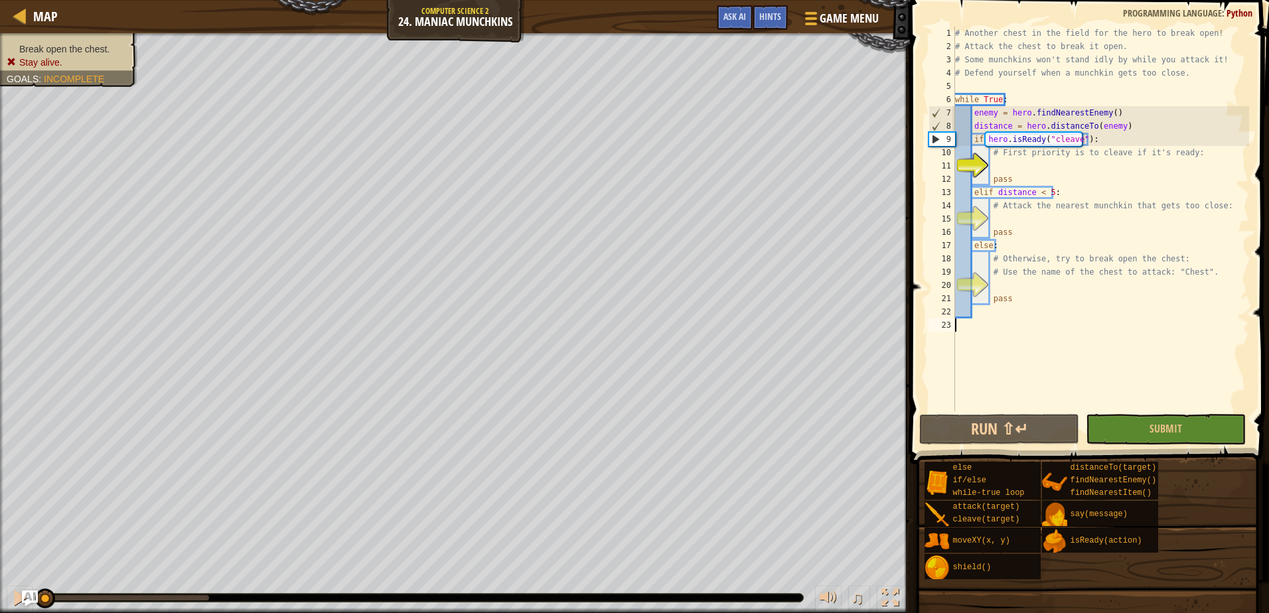
click at [976, 330] on div "# Another chest in the field for the hero to break open! # Attack the chest to …" at bounding box center [1101, 233] width 297 height 412
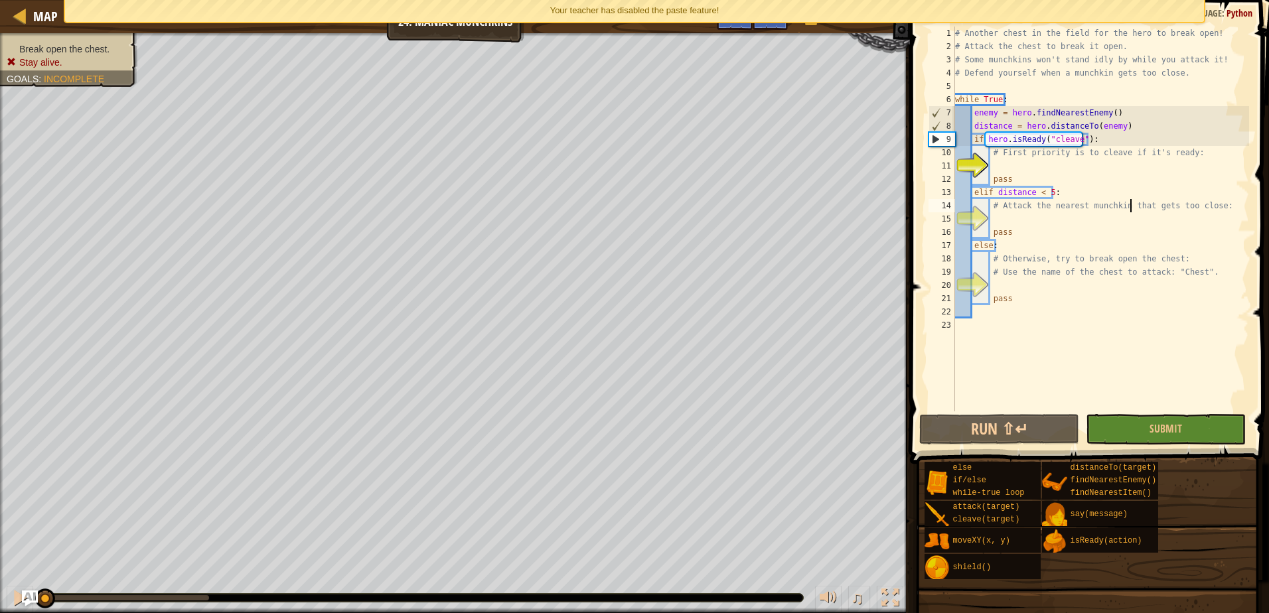
click at [1130, 200] on div "# Another chest in the field for the hero to break open! # Attack the chest to …" at bounding box center [1101, 233] width 297 height 412
click at [1111, 179] on div "# Another chest in the field for the hero to break open! # Attack the chest to …" at bounding box center [1101, 233] width 297 height 412
type textarea "pass"
click at [1101, 160] on div "# Another chest in the field for the hero to break open! # Attack the chest to …" at bounding box center [1101, 233] width 297 height 412
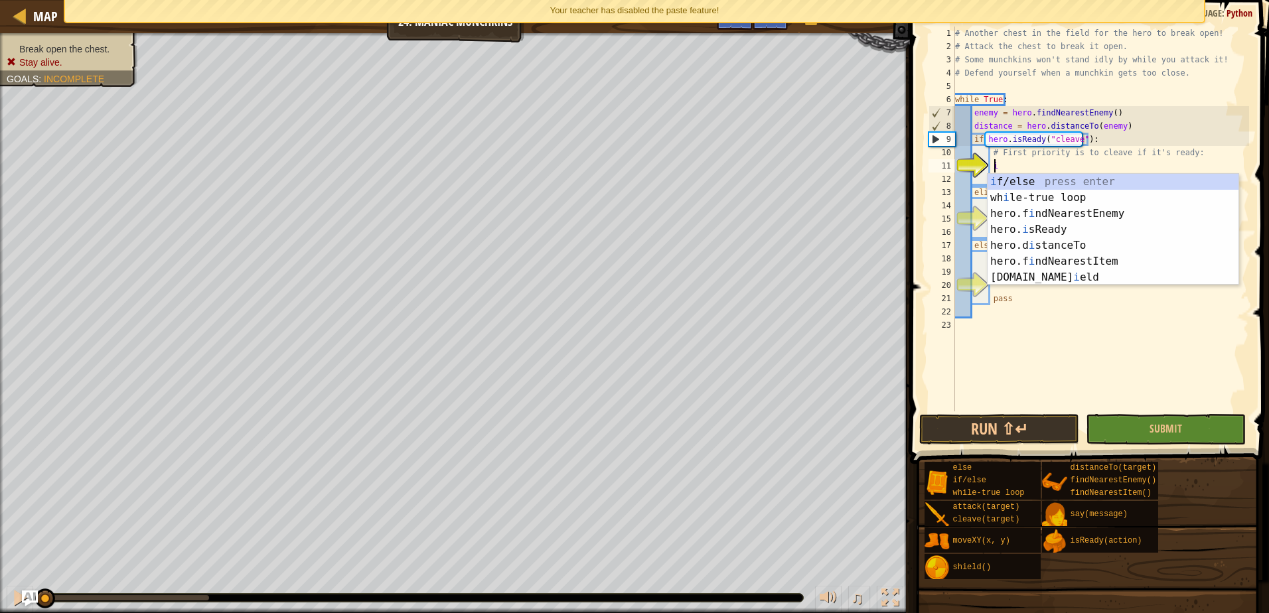
scroll to position [6, 3]
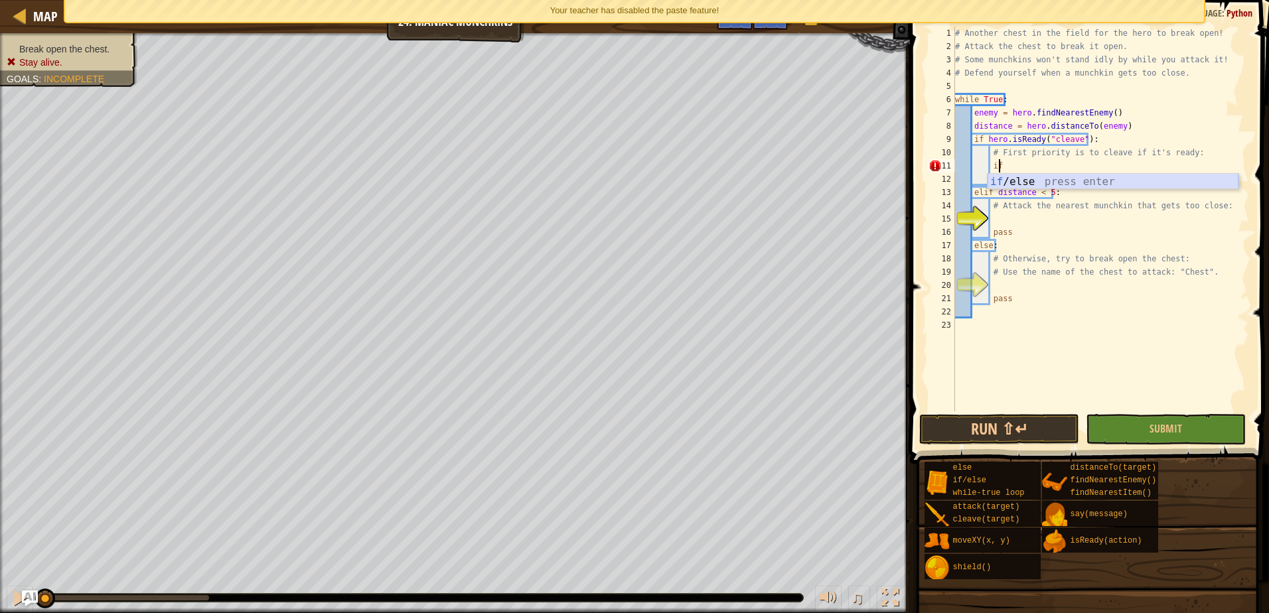
click at [1017, 185] on div "if /else press enter" at bounding box center [1113, 198] width 251 height 48
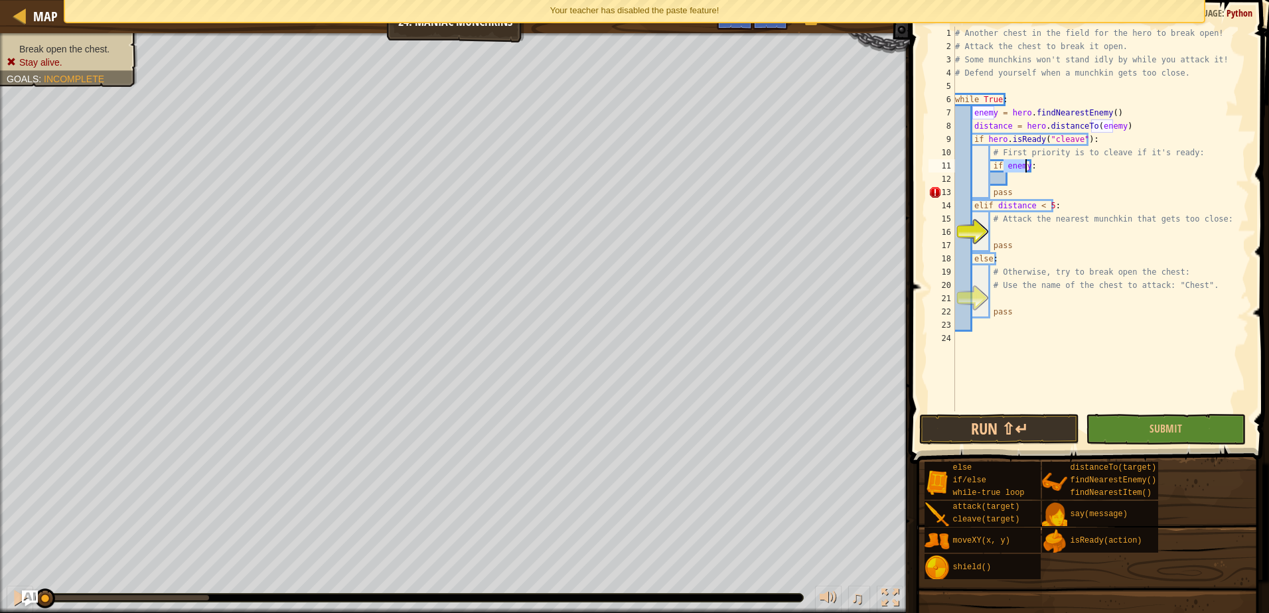
click at [991, 191] on div "# Another chest in the field for the hero to break open! # Attack the chest to …" at bounding box center [1101, 233] width 297 height 412
type textarea "pass"
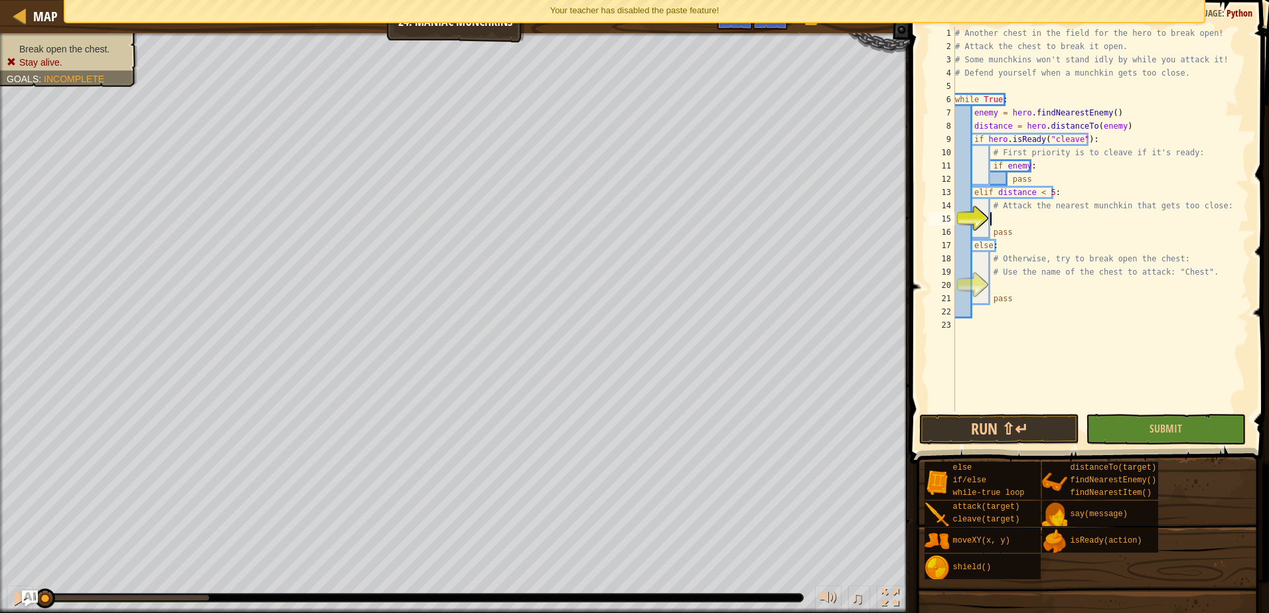
click at [1008, 218] on div "# Another chest in the field for the hero to break open! # Attack the chest to …" at bounding box center [1101, 233] width 297 height 412
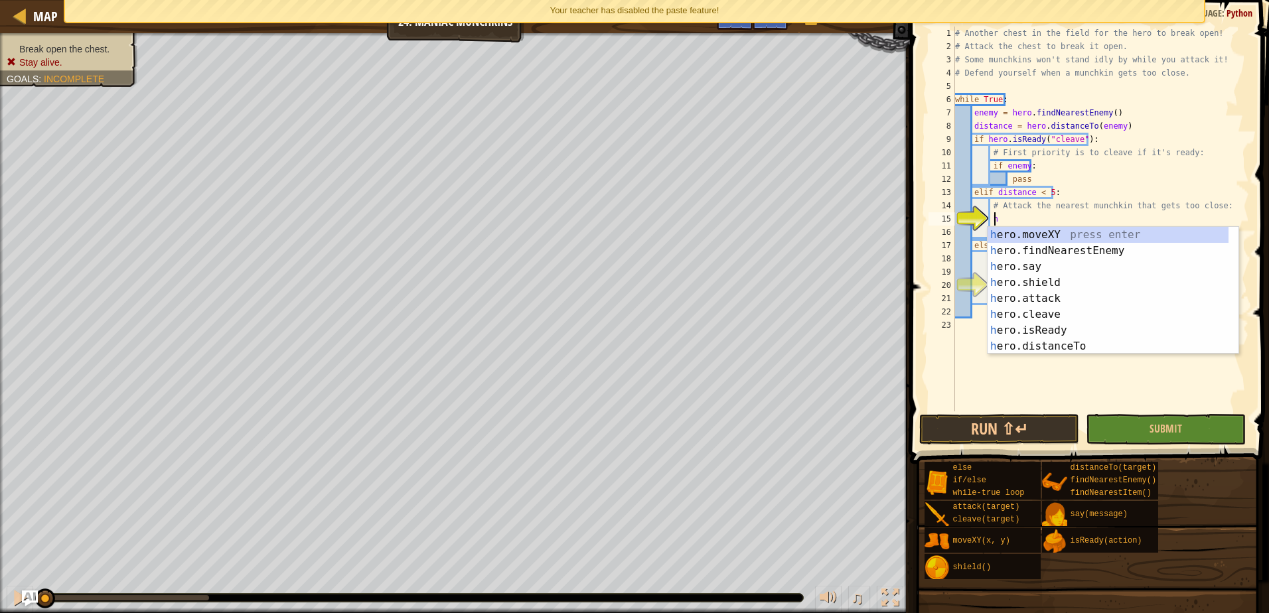
scroll to position [6, 3]
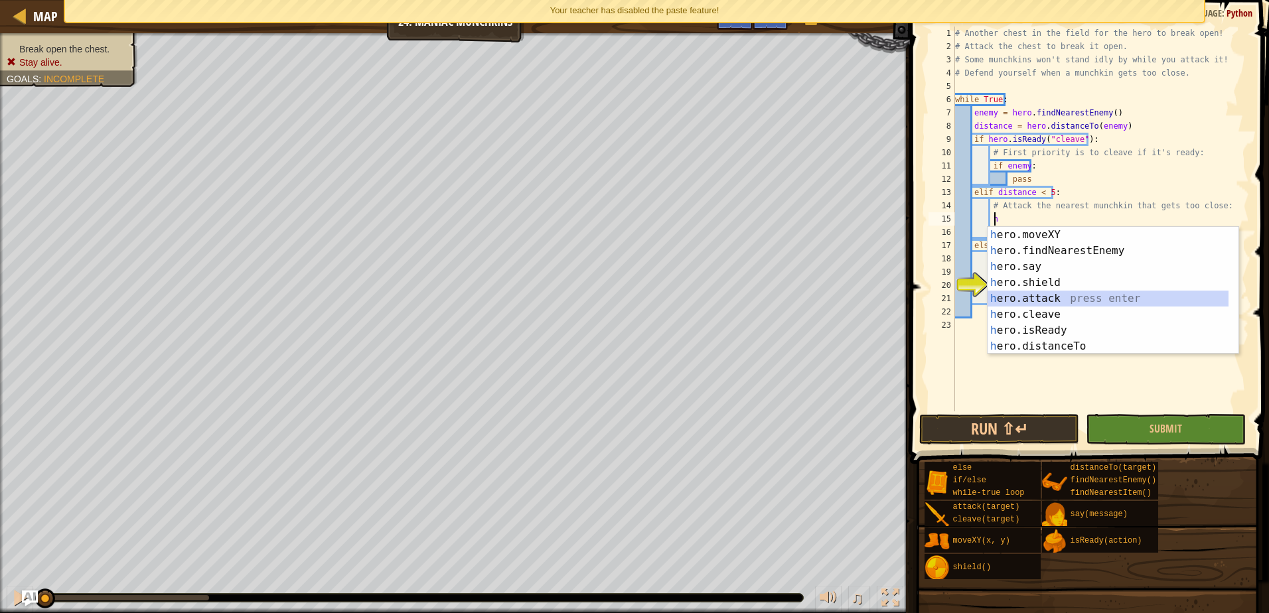
click at [1076, 301] on div "h ero.moveXY press enter h ero.findNearestEnemy press enter h ero.say press ent…" at bounding box center [1108, 306] width 241 height 159
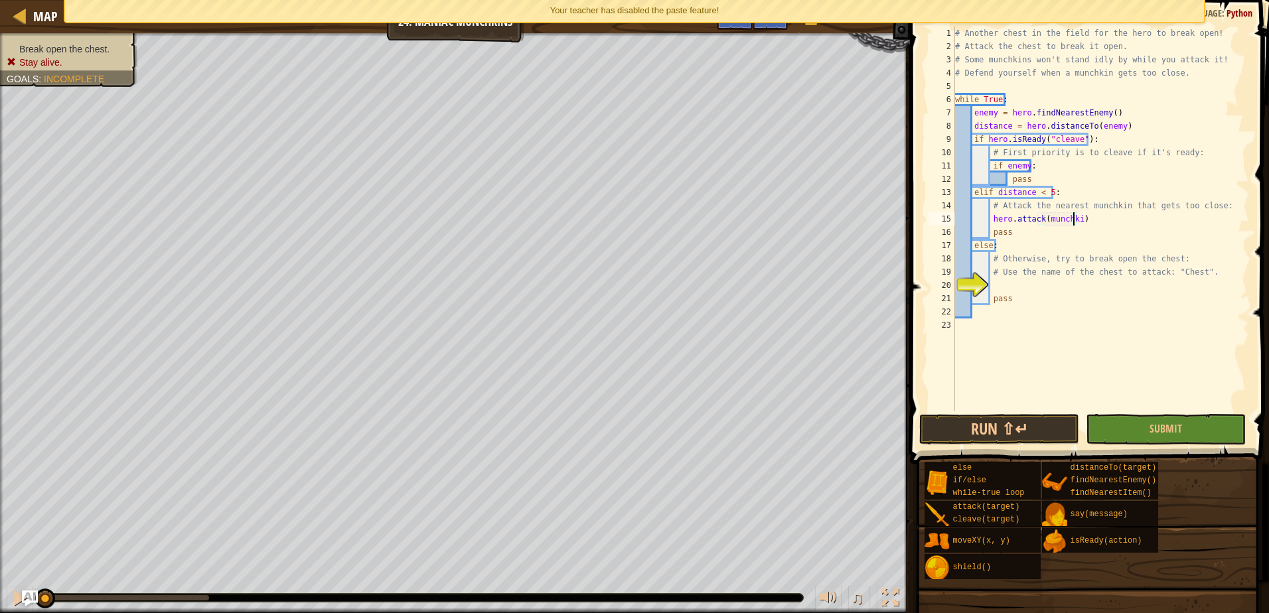
scroll to position [6, 10]
click at [1208, 206] on div "# Another chest in the field for the hero to break open! # Attack the chest to …" at bounding box center [1101, 233] width 297 height 412
type textarea "# Attack the nearest munchkin that gets too close:"
type textarea "h"
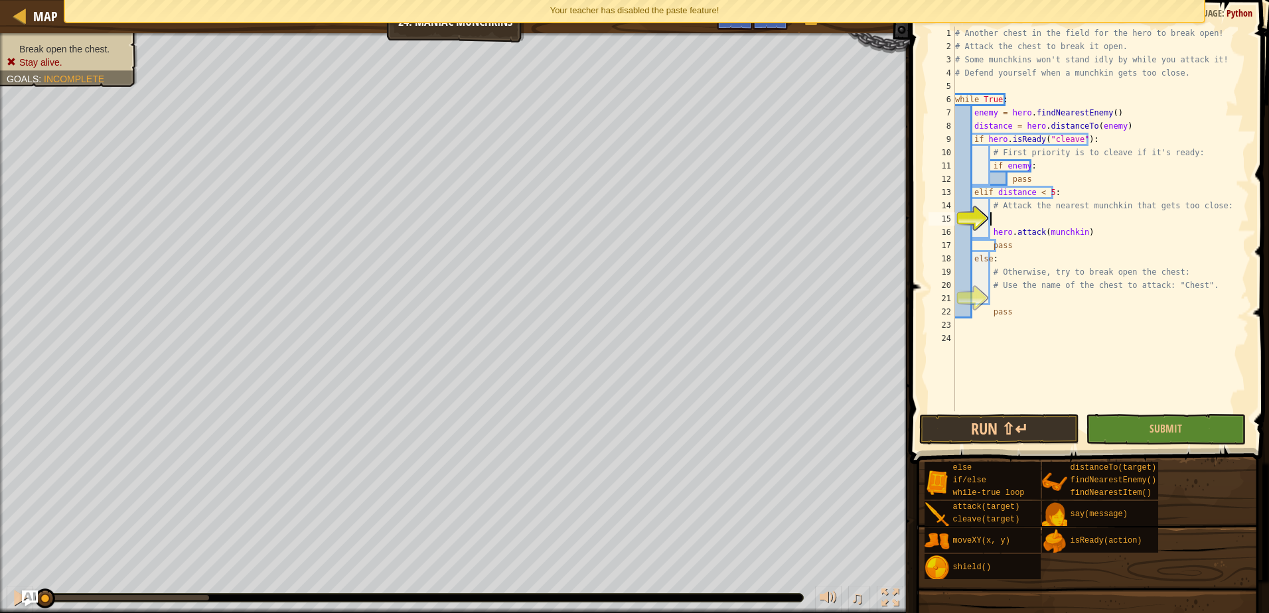
scroll to position [6, 3]
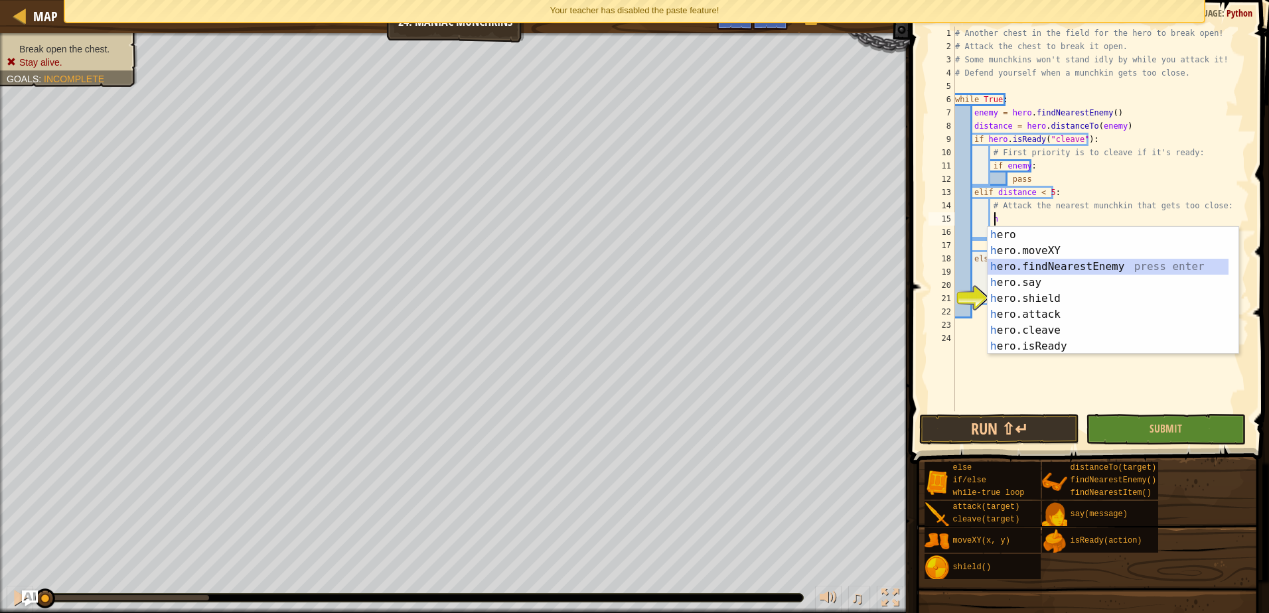
click at [1162, 272] on div "h ero press enter h ero.moveXY press enter h ero.findNearestEnemy press enter h…" at bounding box center [1108, 306] width 241 height 159
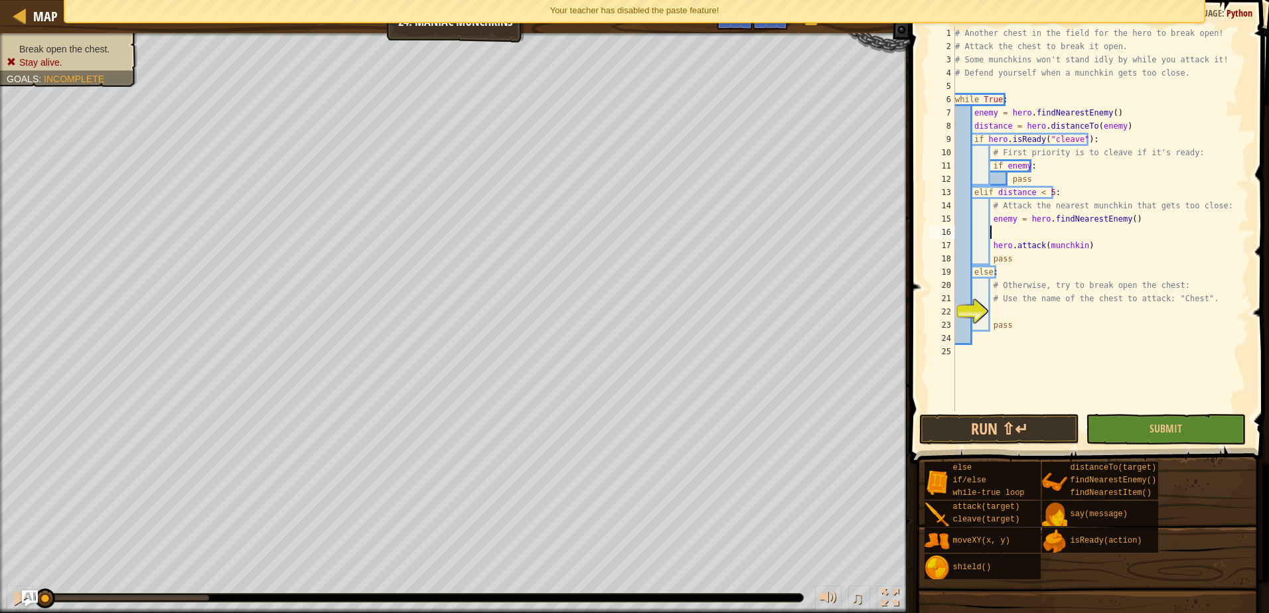
click at [1012, 218] on div "# Another chest in the field for the hero to break open! # Attack the chest to …" at bounding box center [1101, 233] width 297 height 412
click at [1021, 217] on div "# Another chest in the field for the hero to break open! # Attack the chest to …" at bounding box center [1101, 233] width 297 height 412
click at [989, 243] on div "# Another chest in the field for the hero to break open! # Attack the chest to …" at bounding box center [1101, 233] width 297 height 412
type textarea "hero.attack(munchkin)"
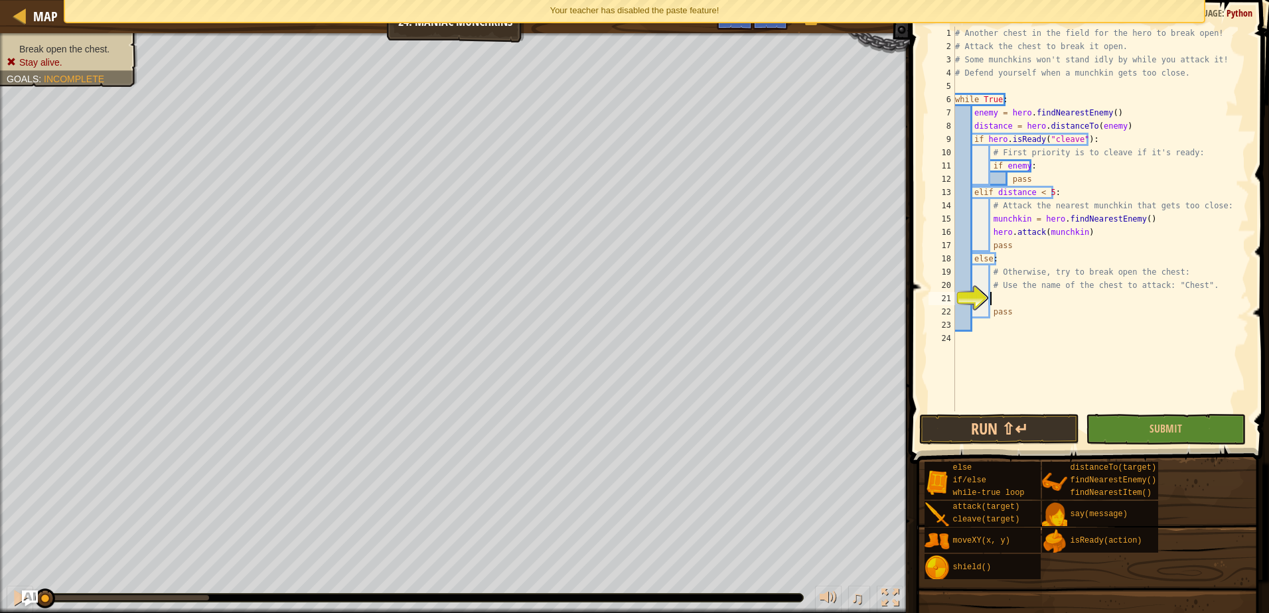
click at [1004, 295] on div "# Another chest in the field for the hero to break open! # Attack the chest to …" at bounding box center [1101, 233] width 297 height 412
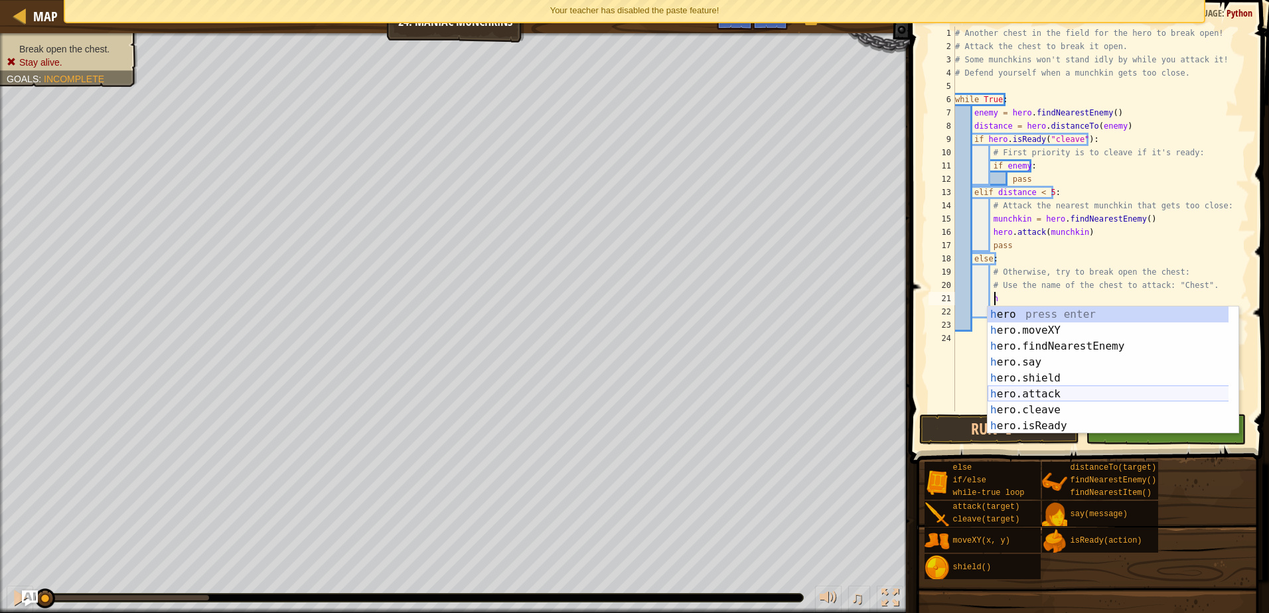
click at [1087, 388] on div "h ero press enter h ero.moveXY press enter h ero.findNearestEnemy press enter h…" at bounding box center [1113, 386] width 251 height 159
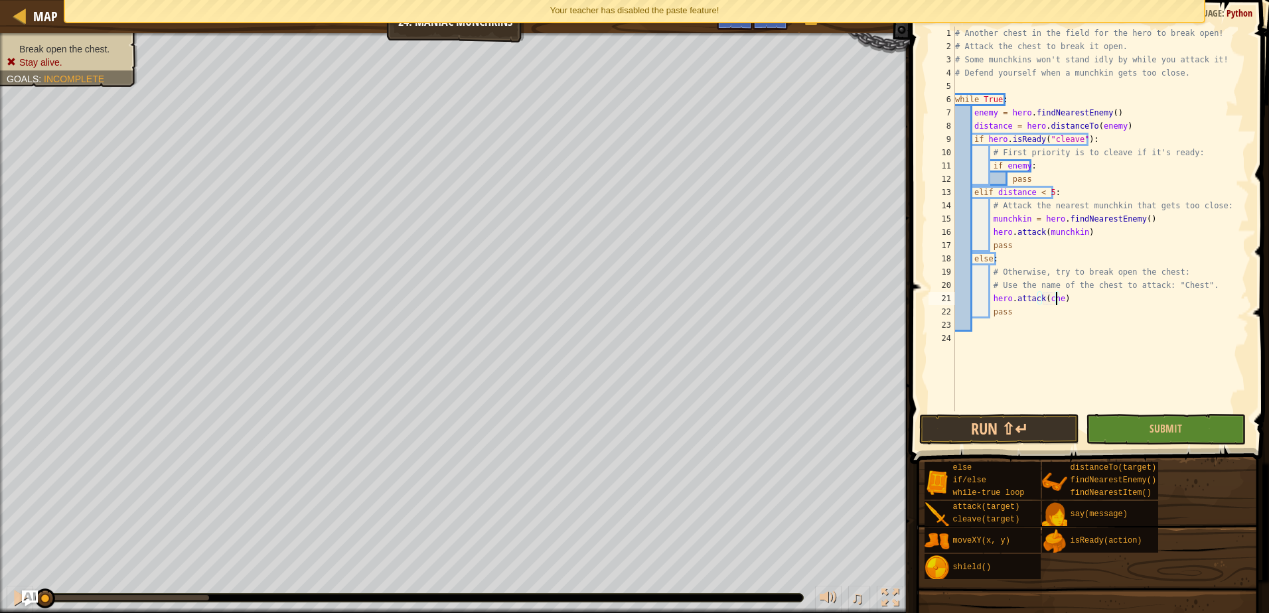
scroll to position [6, 9]
type textarea "hero.attack(chest)"
click at [998, 416] on button "Run ⇧↵" at bounding box center [999, 429] width 160 height 31
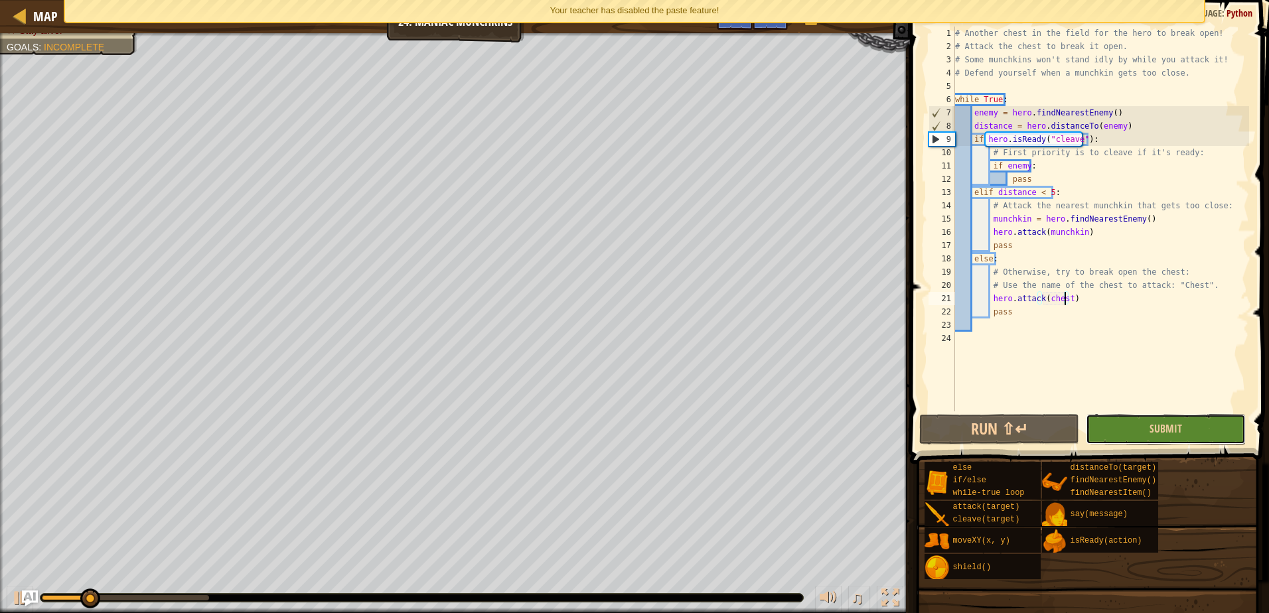
click at [1095, 425] on button "Submit" at bounding box center [1166, 429] width 160 height 31
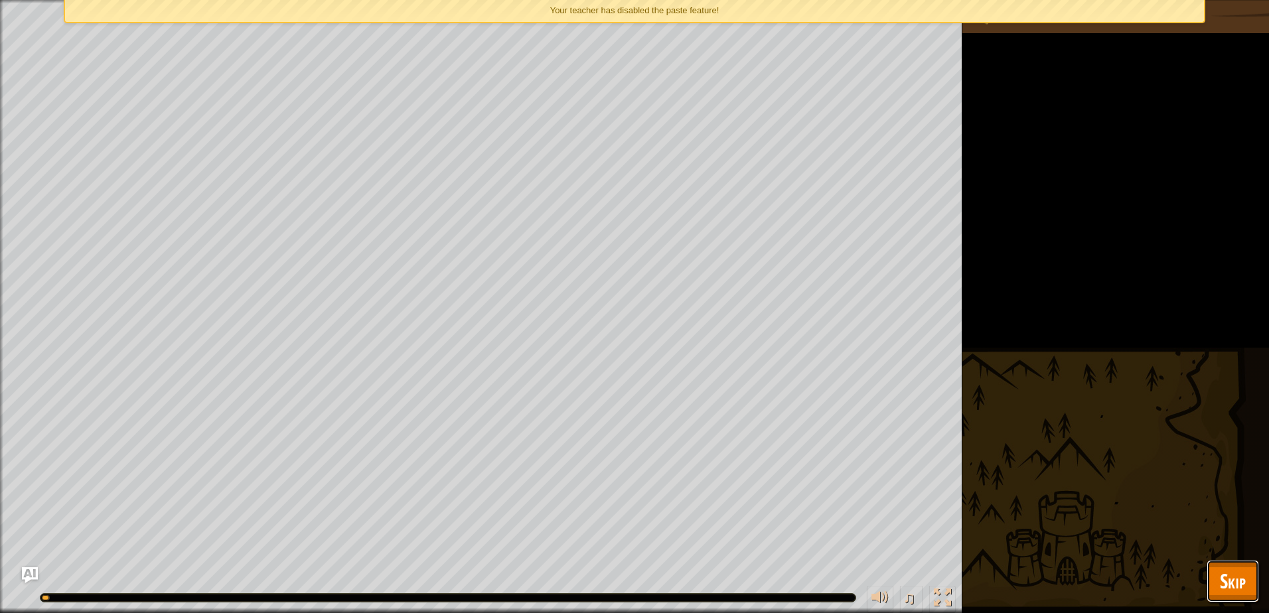
click at [1253, 571] on button "Skip" at bounding box center [1233, 581] width 52 height 42
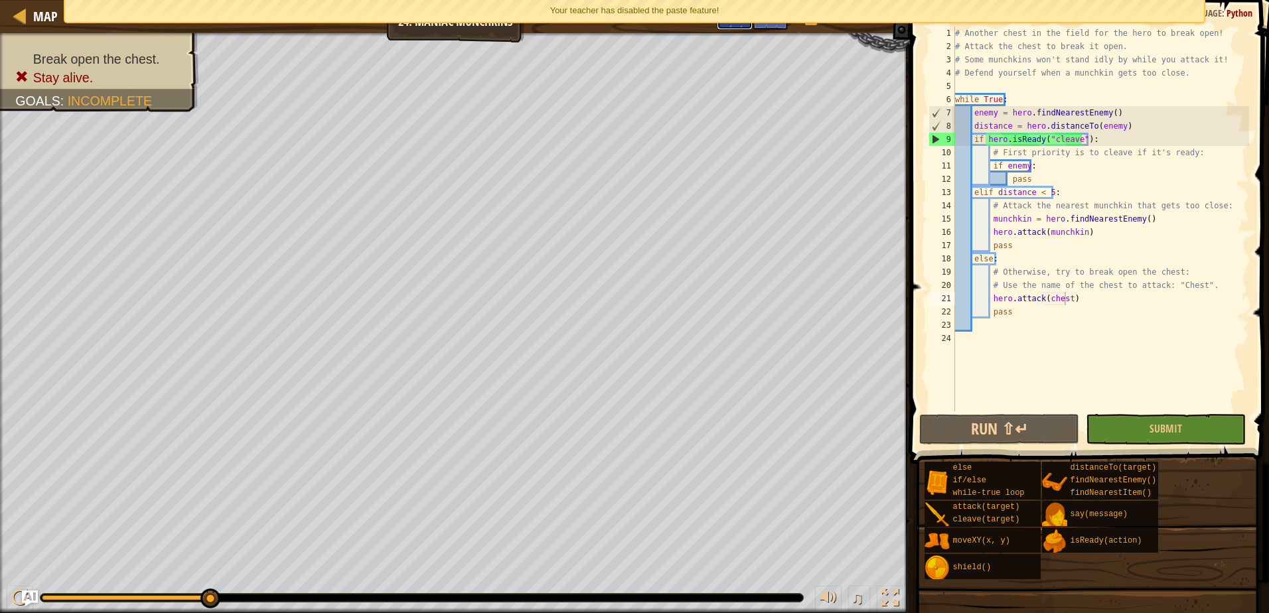
click at [732, 24] on button "Ask AI" at bounding box center [735, 17] width 36 height 25
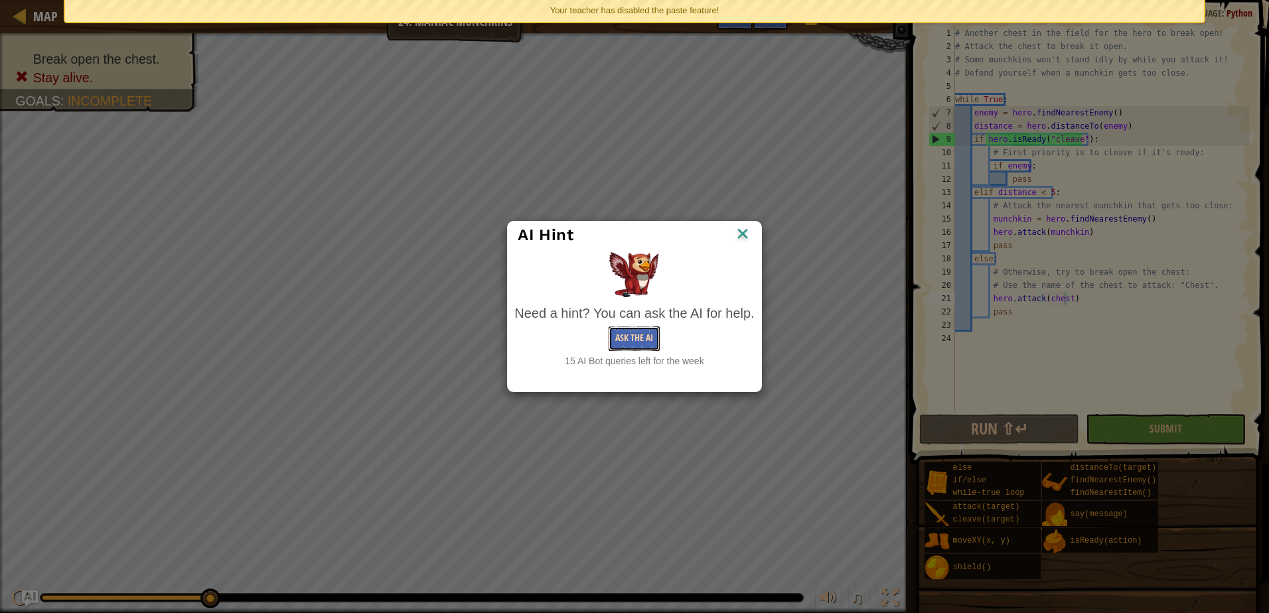
click at [645, 343] on button "Ask the AI" at bounding box center [634, 339] width 51 height 25
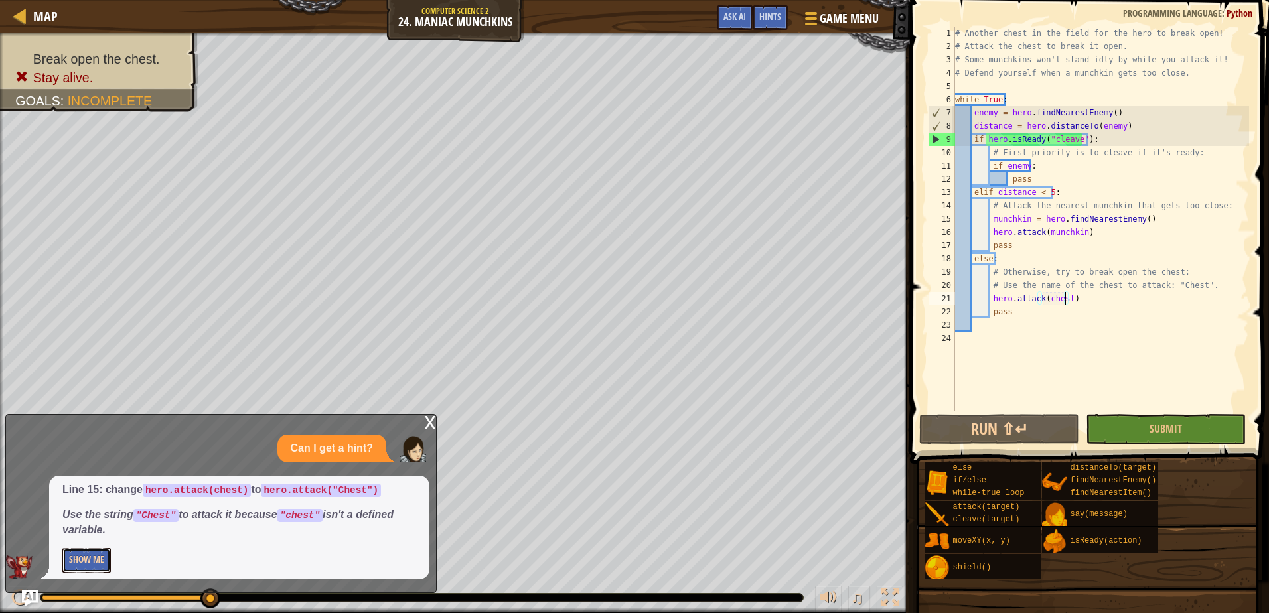
click at [88, 558] on button "Show Me" at bounding box center [86, 560] width 48 height 25
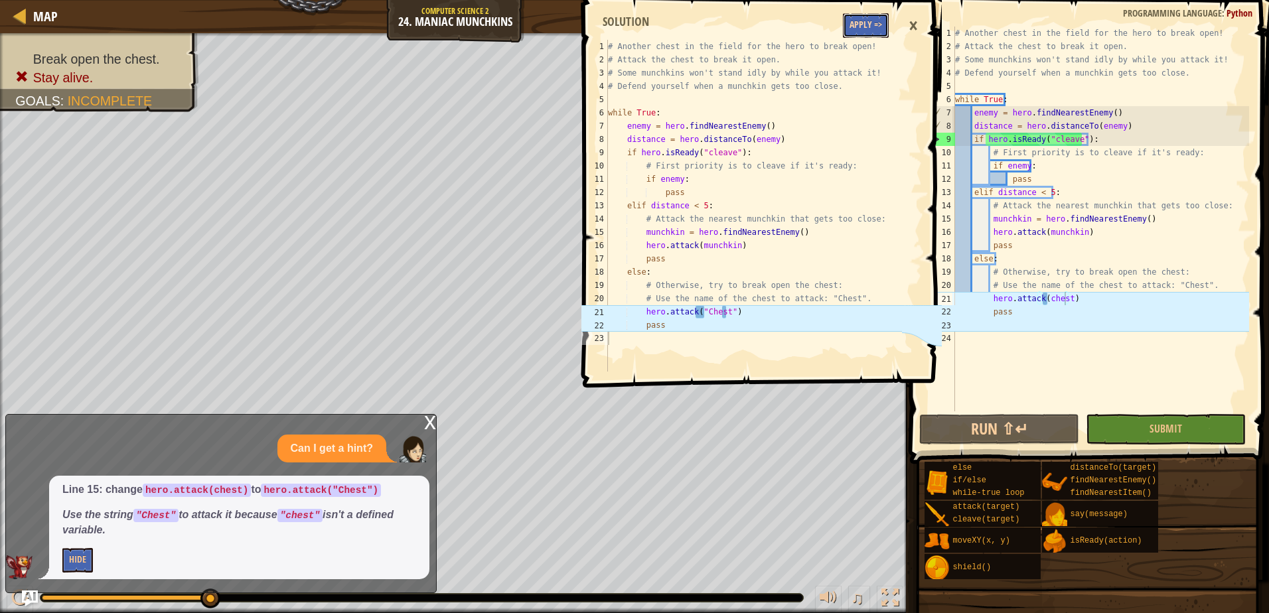
click at [865, 25] on button "Apply =>" at bounding box center [866, 25] width 46 height 25
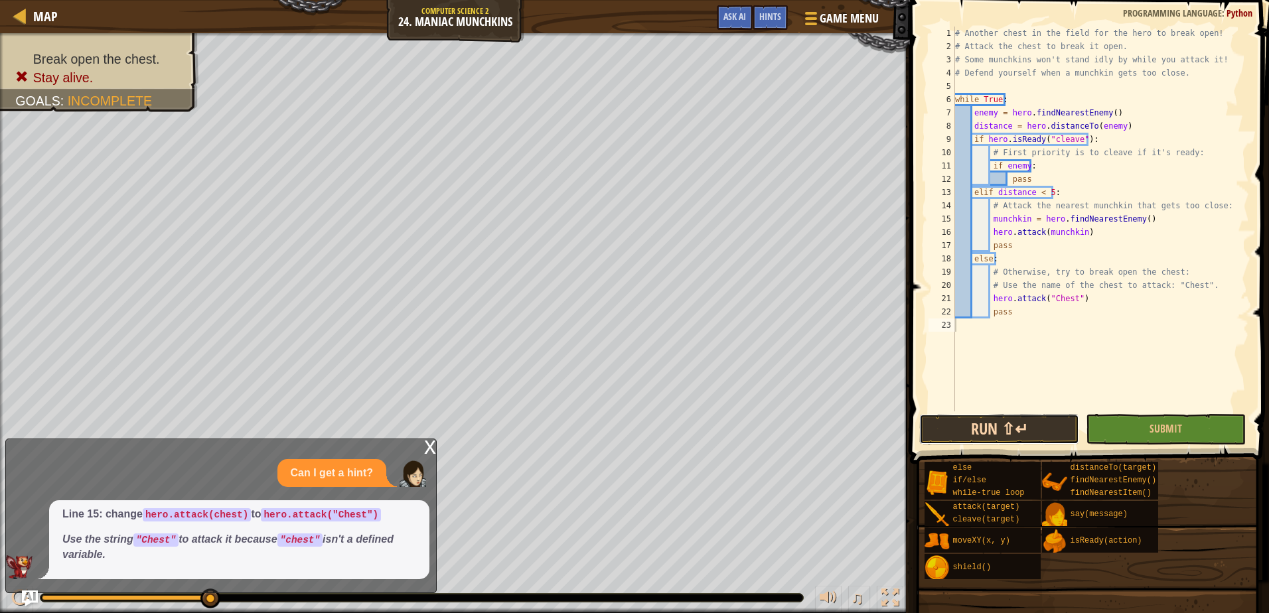
click at [968, 420] on button "Run ⇧↵" at bounding box center [999, 429] width 160 height 31
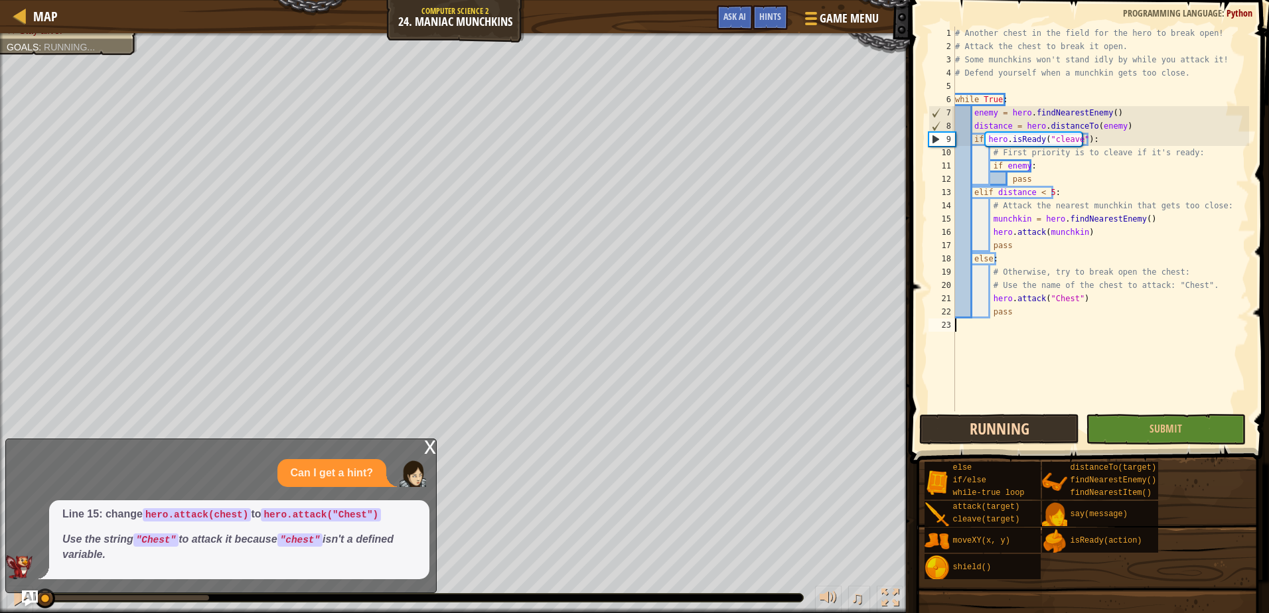
scroll to position [6, 0]
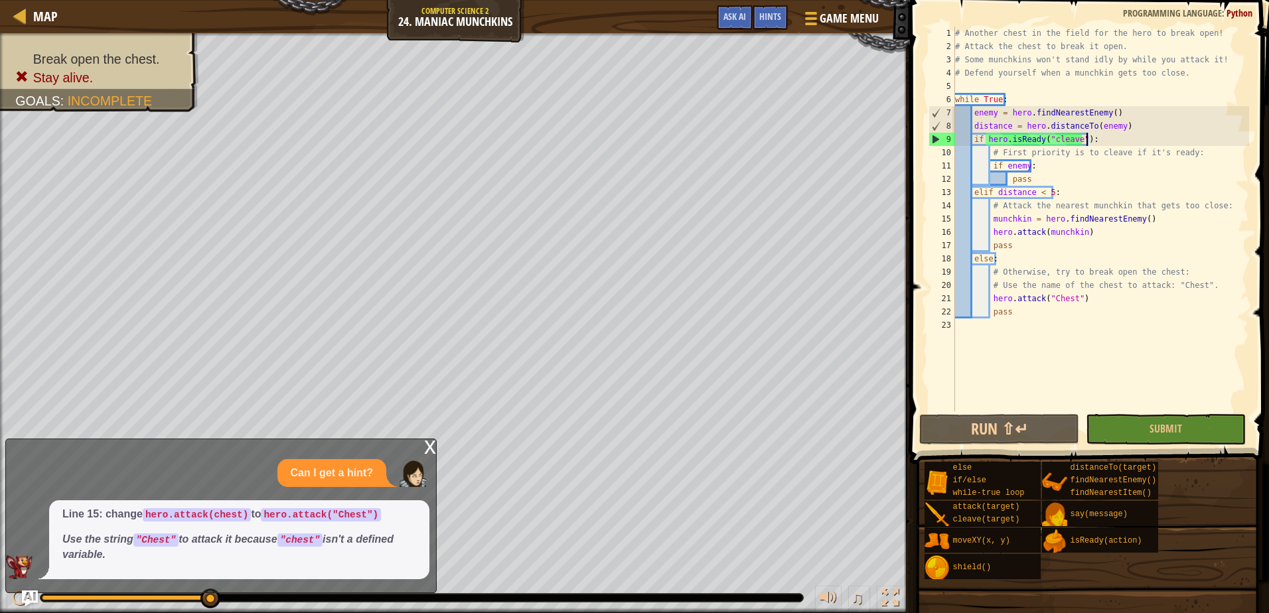
click at [1095, 143] on div "# Another chest in the field for the hero to break open! # Attack the chest to …" at bounding box center [1101, 233] width 297 height 412
type textarea "if hero.isReady("cleave"):"
drag, startPoint x: 1107, startPoint y: 135, endPoint x: 1061, endPoint y: 139, distance: 46.0
click at [1061, 139] on div "# Another chest in the field for the hero to break open! # Attack the chest to …" at bounding box center [1101, 233] width 297 height 412
click at [722, 15] on button "Ask AI" at bounding box center [735, 17] width 36 height 25
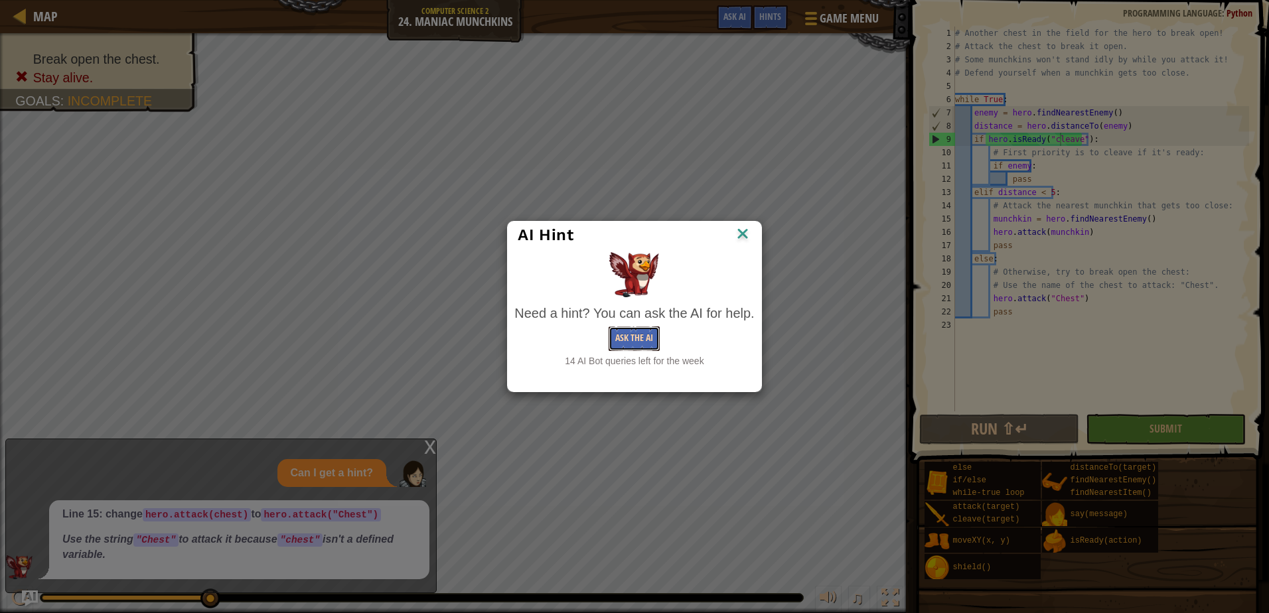
click at [647, 334] on button "Ask the AI" at bounding box center [634, 339] width 51 height 25
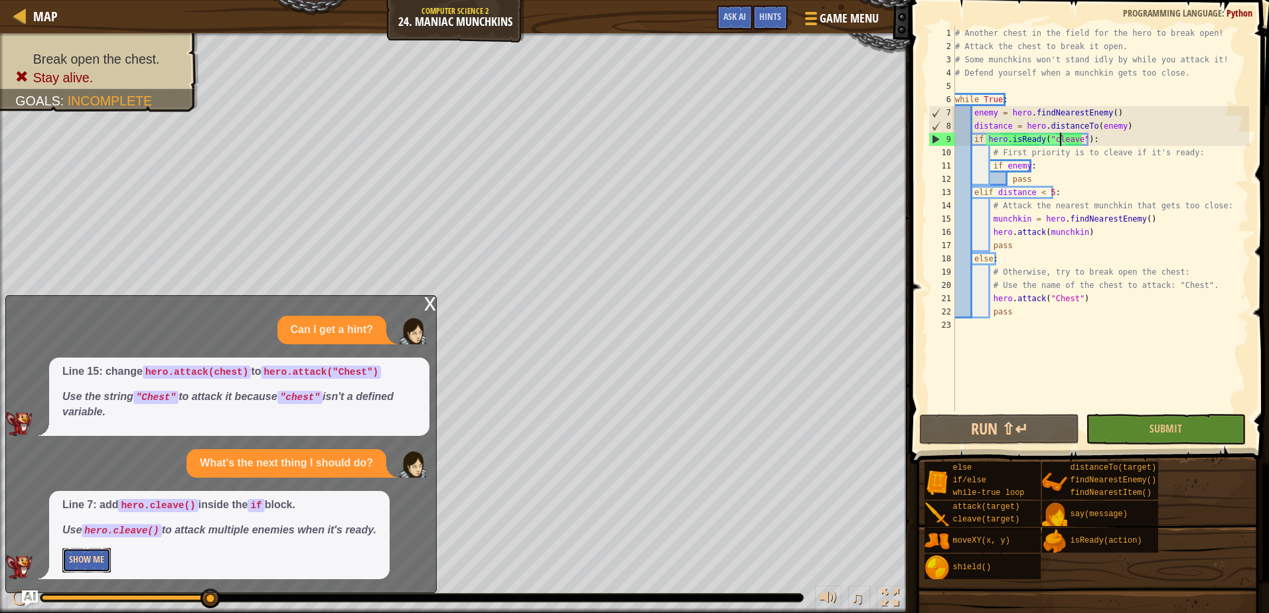
click at [67, 560] on button "Show Me" at bounding box center [86, 560] width 48 height 25
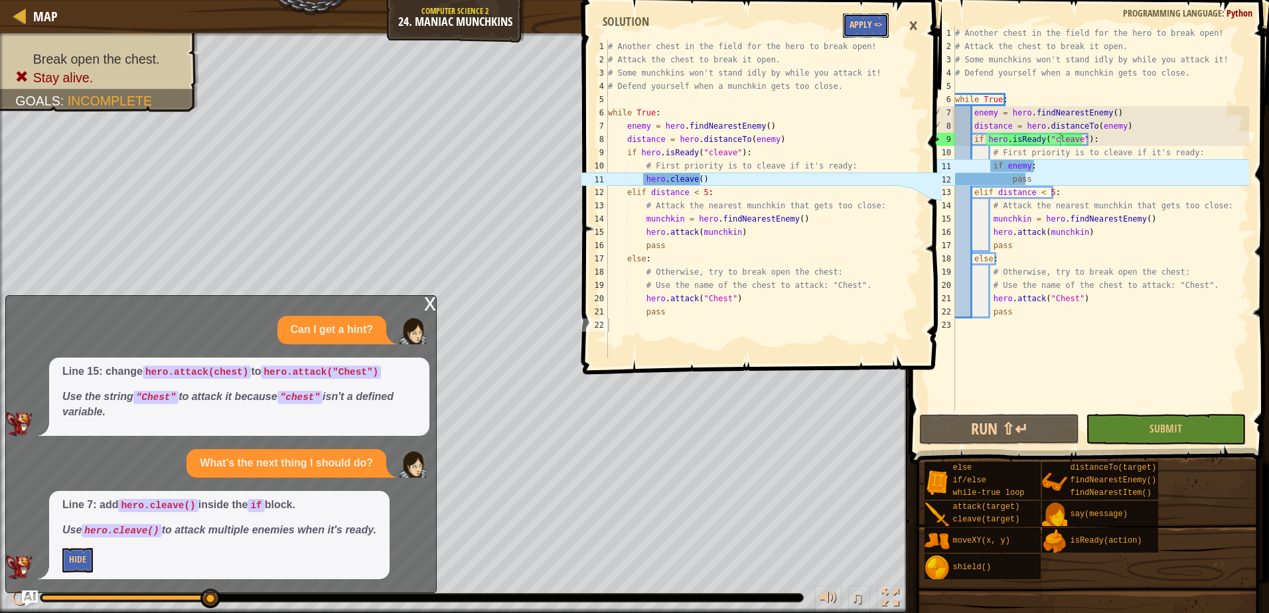
click at [868, 17] on button "Apply =>" at bounding box center [866, 25] width 46 height 25
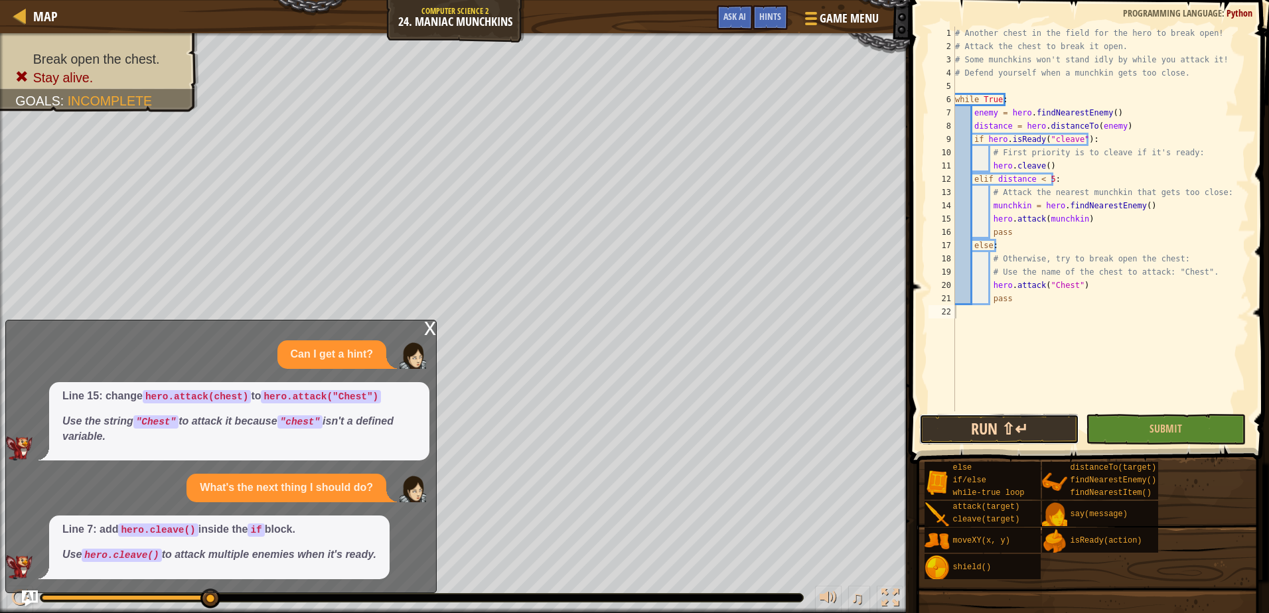
click at [977, 421] on button "Run ⇧↵" at bounding box center [999, 429] width 160 height 31
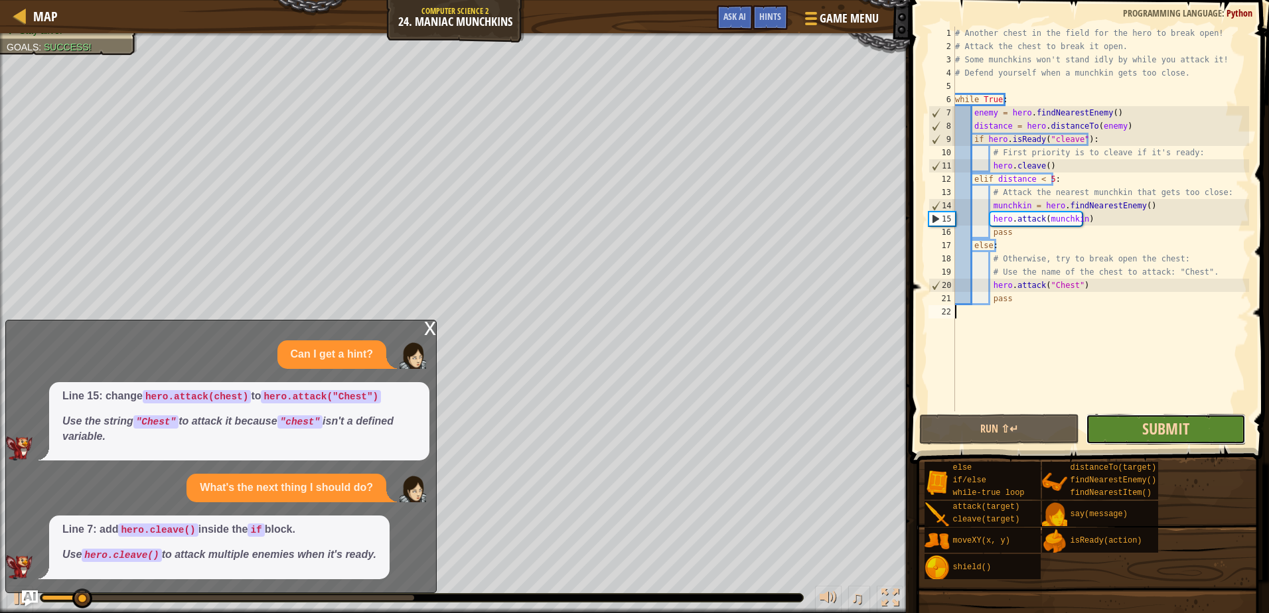
click at [1172, 439] on span "Submit" at bounding box center [1165, 428] width 47 height 21
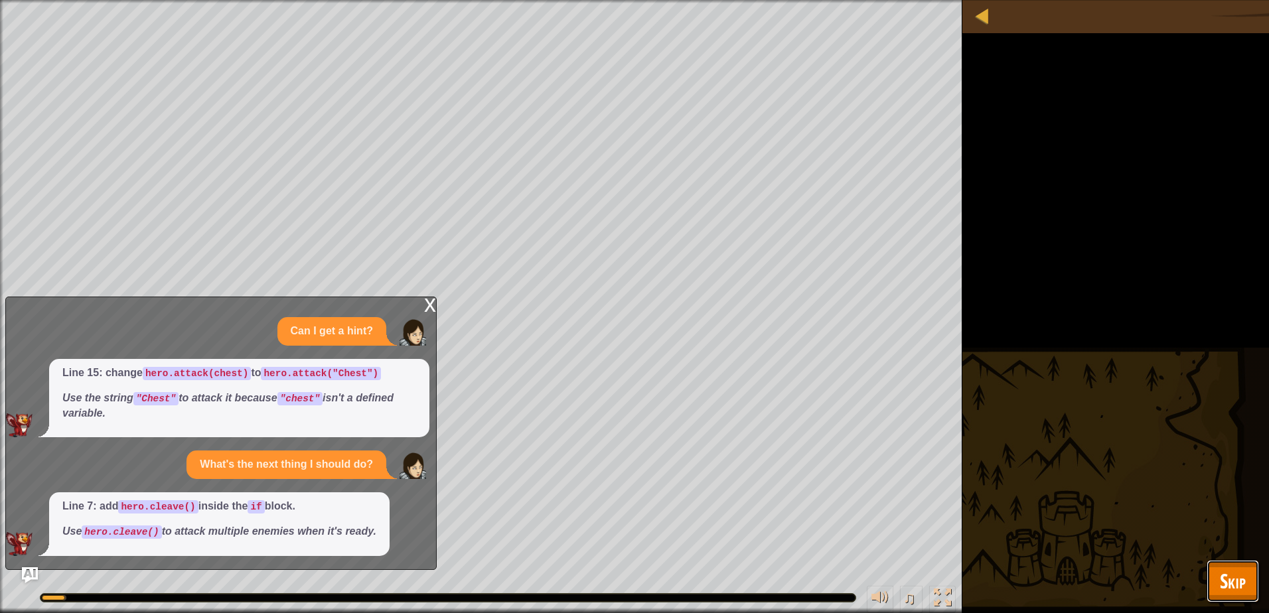
click at [1224, 568] on span "Skip" at bounding box center [1233, 581] width 26 height 27
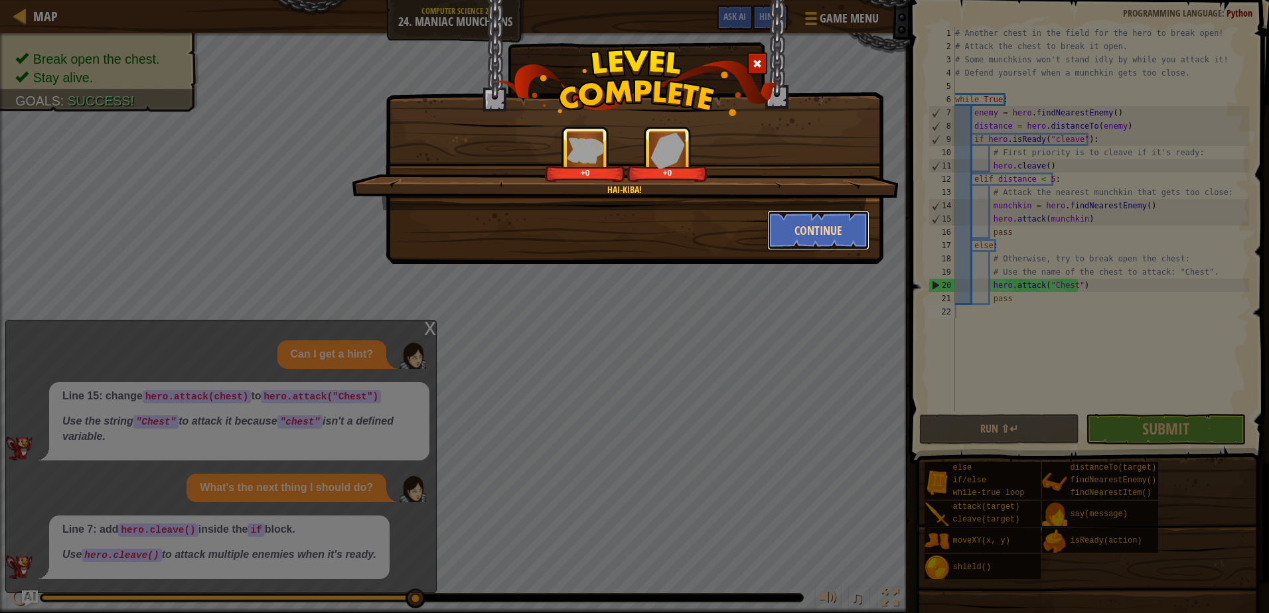
click at [803, 232] on button "Continue" at bounding box center [818, 230] width 103 height 40
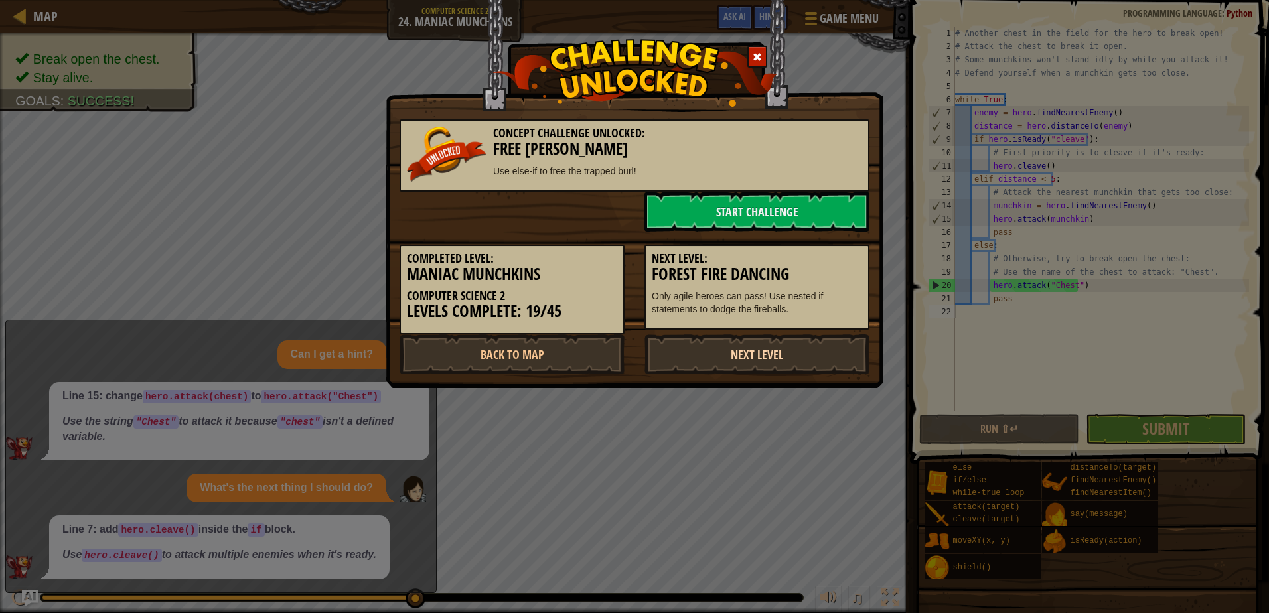
click at [721, 355] on link "Next Level" at bounding box center [757, 355] width 225 height 40
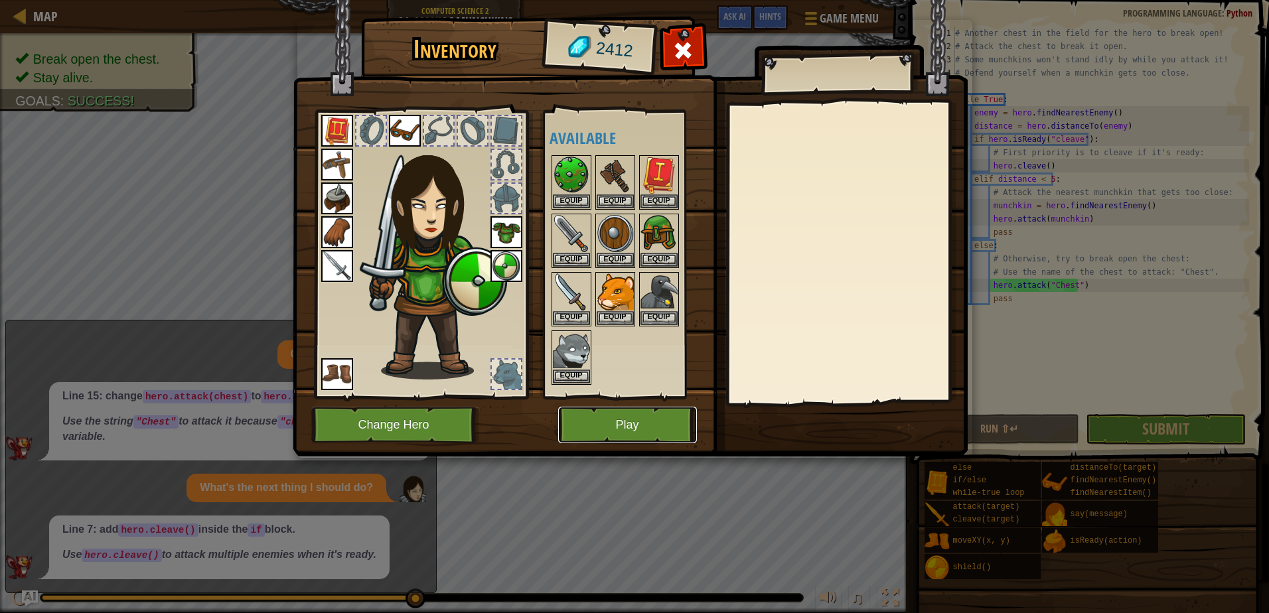
click at [668, 424] on button "Play" at bounding box center [627, 425] width 139 height 37
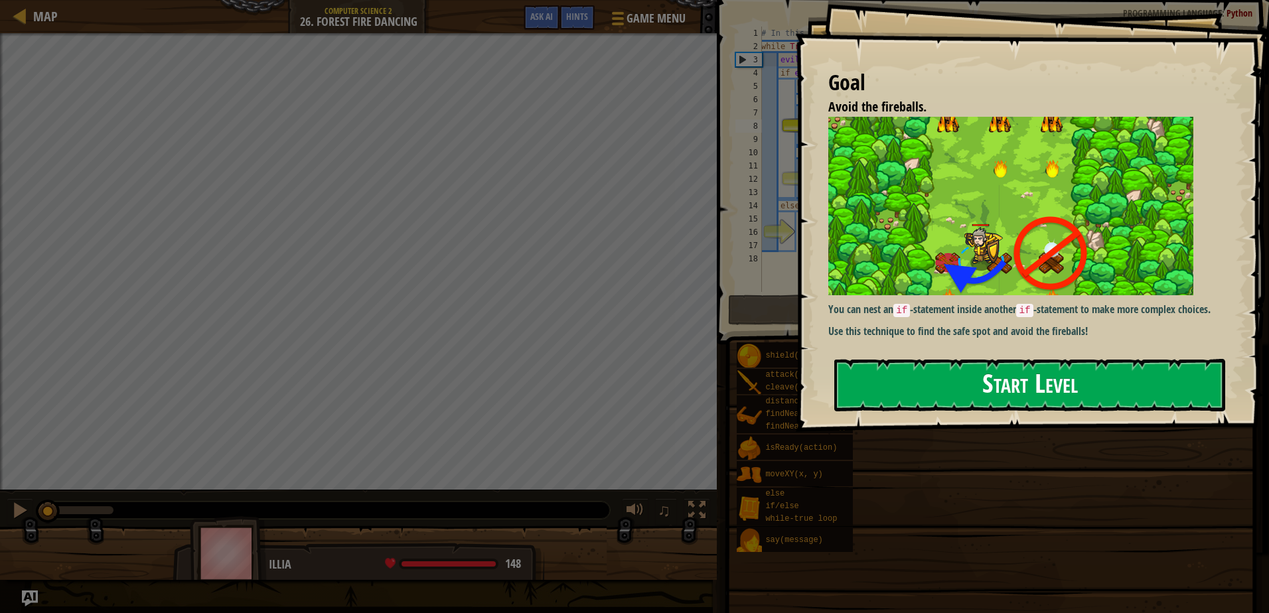
click at [1128, 359] on button "Start Level" at bounding box center [1029, 385] width 391 height 52
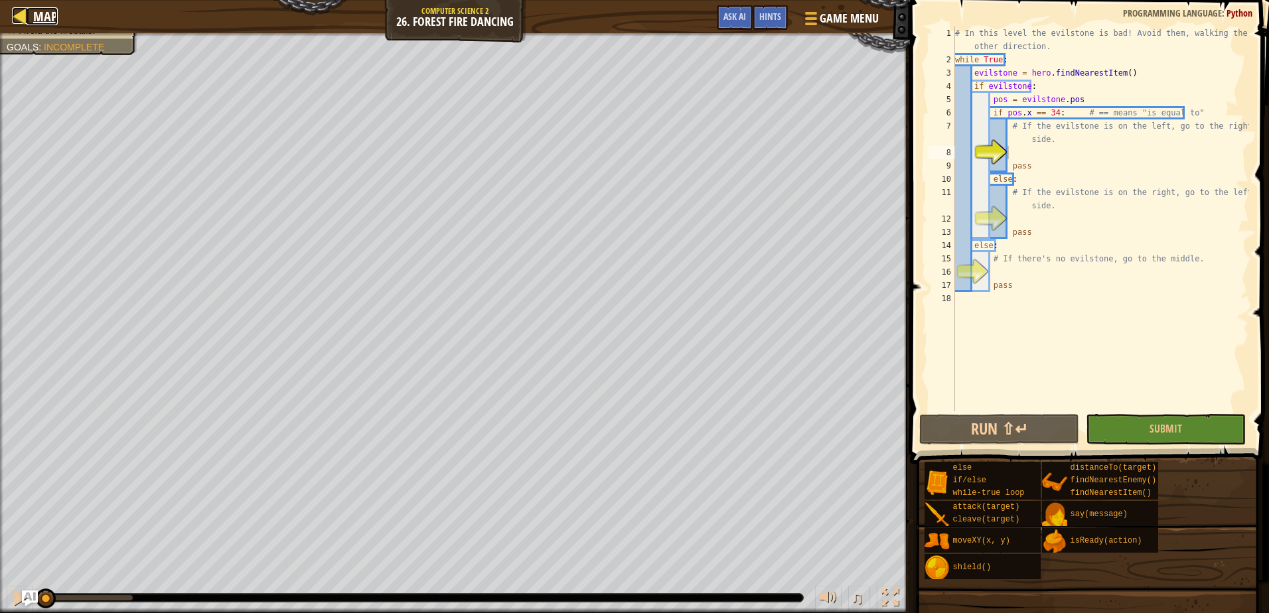
click at [54, 7] on span "Map" at bounding box center [45, 16] width 25 height 18
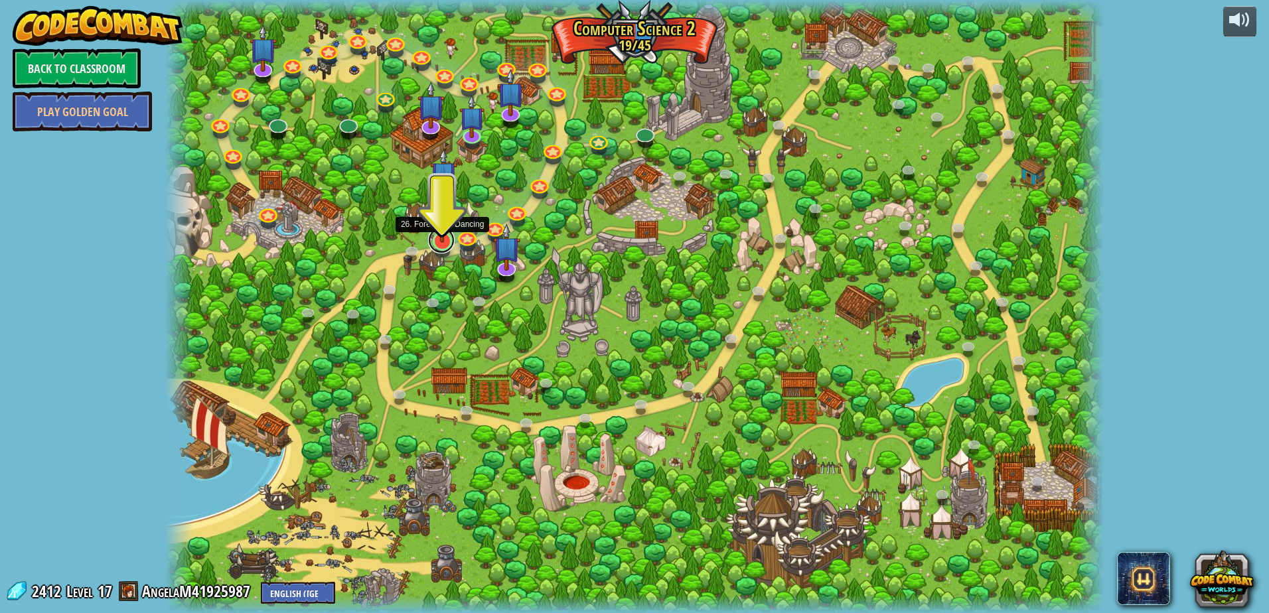
click at [436, 247] on link at bounding box center [441, 240] width 27 height 27
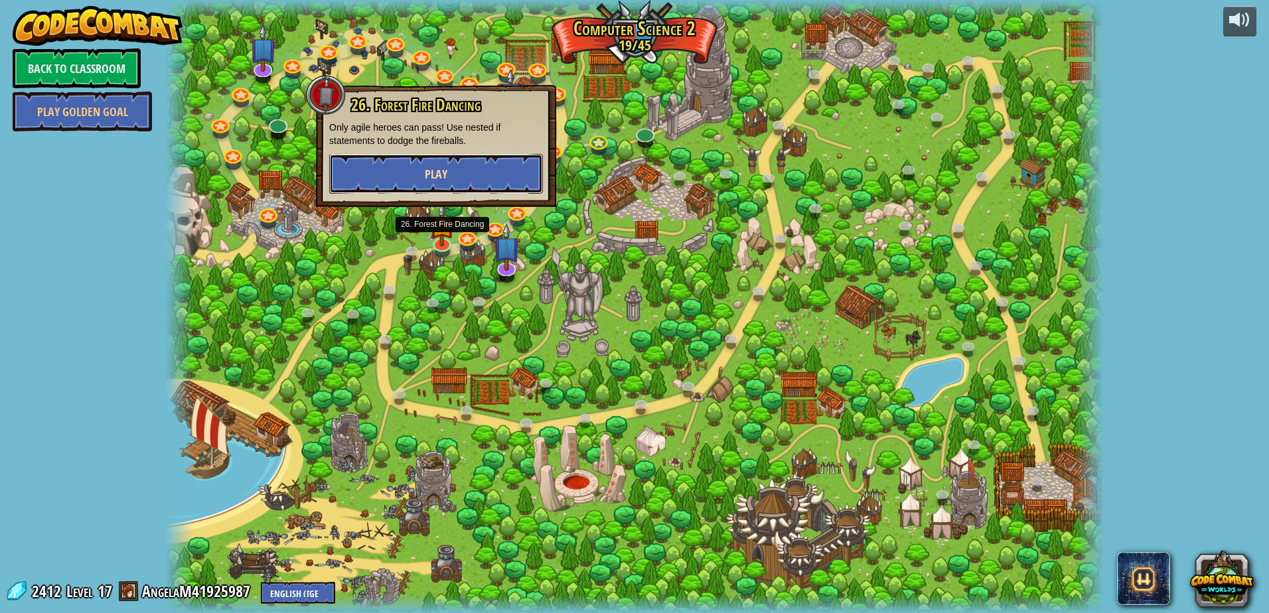
click at [467, 171] on button "Play" at bounding box center [436, 174] width 214 height 40
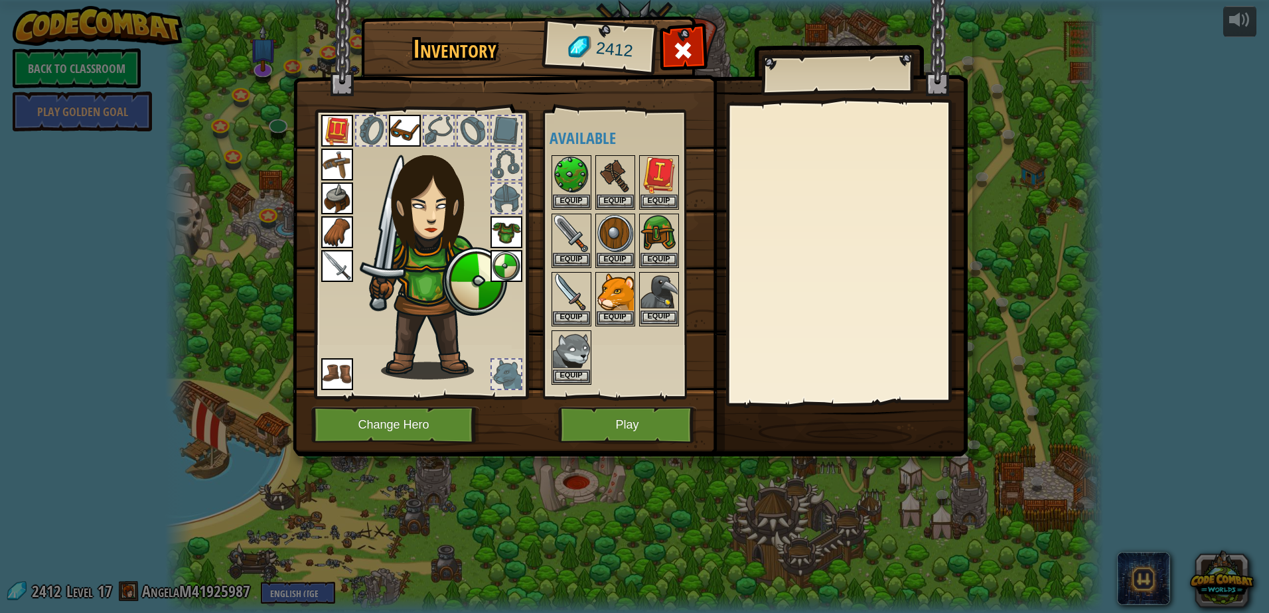
click at [657, 306] on img at bounding box center [659, 291] width 37 height 37
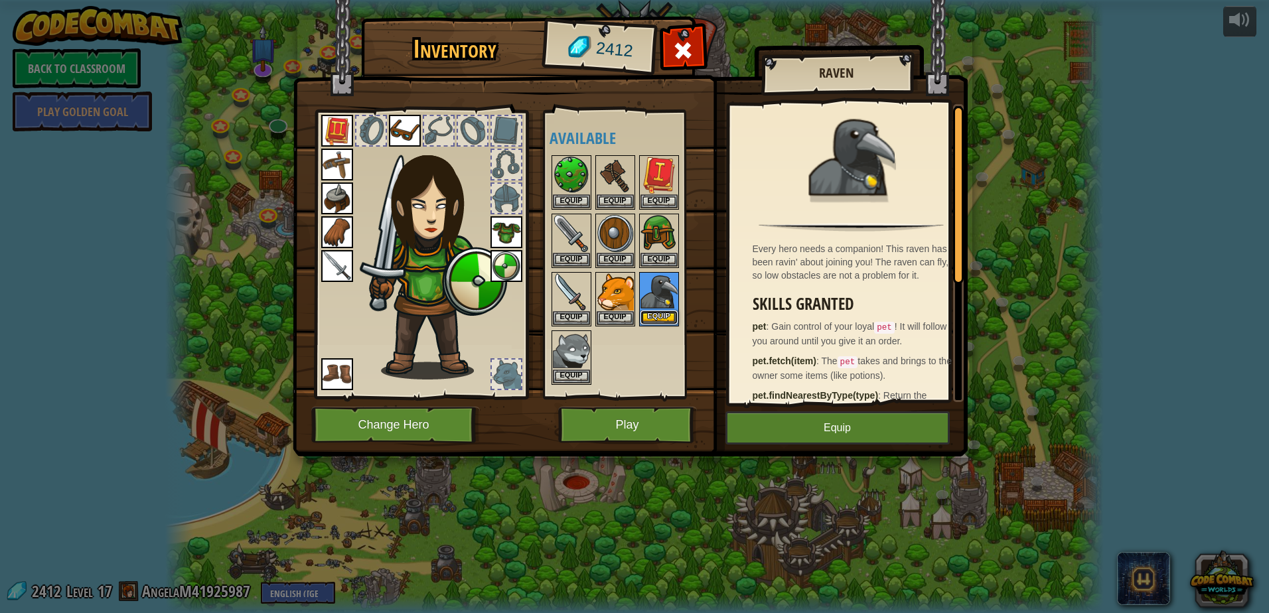
click at [657, 313] on button "Equip" at bounding box center [659, 318] width 37 height 14
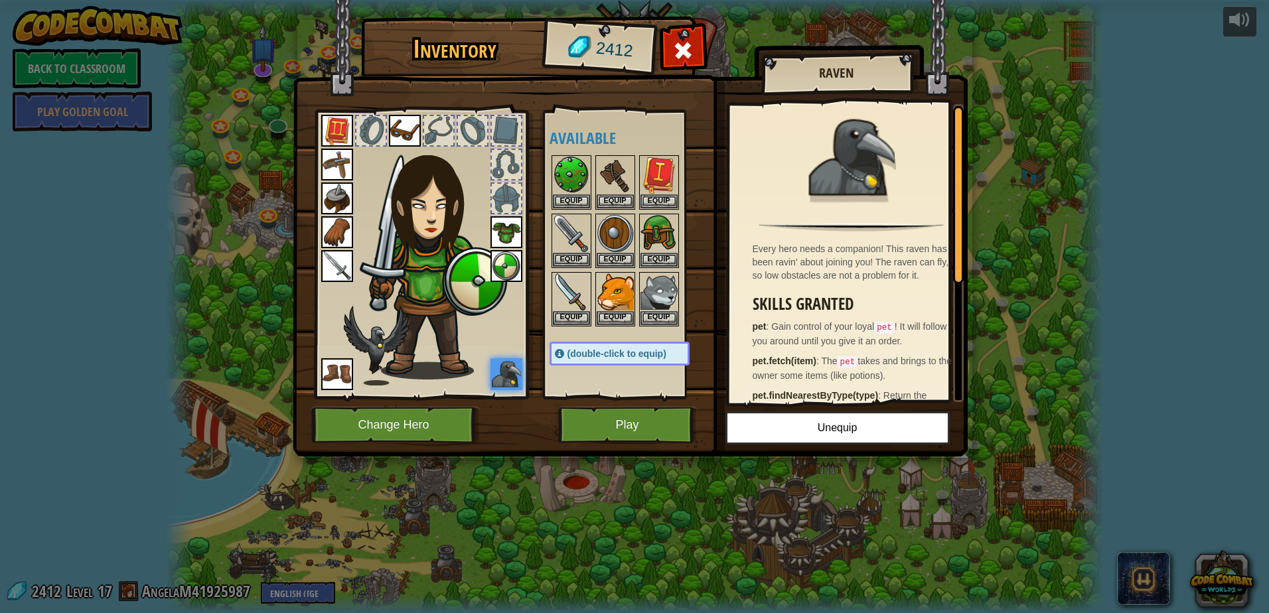
click at [390, 355] on img at bounding box center [376, 346] width 65 height 80
click at [601, 423] on button "Play" at bounding box center [627, 425] width 139 height 37
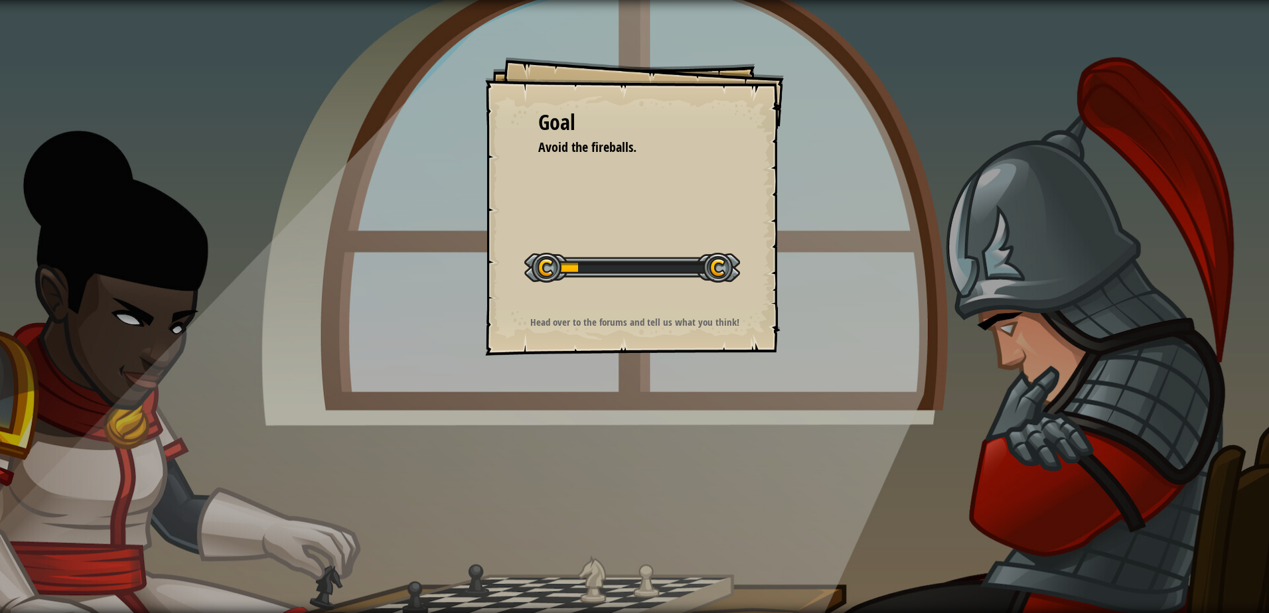
click at [398, 125] on div "Goal Avoid the fireballs. Start Level Error loading from server. Try refreshing…" at bounding box center [634, 306] width 1269 height 613
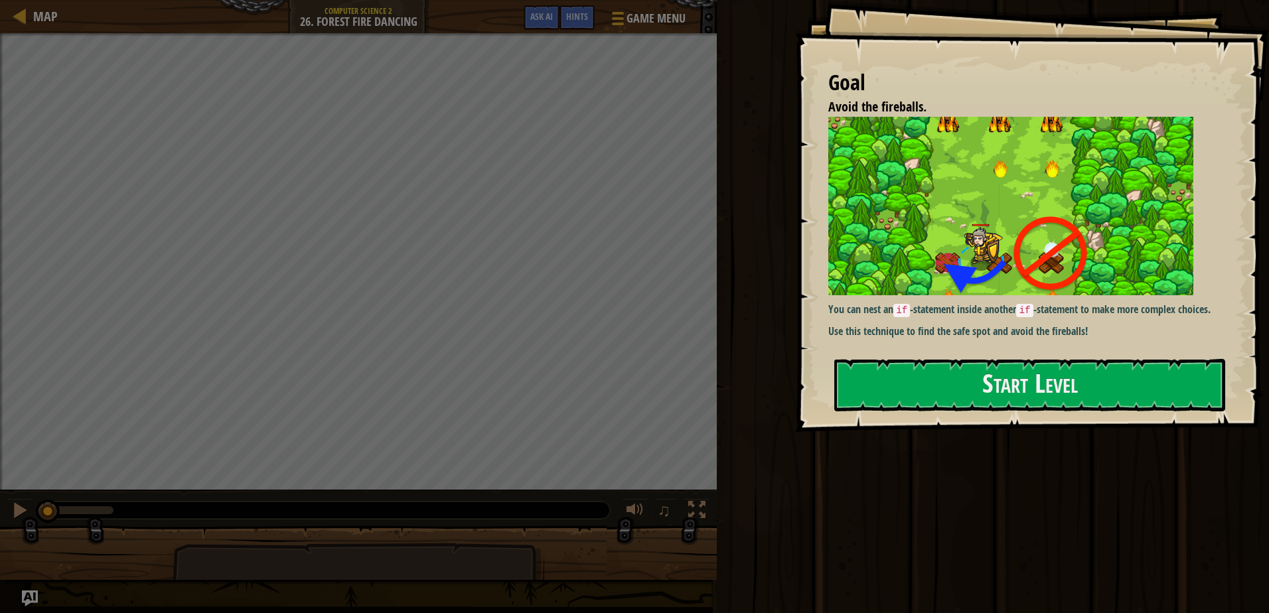
click at [1024, 232] on img at bounding box center [1010, 206] width 365 height 179
click at [1008, 373] on button "Start Level" at bounding box center [1029, 385] width 391 height 52
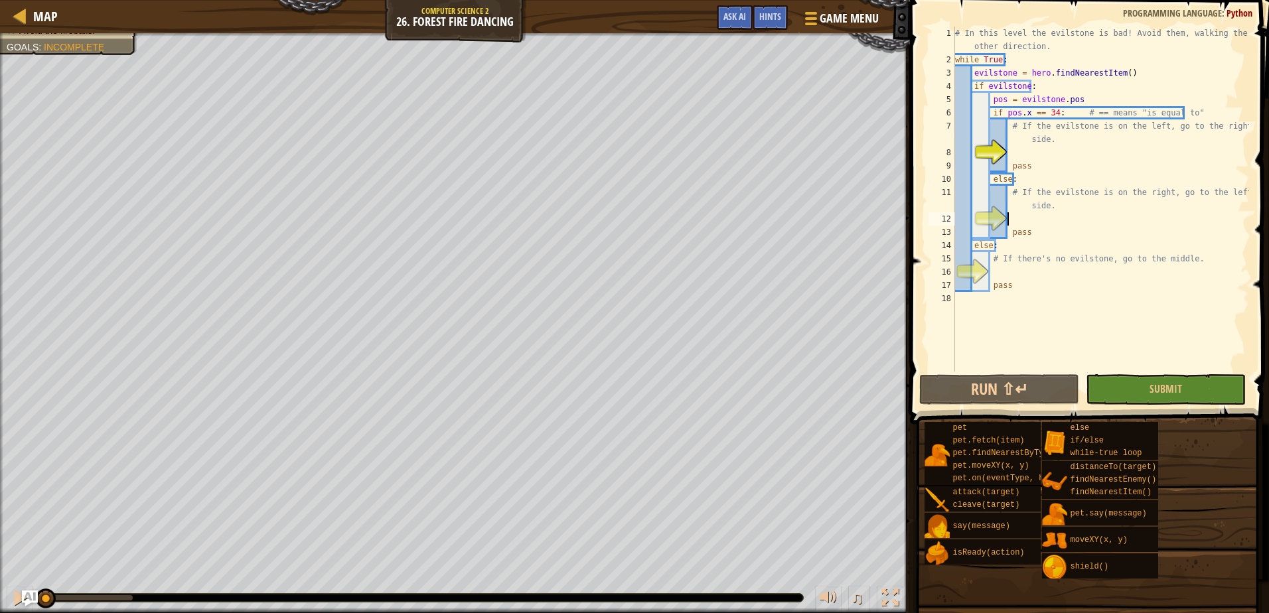
click at [1021, 221] on div "# In this level the evilstone is bad! Avoid them, walking the other direction. …" at bounding box center [1101, 219] width 297 height 385
click at [1015, 287] on div "# In this level the evilstone is bad! Avoid them, walking the other direction. …" at bounding box center [1101, 219] width 297 height 385
type textarea "pass"
click at [995, 269] on div "# In this level the evilstone is bad! Avoid them, walking the other direction. …" at bounding box center [1101, 219] width 297 height 385
click at [1071, 286] on div "# In this level the evilstone is bad! Avoid them, walking the other direction. …" at bounding box center [1101, 219] width 297 height 385
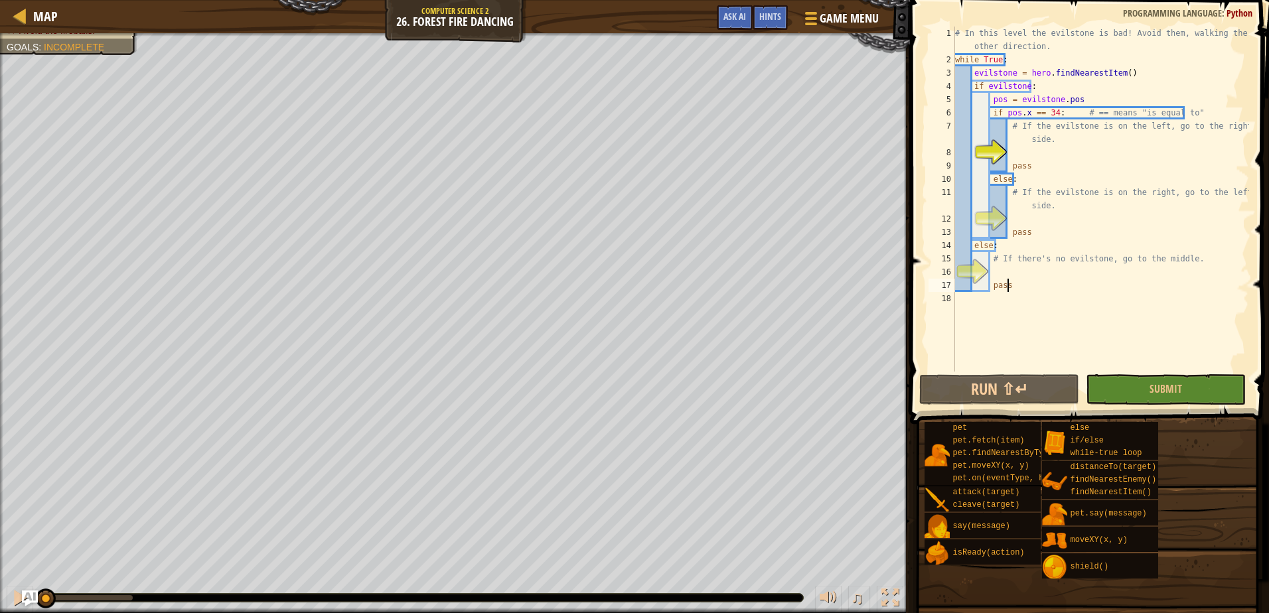
type textarea "pass"
click at [1073, 275] on div "# In this level the evilstone is bad! Avoid them, walking the other direction. …" at bounding box center [1101, 219] width 297 height 385
click at [1024, 151] on div "# In this level the evilstone is bad! Avoid them, walking the other direction. …" at bounding box center [1101, 219] width 297 height 385
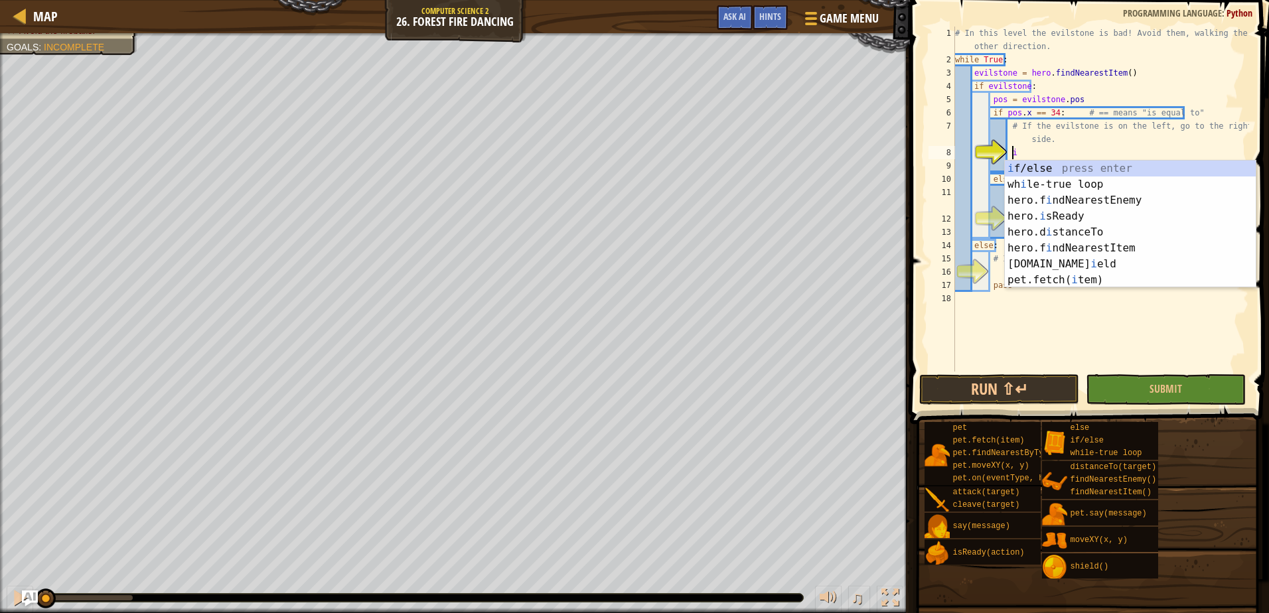
scroll to position [6, 5]
type textarea "i"
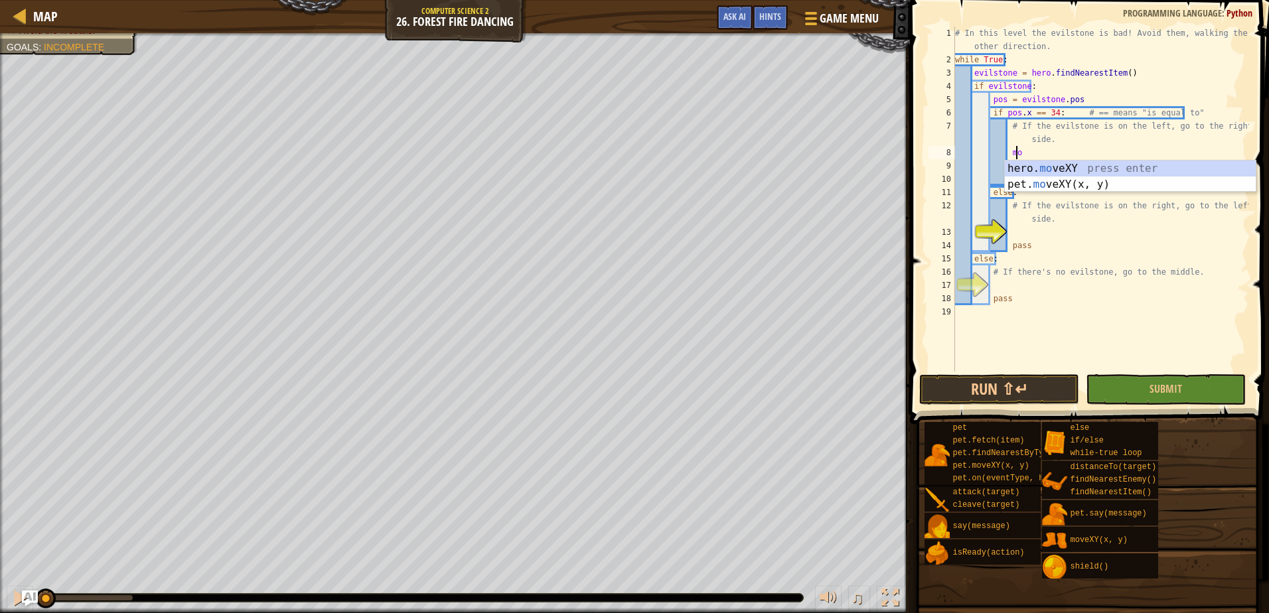
type textarea "m"
click at [1083, 167] on div "if /else press enter" at bounding box center [1113, 185] width 251 height 48
type textarea "if enemy:"
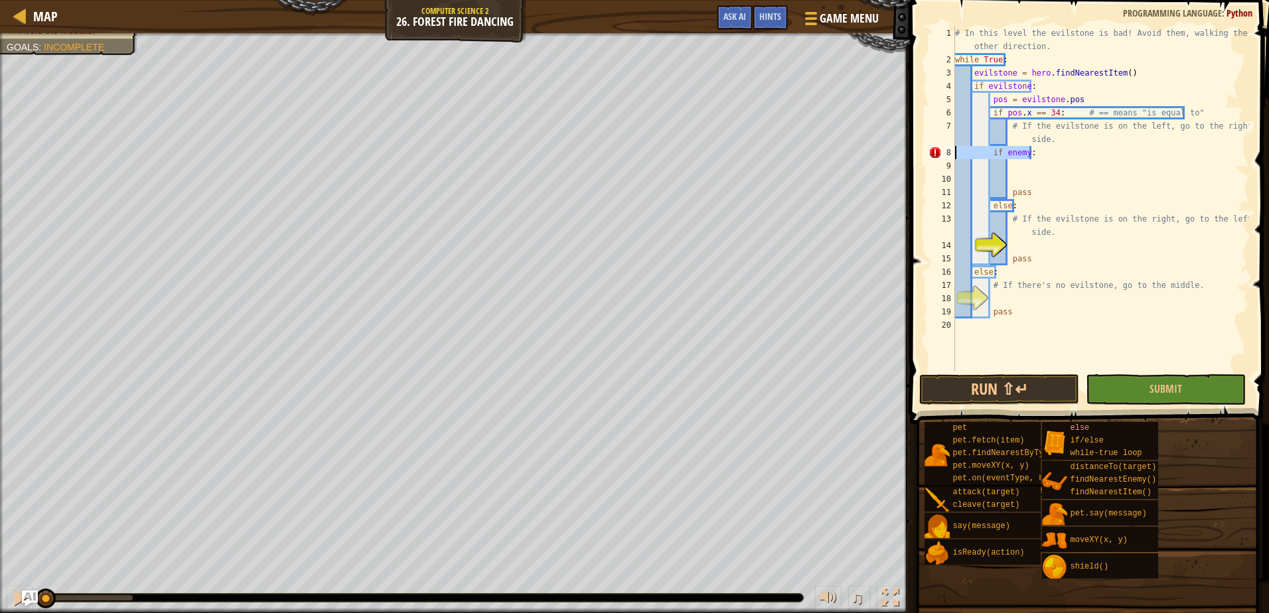
drag, startPoint x: 1031, startPoint y: 152, endPoint x: 923, endPoint y: 157, distance: 108.3
click at [923, 157] on div "if enemy: 1 2 3 4 5 6 7 8 9 10 11 12 13 14 15 16 17 18 19 20 # In this level th…" at bounding box center [1087, 238] width 363 height 463
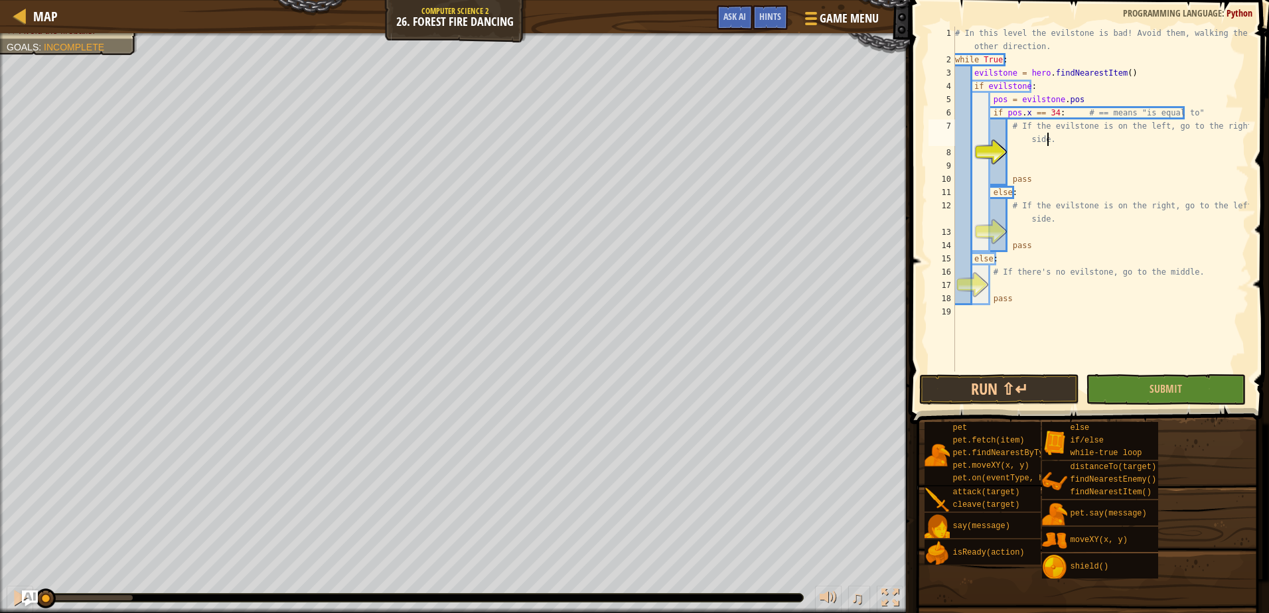
type textarea "# If the evilstone is on the left, go to the right side."
drag, startPoint x: 701, startPoint y: 15, endPoint x: 725, endPoint y: 19, distance: 24.2
click at [702, 15] on div "Map Computer Science 2 26. Forest Fire Dancing Game Menu Done Hints Ask AI" at bounding box center [455, 16] width 910 height 33
click at [725, 19] on span "Ask AI" at bounding box center [735, 16] width 23 height 13
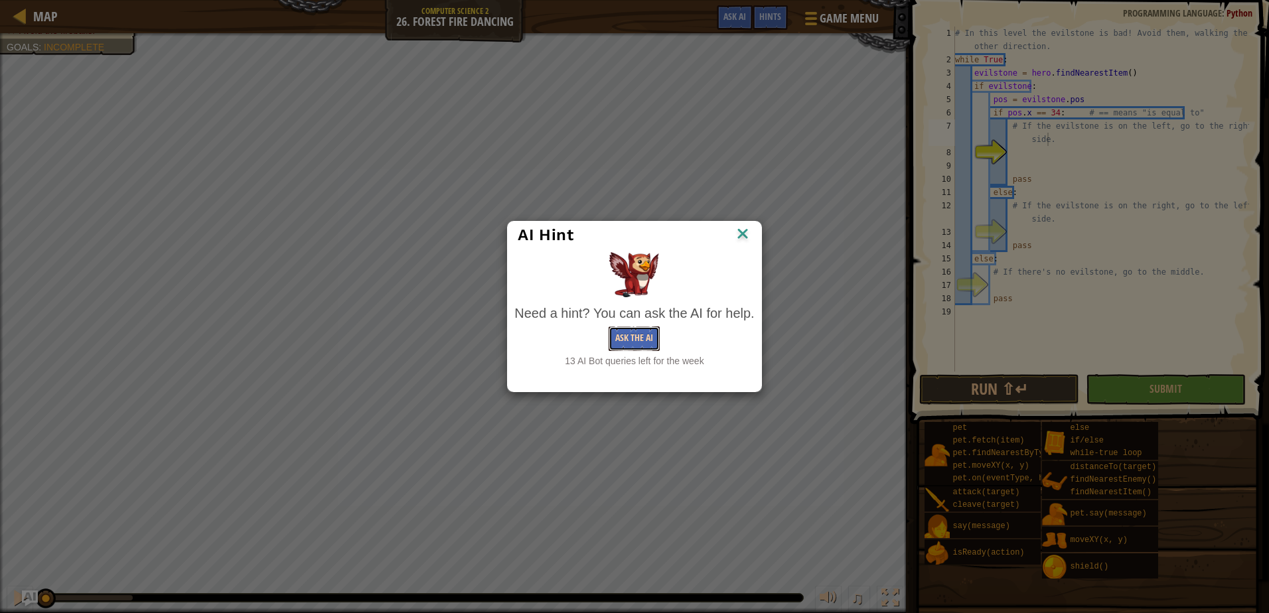
click at [631, 328] on button "Ask the AI" at bounding box center [634, 339] width 51 height 25
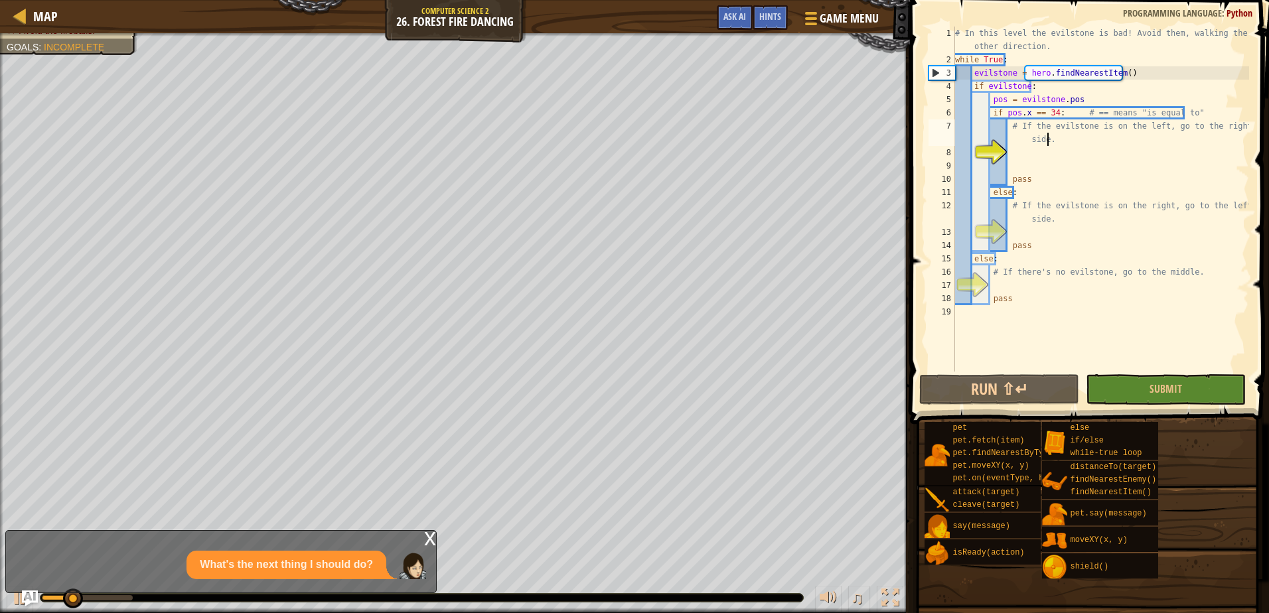
click at [206, 582] on div "x What's the next thing I should do?" at bounding box center [220, 561] width 431 height 63
click at [206, 574] on div "What's the next thing I should do?" at bounding box center [287, 565] width 200 height 29
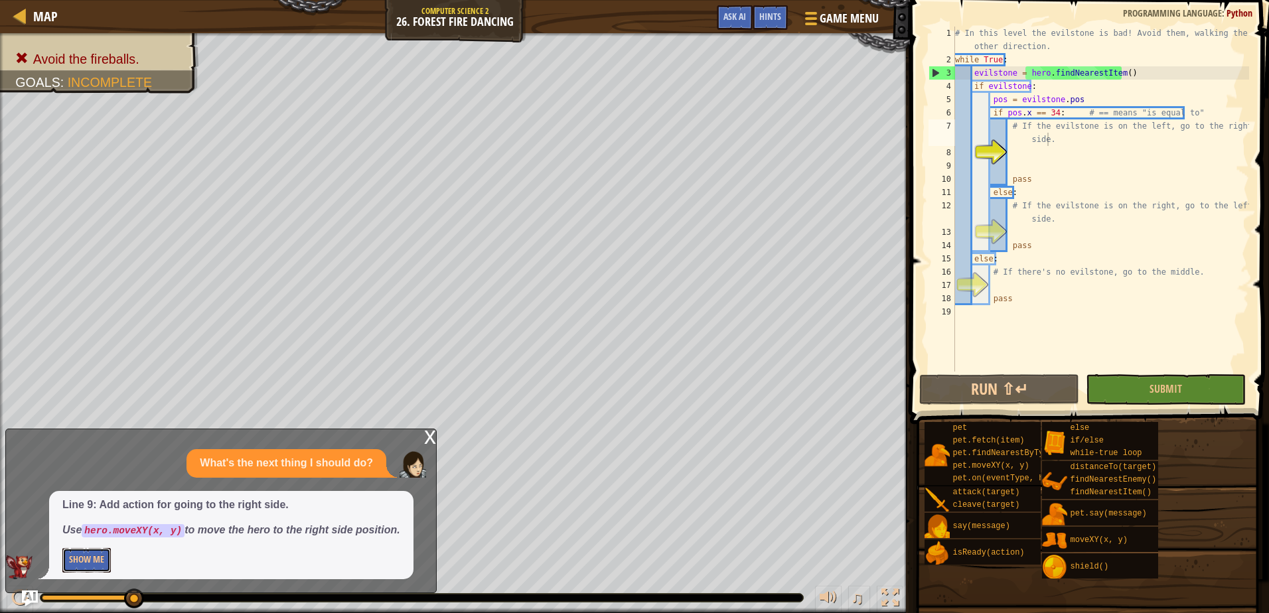
click at [103, 556] on button "Show Me" at bounding box center [86, 560] width 48 height 25
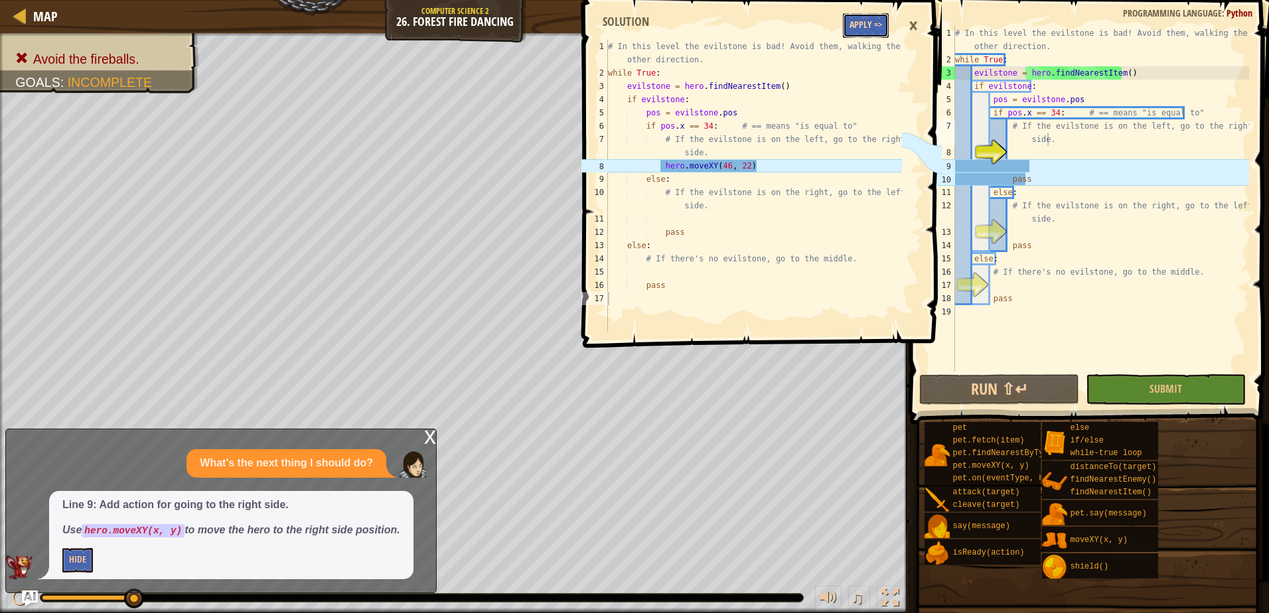
click at [858, 17] on button "Apply =>" at bounding box center [866, 25] width 46 height 25
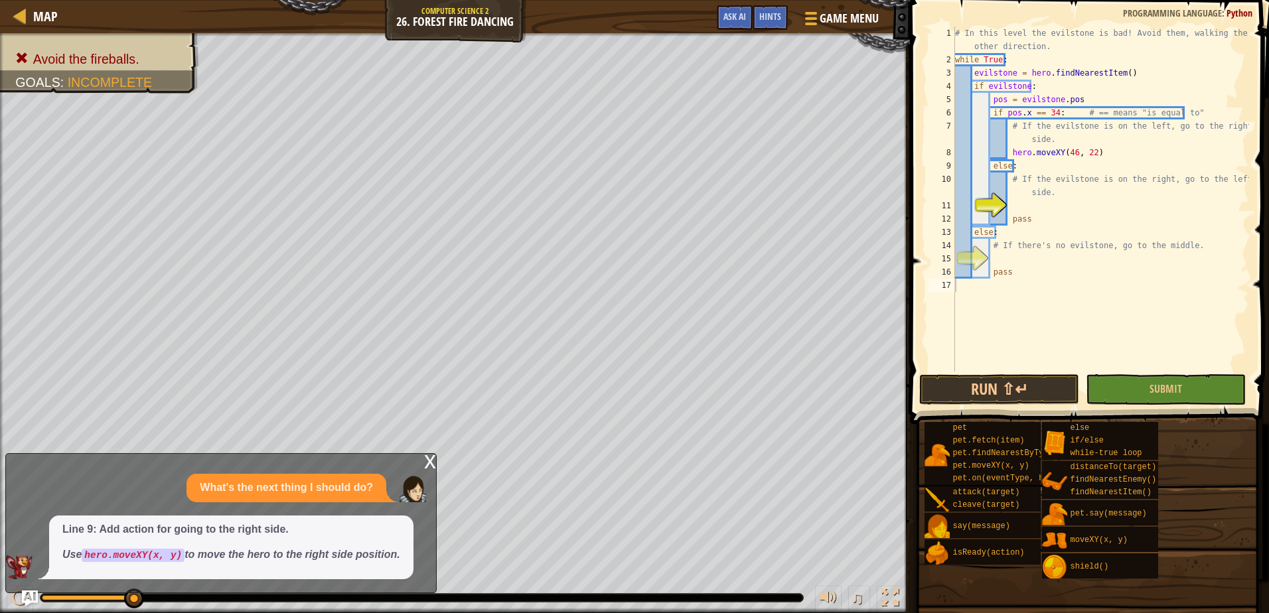
click at [425, 456] on div "x" at bounding box center [430, 460] width 12 height 13
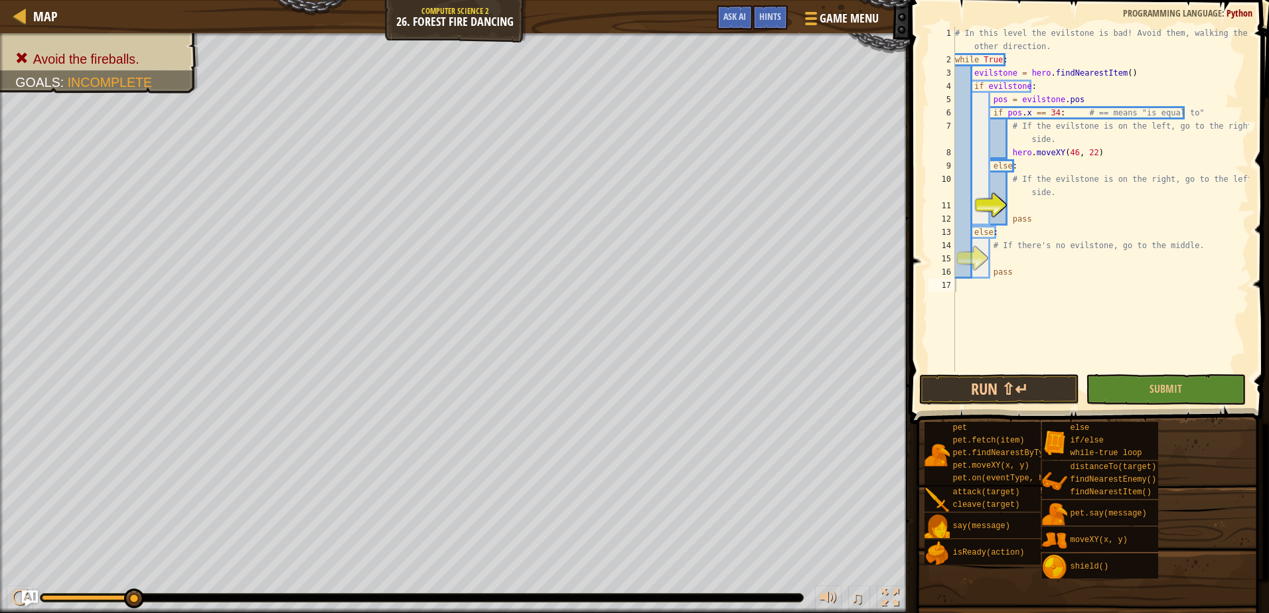
click at [1087, 200] on div "# In this level the evilstone is bad! Avoid them, walking the other direction. …" at bounding box center [1101, 219] width 297 height 385
click at [1065, 218] on div "hero. mo veXY press enter pet. mo veXY(x, y) press enter" at bounding box center [1130, 246] width 251 height 64
click at [1081, 209] on div "# In this level the evilstone is bad! Avoid them, walking the other direction. …" at bounding box center [1101, 219] width 297 height 385
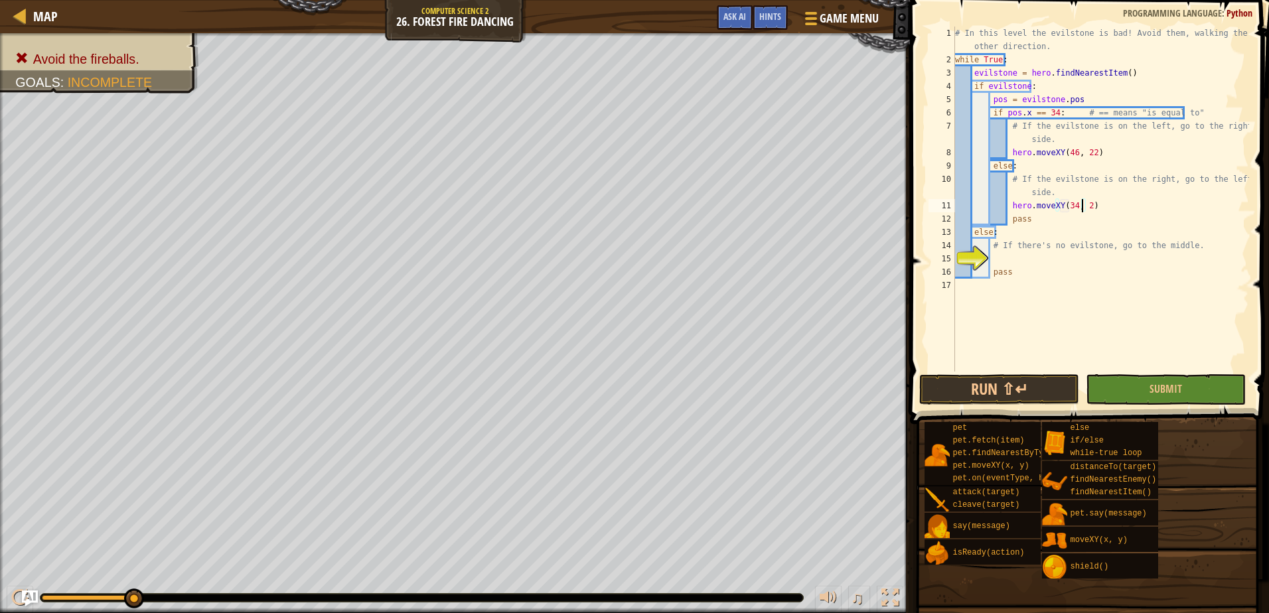
scroll to position [6, 11]
type textarea "hero.moveXY(34, 22)"
click at [1013, 264] on div "# In this level the evilstone is bad! Avoid them, walking the other direction. …" at bounding box center [1101, 219] width 297 height 385
click at [1002, 275] on div "hero. mov eXY press enter pet. mov eXY(x, y) press enter" at bounding box center [1113, 299] width 251 height 64
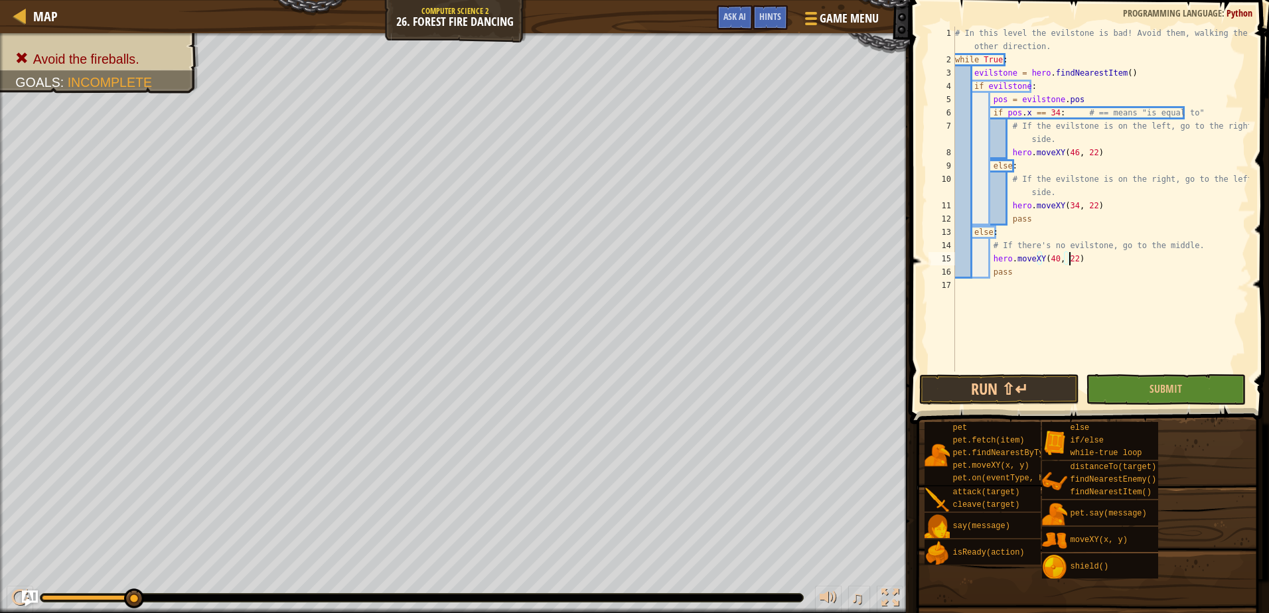
scroll to position [6, 9]
type textarea "hero.moveXY(40, 22)"
click at [1154, 390] on span "Submit" at bounding box center [1166, 389] width 33 height 15
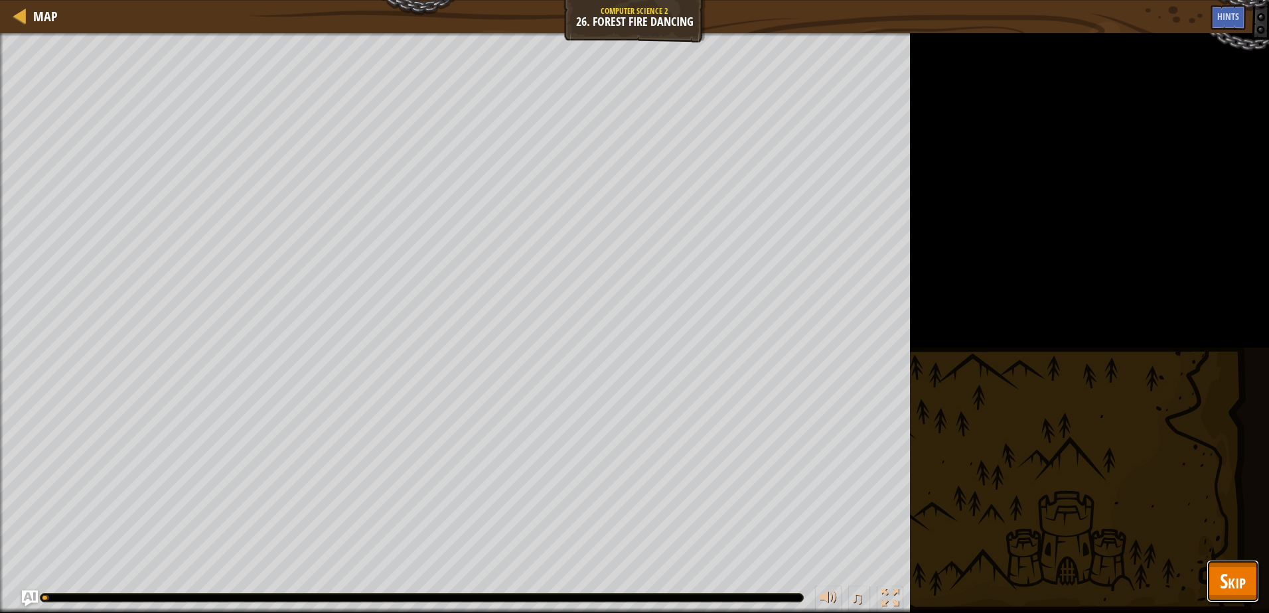
click at [1241, 575] on span "Skip" at bounding box center [1233, 581] width 26 height 27
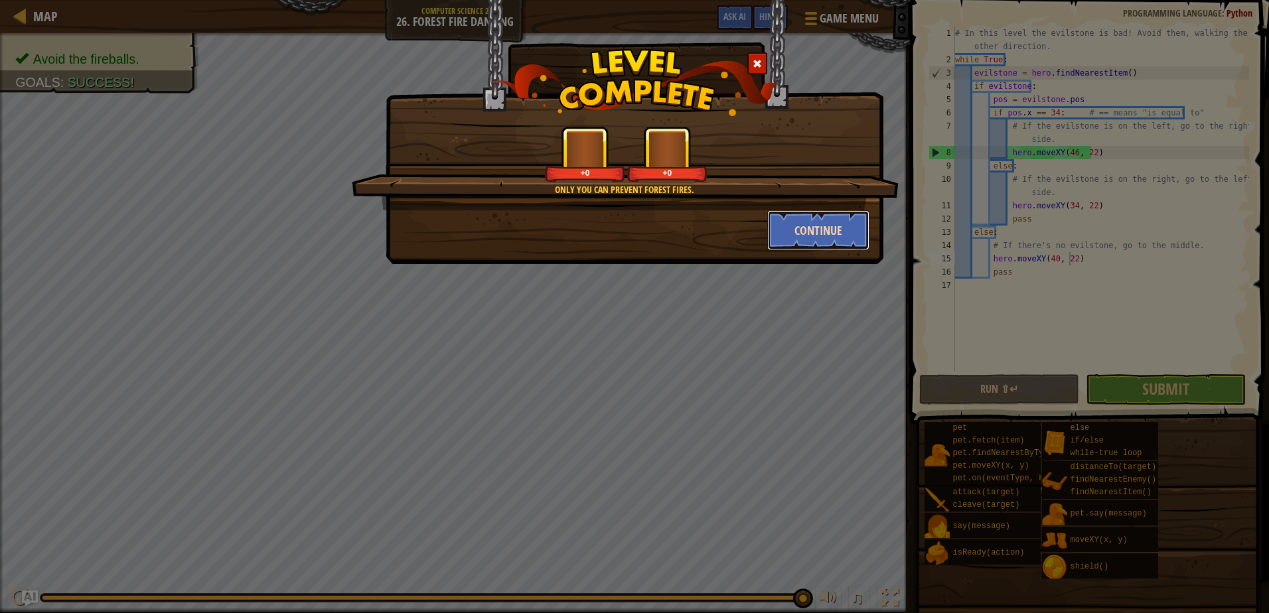
click at [822, 245] on button "Continue" at bounding box center [818, 230] width 103 height 40
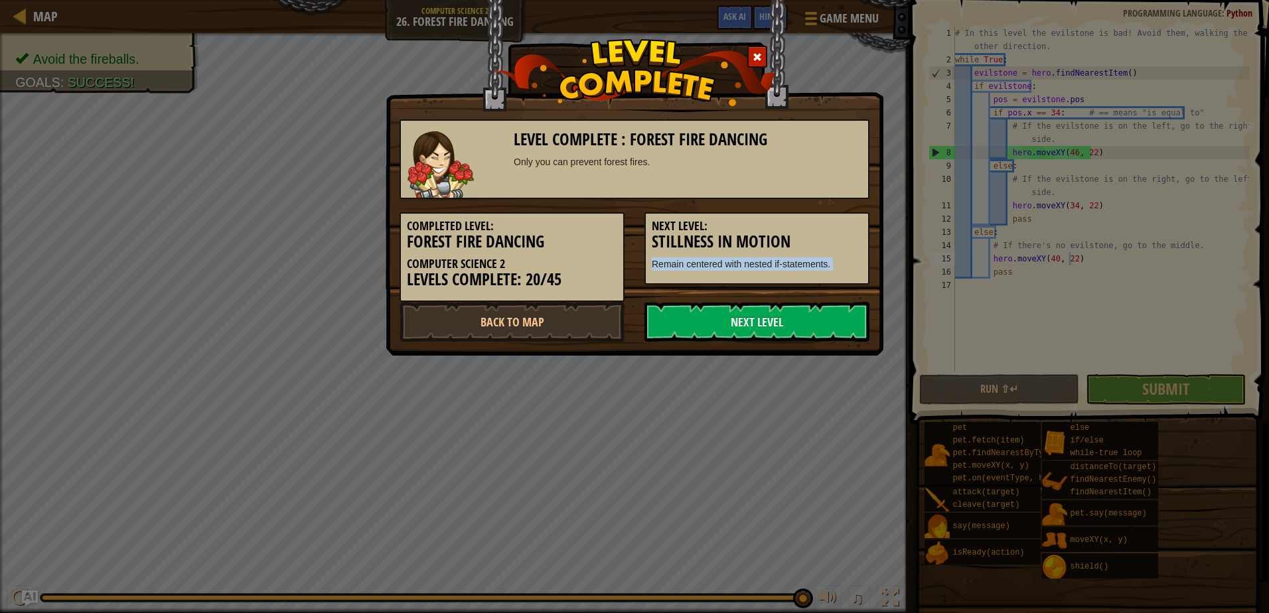
click at [834, 284] on div "Next Level: Stillness in Motion Remain centered with nested if-statements." at bounding box center [757, 248] width 225 height 72
click at [816, 312] on link "Next Level" at bounding box center [757, 322] width 225 height 40
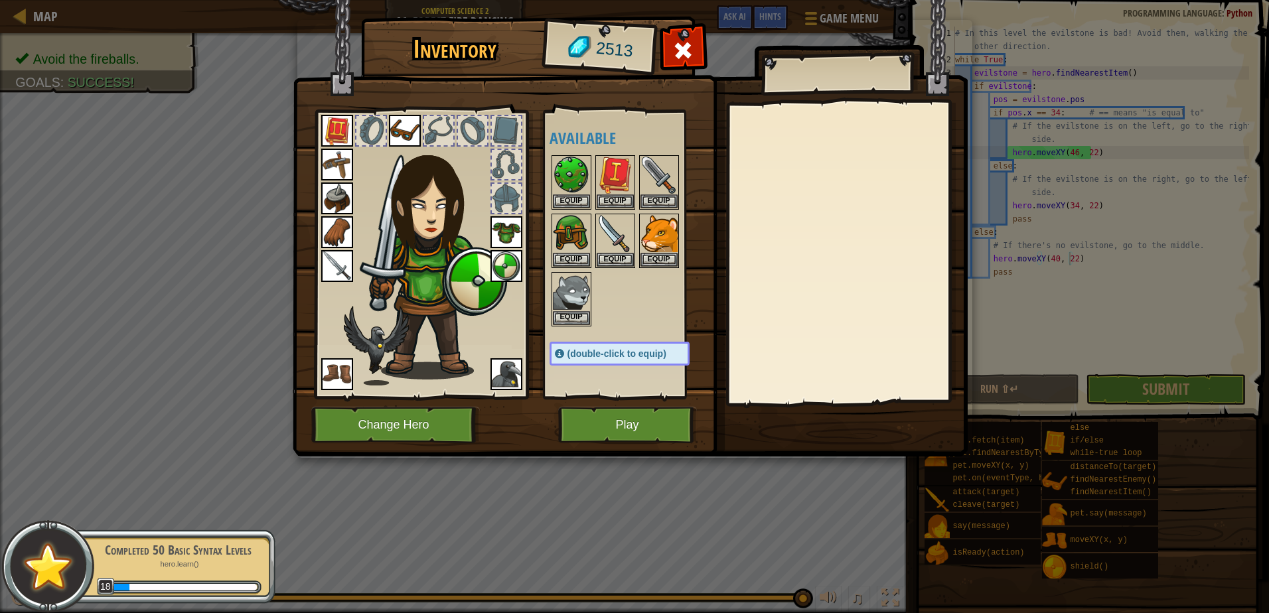
click at [647, 403] on img at bounding box center [630, 216] width 675 height 482
click at [642, 409] on button "Play" at bounding box center [627, 425] width 139 height 37
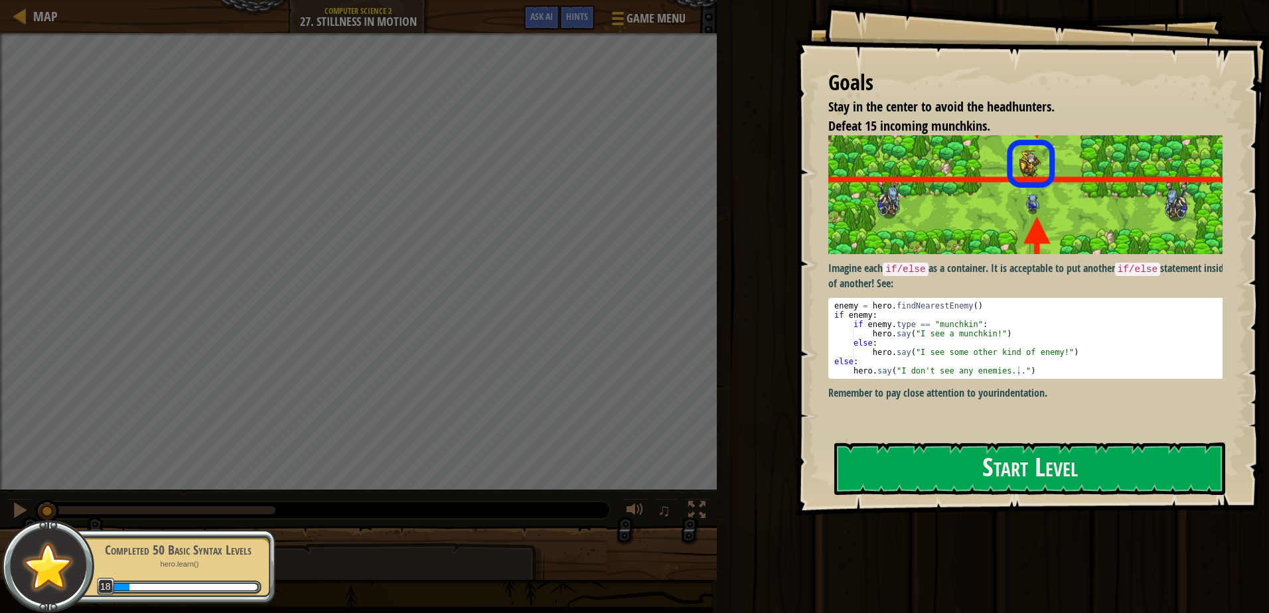
click at [1012, 432] on div "Goals Stay in the center to avoid the headhunters. Defeat 15 incoming munchkins…" at bounding box center [1032, 258] width 474 height 516
click at [1016, 472] on button "Start Level" at bounding box center [1029, 469] width 391 height 52
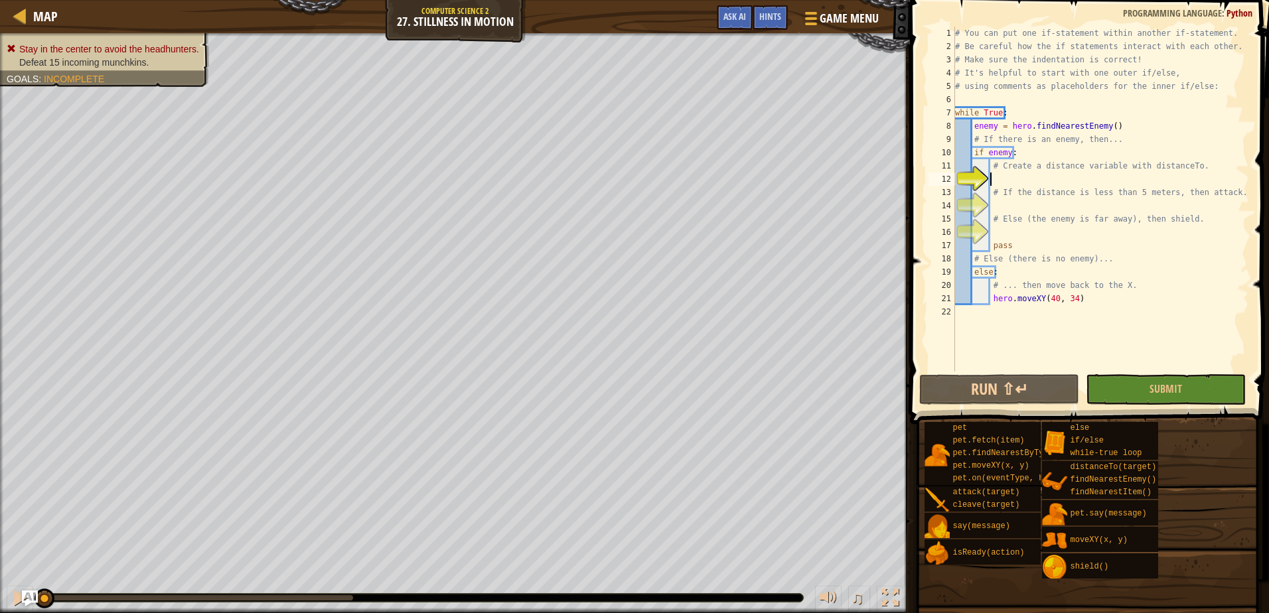
click at [1094, 172] on div "# You can put one if-statement within another if-statement. # Be careful how th…" at bounding box center [1101, 213] width 297 height 372
type textarea "# Create a distance variable with distanceTo."
click at [1091, 179] on div "# You can put one if-statement within another if-statement. # Be careful how th…" at bounding box center [1101, 213] width 297 height 372
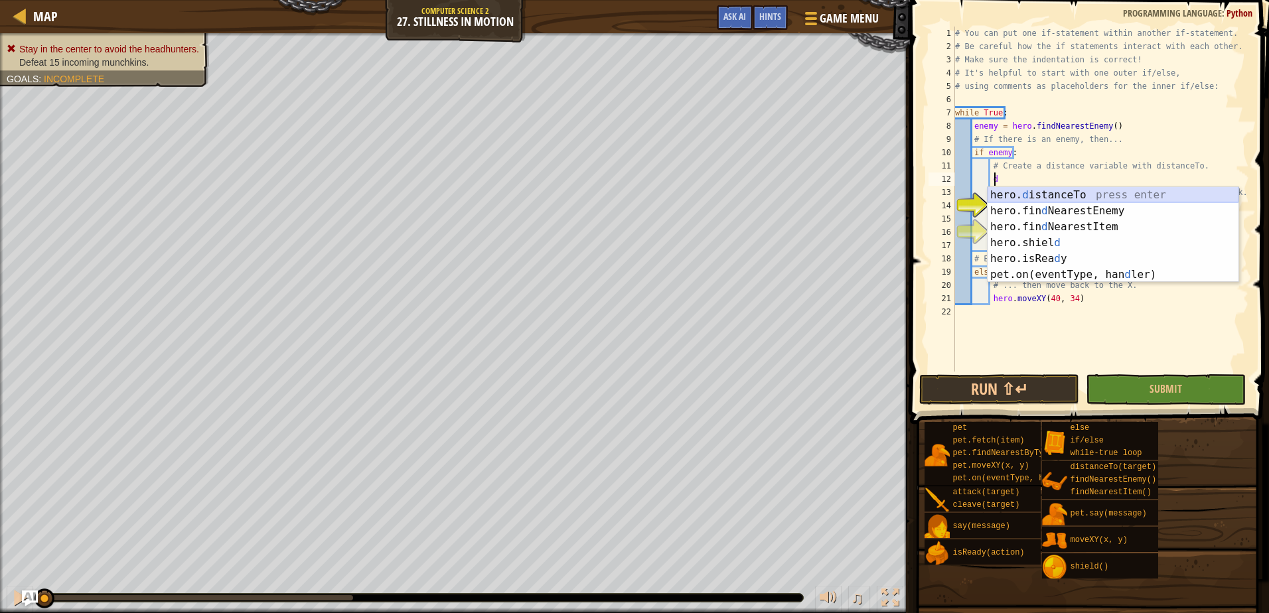
click at [1057, 189] on div "hero. d istanceTo press enter hero.fin d NearestEnemy press enter hero.fin d Ne…" at bounding box center [1113, 250] width 251 height 127
type textarea "distance = hero.distanceTo(target)"
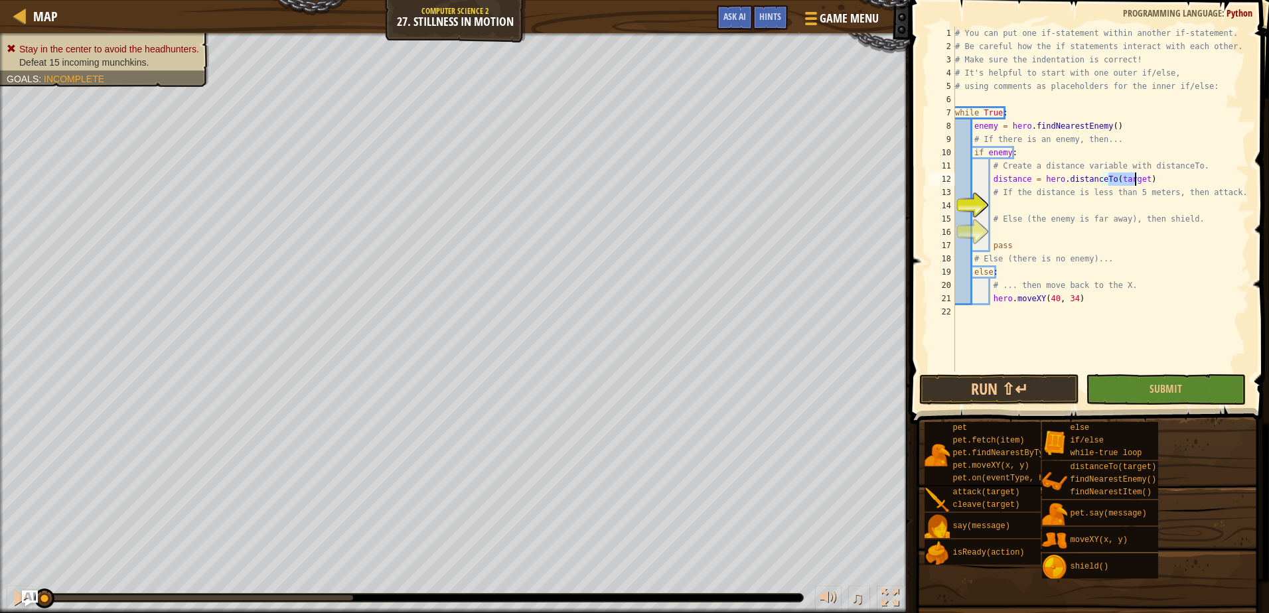
click at [1124, 208] on div "# You can put one if-statement within another if-statement. # Be careful how th…" at bounding box center [1101, 213] width 297 height 372
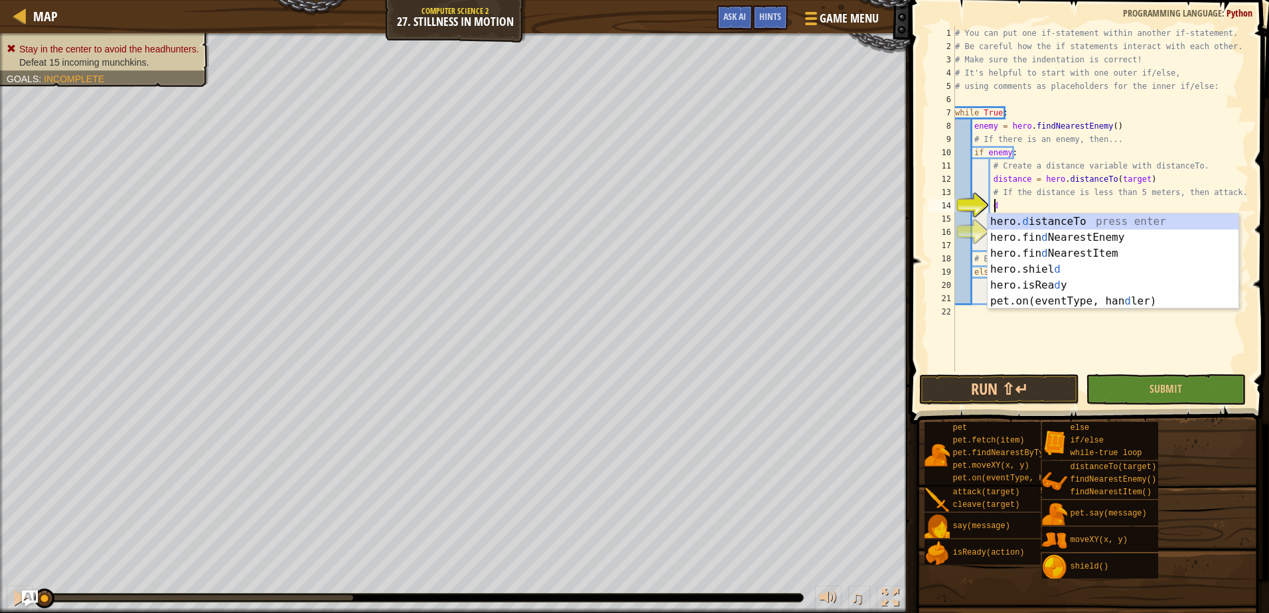
scroll to position [6, 3]
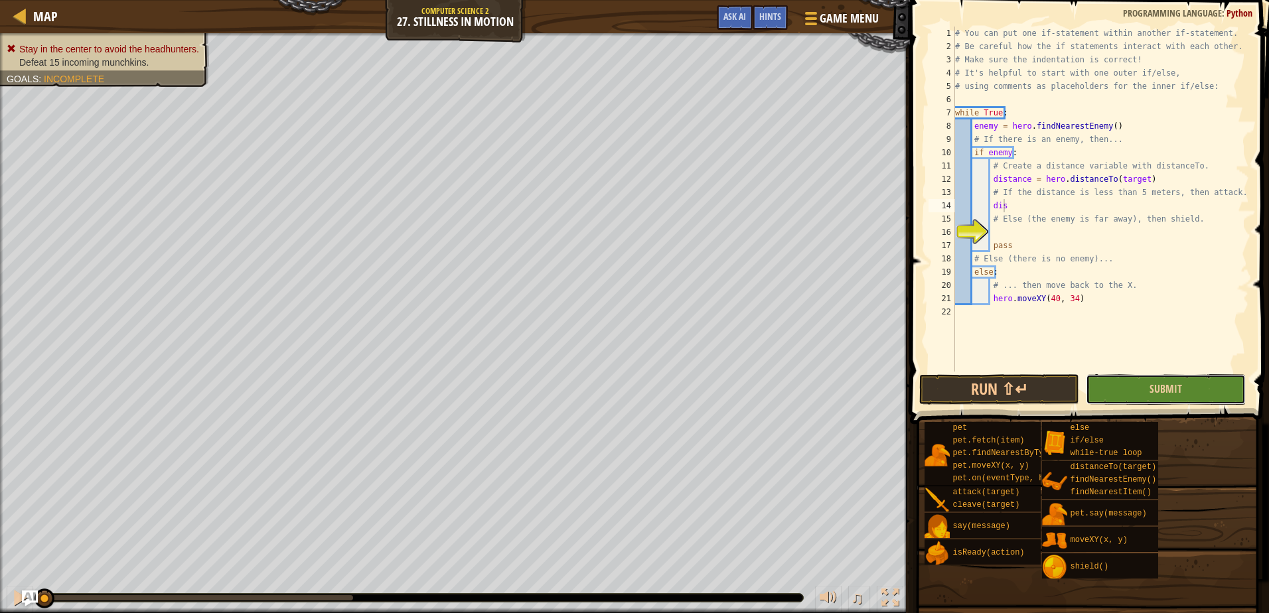
click at [1146, 387] on button "Submit" at bounding box center [1166, 389] width 160 height 31
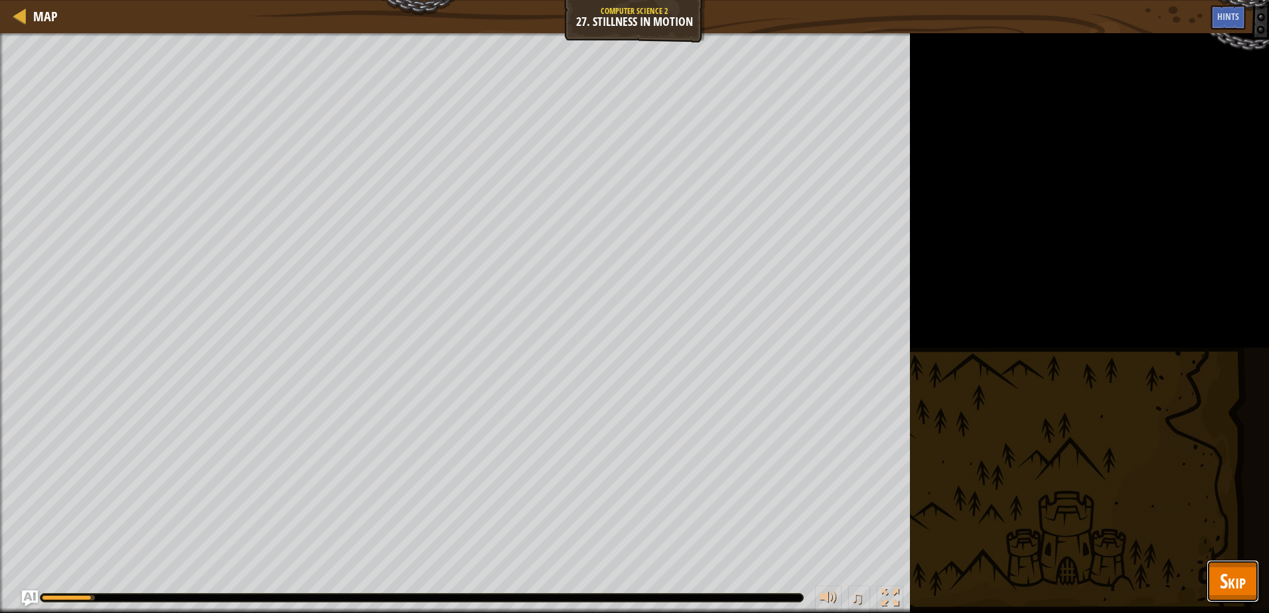
click at [1221, 587] on span "Skip" at bounding box center [1233, 581] width 26 height 27
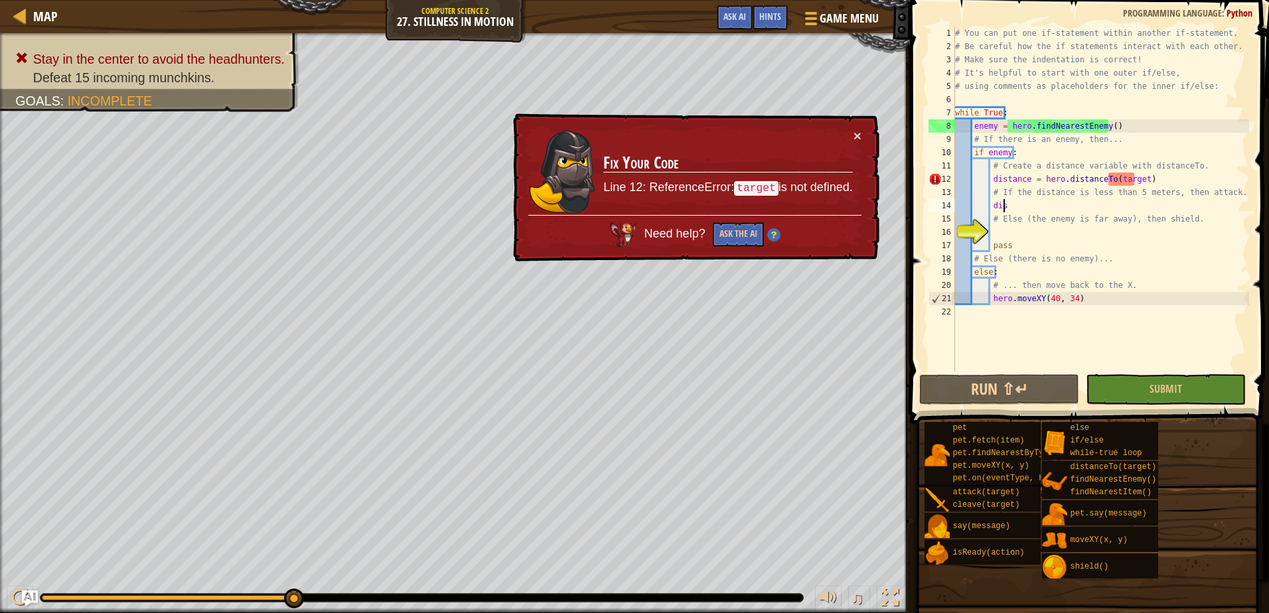
click at [1017, 210] on div "# You can put one if-statement within another if-statement. # Be careful how th…" at bounding box center [1101, 213] width 297 height 372
drag, startPoint x: 975, startPoint y: 154, endPoint x: 999, endPoint y: 154, distance: 23.9
click at [999, 154] on div "# You can put one if-statement within another if-statement. # Be careful how th…" at bounding box center [1101, 213] width 297 height 372
click at [1117, 181] on div "# You can put one if-statement within another if-statement. # Be careful how th…" at bounding box center [1101, 213] width 297 height 372
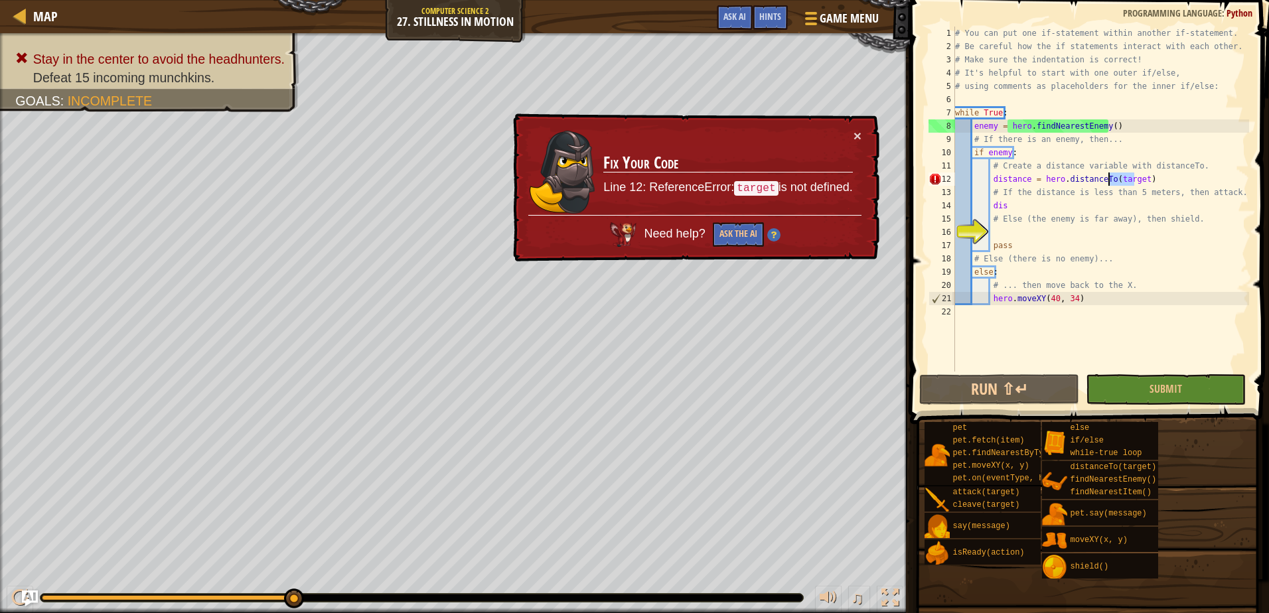
click at [1117, 181] on div "# You can put one if-statement within another if-statement. # Be careful how th…" at bounding box center [1101, 213] width 297 height 372
click at [1014, 206] on div "# You can put one if-statement within another if-statement. # Be careful how th…" at bounding box center [1101, 213] width 297 height 372
type textarea "d"
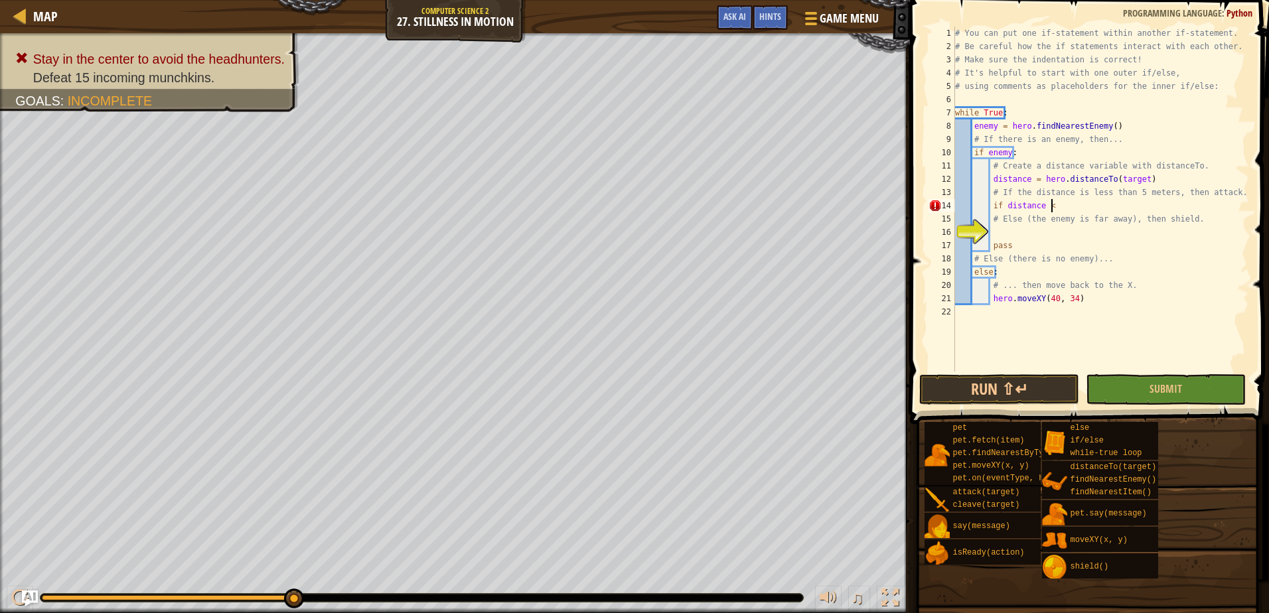
scroll to position [6, 8]
type textarea "if distance < 5:"
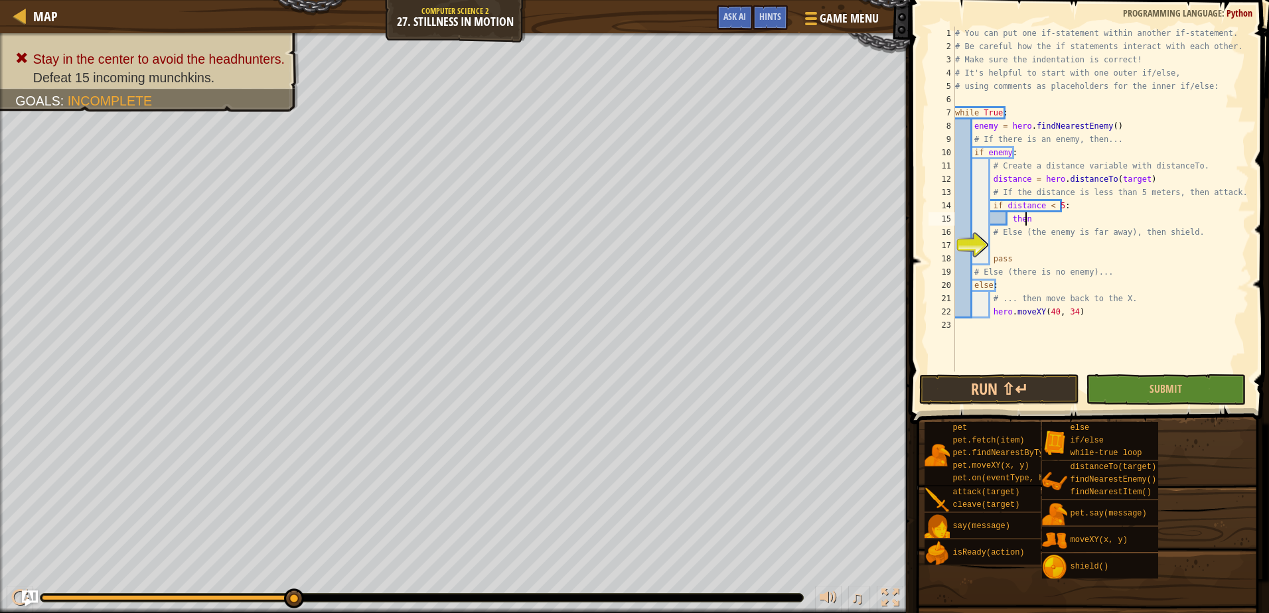
scroll to position [6, 5]
type textarea "t"
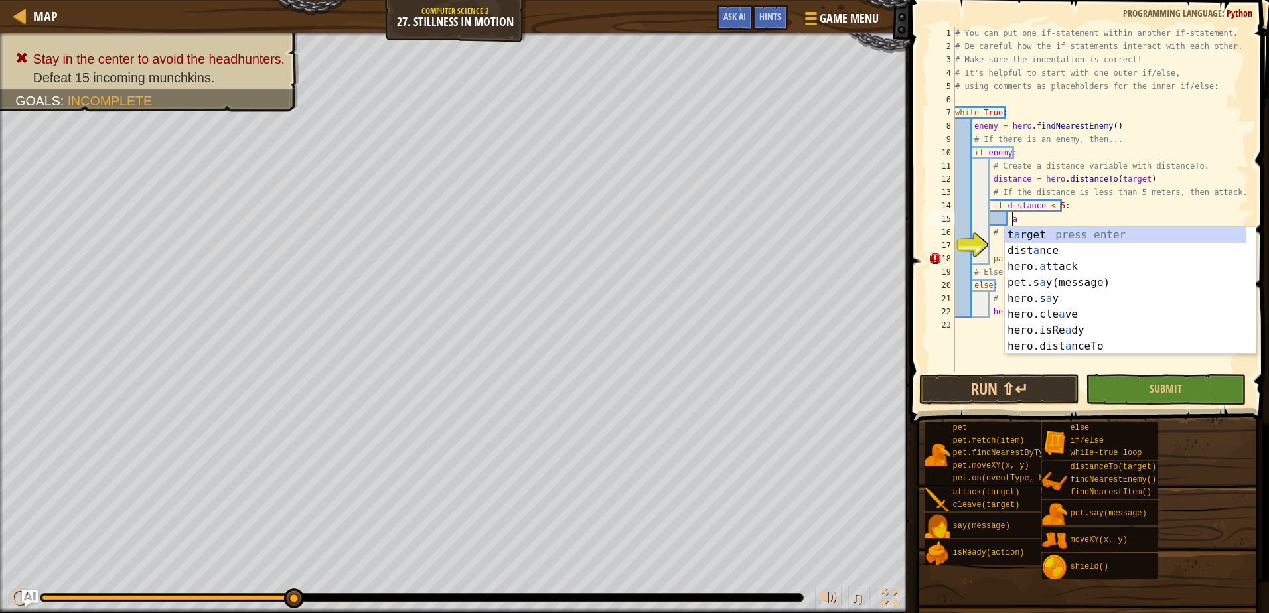
type textarea "atta"
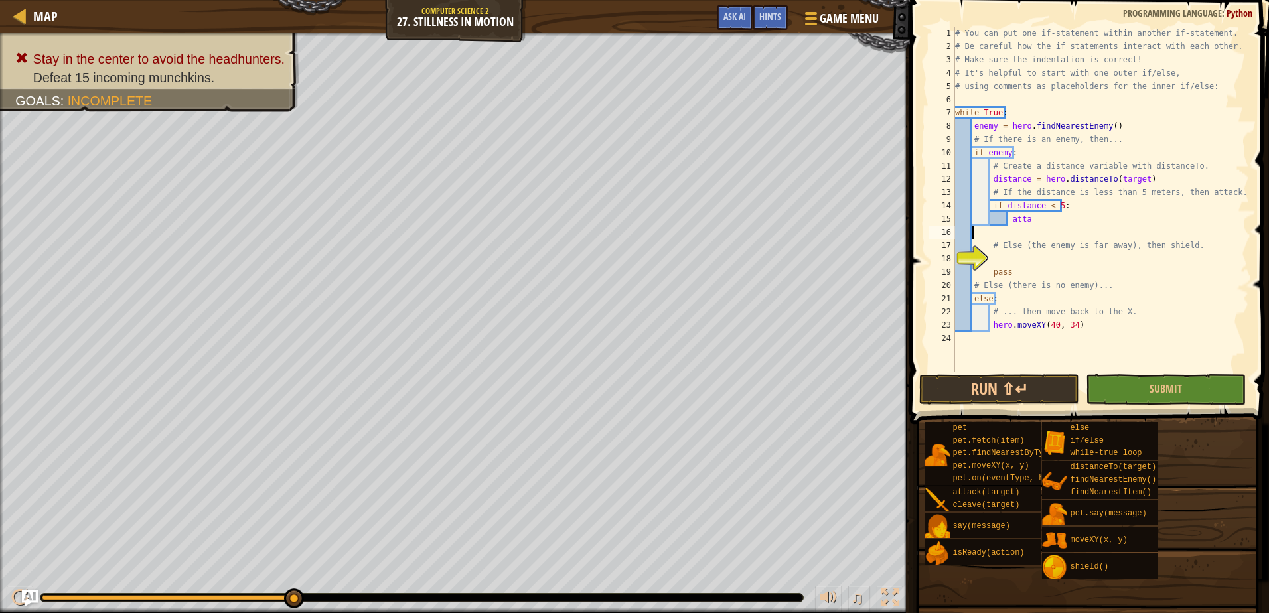
scroll to position [6, 0]
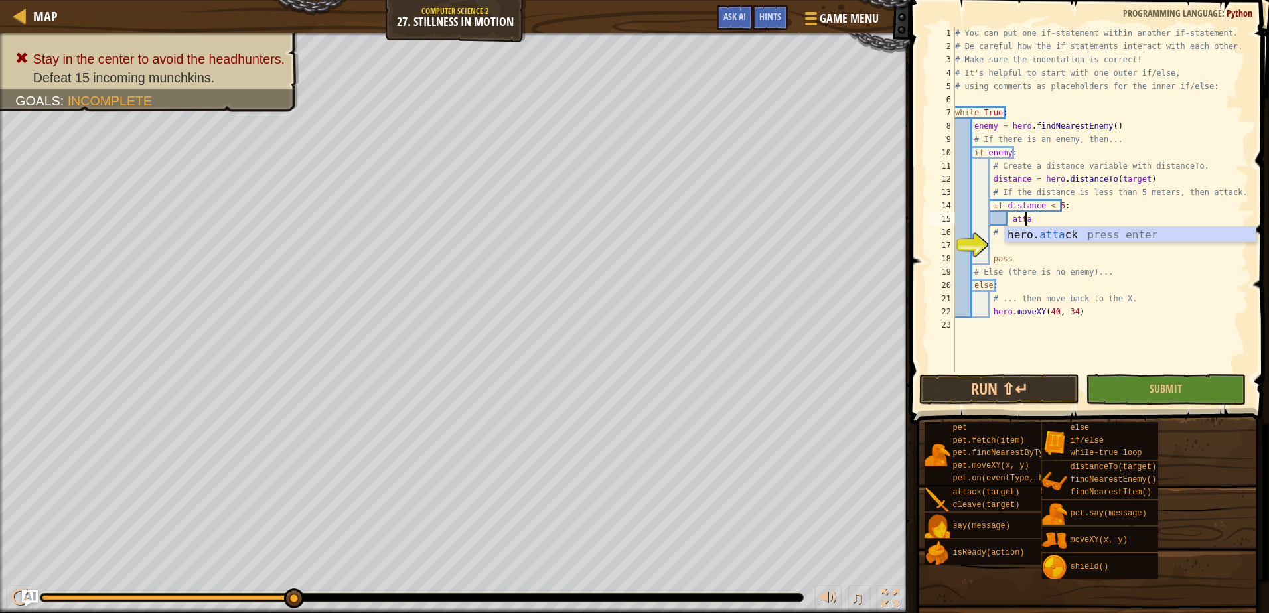
type textarea "hero.attack(enemy)"
click at [1055, 243] on div "# You can put one if-statement within another if-statement. # Be careful how th…" at bounding box center [1101, 213] width 297 height 372
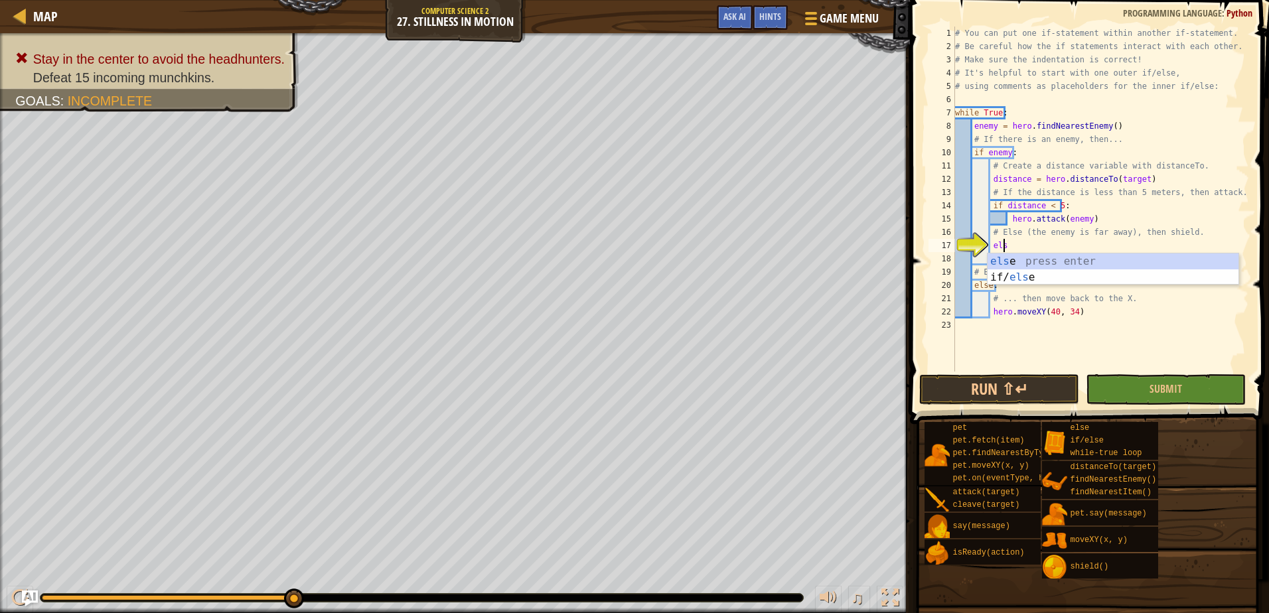
type textarea "else"
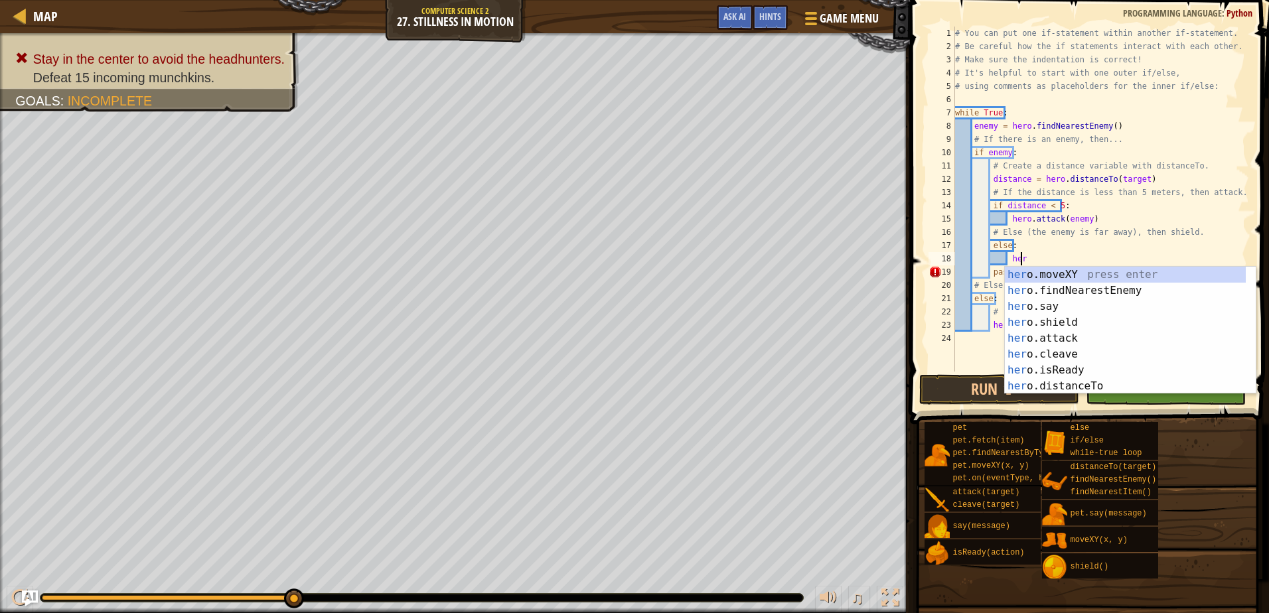
type textarea "hero"
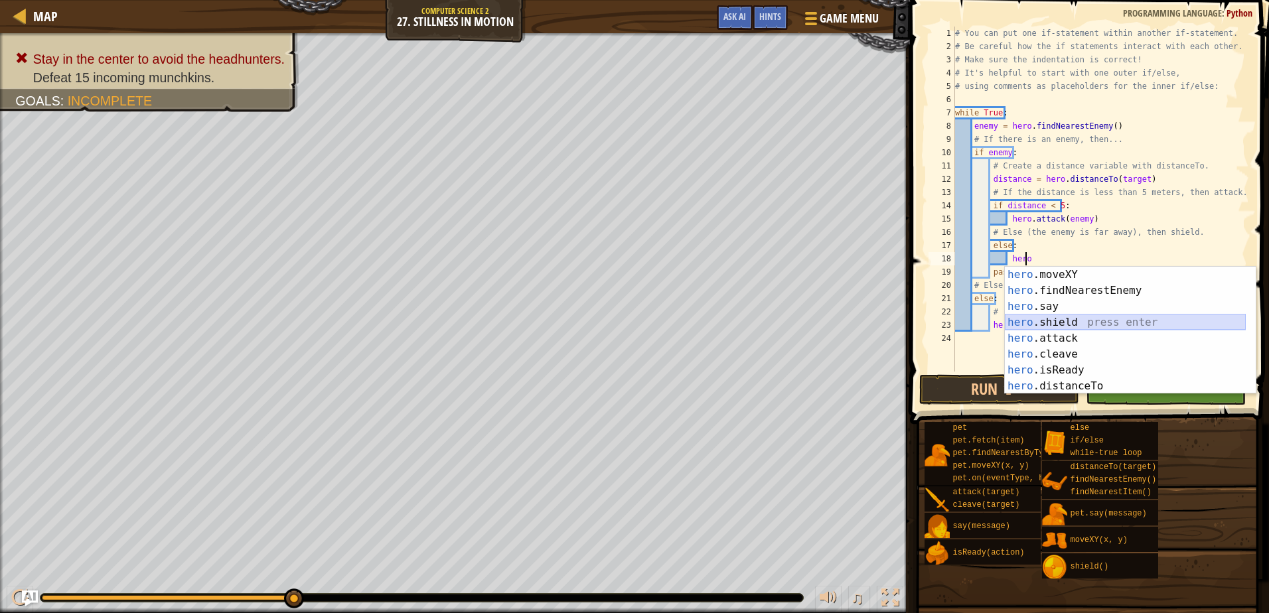
click at [1052, 323] on div "hero .moveXY press enter hero .findNearestEnemy press enter hero .say press ent…" at bounding box center [1125, 346] width 241 height 159
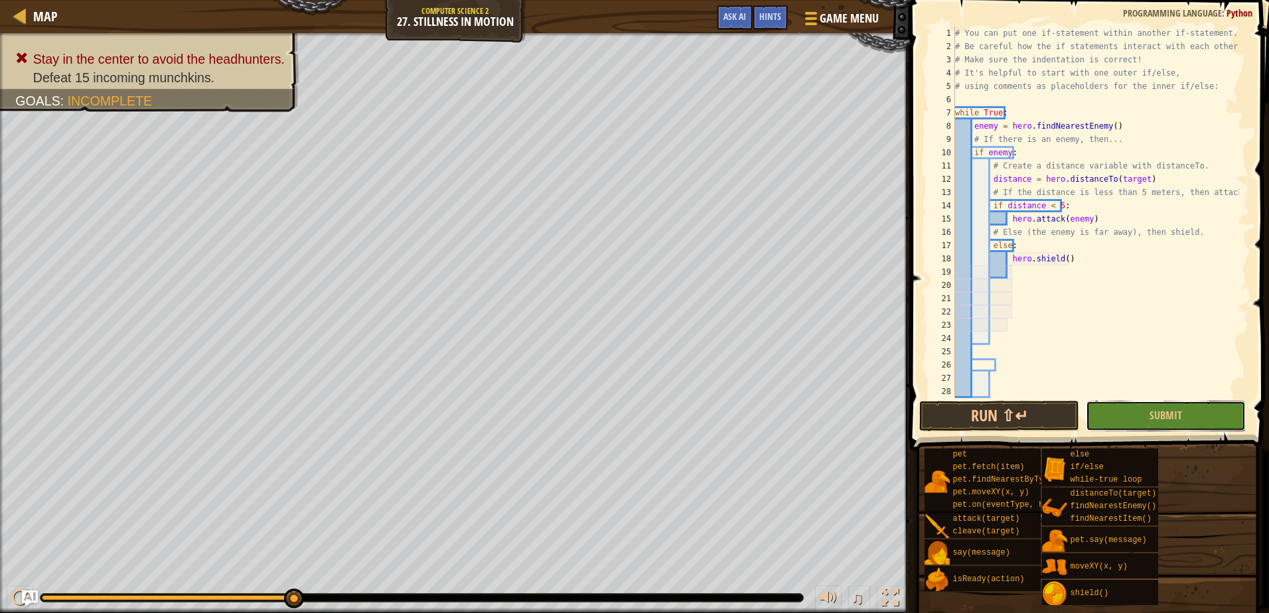
click button "Submit" at bounding box center [1166, 416] width 160 height 31
click at [1155, 424] on div "Map Computer Science 2 27. Stillness in Motion Game Menu Done Hints Ask AI 1 הה…" at bounding box center [634, 306] width 1269 height 613
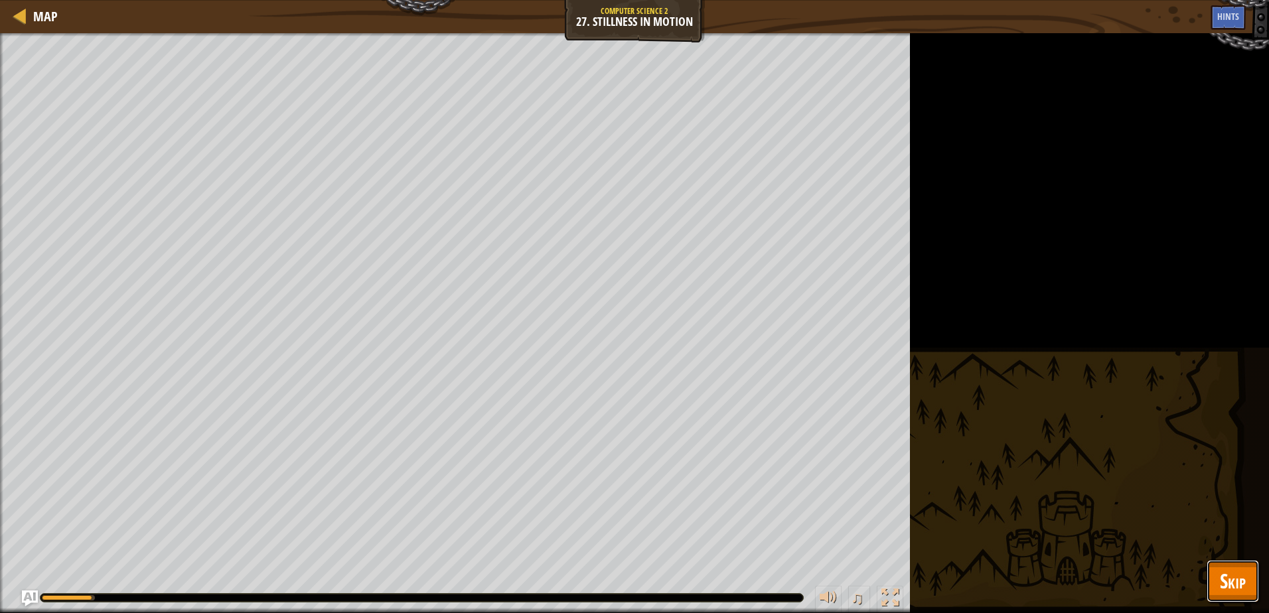
click at [1246, 593] on button "Skip" at bounding box center [1233, 581] width 52 height 42
